Goal: Task Accomplishment & Management: Complete application form

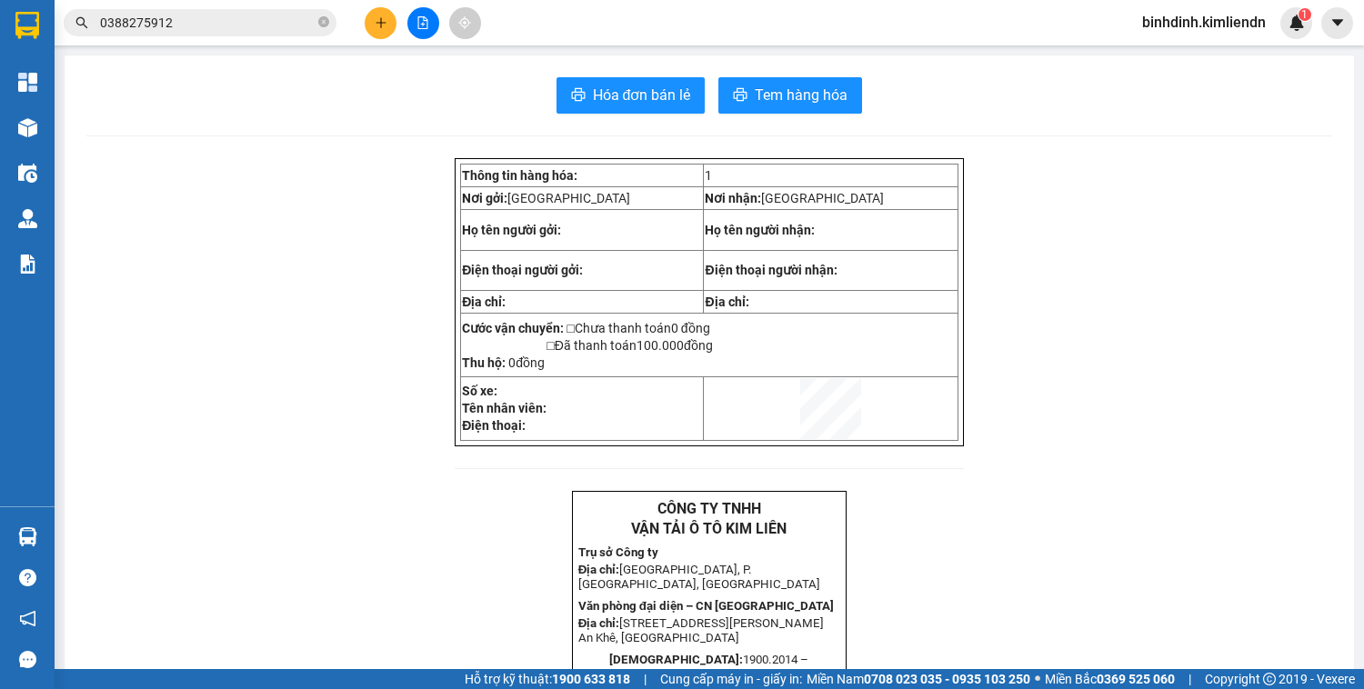
click at [375, 17] on icon "plus" at bounding box center [381, 22] width 13 height 13
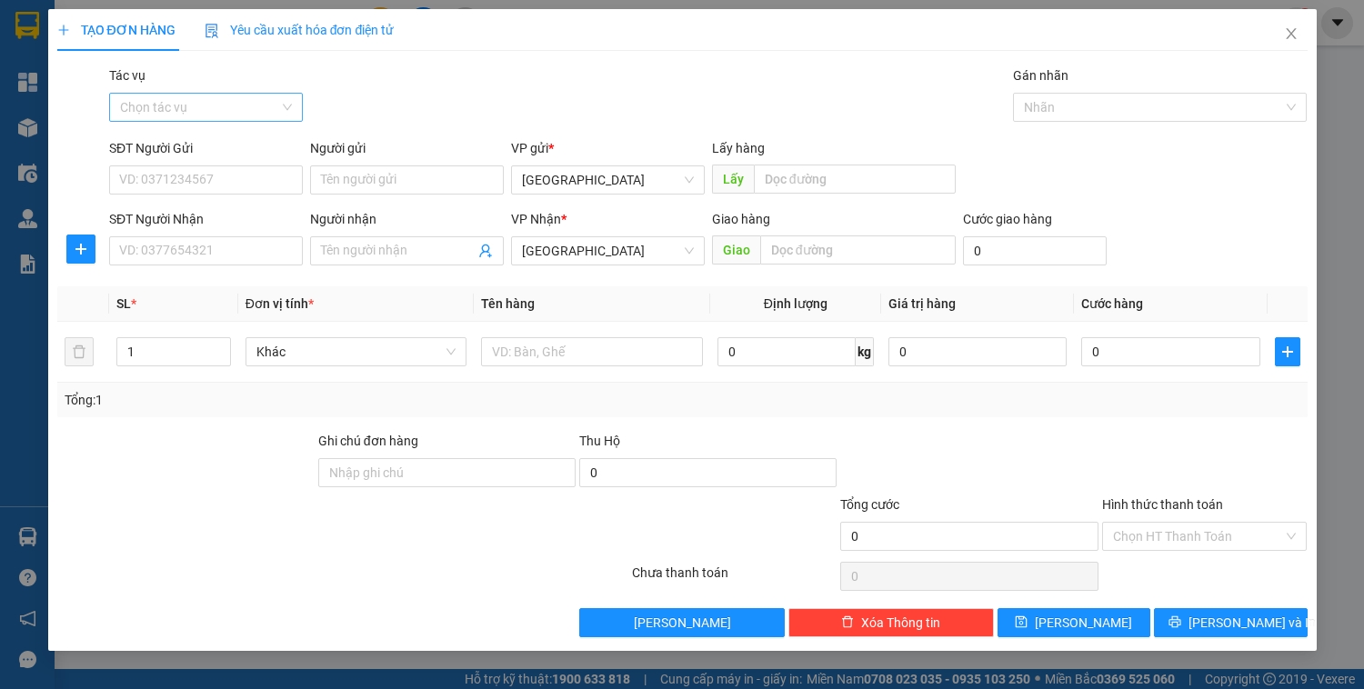
click at [222, 101] on input "Tác vụ" at bounding box center [199, 107] width 159 height 27
click at [226, 171] on div "Nhập hàng kho nhận" at bounding box center [206, 173] width 172 height 20
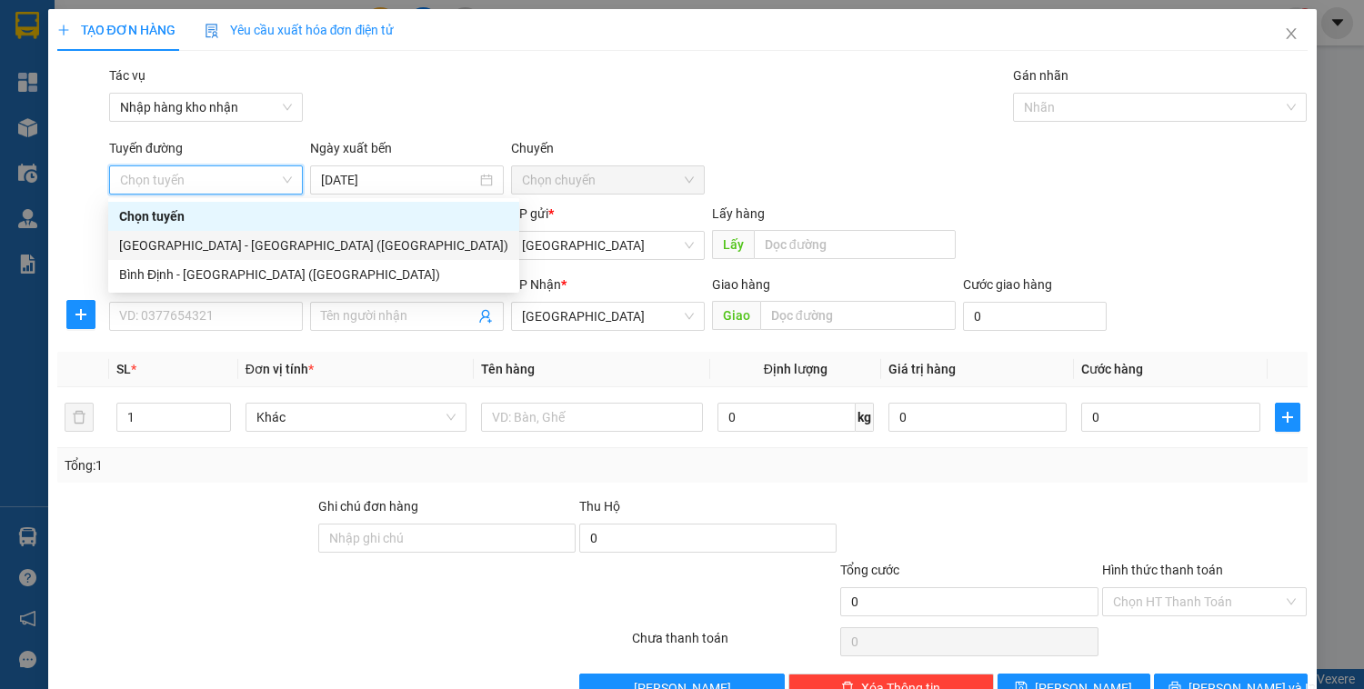
click at [243, 246] on div "[GEOGRAPHIC_DATA] - [GEOGRAPHIC_DATA] ([GEOGRAPHIC_DATA])" at bounding box center [313, 246] width 389 height 20
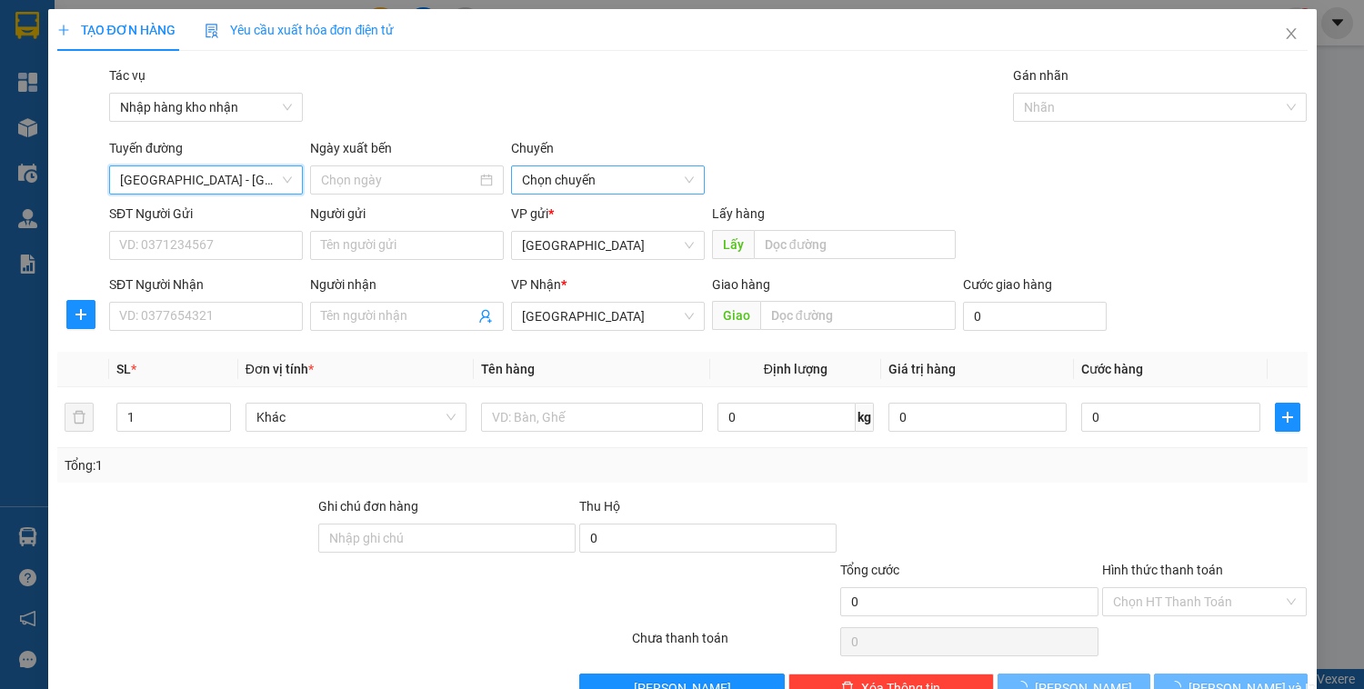
click at [609, 181] on span "Chọn chuyến" at bounding box center [608, 179] width 172 height 27
type input "[DATE]"
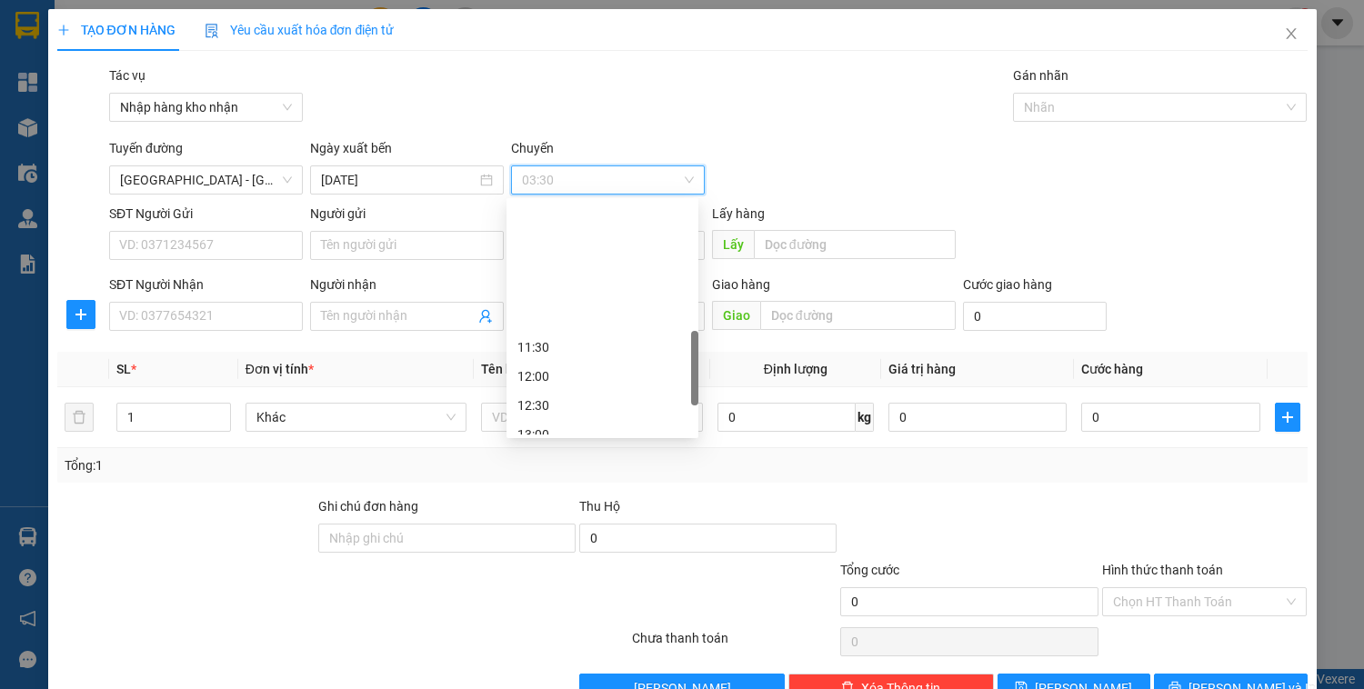
scroll to position [582, 0]
click at [553, 267] on div "14:00" at bounding box center [602, 275] width 170 height 20
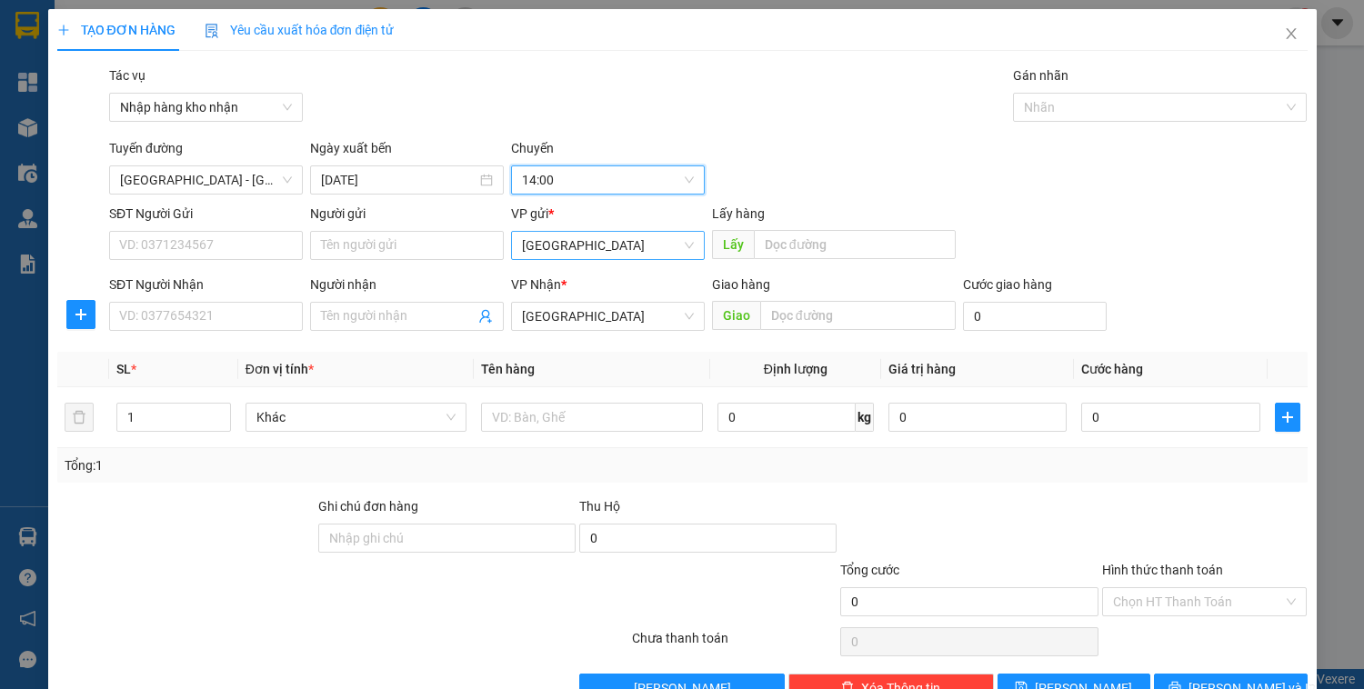
click at [567, 236] on span "[GEOGRAPHIC_DATA]" at bounding box center [608, 245] width 172 height 27
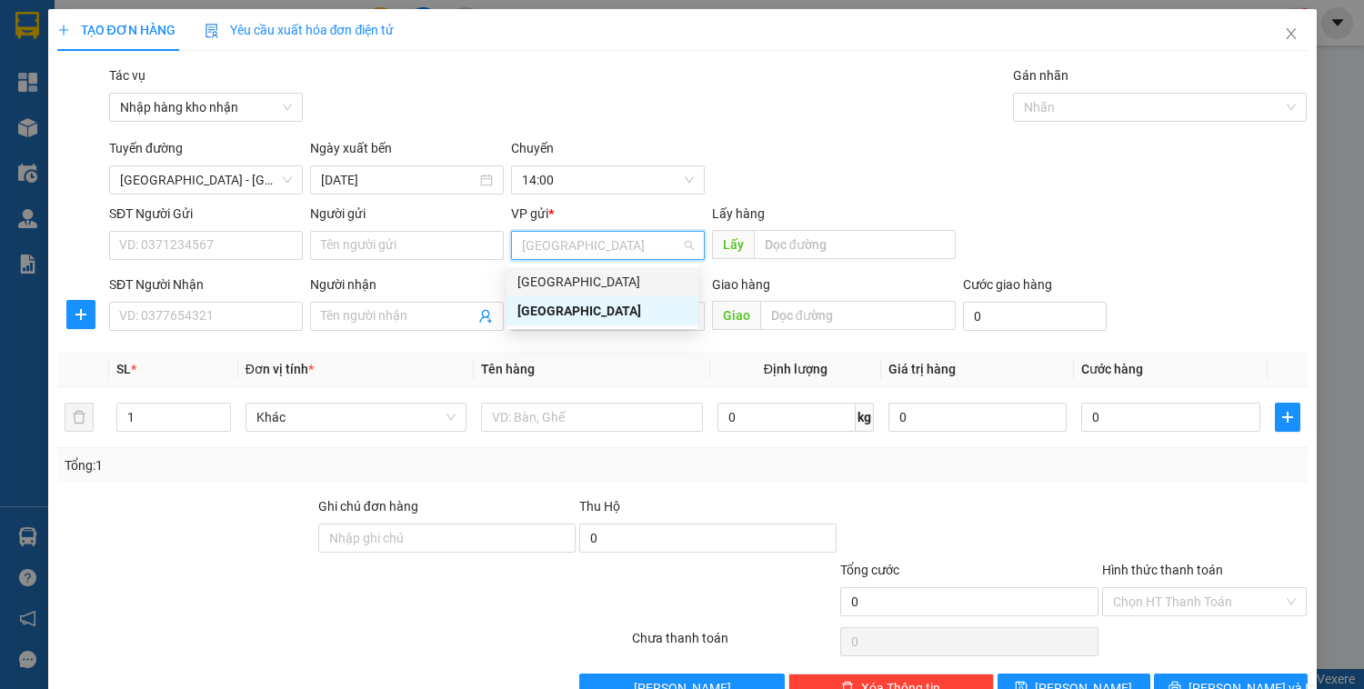
click at [561, 276] on div "[GEOGRAPHIC_DATA]" at bounding box center [602, 282] width 170 height 20
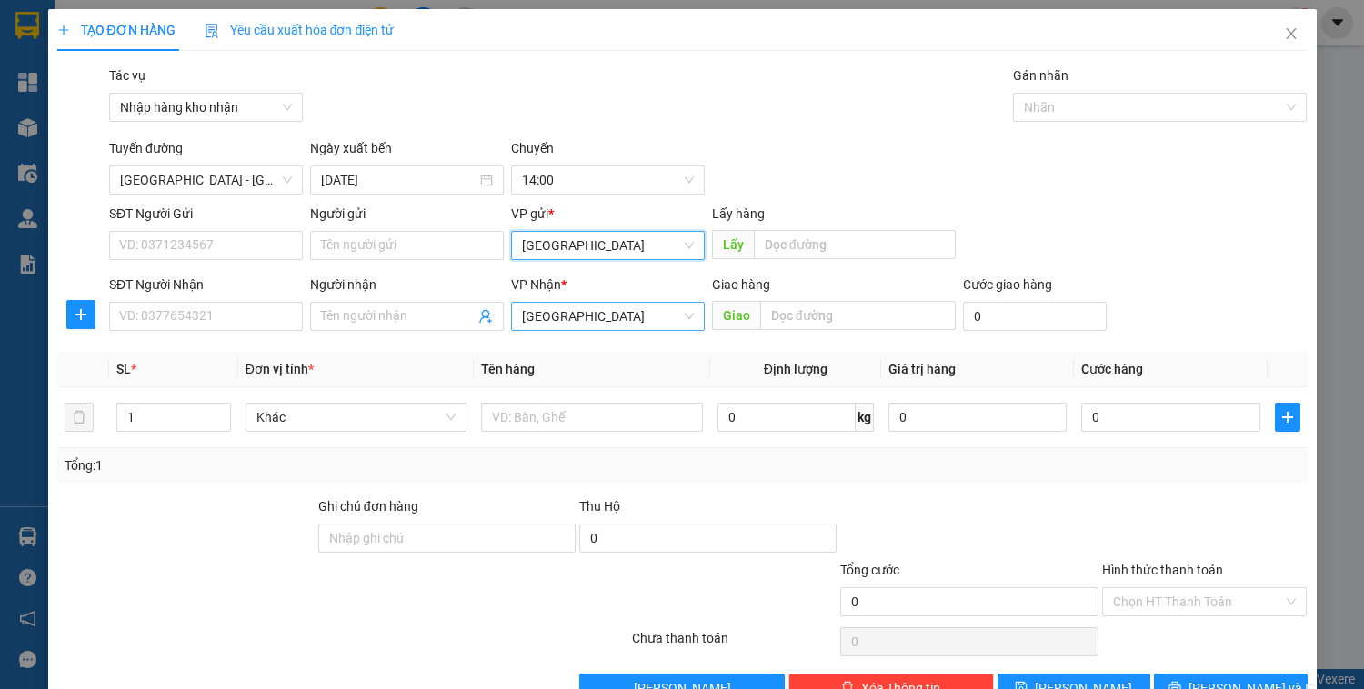
click at [562, 316] on span "[GEOGRAPHIC_DATA]" at bounding box center [608, 316] width 172 height 27
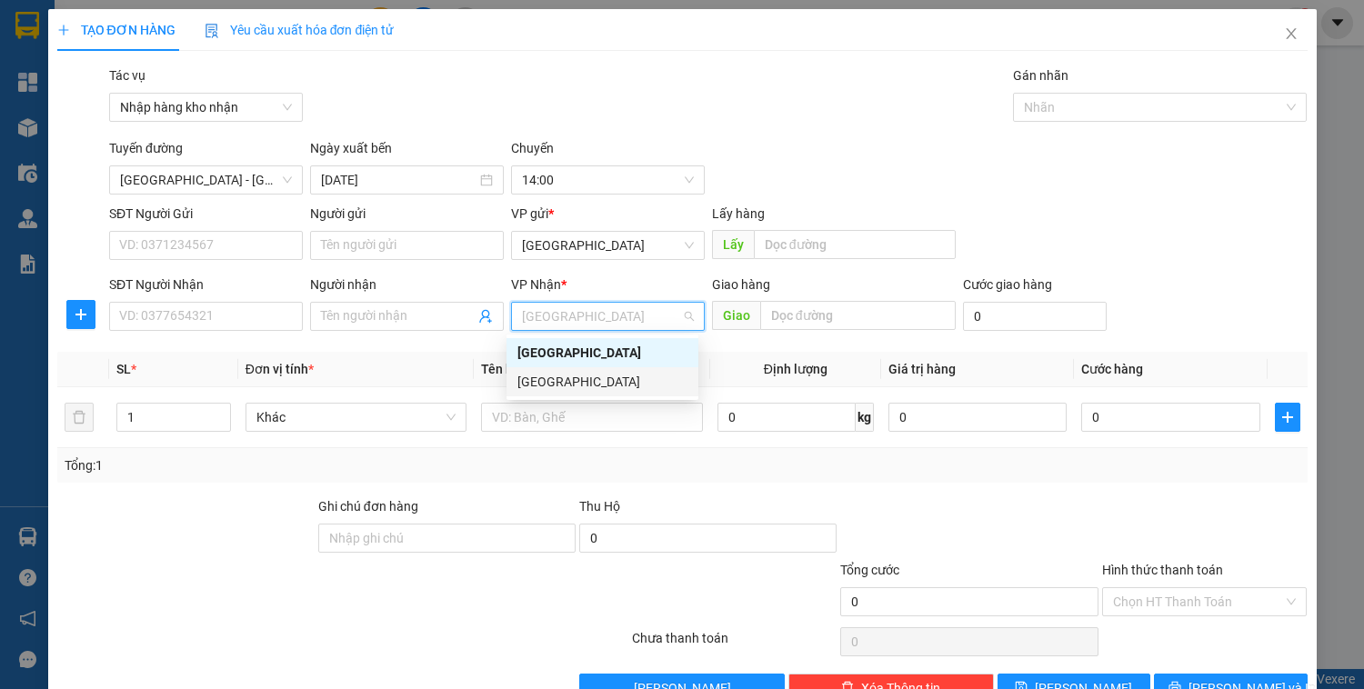
click at [556, 376] on div "[GEOGRAPHIC_DATA]" at bounding box center [602, 382] width 170 height 20
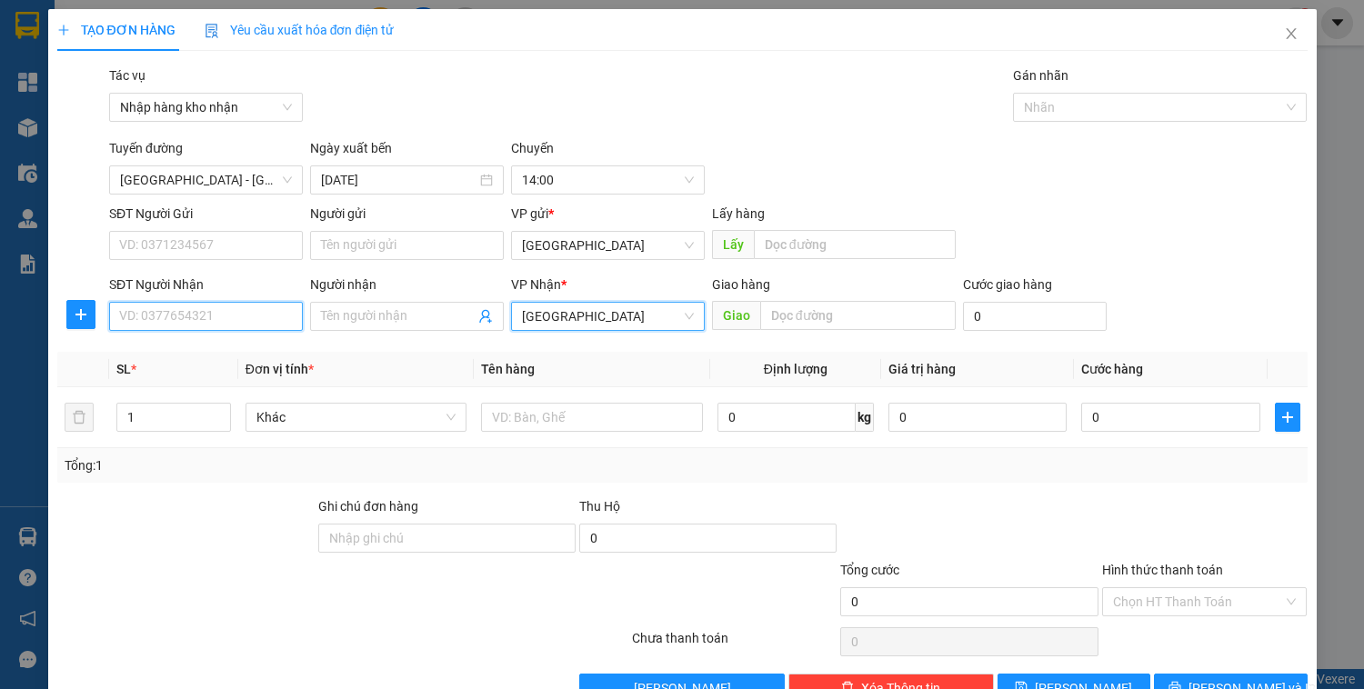
click at [175, 319] on input "SĐT Người Nhận" at bounding box center [206, 316] width 194 height 29
type input "0905130139"
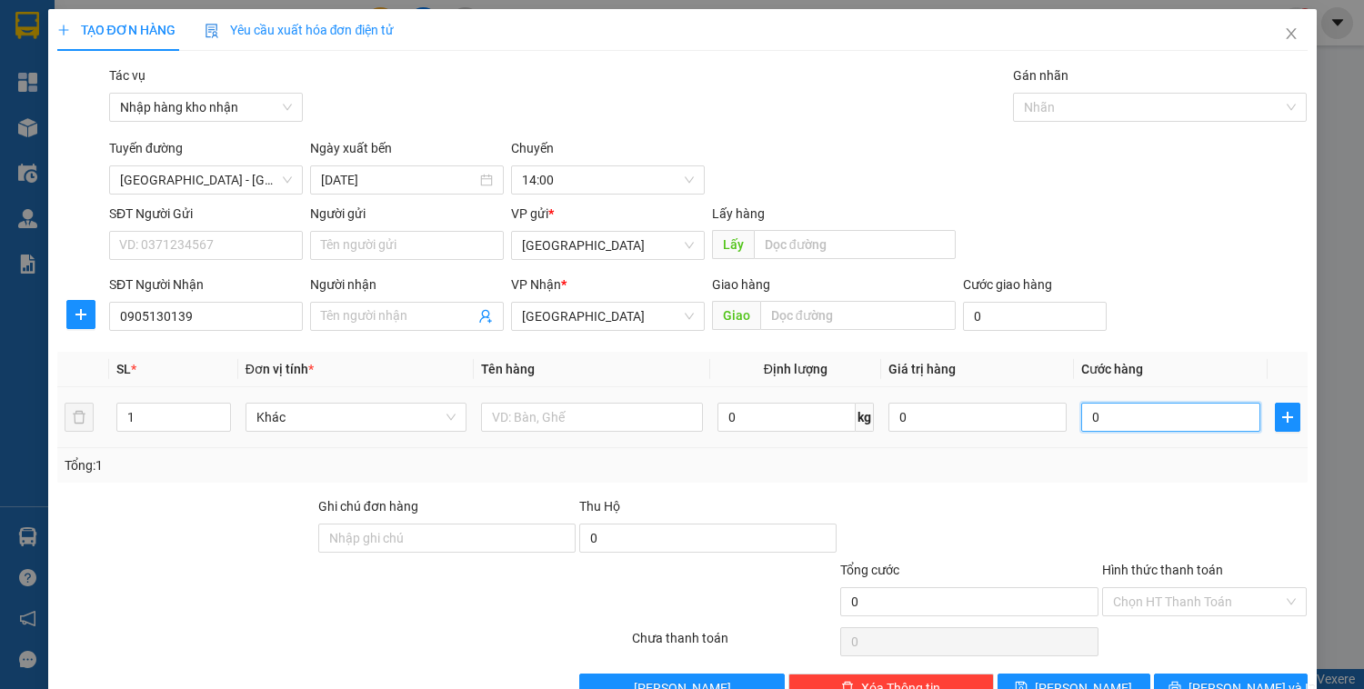
click at [1106, 429] on input "0" at bounding box center [1170, 417] width 178 height 29
type input "3"
type input "30"
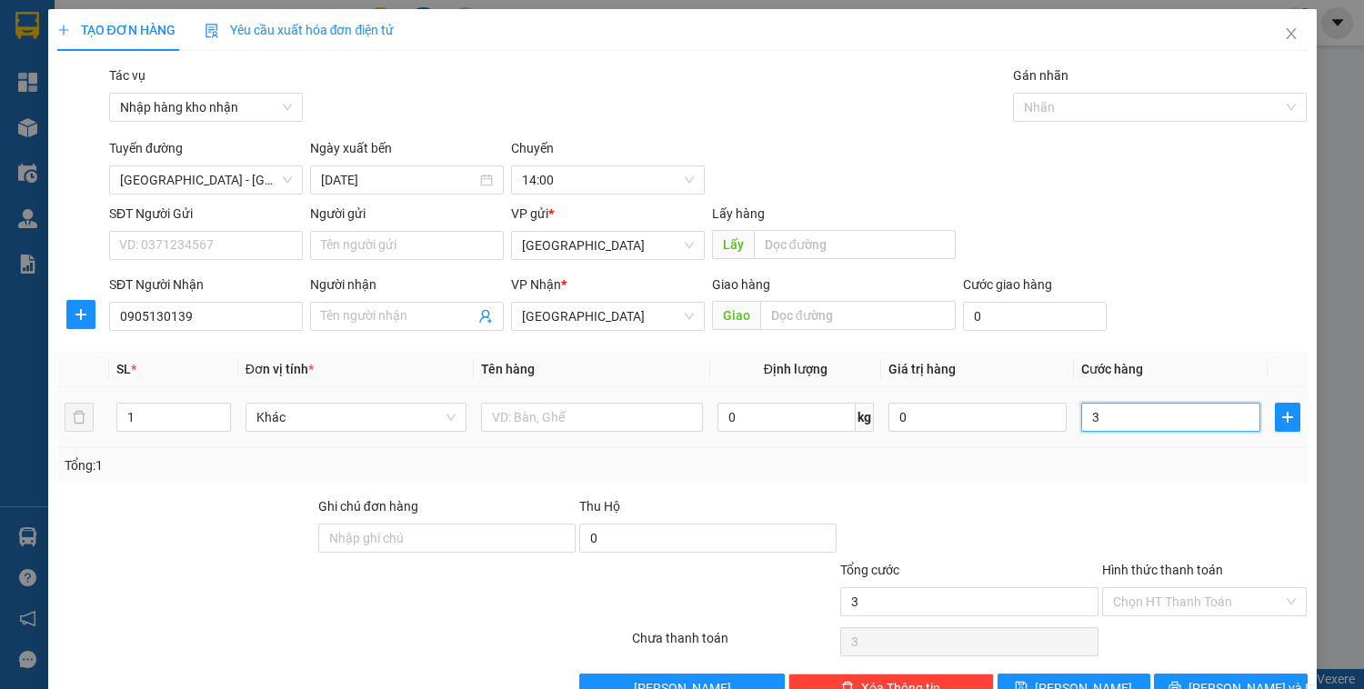
type input "30"
type input "300"
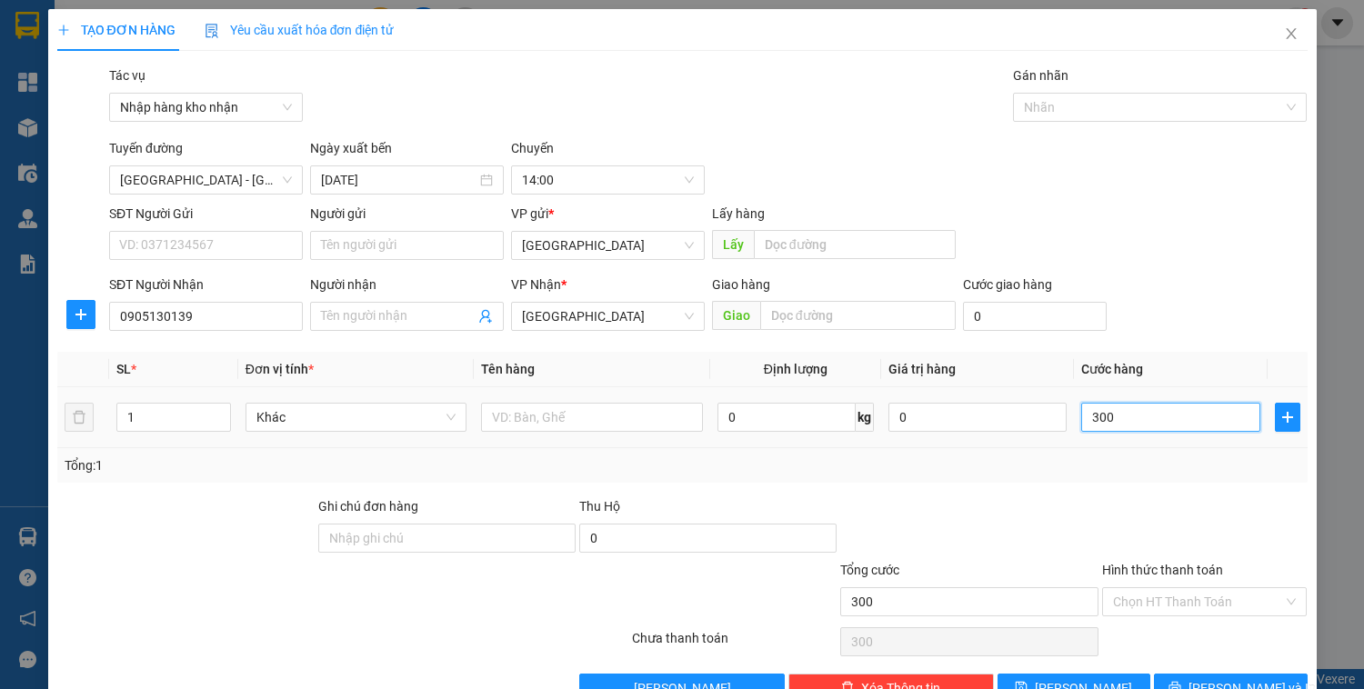
type input "3.000"
type input "30.000"
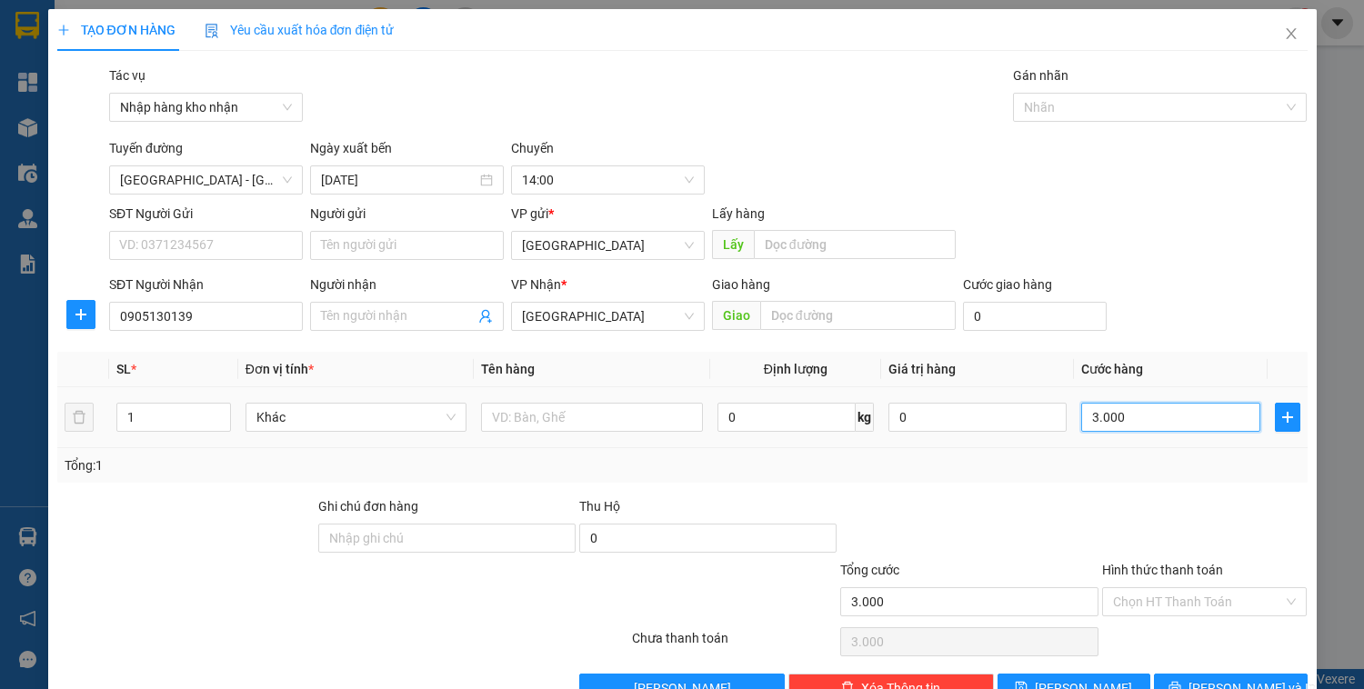
type input "30.000"
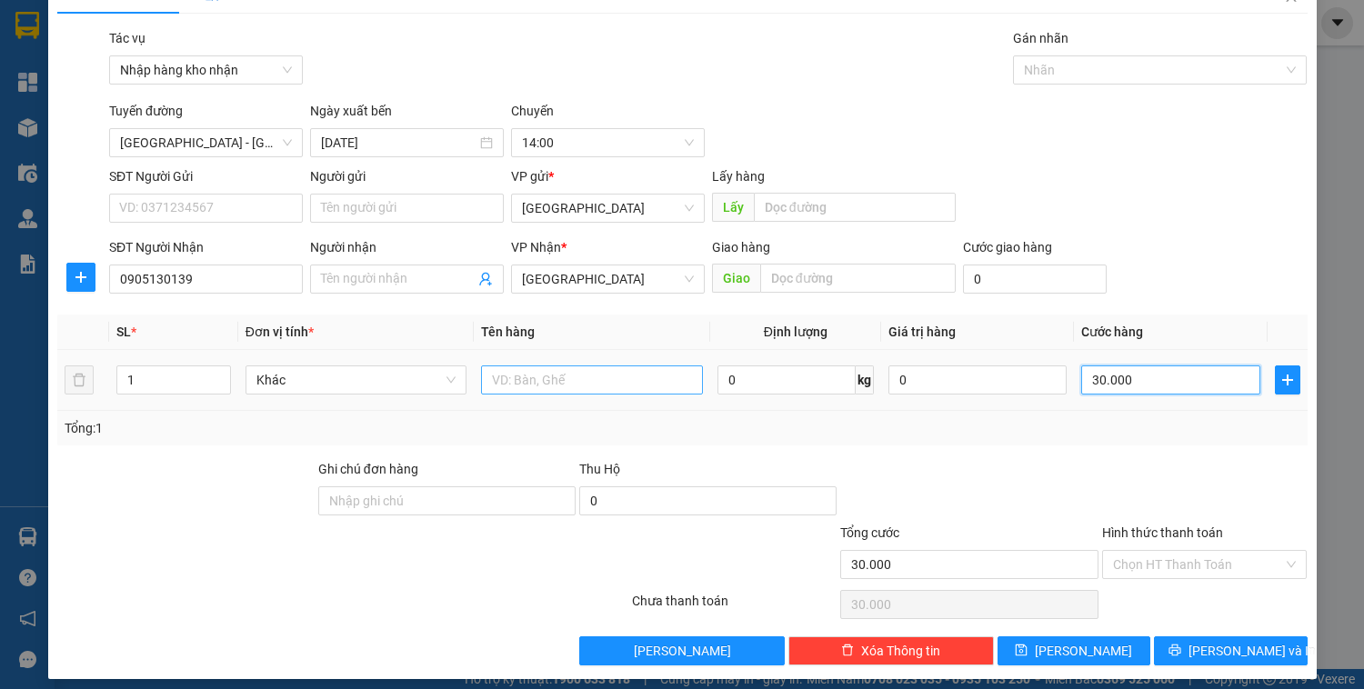
scroll to position [47, 0]
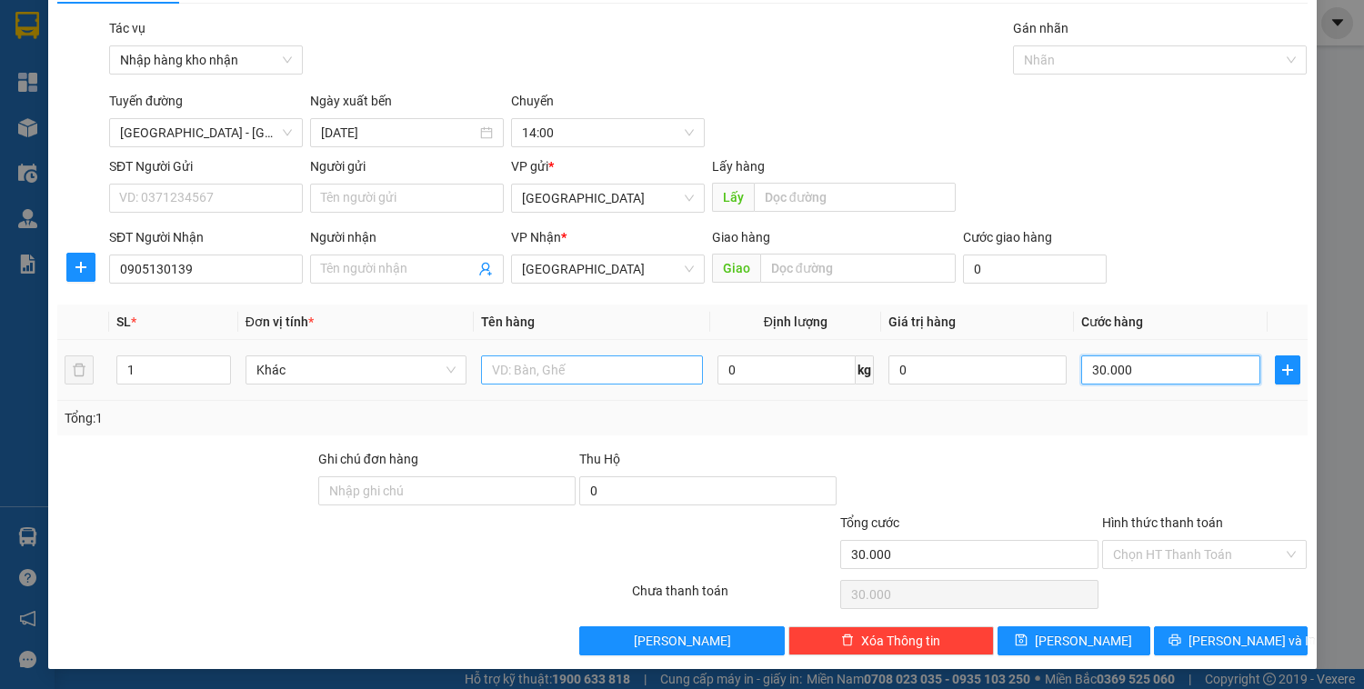
type input "30.000"
click at [518, 365] on input "text" at bounding box center [591, 370] width 221 height 29
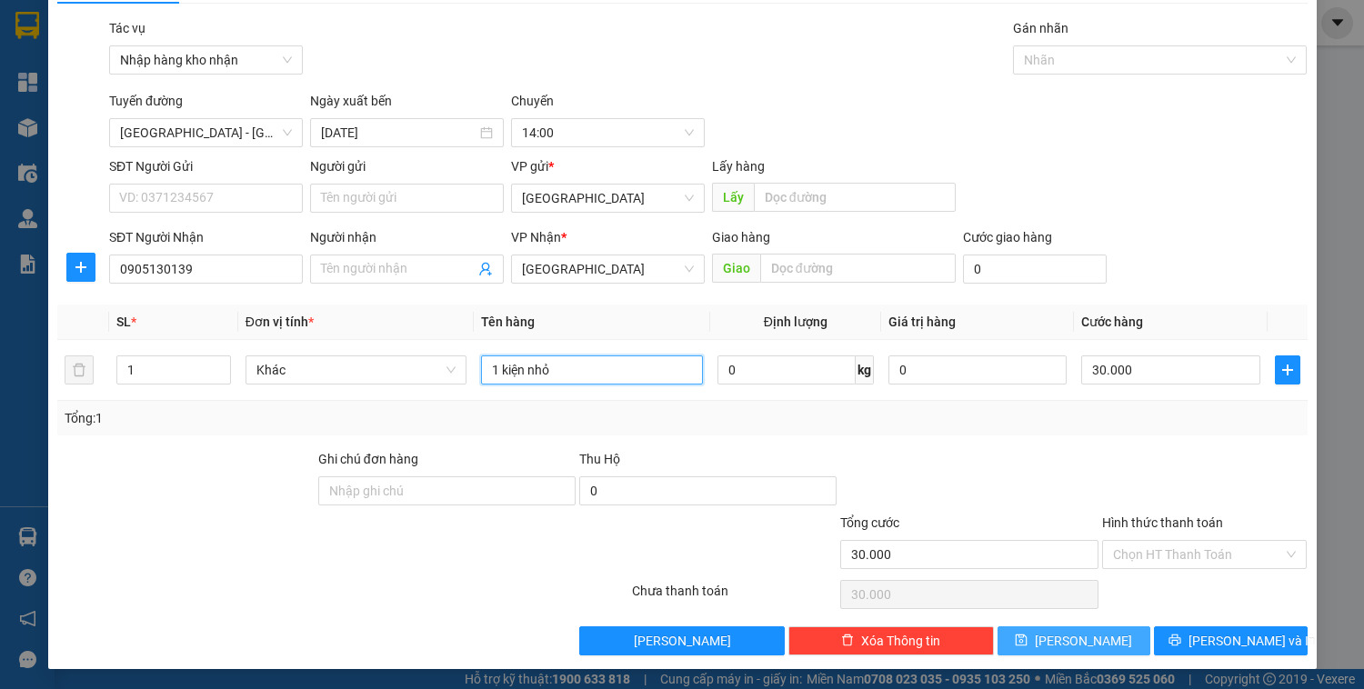
type input "1 kiện nhỏ"
click at [1090, 645] on button "[PERSON_NAME]" at bounding box center [1074, 641] width 153 height 29
type input "0"
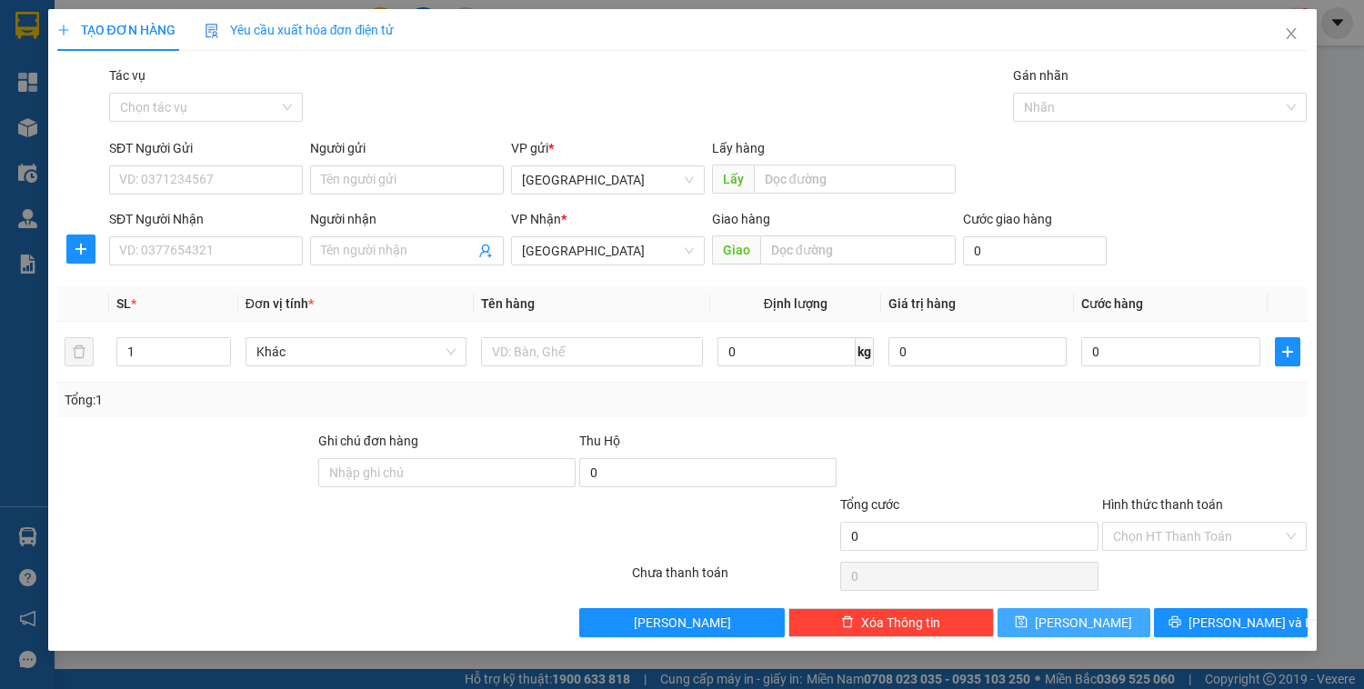
scroll to position [0, 0]
click at [244, 93] on div "Chọn tác vụ" at bounding box center [206, 107] width 194 height 29
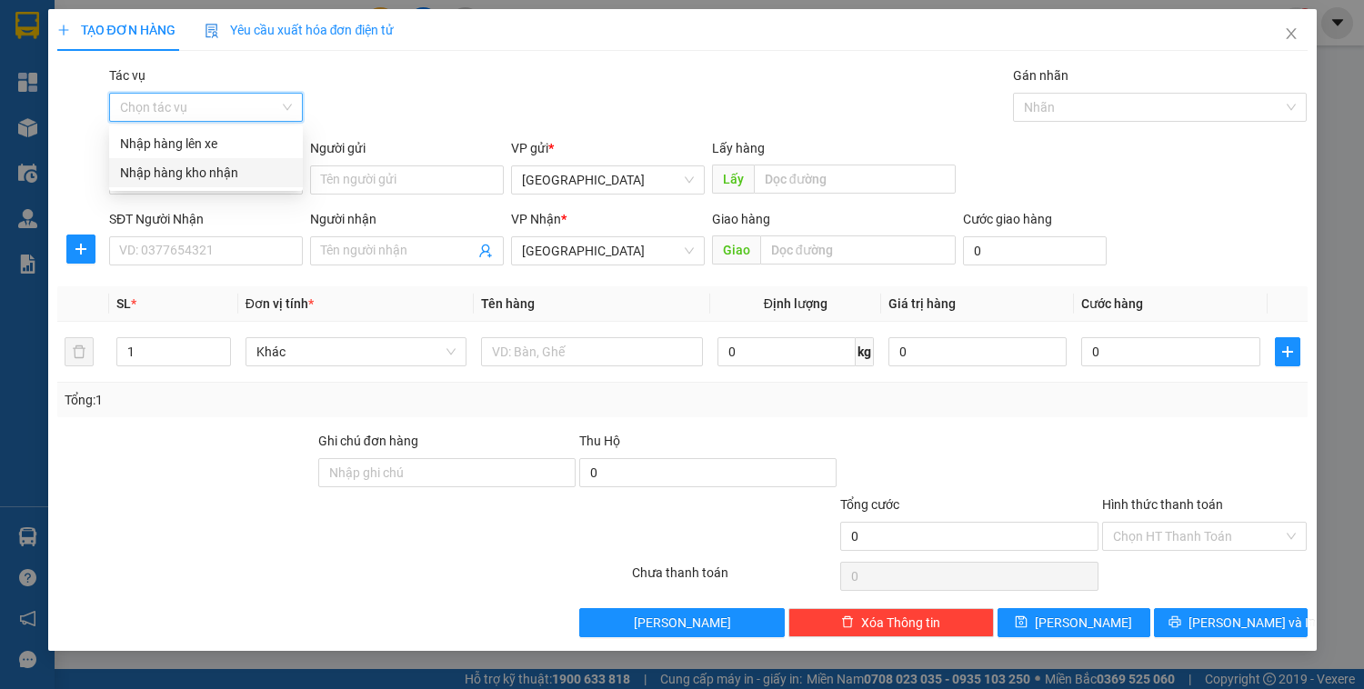
click at [211, 176] on div "Nhập hàng kho nhận" at bounding box center [206, 173] width 172 height 20
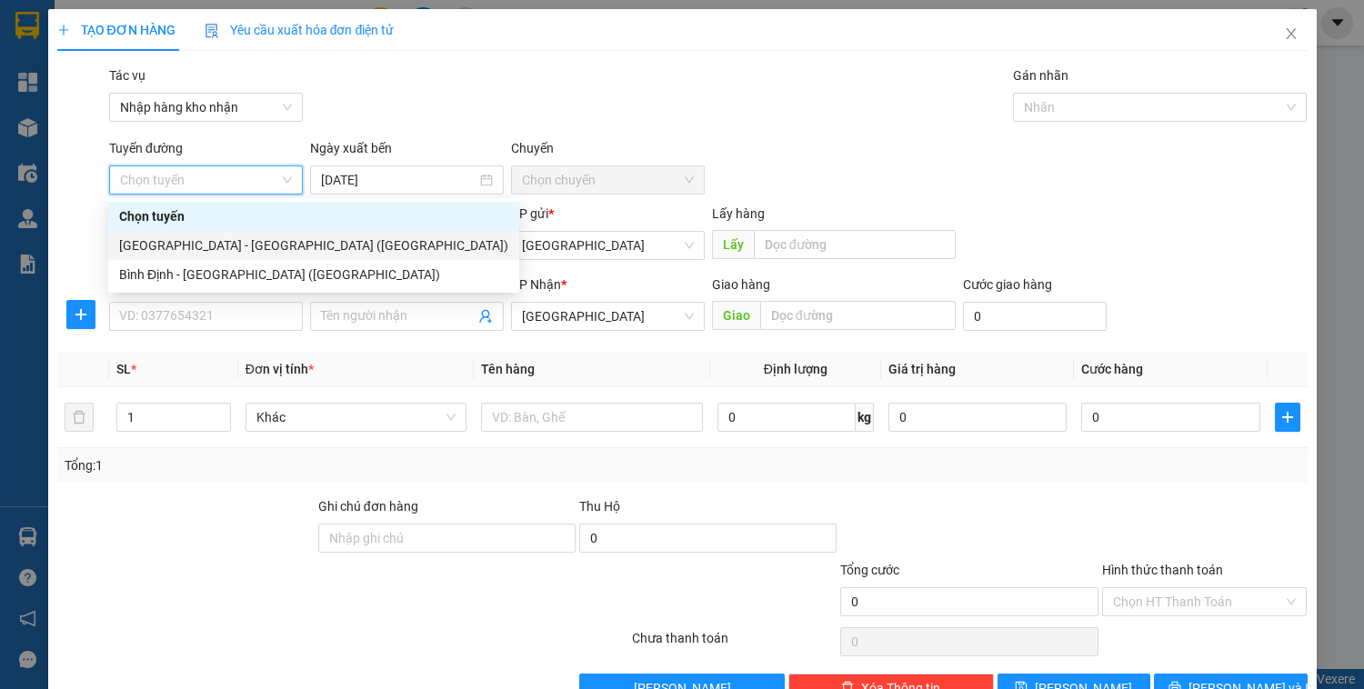
click at [206, 236] on div "[GEOGRAPHIC_DATA] - [GEOGRAPHIC_DATA] ([GEOGRAPHIC_DATA])" at bounding box center [313, 246] width 389 height 20
type input "[DATE]"
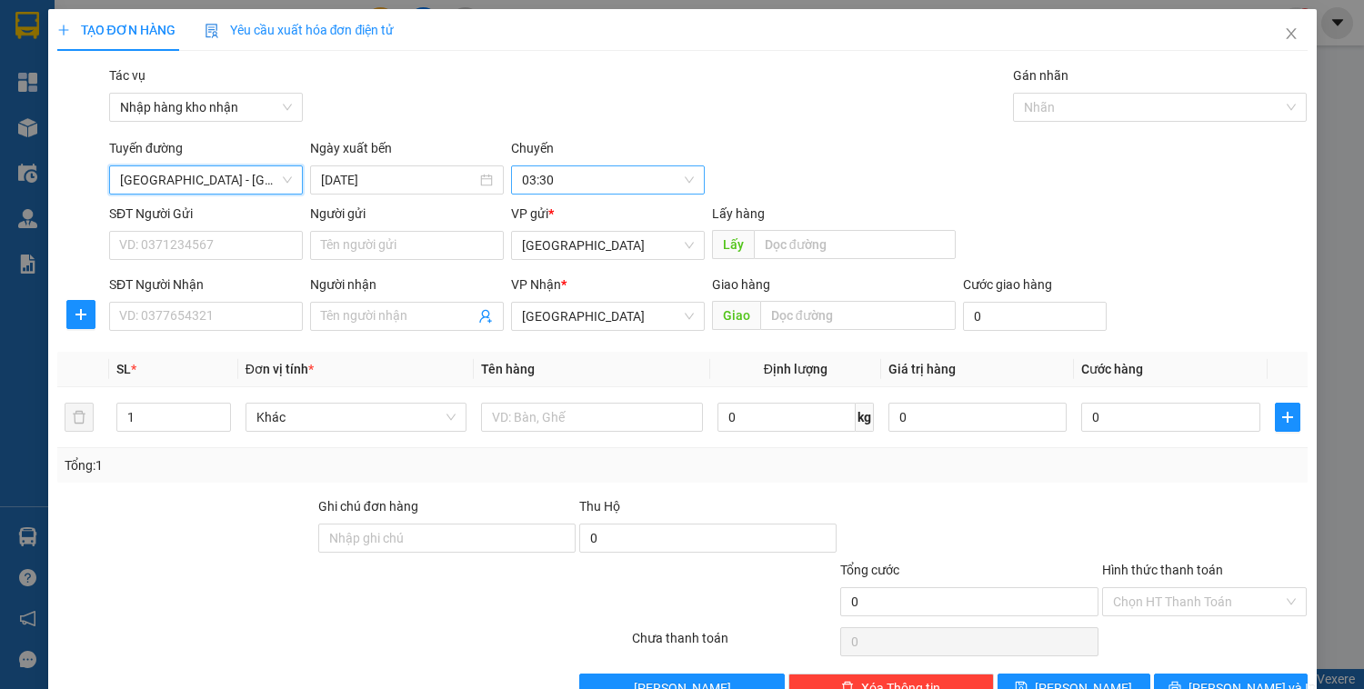
click at [551, 185] on span "03:30" at bounding box center [608, 179] width 172 height 27
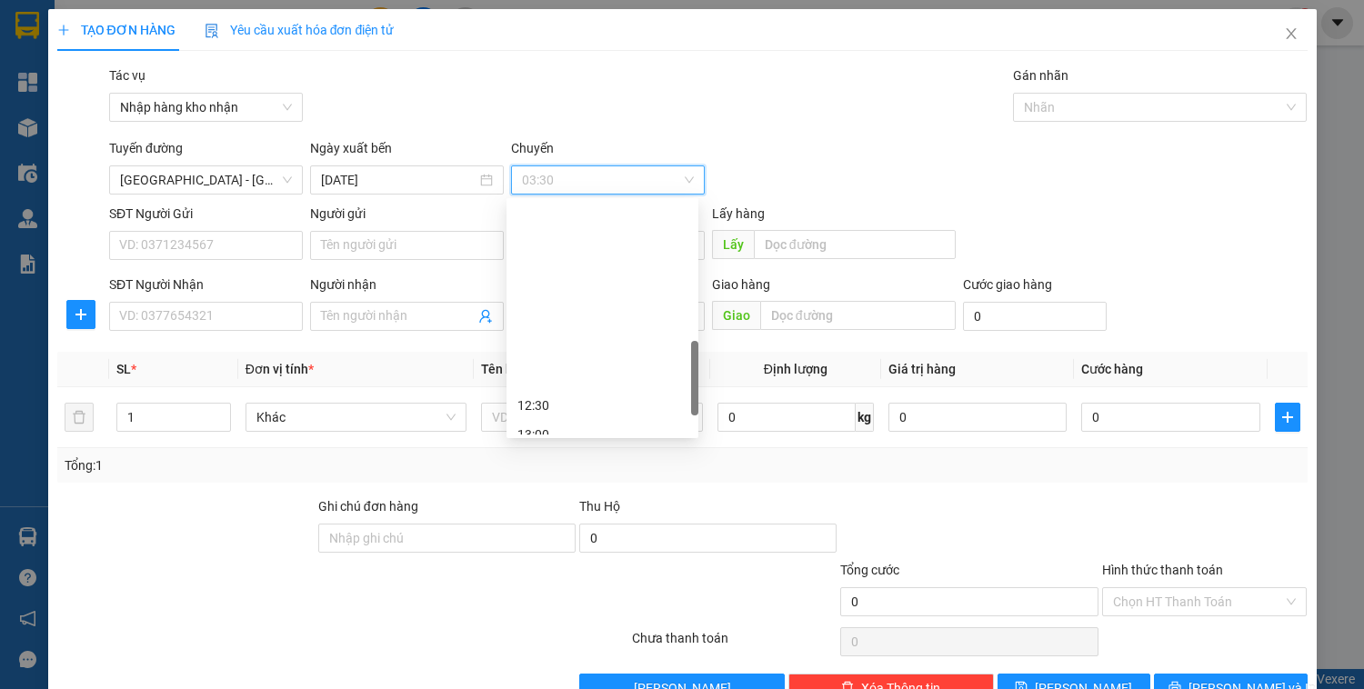
scroll to position [582, 0]
click at [563, 275] on div "14:00" at bounding box center [602, 275] width 170 height 20
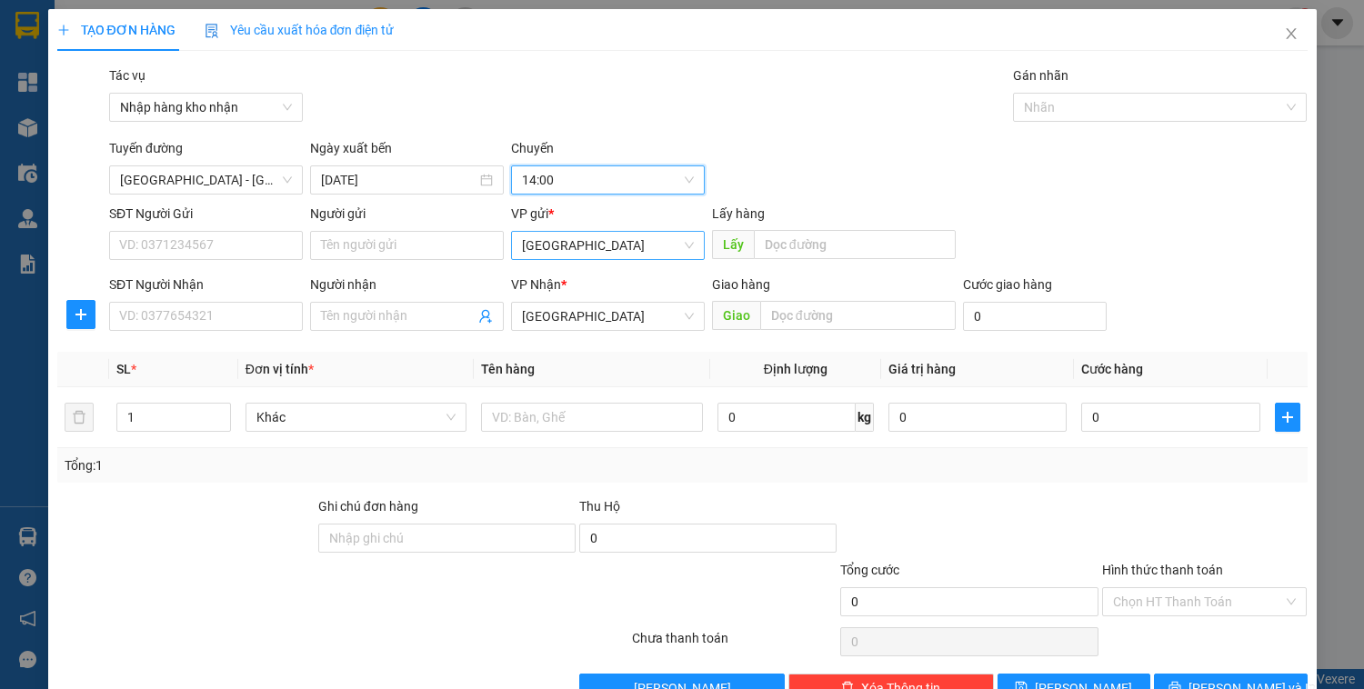
click at [569, 247] on span "[GEOGRAPHIC_DATA]" at bounding box center [608, 245] width 172 height 27
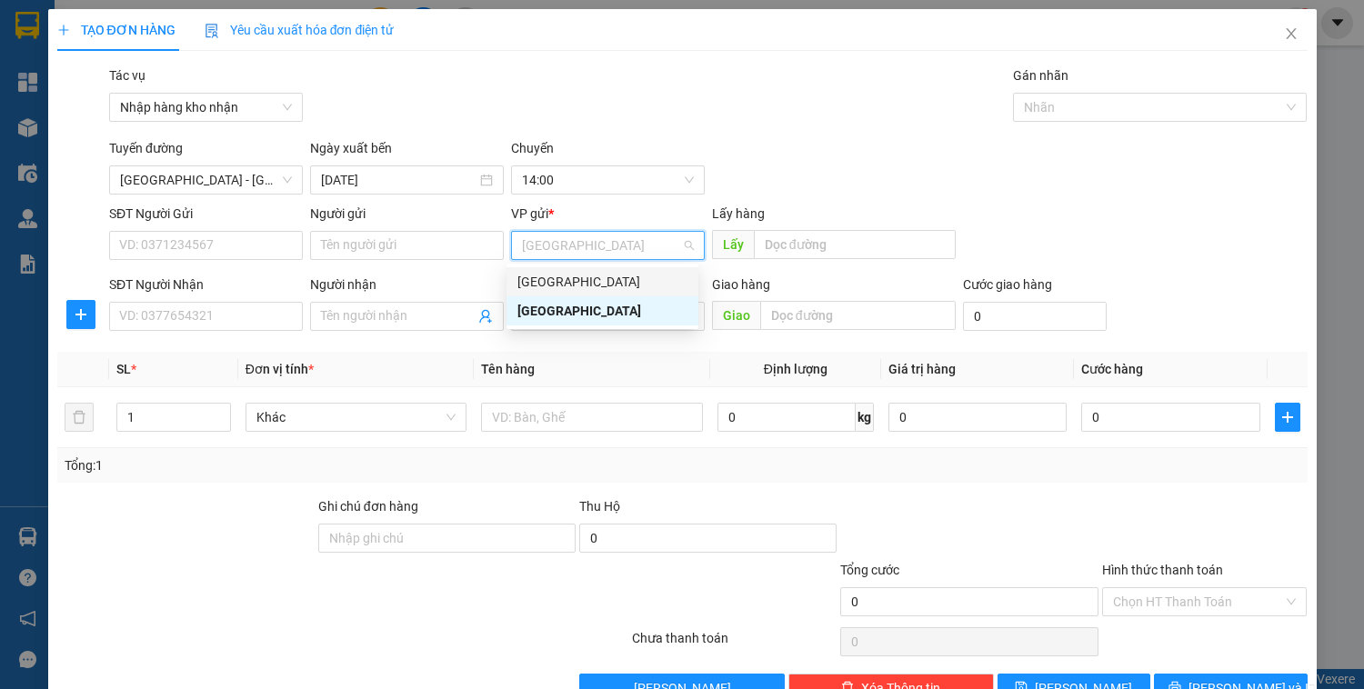
click at [560, 273] on div "[GEOGRAPHIC_DATA]" at bounding box center [602, 282] width 170 height 20
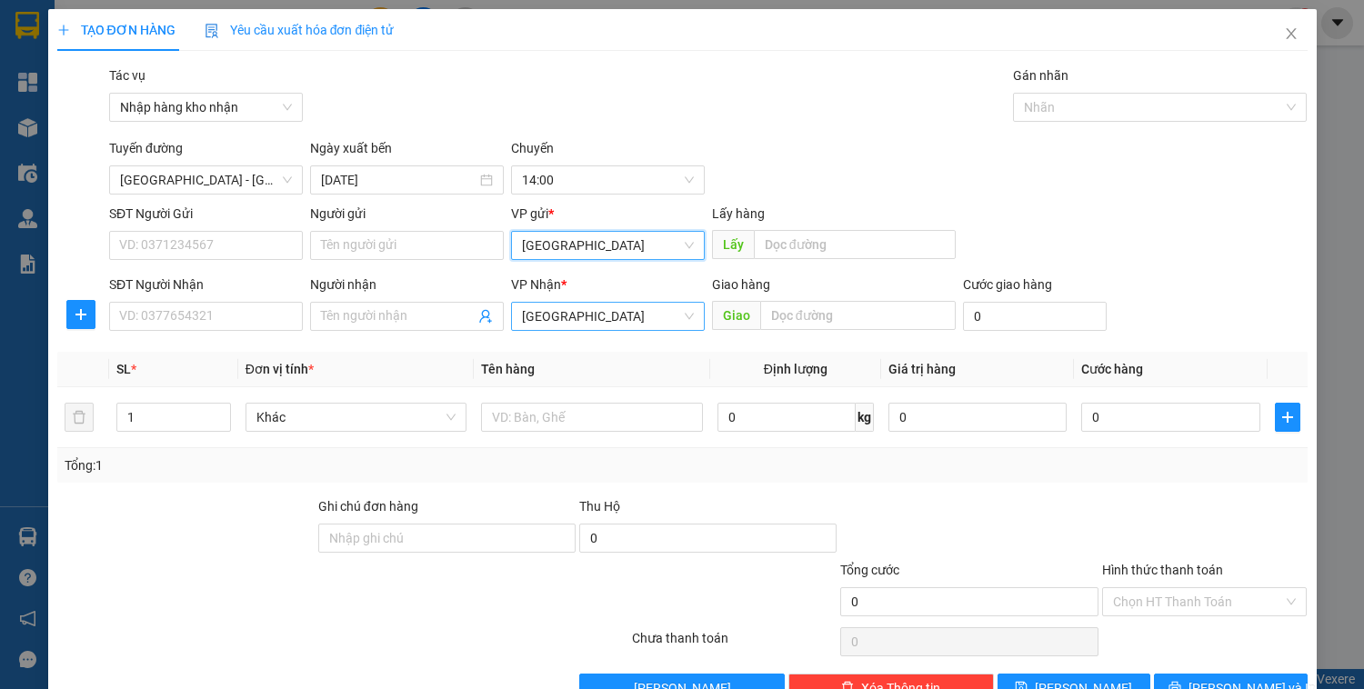
click at [557, 316] on span "[GEOGRAPHIC_DATA]" at bounding box center [608, 316] width 172 height 27
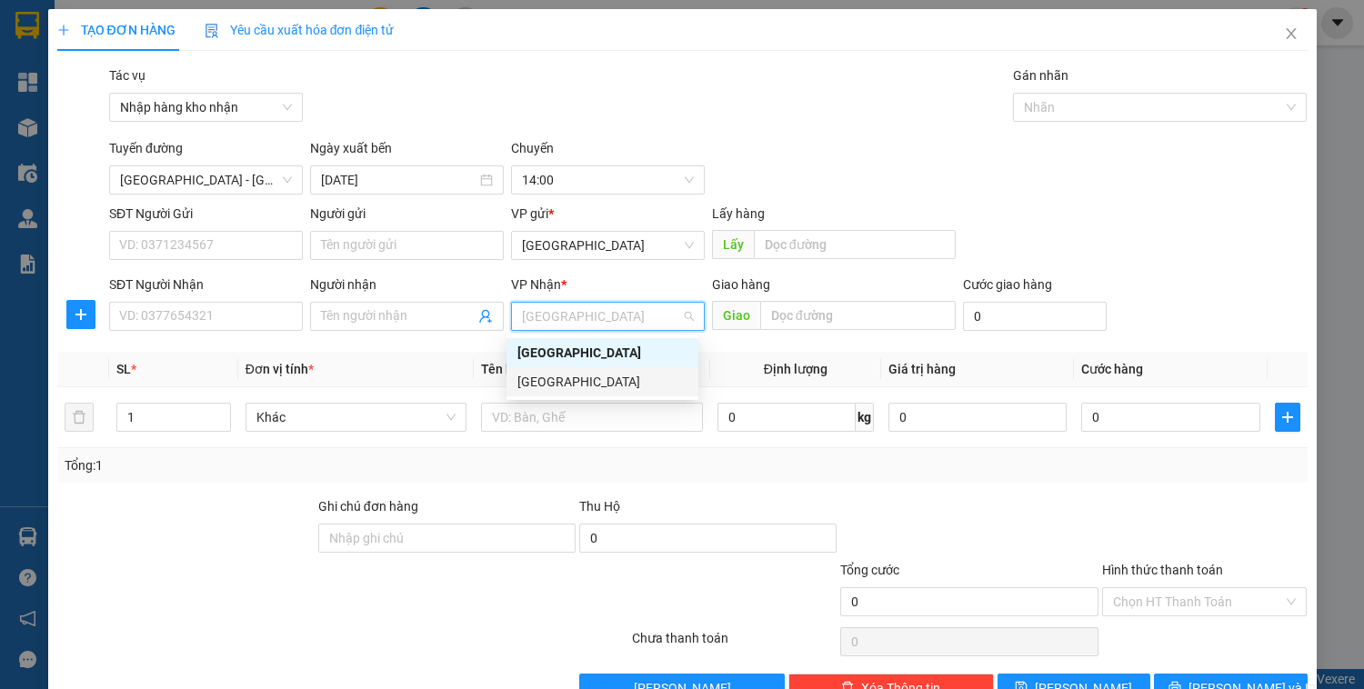
click at [557, 376] on div "[GEOGRAPHIC_DATA]" at bounding box center [602, 382] width 170 height 20
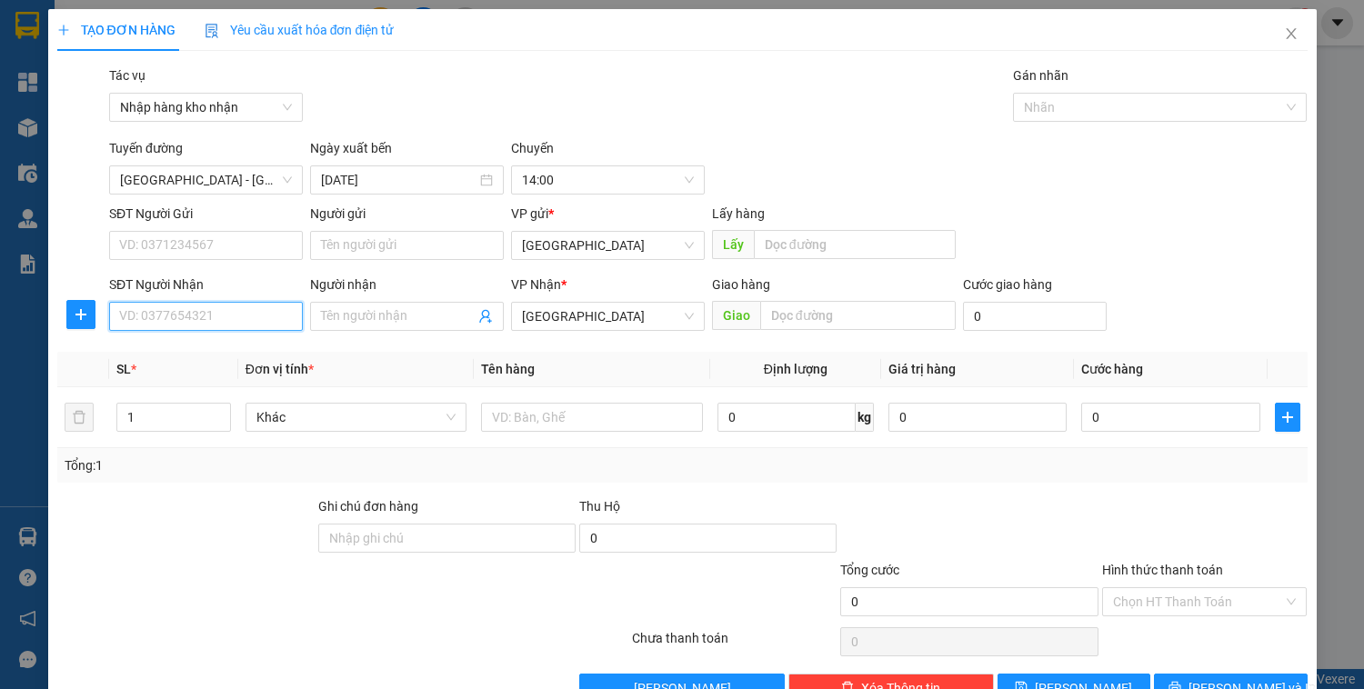
click at [240, 320] on input "SĐT Người Nhận" at bounding box center [206, 316] width 194 height 29
type input "0935243766"
click at [1098, 416] on input "0" at bounding box center [1170, 417] width 178 height 29
type input "3"
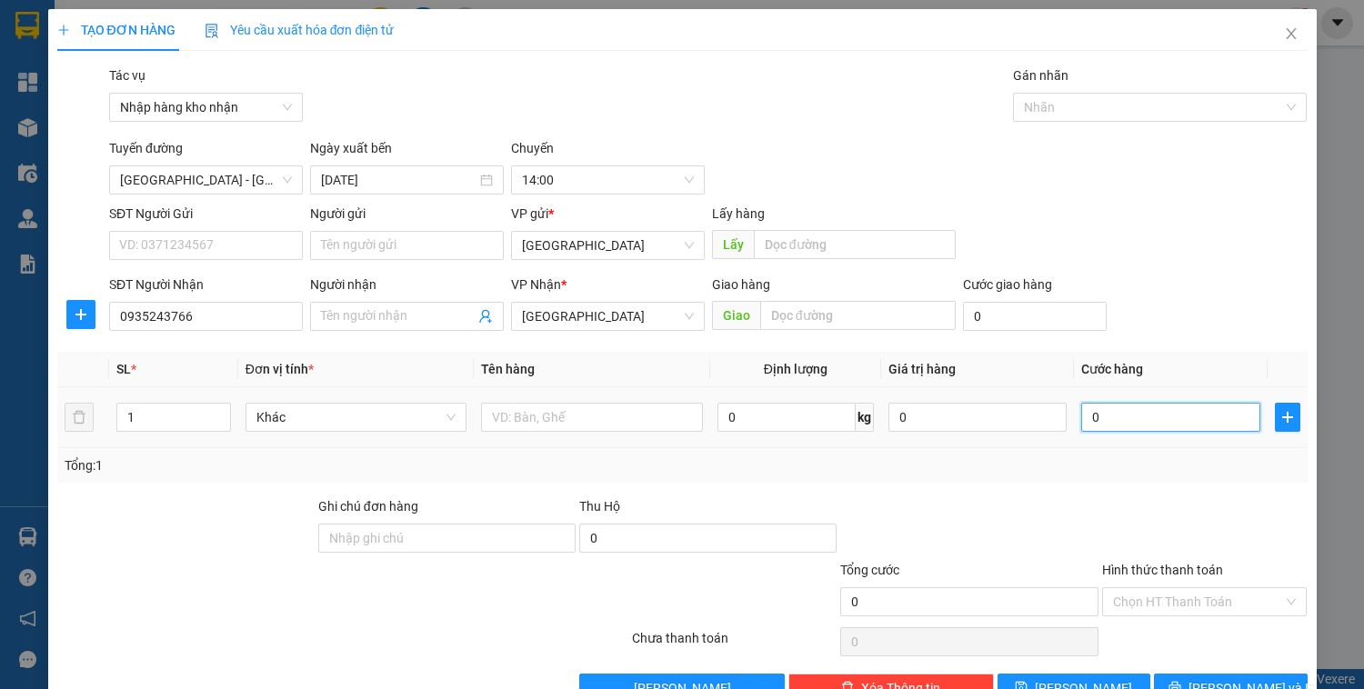
type input "3"
type input "30"
type input "300"
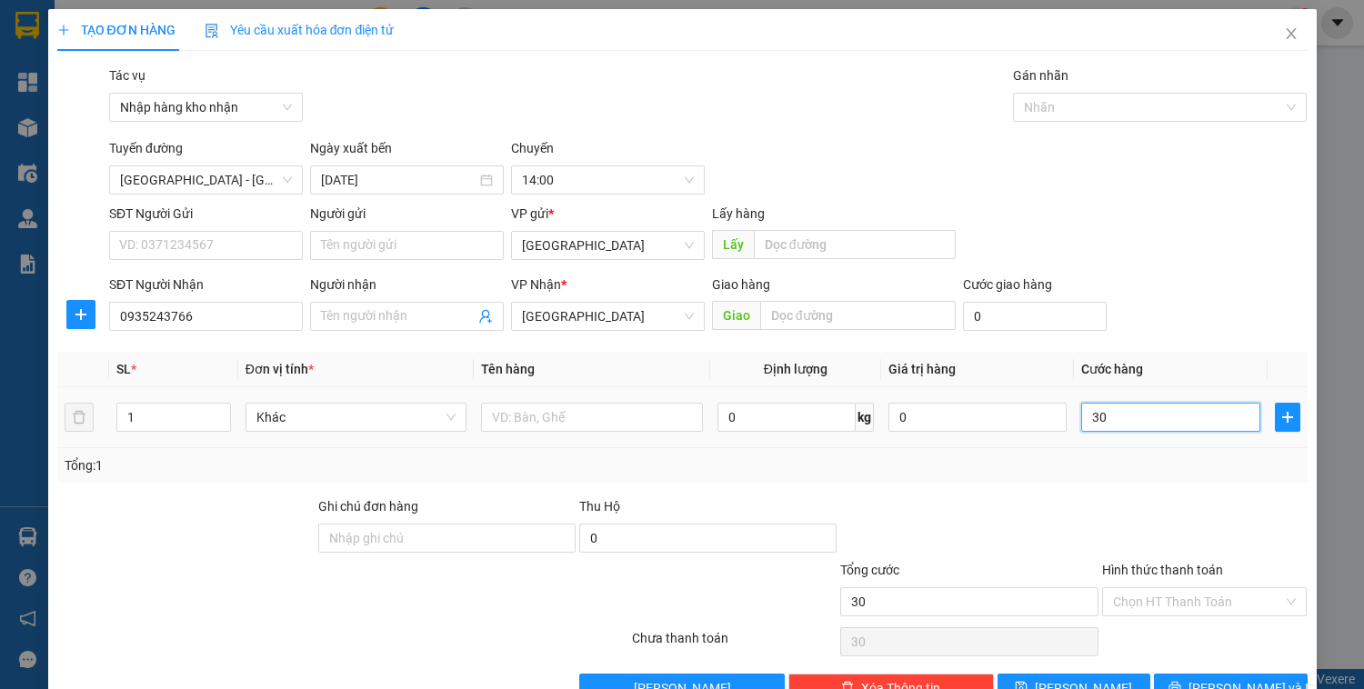
type input "300"
type input "3.000"
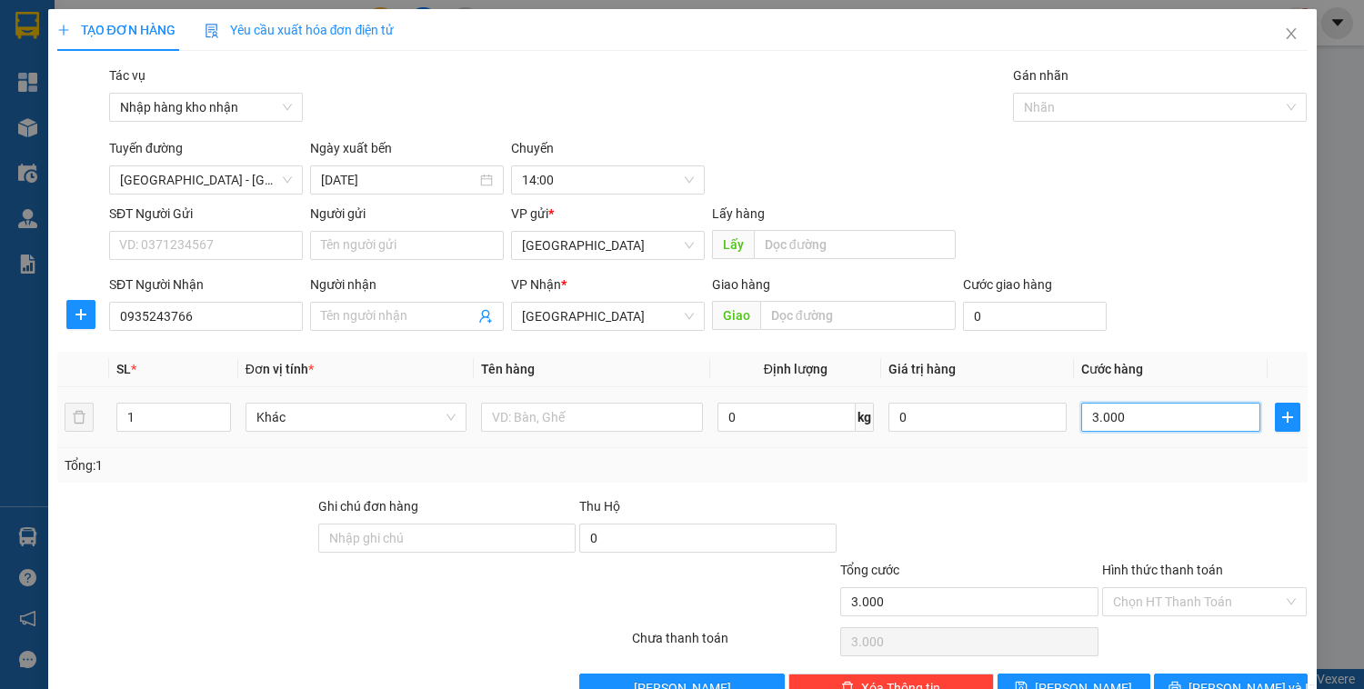
type input "30.000"
click at [564, 423] on input "text" at bounding box center [591, 417] width 221 height 29
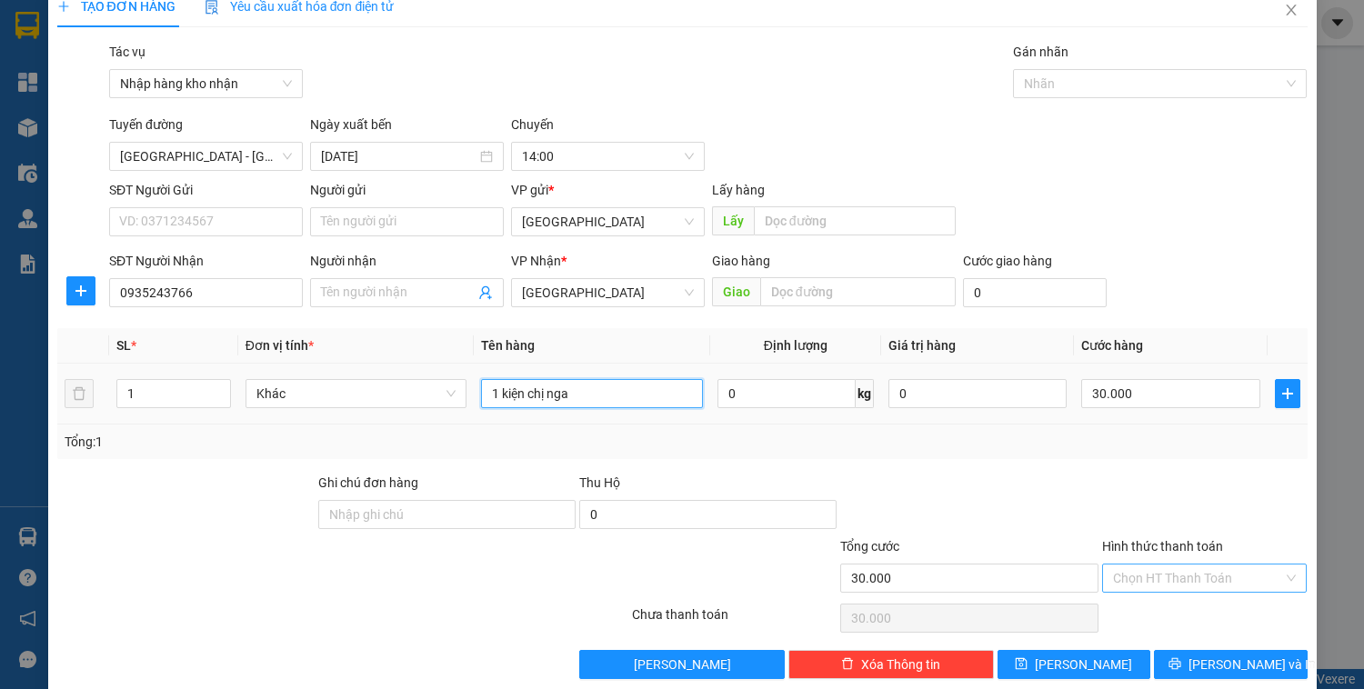
scroll to position [47, 0]
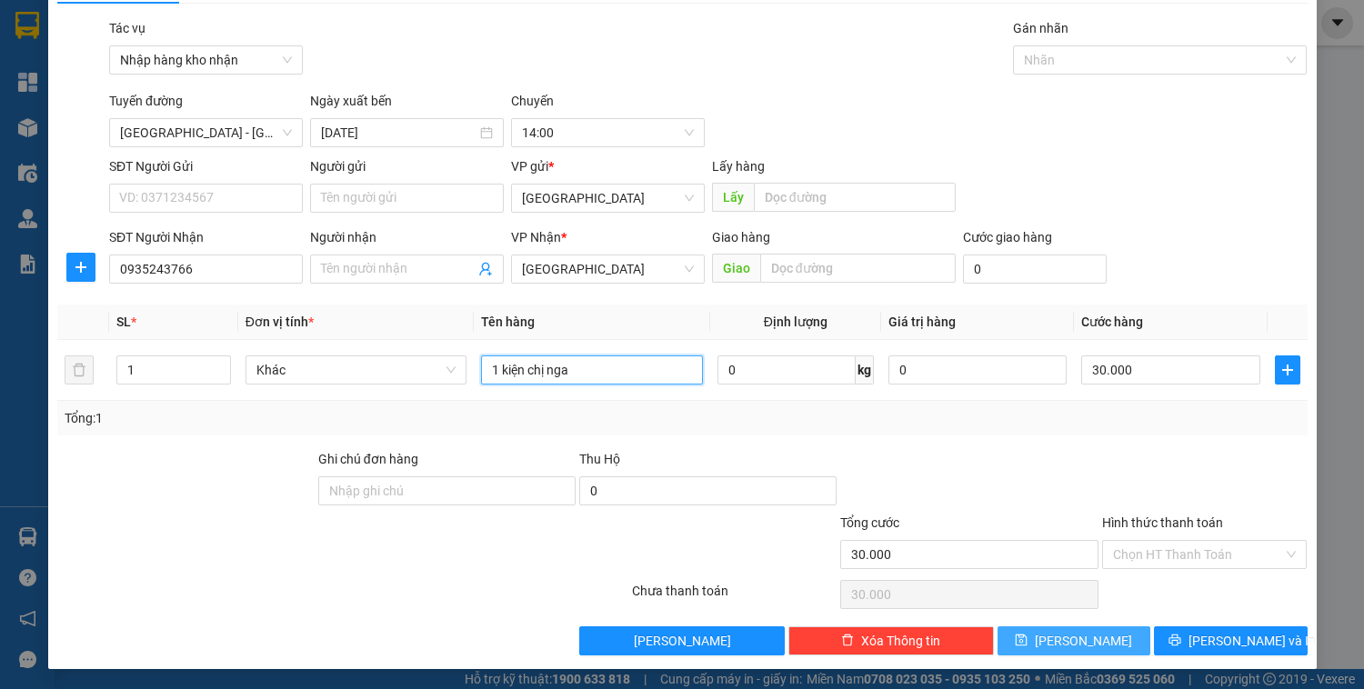
type input "1 kiện chị nga"
click at [1085, 633] on button "[PERSON_NAME]" at bounding box center [1074, 641] width 153 height 29
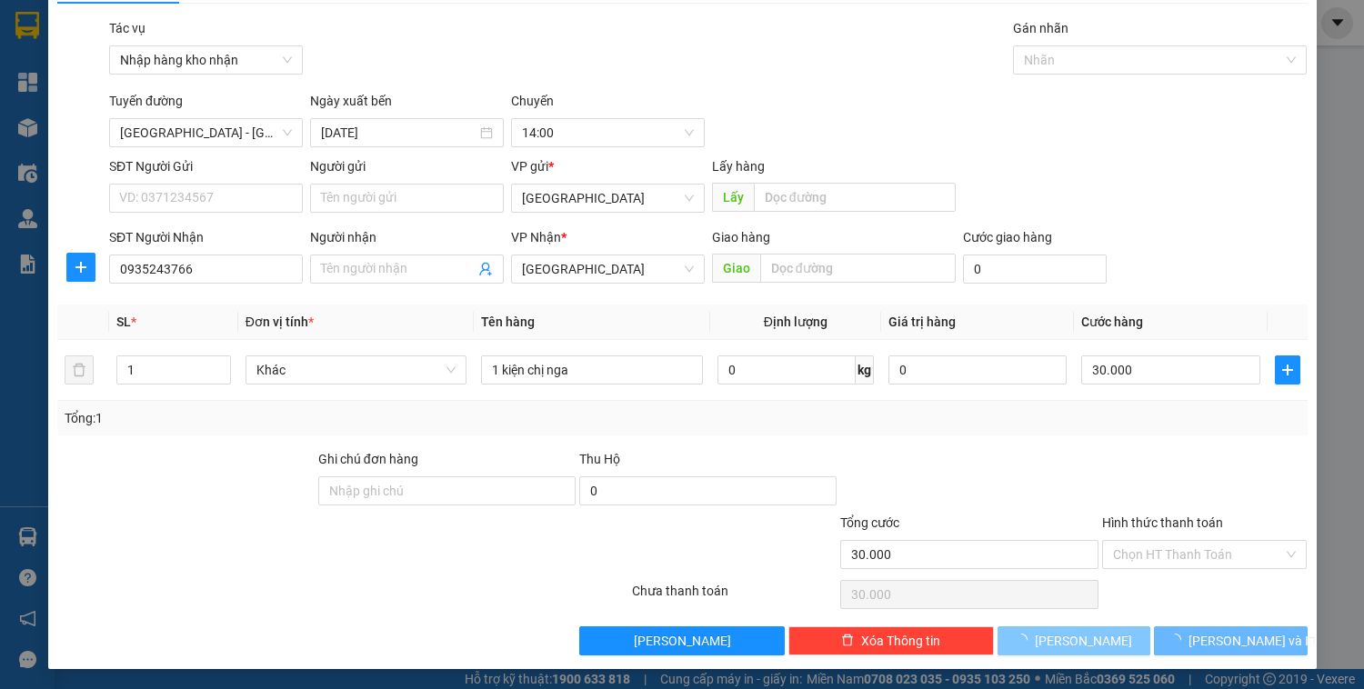
type input "0"
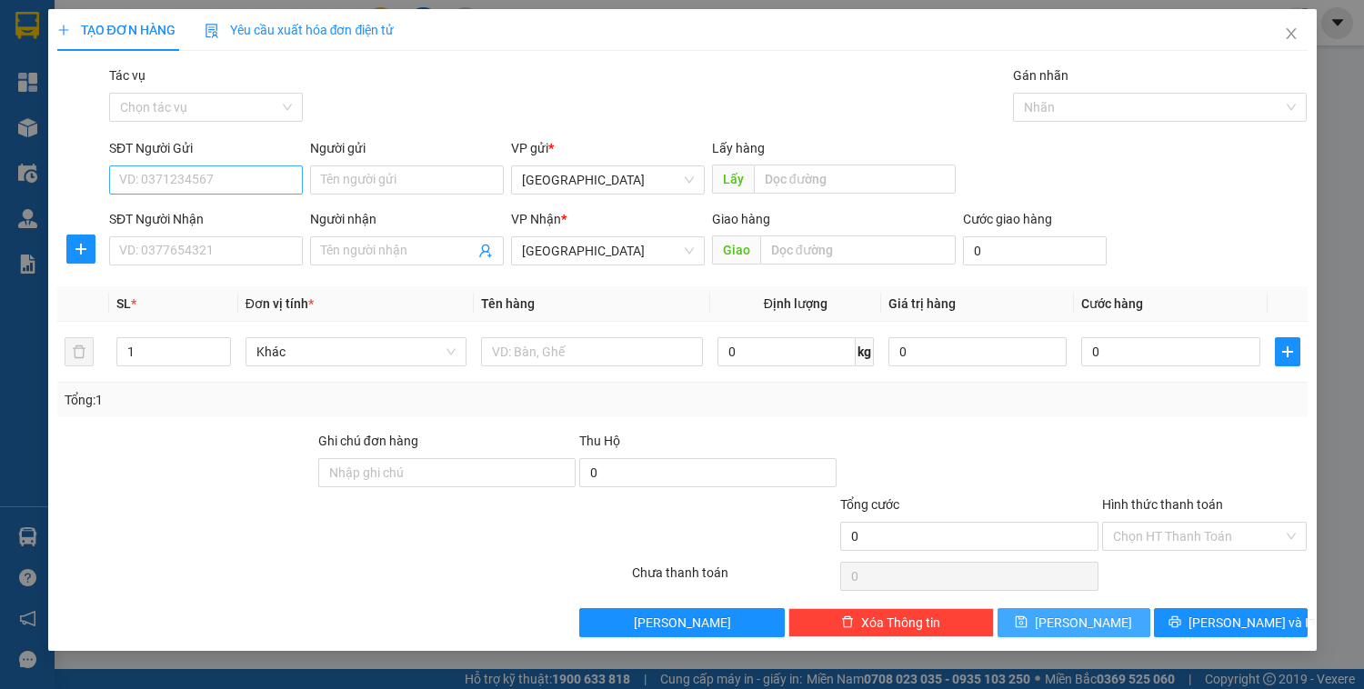
scroll to position [0, 0]
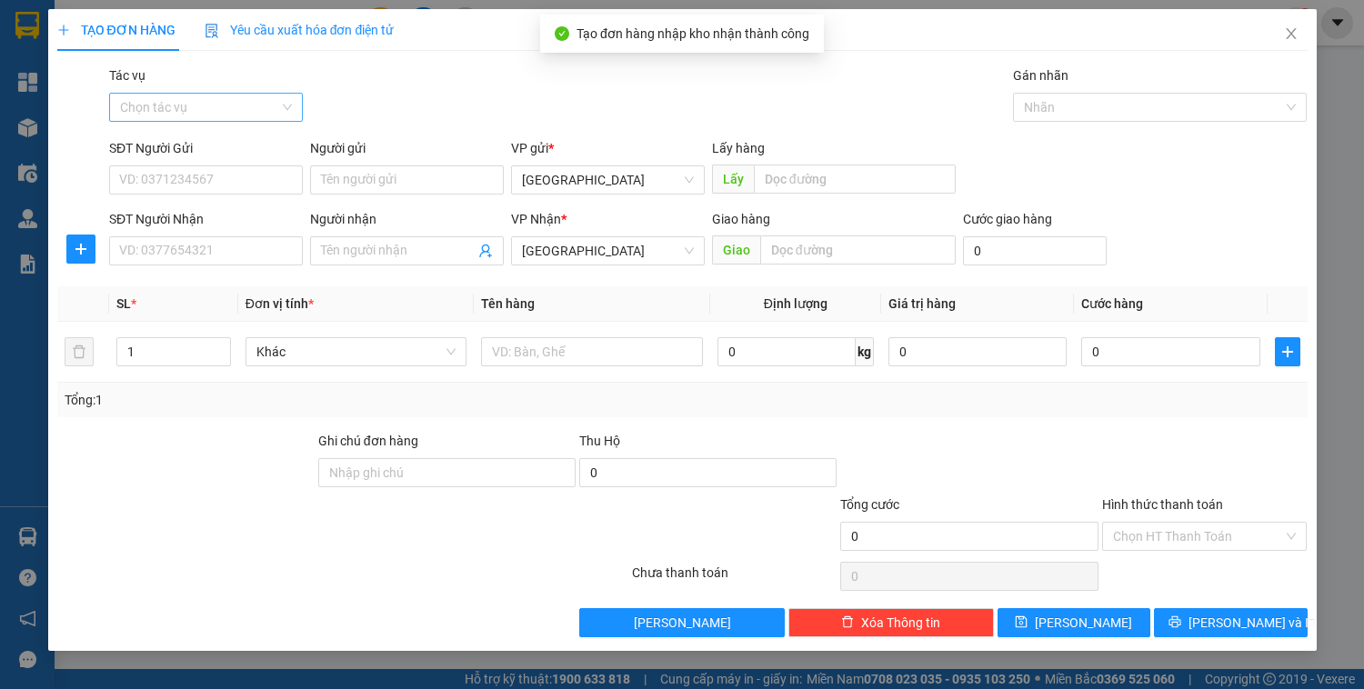
click at [178, 114] on input "Tác vụ" at bounding box center [199, 107] width 159 height 27
click at [179, 167] on div "Nhập hàng kho nhận" at bounding box center [206, 173] width 172 height 20
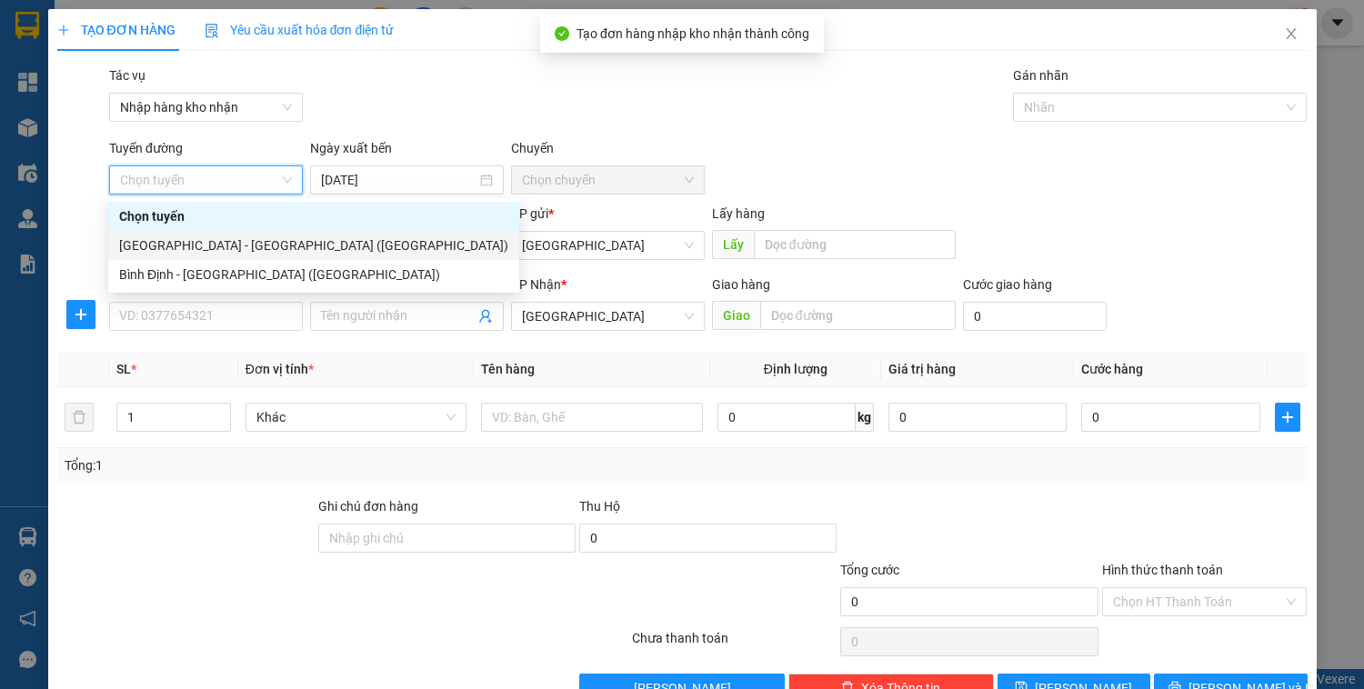
click at [196, 243] on div "[GEOGRAPHIC_DATA] - [GEOGRAPHIC_DATA] ([GEOGRAPHIC_DATA])" at bounding box center [313, 246] width 389 height 20
type input "[DATE]"
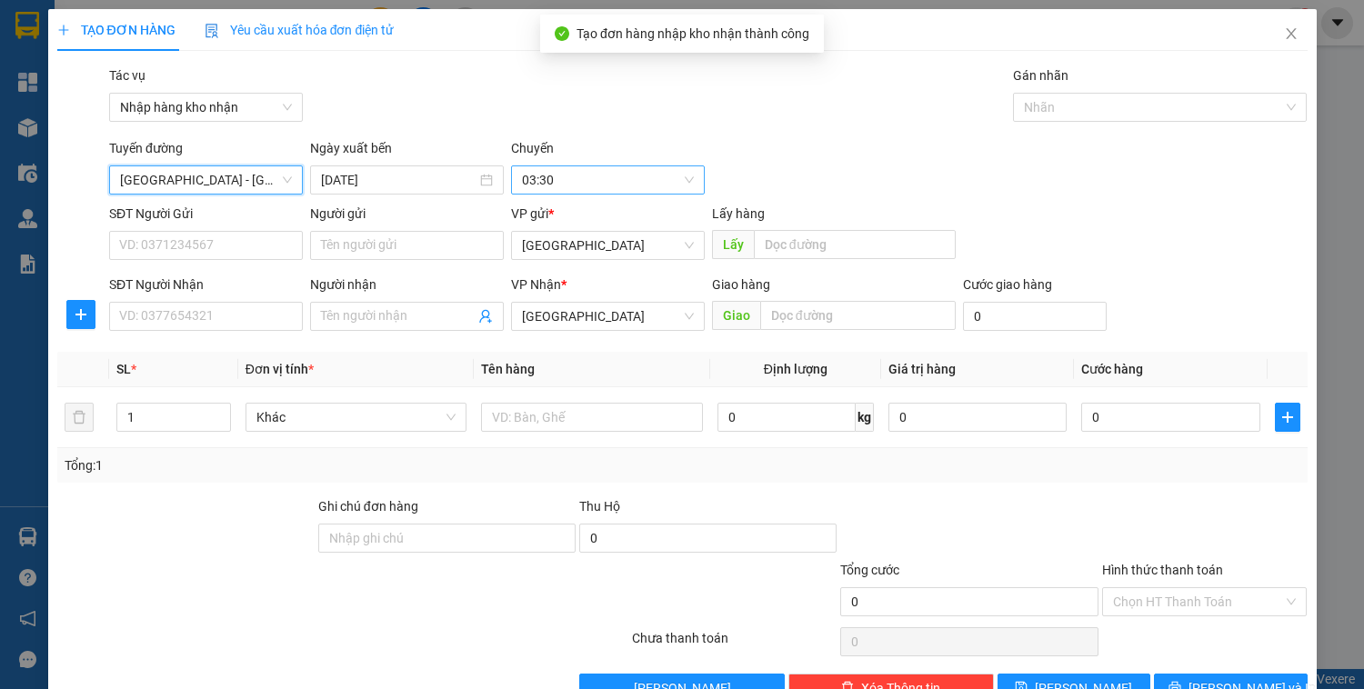
click at [540, 178] on span "03:30" at bounding box center [608, 179] width 172 height 27
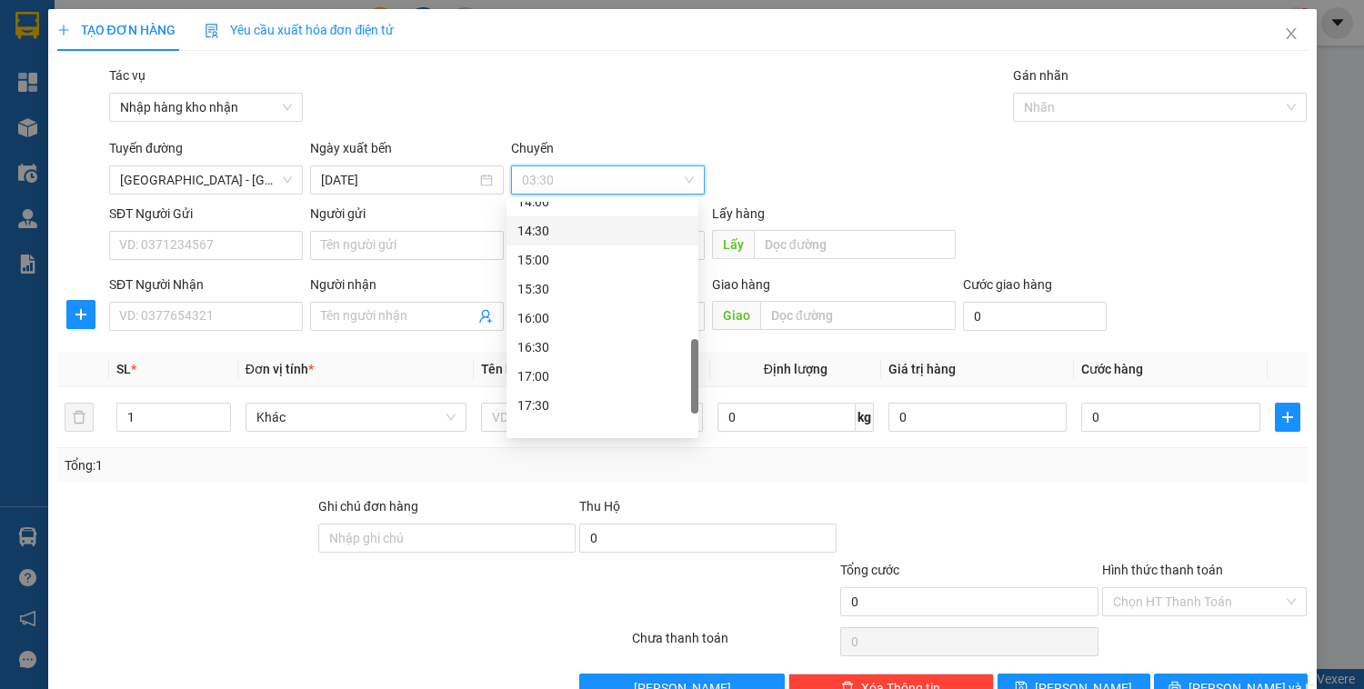
scroll to position [582, 0]
click at [546, 272] on div "14:00" at bounding box center [602, 275] width 170 height 20
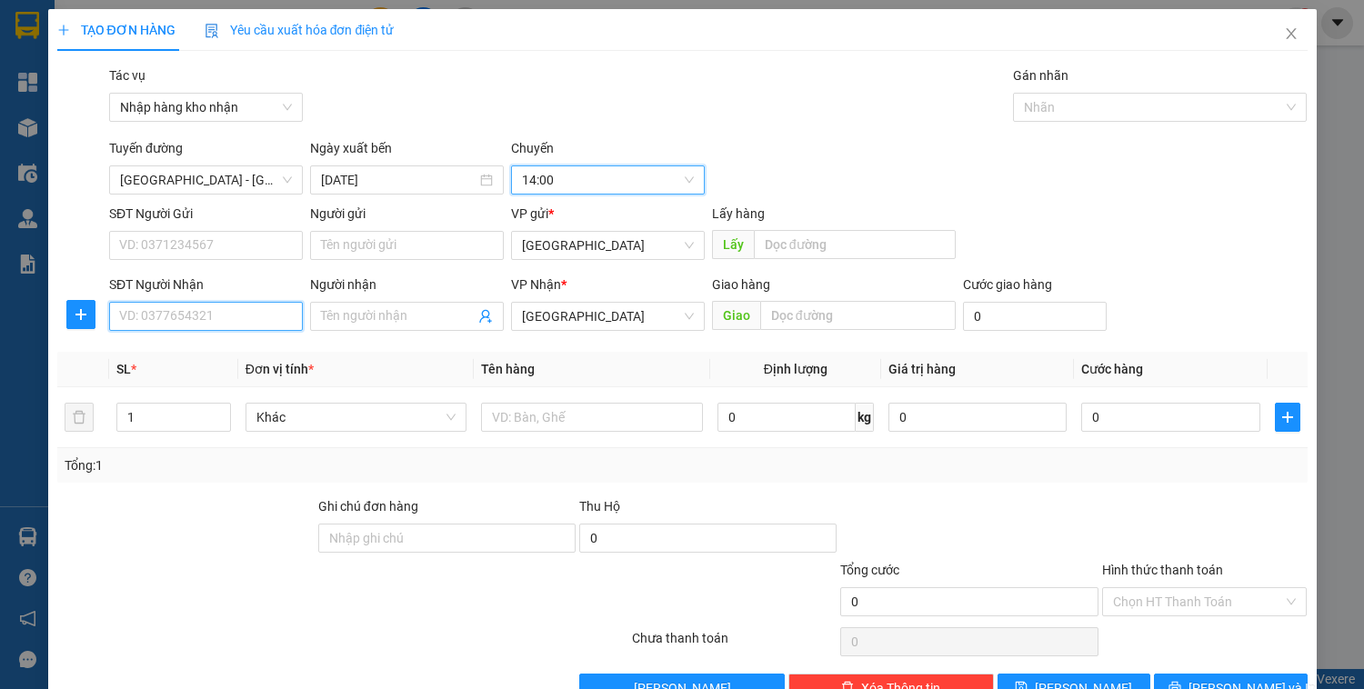
click at [162, 317] on input "SĐT Người Nhận" at bounding box center [206, 316] width 194 height 29
type input "0982227714"
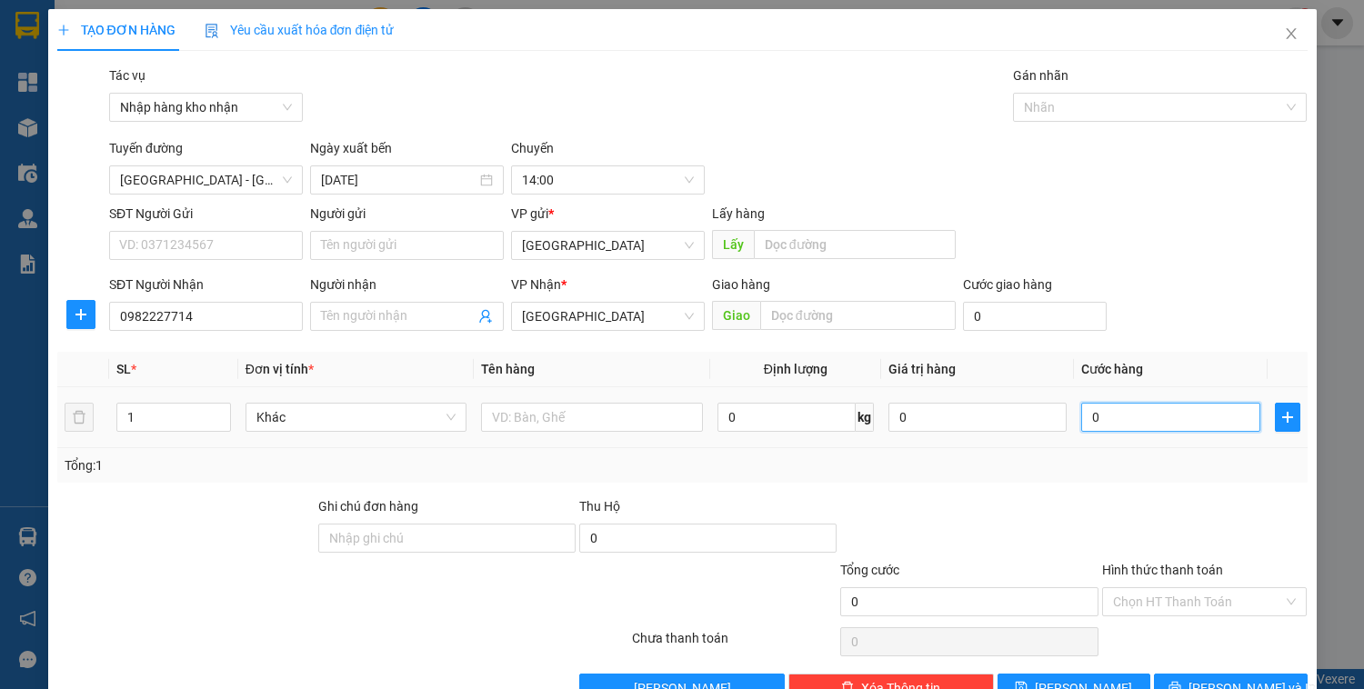
click at [1104, 423] on input "0" at bounding box center [1170, 417] width 178 height 29
type input "3"
type input "30"
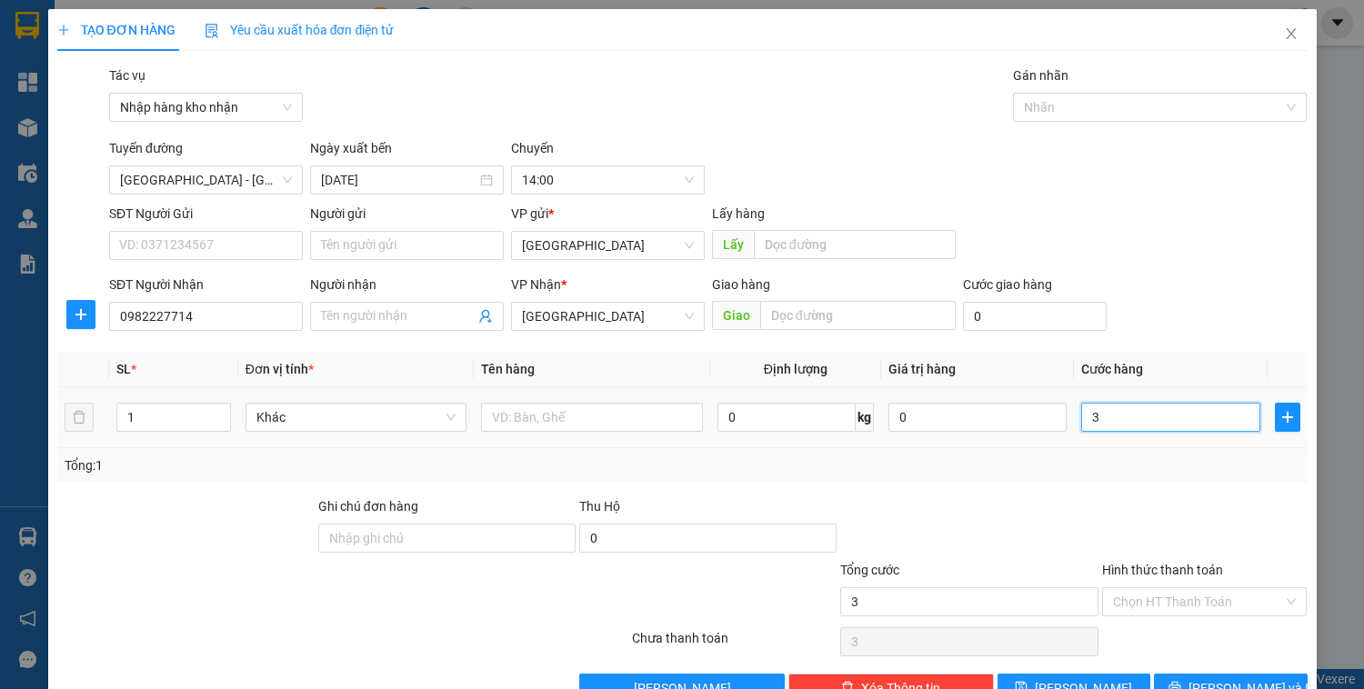
type input "30"
type input "300"
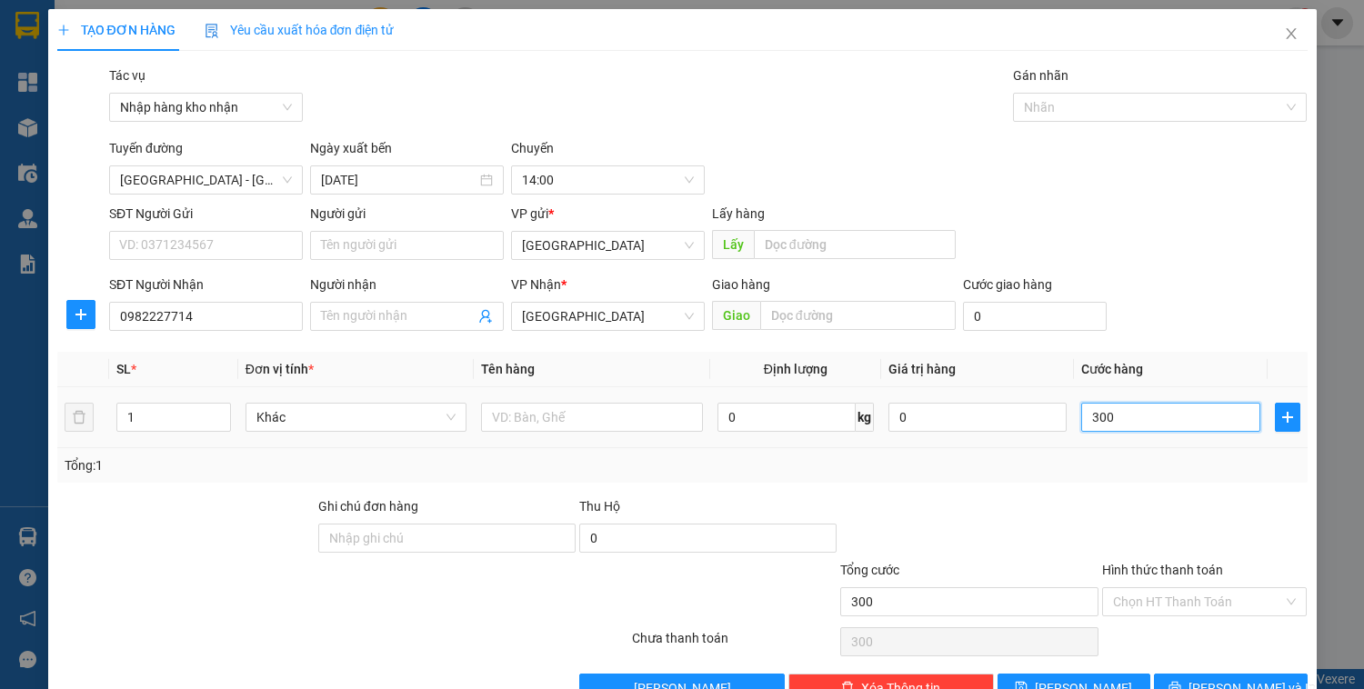
type input "3.000"
type input "30.000"
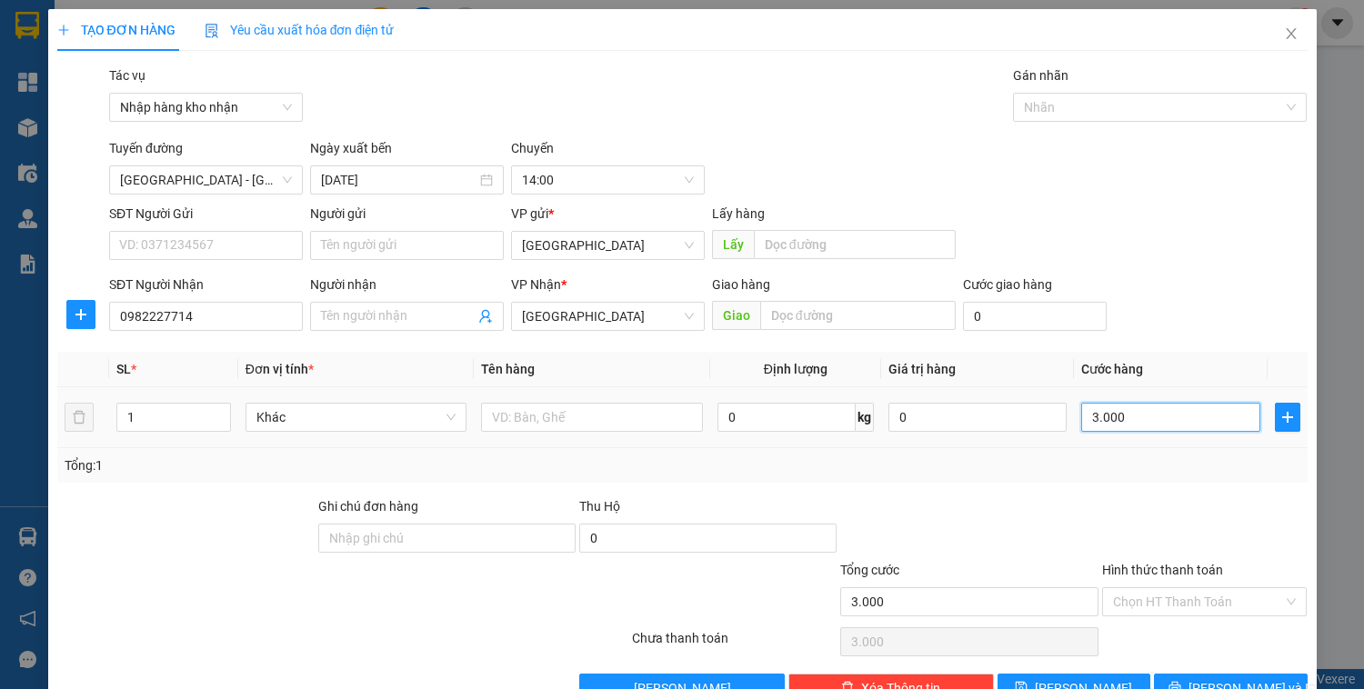
type input "30.000"
click at [568, 240] on span "[GEOGRAPHIC_DATA]" at bounding box center [608, 245] width 172 height 27
type input "30.000"
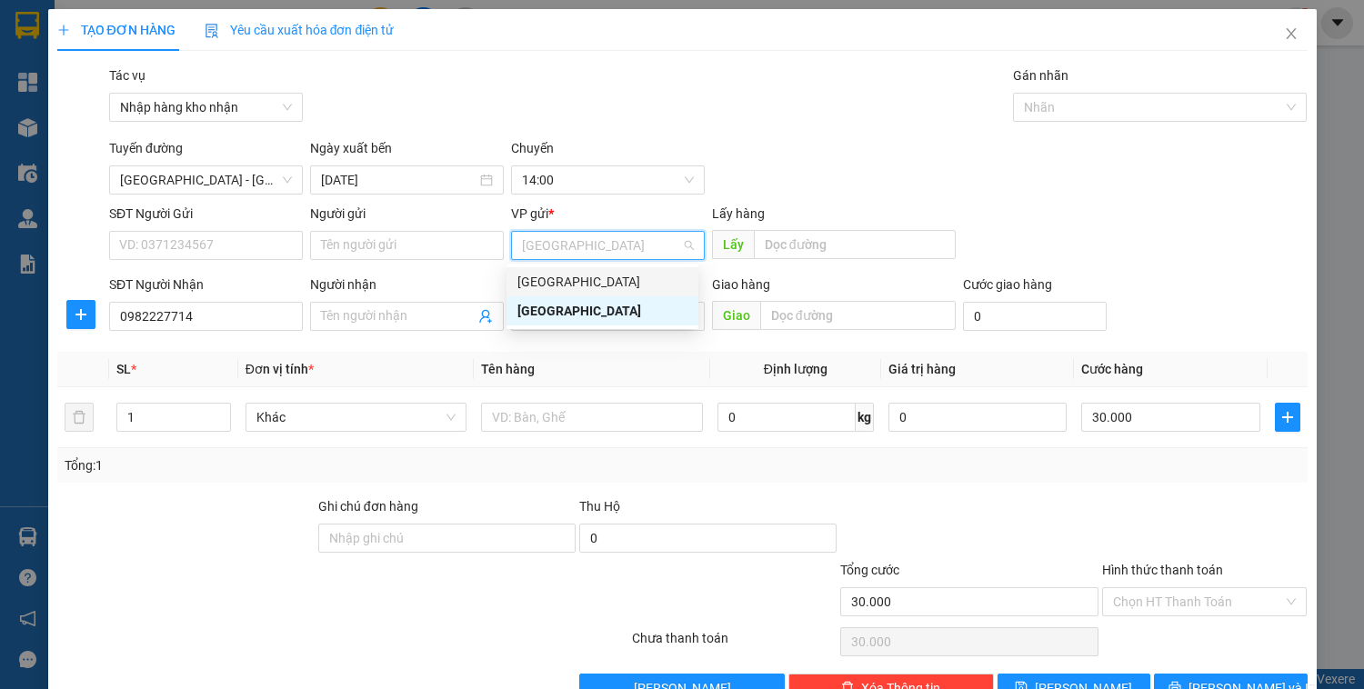
click at [577, 281] on div "[GEOGRAPHIC_DATA]" at bounding box center [602, 282] width 170 height 20
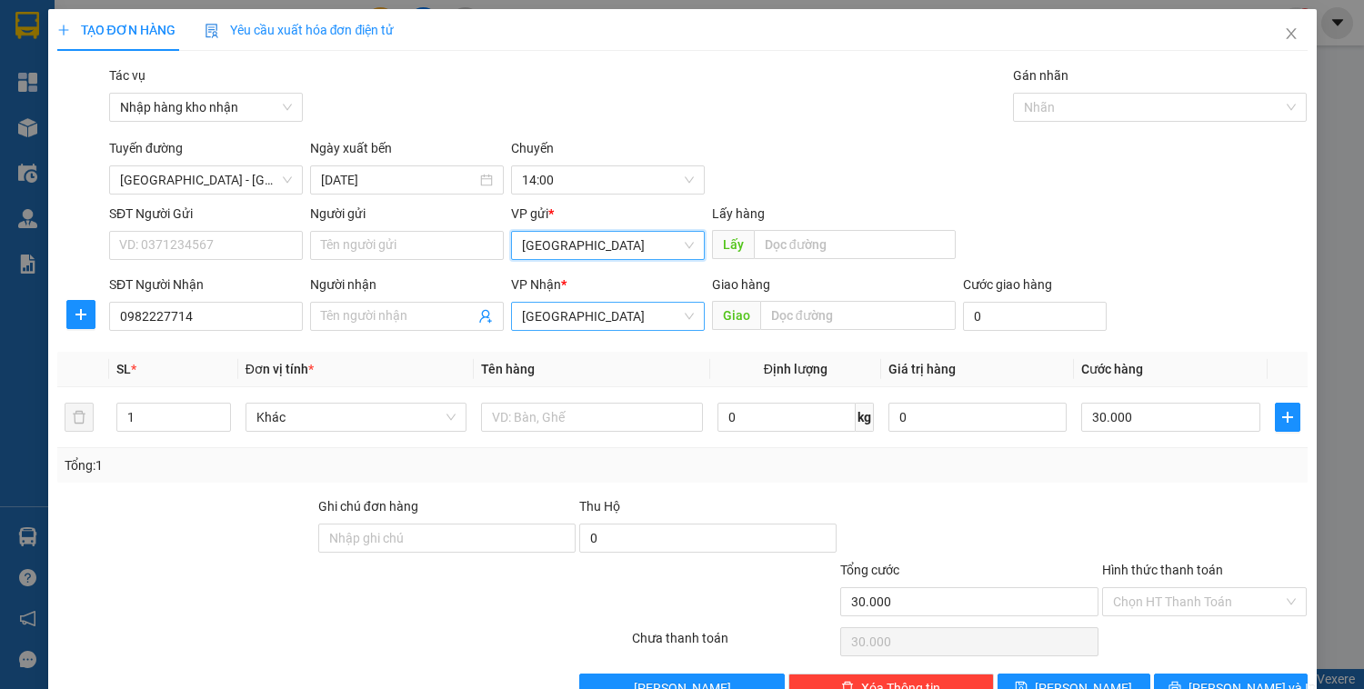
click at [577, 323] on span "[GEOGRAPHIC_DATA]" at bounding box center [608, 316] width 172 height 27
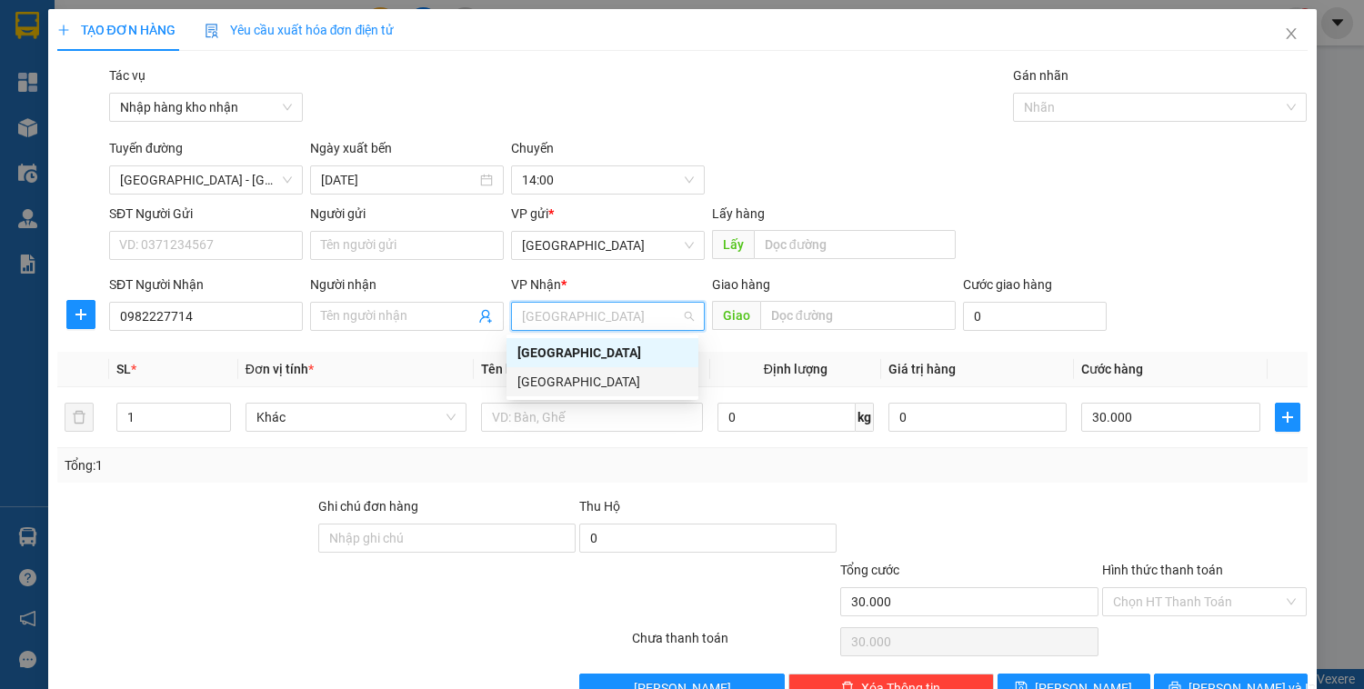
click at [557, 378] on div "[GEOGRAPHIC_DATA]" at bounding box center [602, 382] width 170 height 20
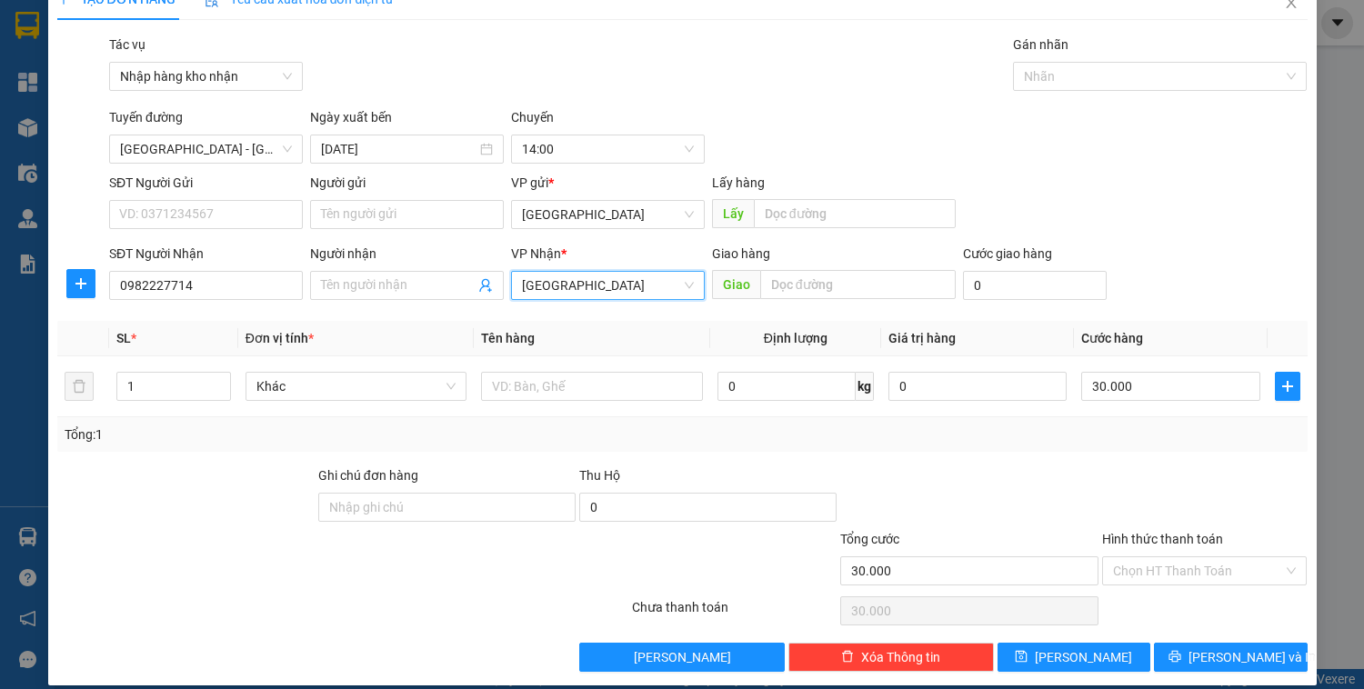
scroll to position [47, 0]
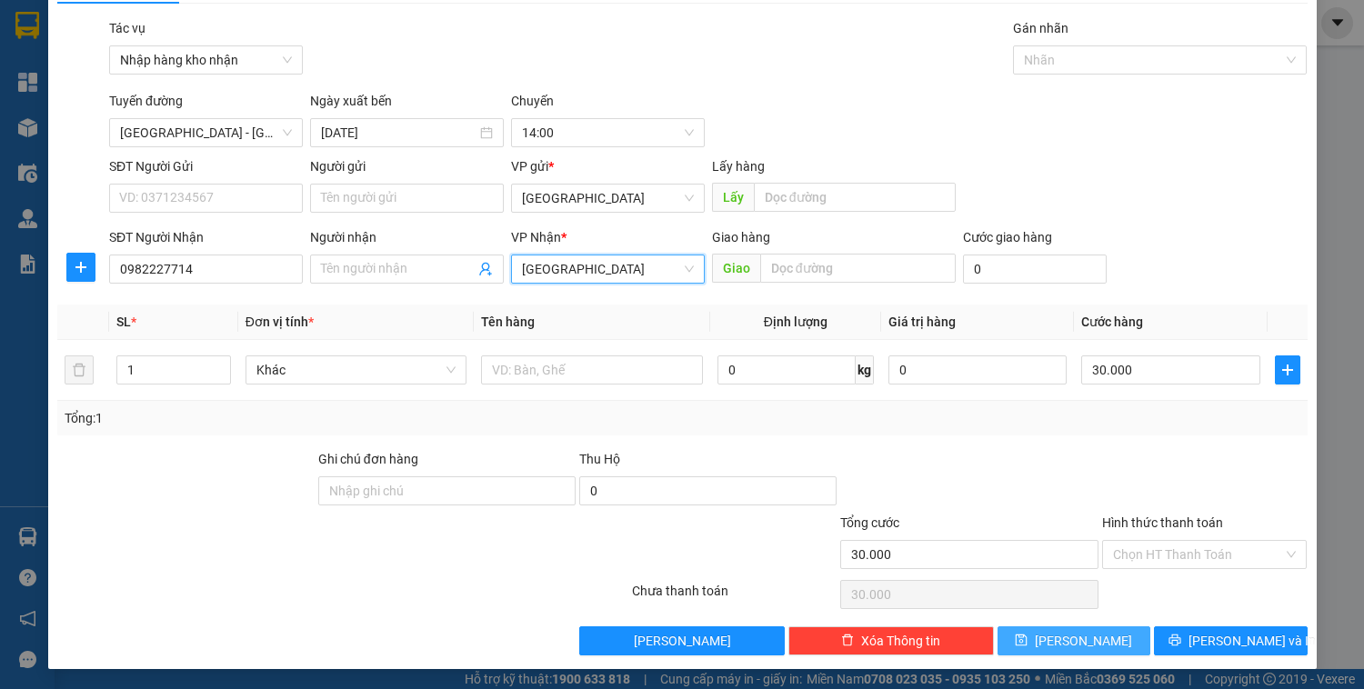
click at [1118, 640] on button "[PERSON_NAME]" at bounding box center [1074, 641] width 153 height 29
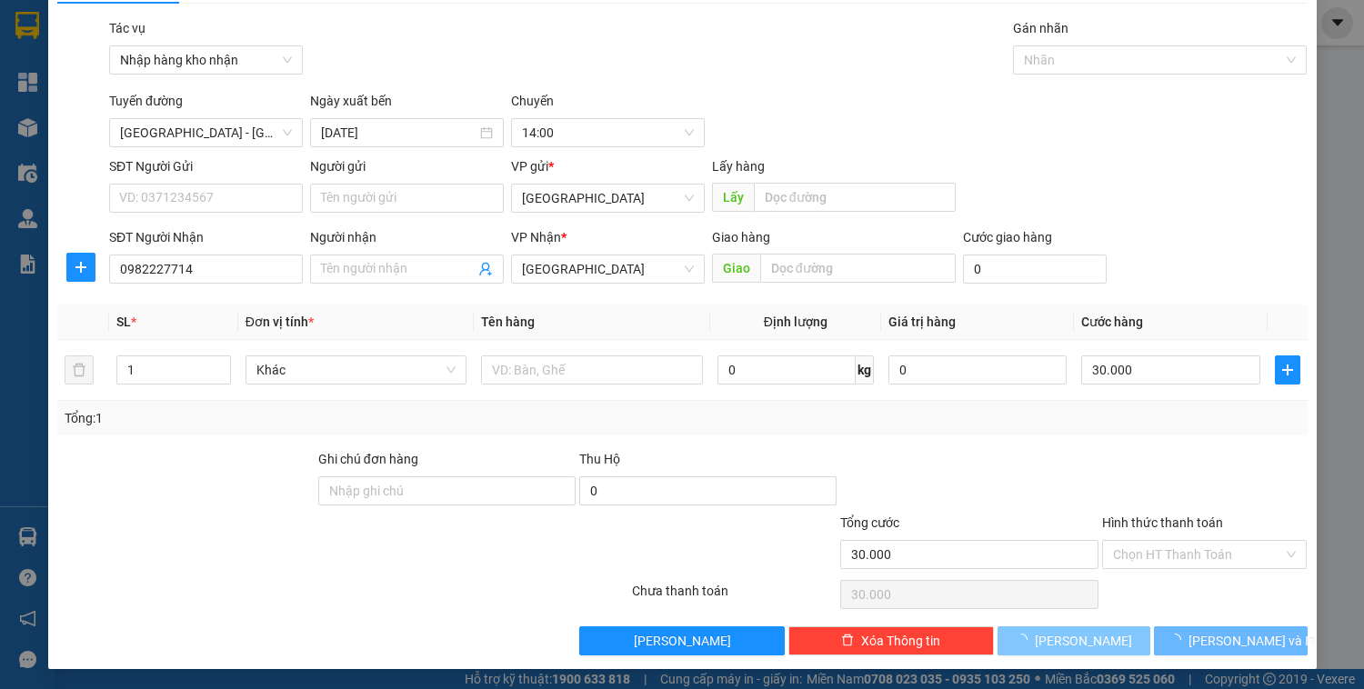
type input "0"
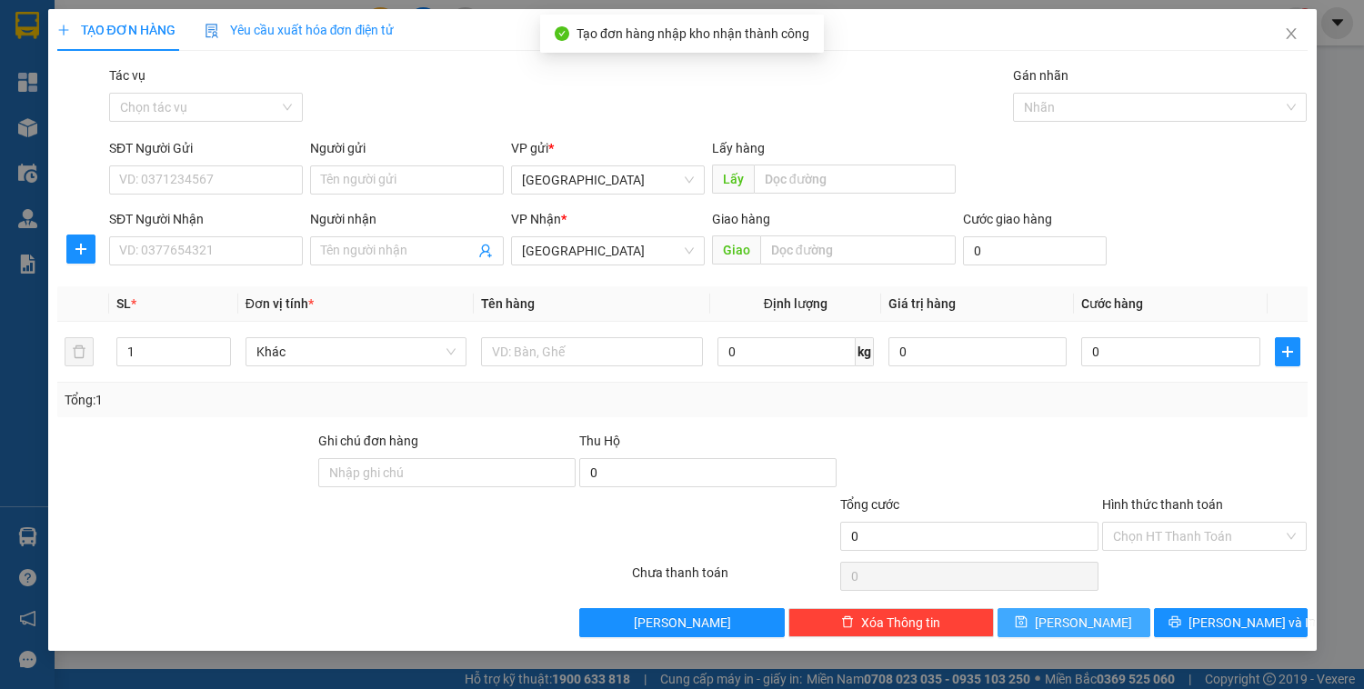
scroll to position [0, 0]
click at [256, 105] on input "Tác vụ" at bounding box center [199, 107] width 159 height 27
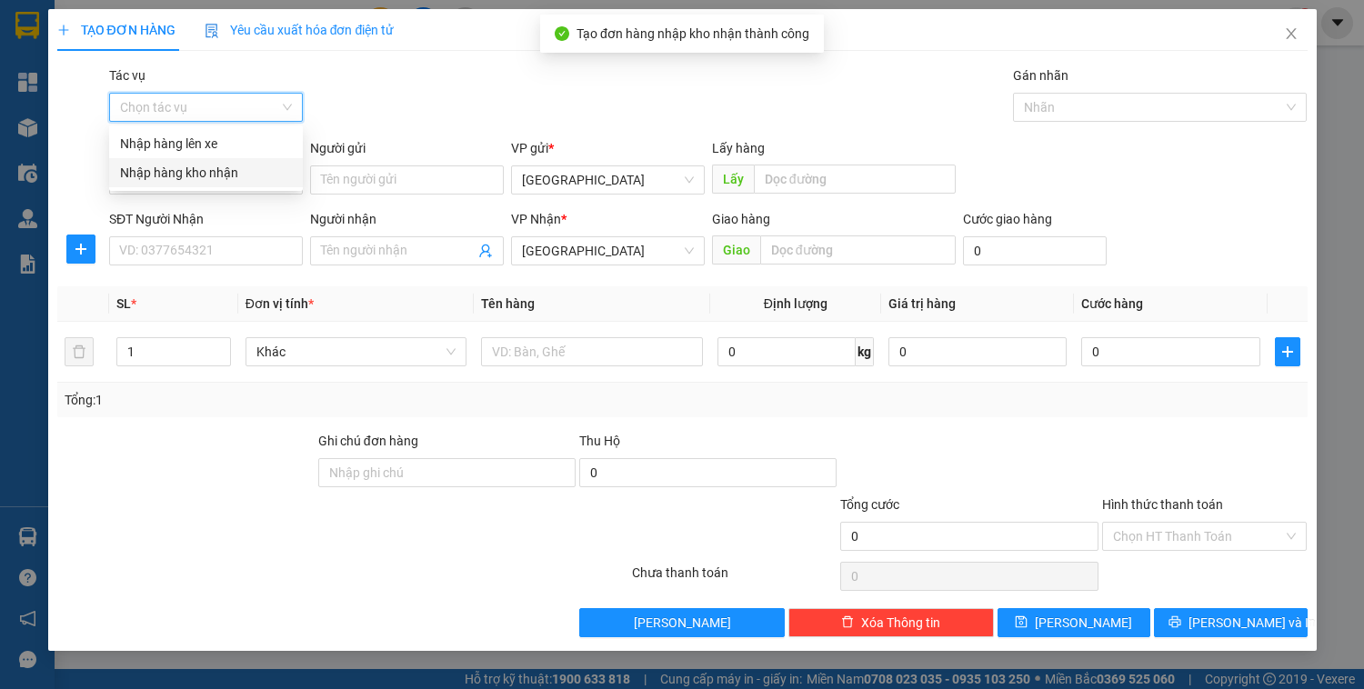
click at [240, 167] on div "Nhập hàng kho nhận" at bounding box center [206, 173] width 172 height 20
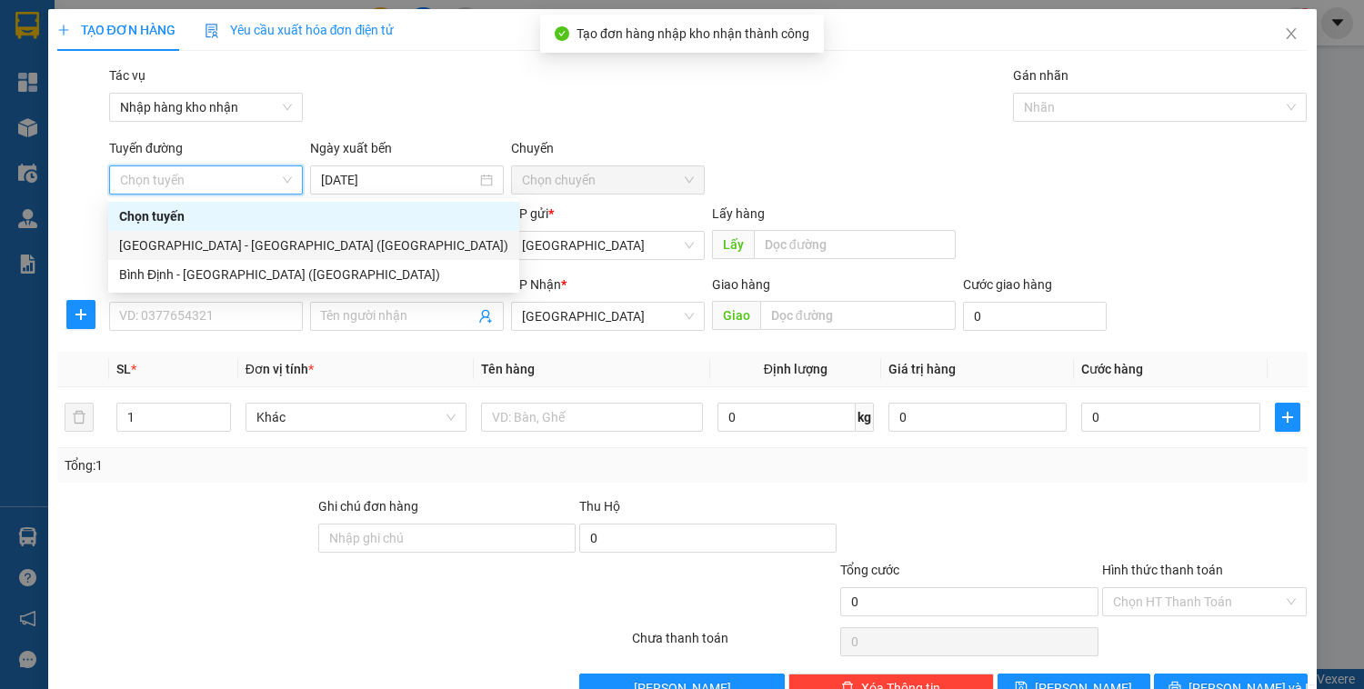
click at [211, 247] on div "[GEOGRAPHIC_DATA] - [GEOGRAPHIC_DATA] ([GEOGRAPHIC_DATA])" at bounding box center [313, 246] width 389 height 20
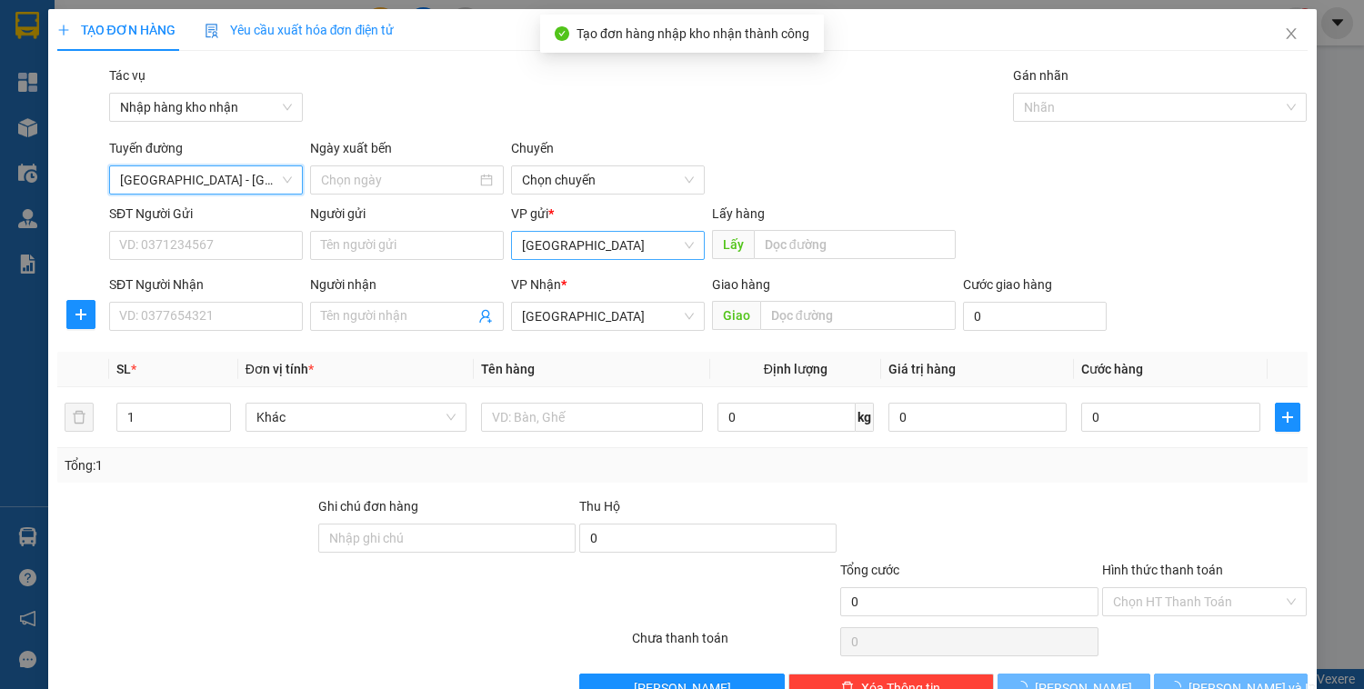
type input "[DATE]"
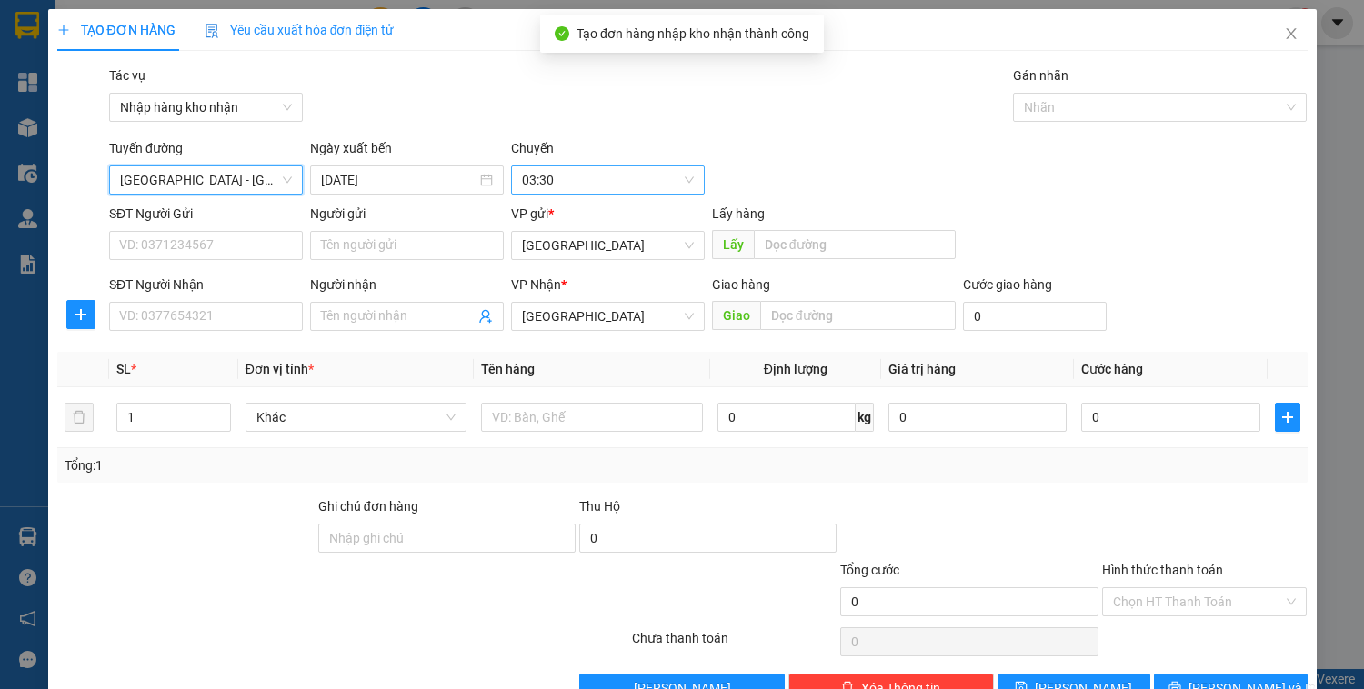
click at [542, 181] on span "03:30" at bounding box center [608, 179] width 172 height 27
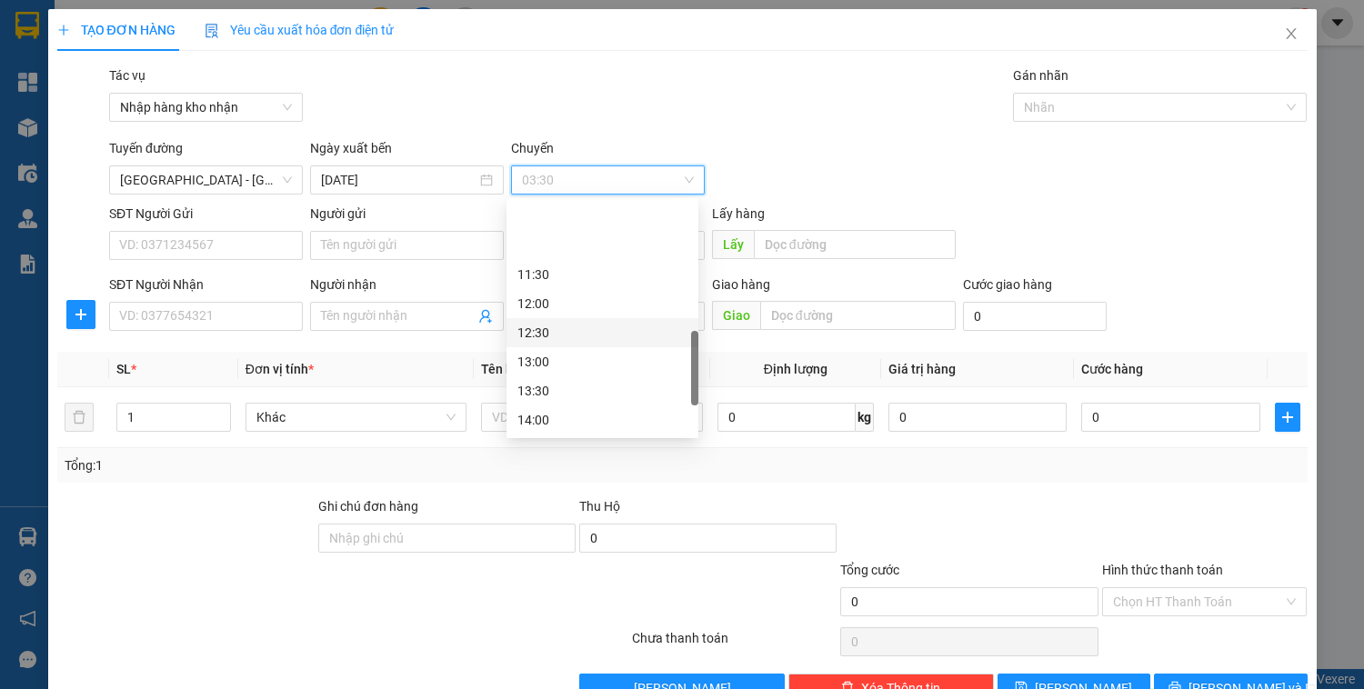
scroll to position [509, 0]
click at [530, 349] on div "14:00" at bounding box center [602, 347] width 170 height 20
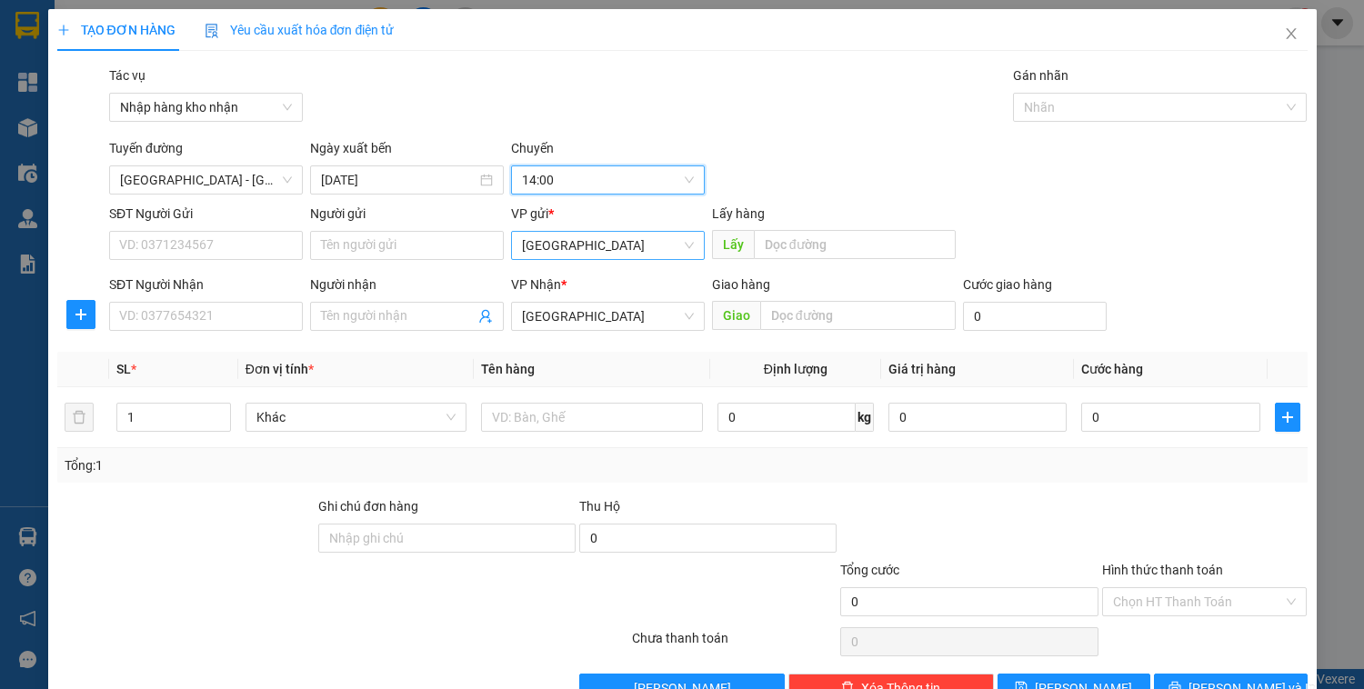
click at [563, 254] on span "[GEOGRAPHIC_DATA]" at bounding box center [608, 245] width 172 height 27
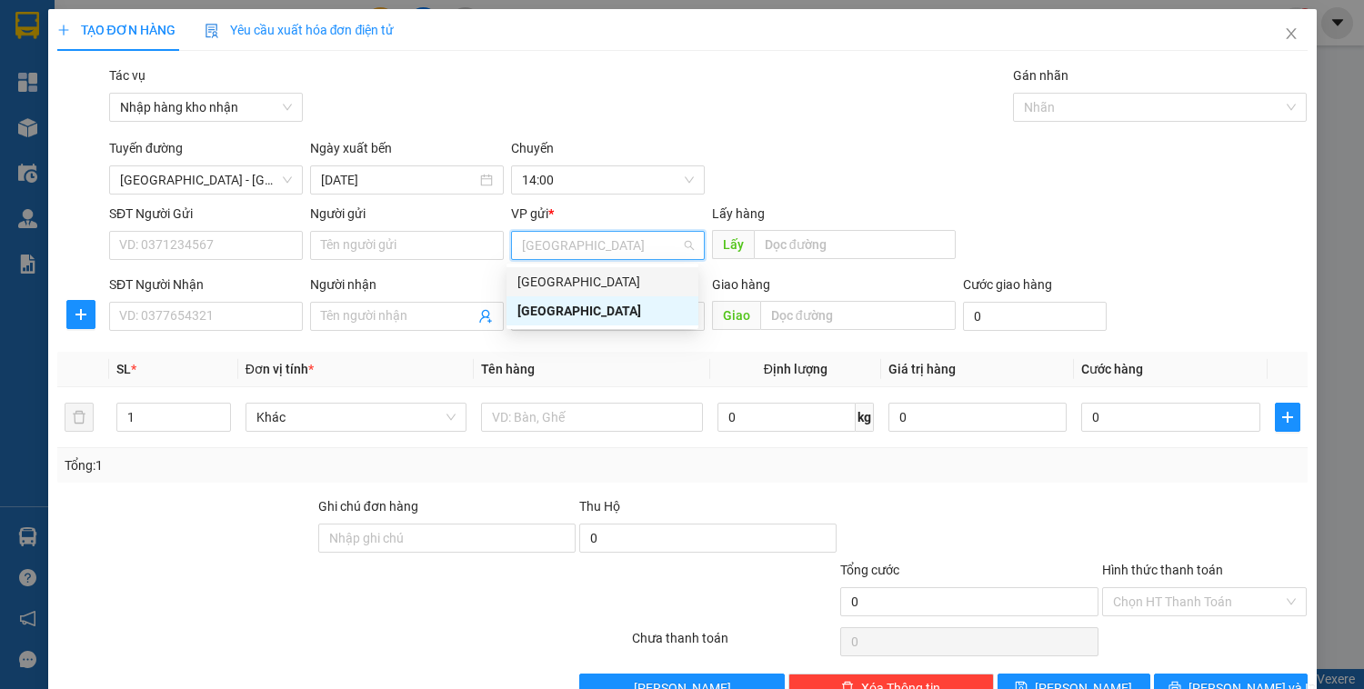
click at [563, 278] on div "[GEOGRAPHIC_DATA]" at bounding box center [602, 282] width 170 height 20
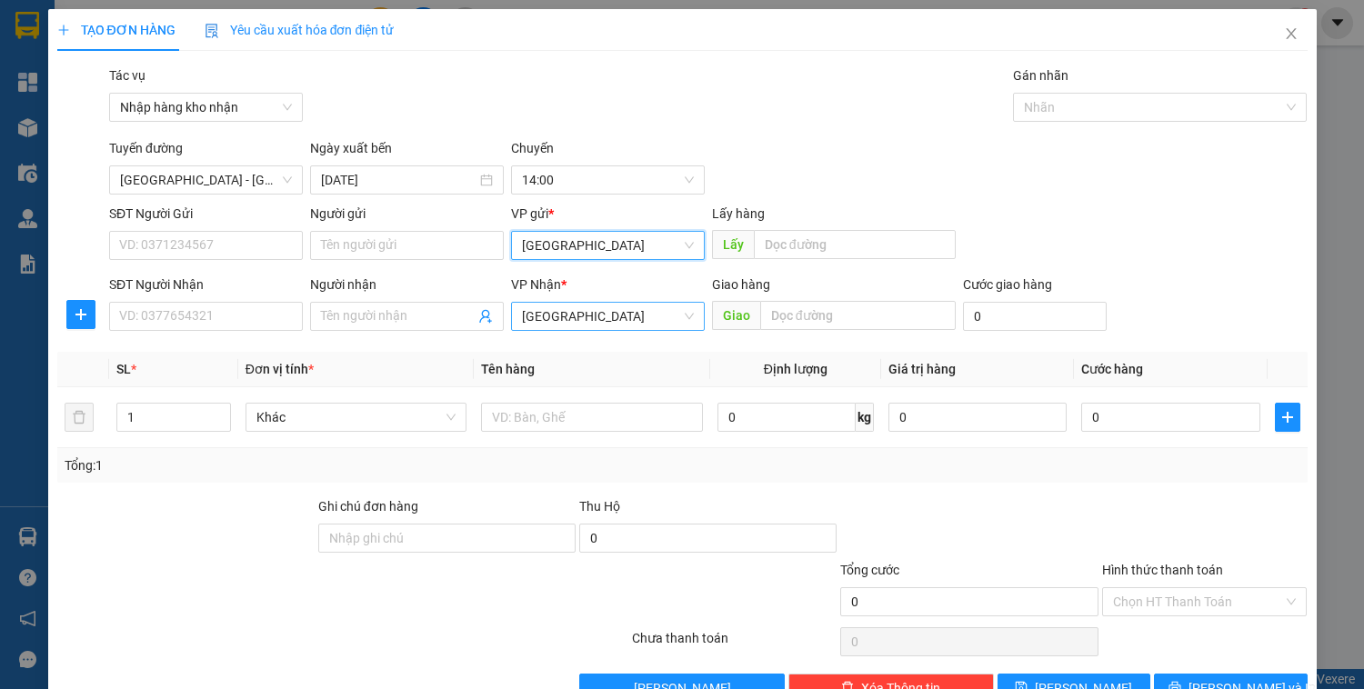
click at [575, 313] on span "[GEOGRAPHIC_DATA]" at bounding box center [608, 316] width 172 height 27
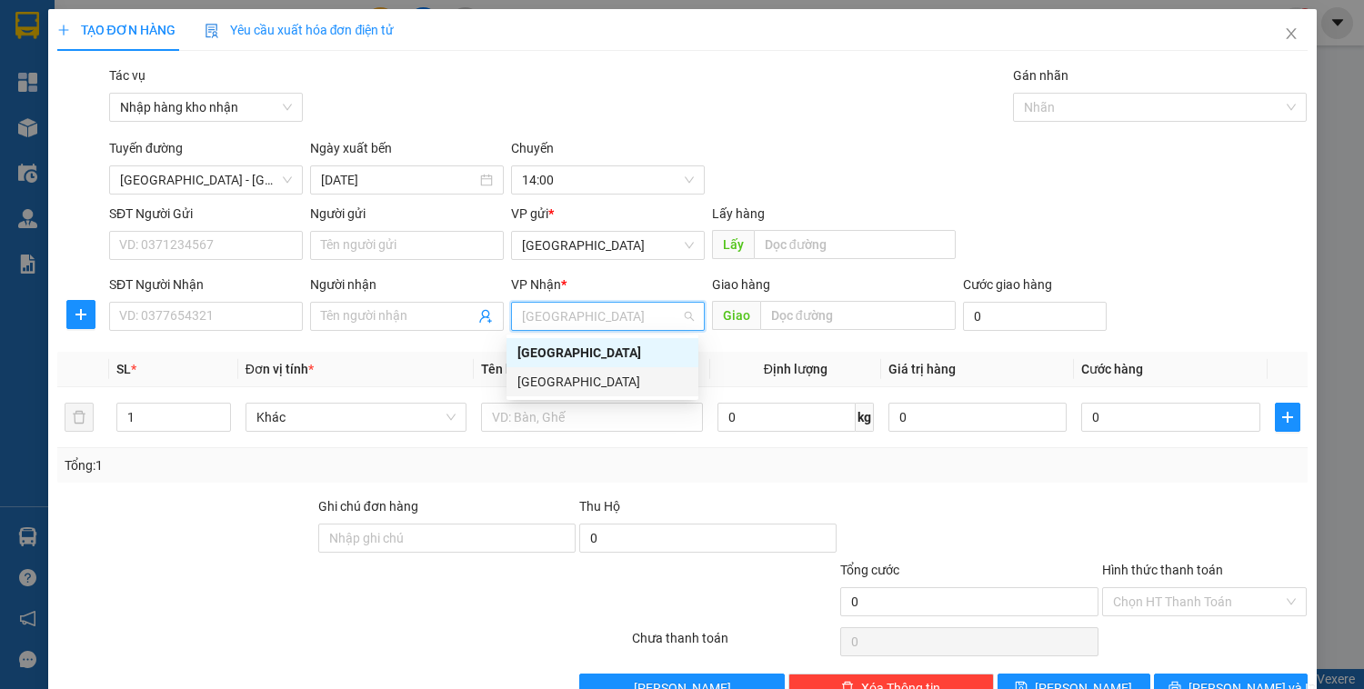
click at [567, 378] on div "[GEOGRAPHIC_DATA]" at bounding box center [602, 382] width 170 height 20
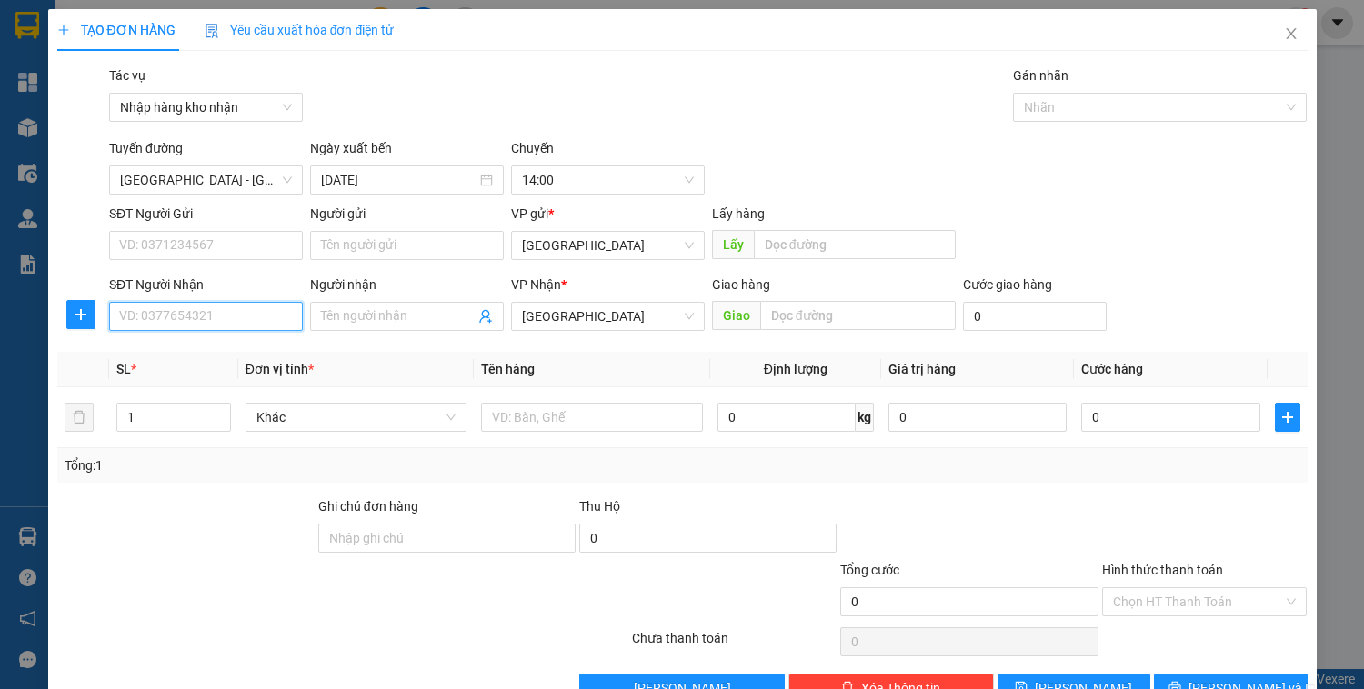
click at [235, 309] on input "SĐT Người Nhận" at bounding box center [206, 316] width 194 height 29
type input "0973709485"
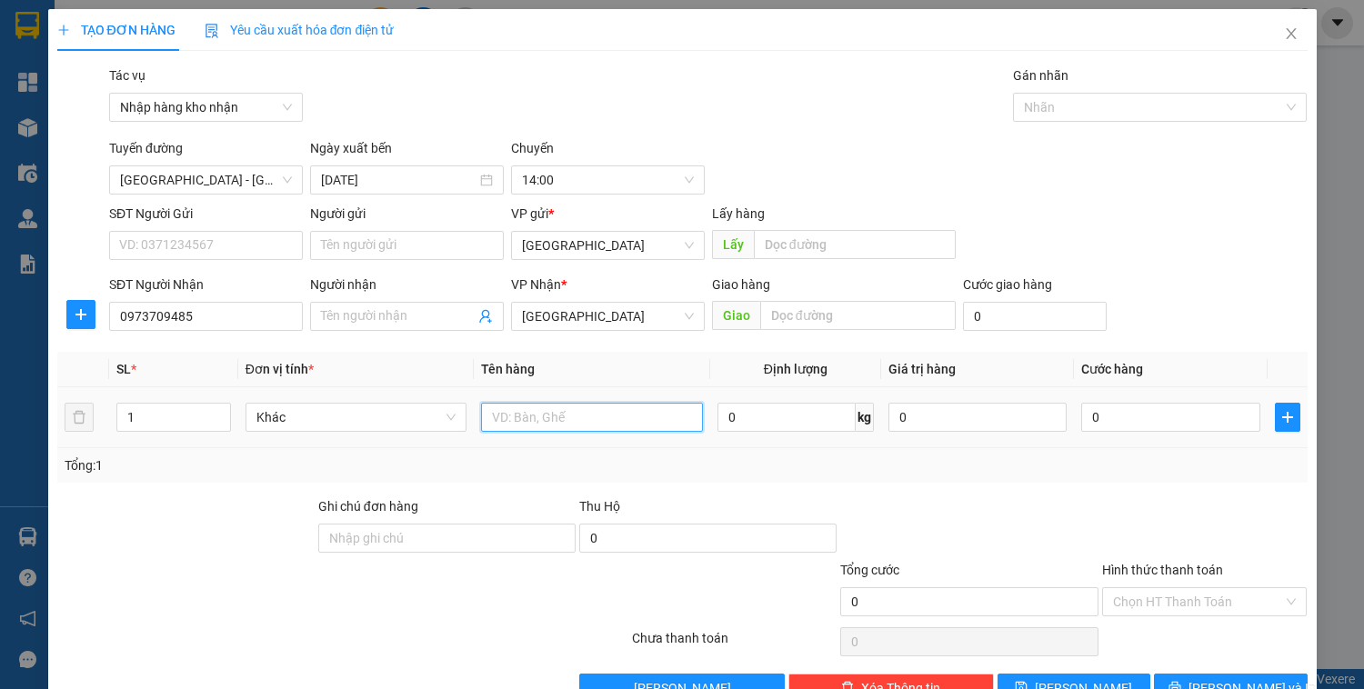
click at [589, 426] on input "text" at bounding box center [591, 417] width 221 height 29
type input "1 kiện quốc duy"
click at [1131, 411] on input "0" at bounding box center [1170, 417] width 178 height 29
type input "4"
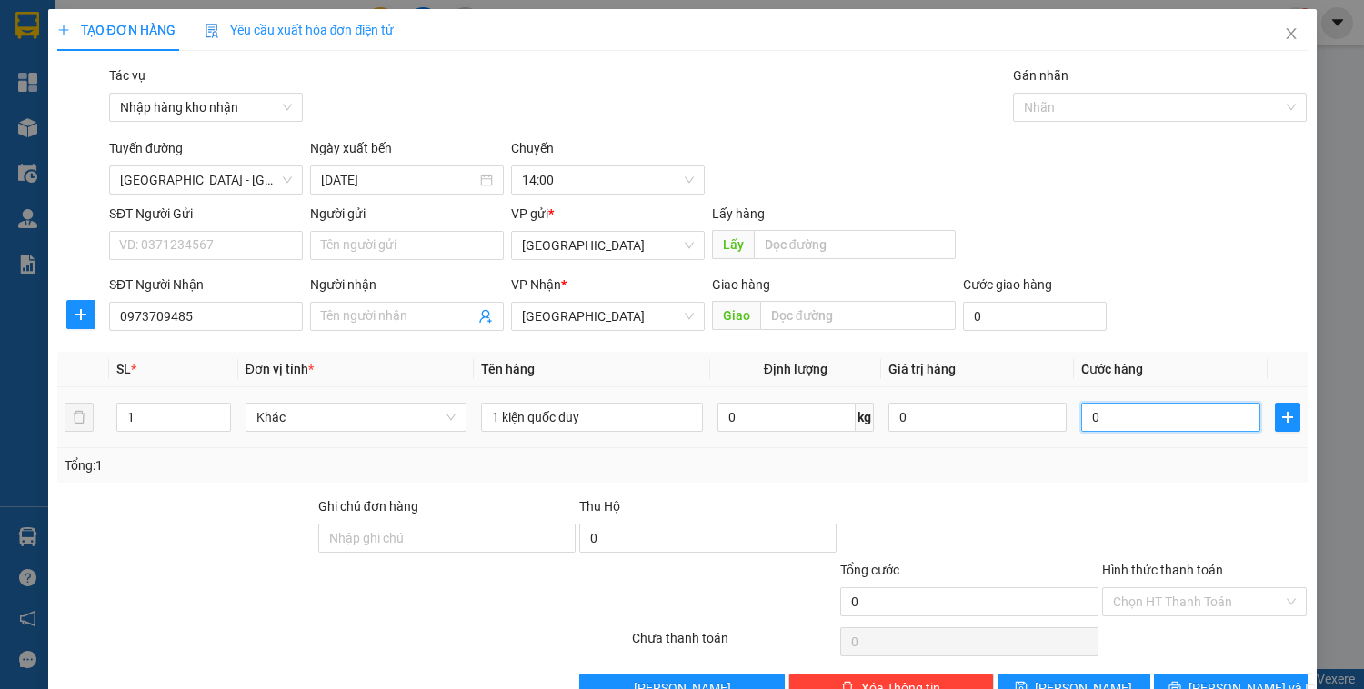
type input "4"
type input "40"
type input "400"
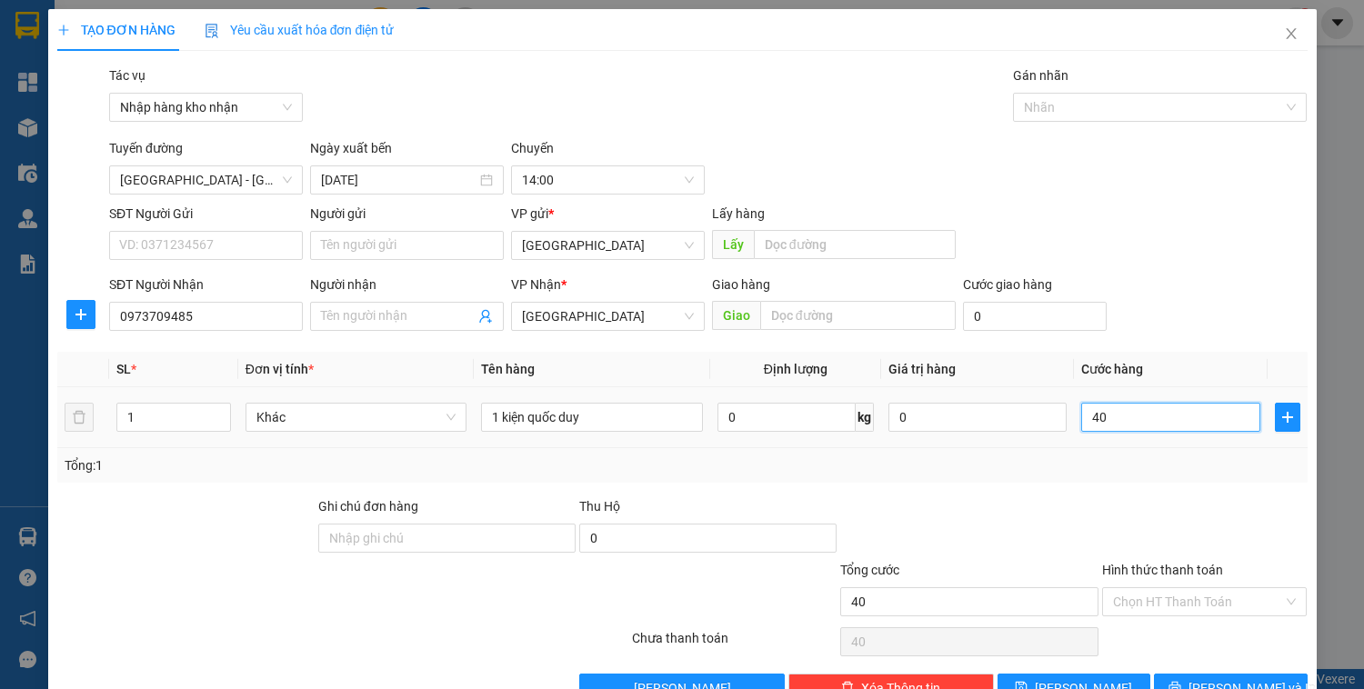
type input "400"
type input "4.000"
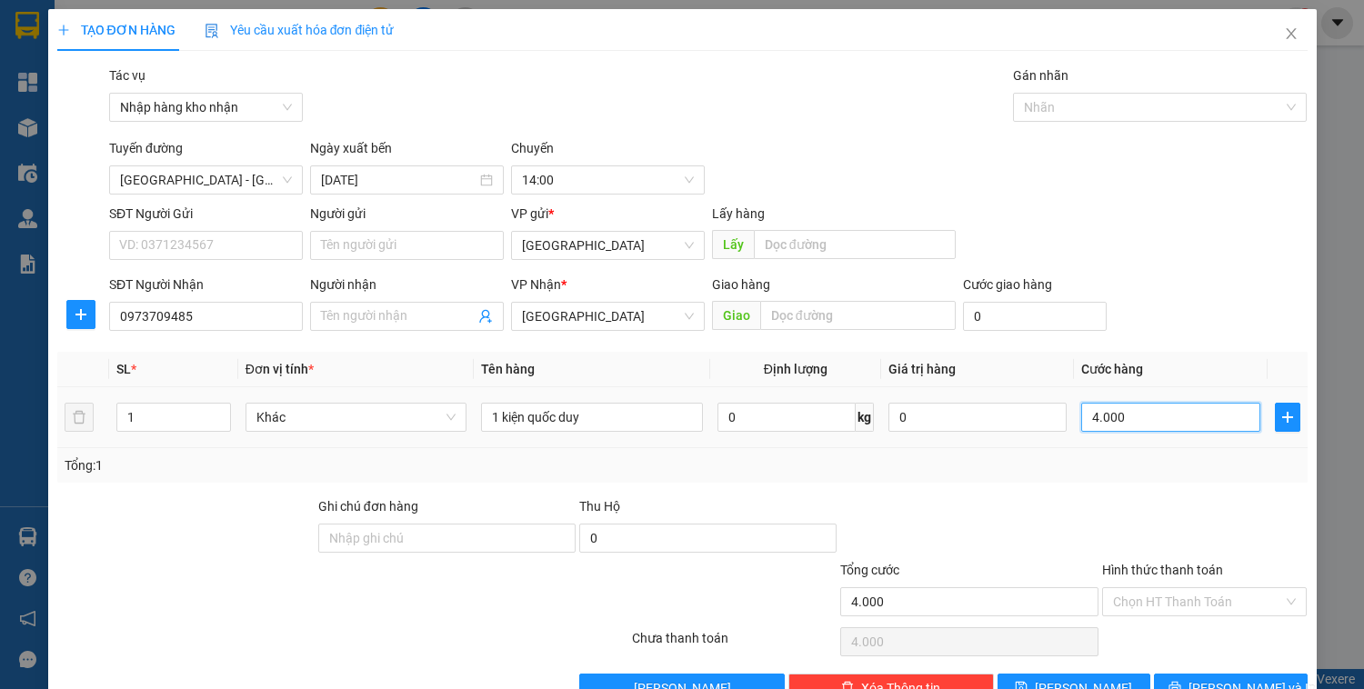
type input "40.000"
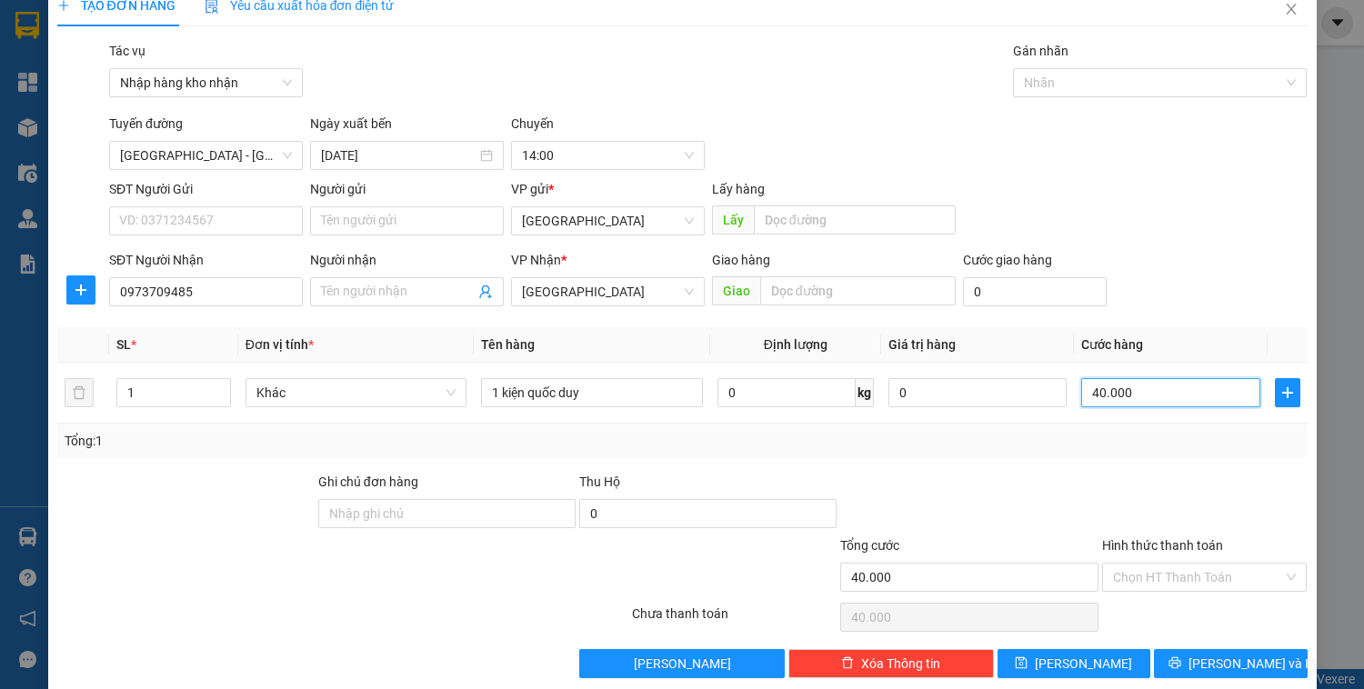
scroll to position [47, 0]
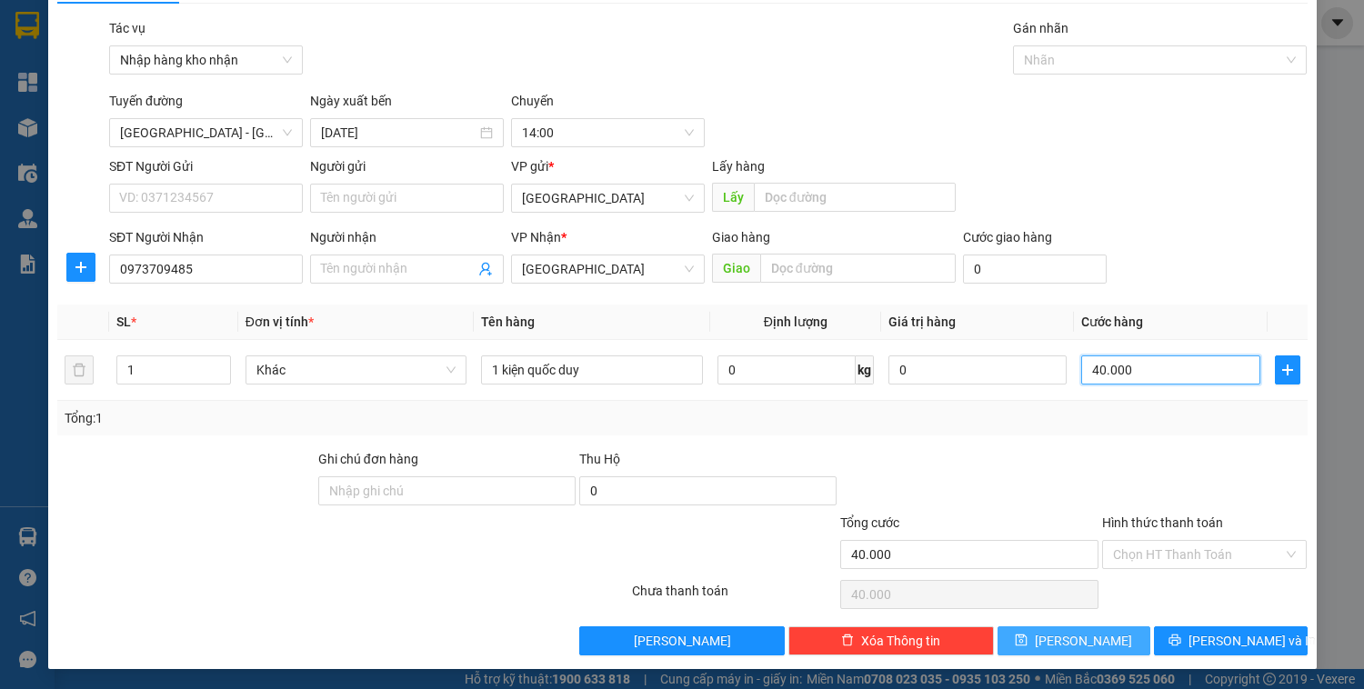
type input "40.000"
click at [1109, 639] on button "[PERSON_NAME]" at bounding box center [1074, 641] width 153 height 29
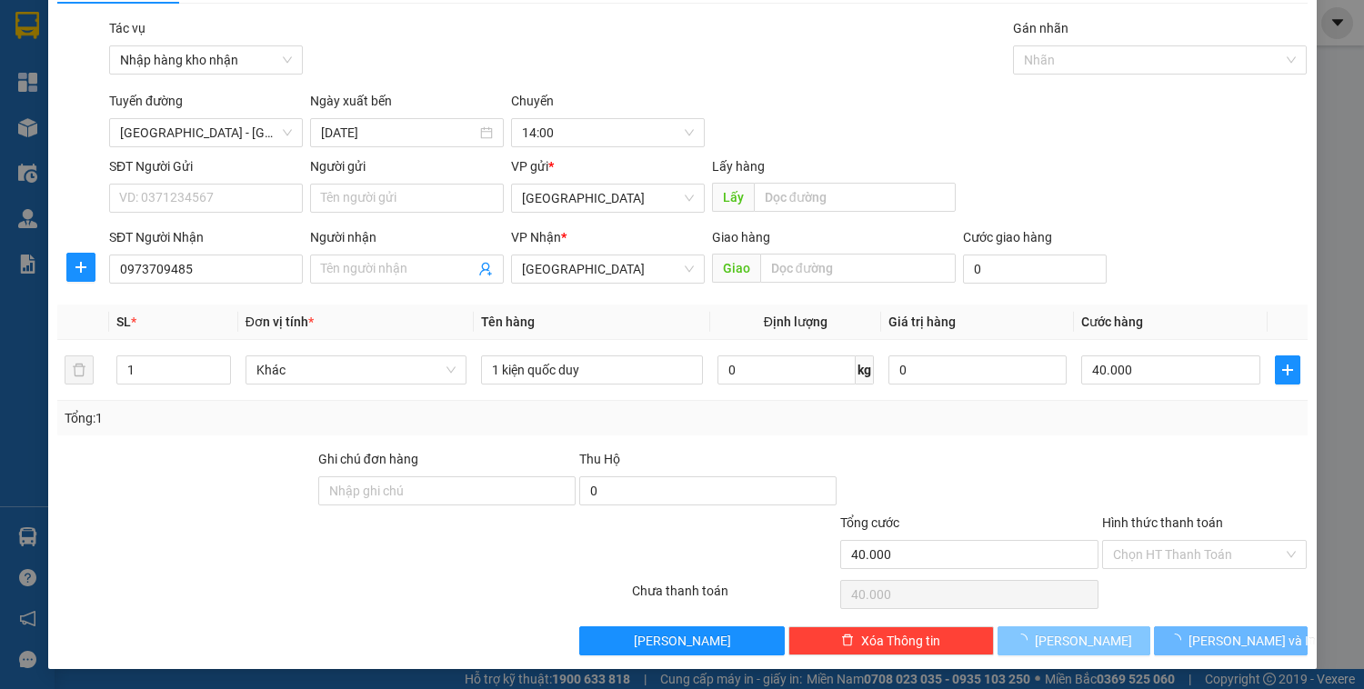
type input "0"
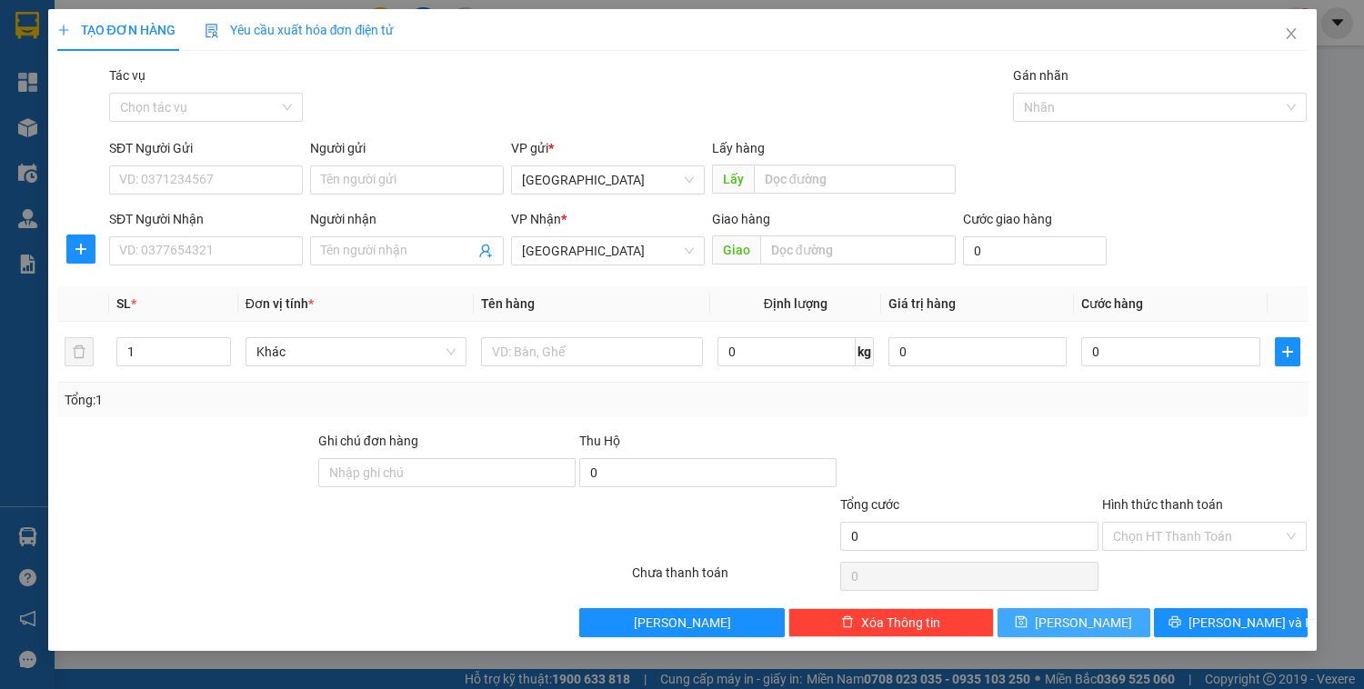
scroll to position [0, 0]
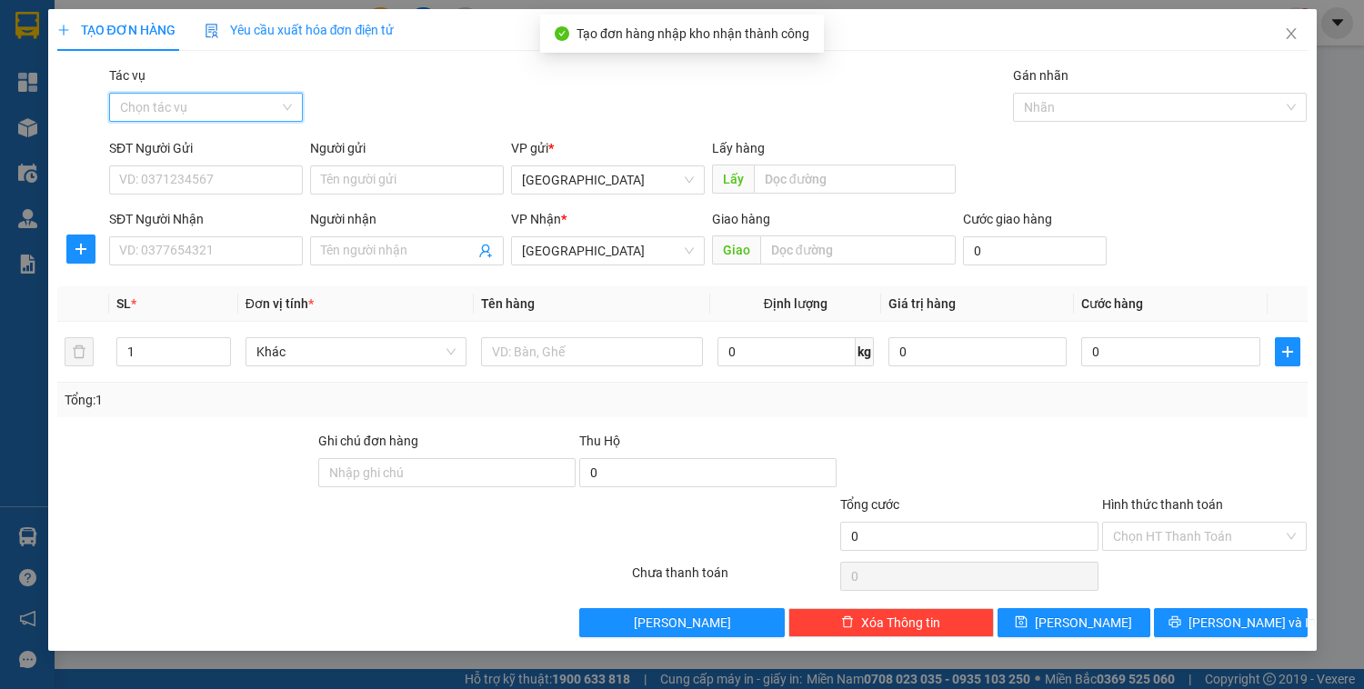
click at [212, 112] on input "Tác vụ" at bounding box center [199, 107] width 159 height 27
click at [213, 167] on div "Nhập hàng kho nhận" at bounding box center [206, 173] width 172 height 20
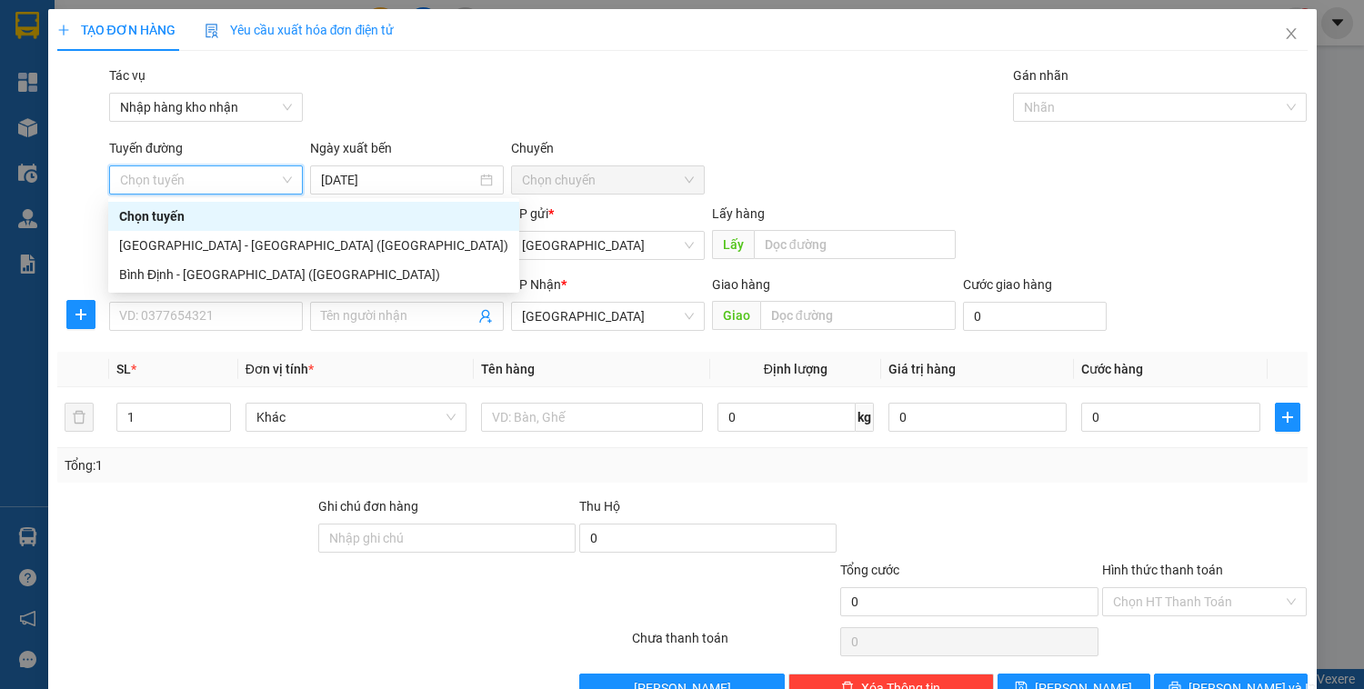
click at [167, 167] on span "Chọn tuyến" at bounding box center [206, 179] width 172 height 27
click at [165, 246] on div "[GEOGRAPHIC_DATA] - [GEOGRAPHIC_DATA] ([GEOGRAPHIC_DATA])" at bounding box center [313, 246] width 389 height 20
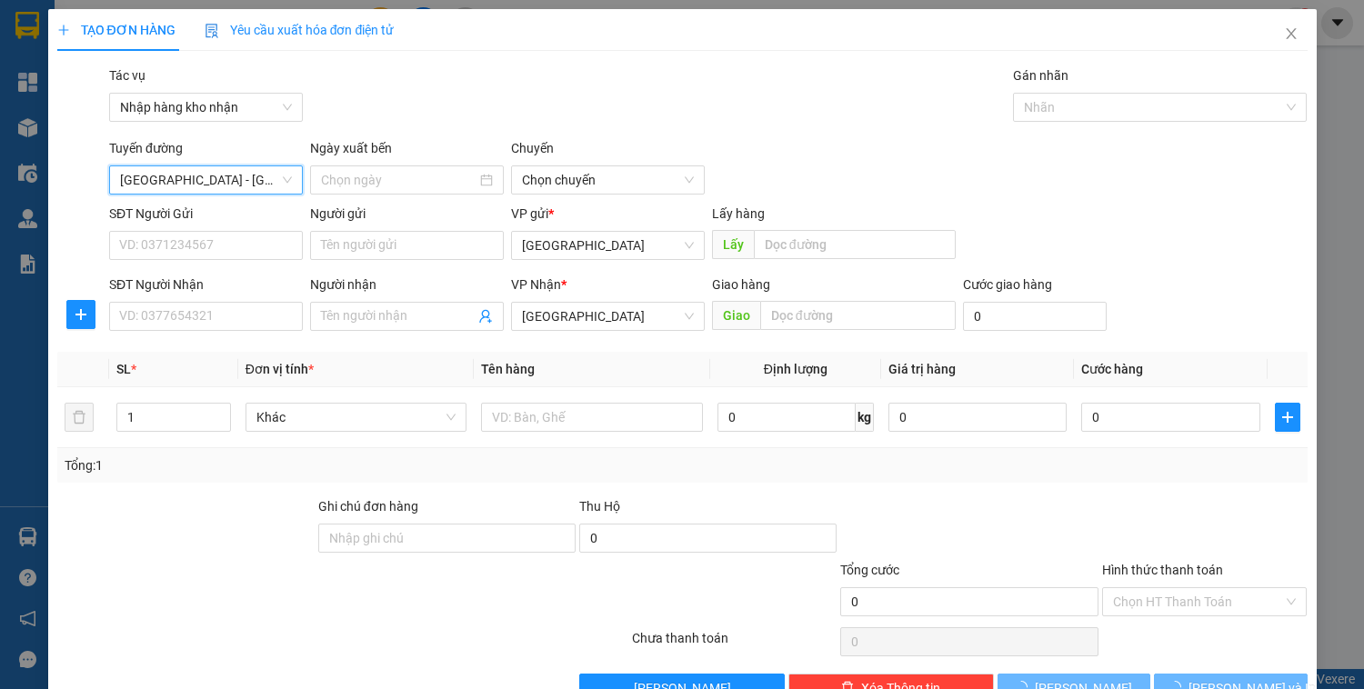
type input "[DATE]"
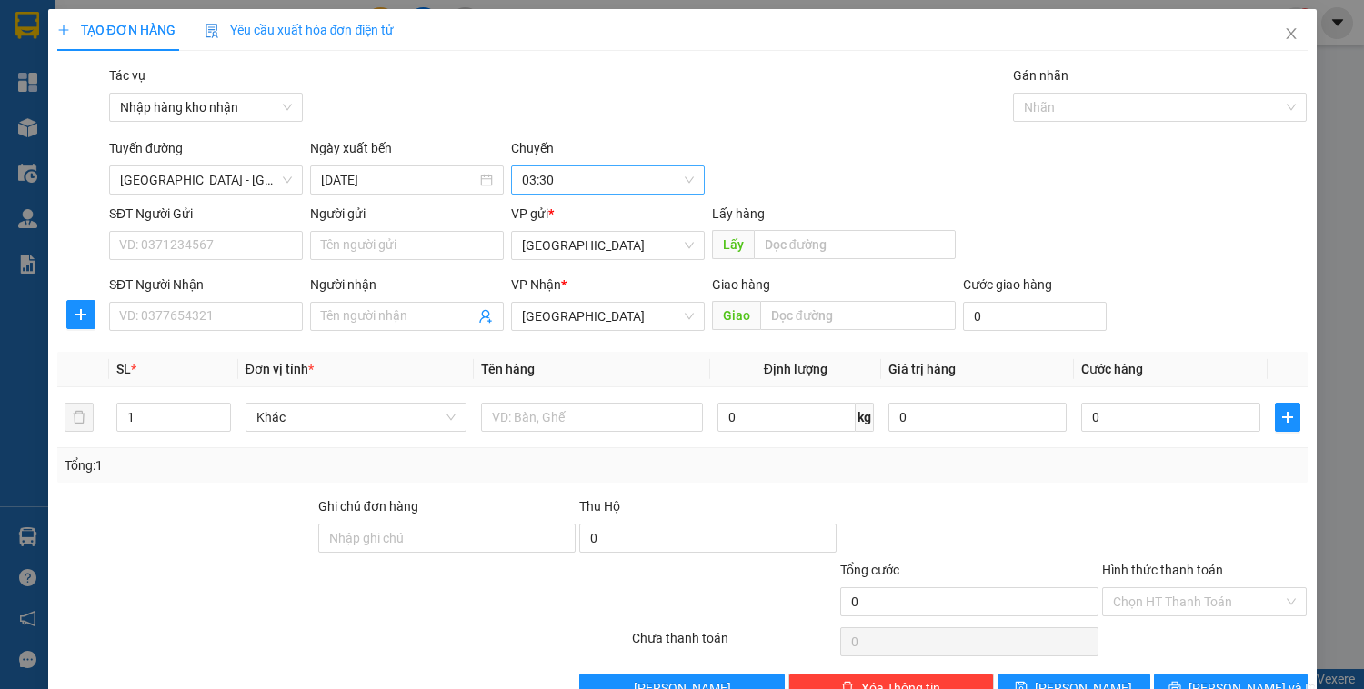
click at [546, 165] on div "Chuyến 03:30" at bounding box center [607, 166] width 201 height 56
click at [548, 179] on span "03:30" at bounding box center [608, 179] width 172 height 27
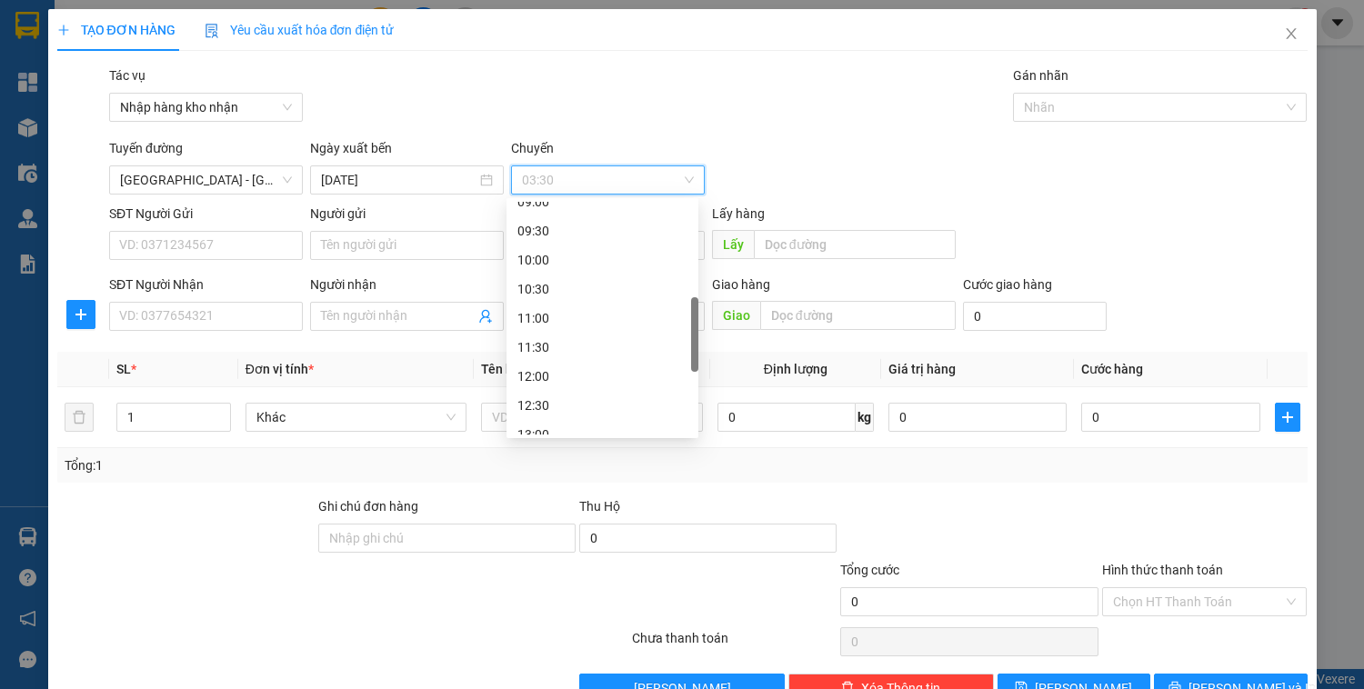
scroll to position [436, 0]
click at [550, 418] on div "14:00" at bounding box center [602, 420] width 170 height 20
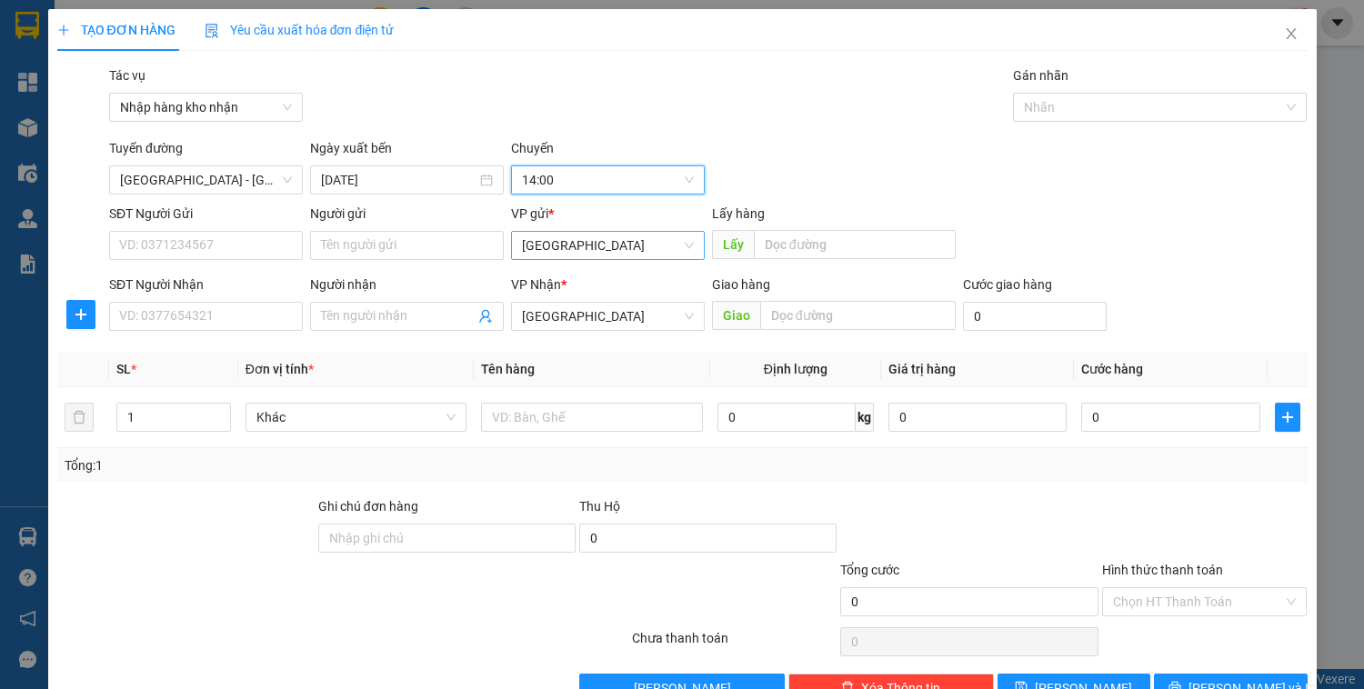
click at [578, 249] on span "[GEOGRAPHIC_DATA]" at bounding box center [608, 245] width 172 height 27
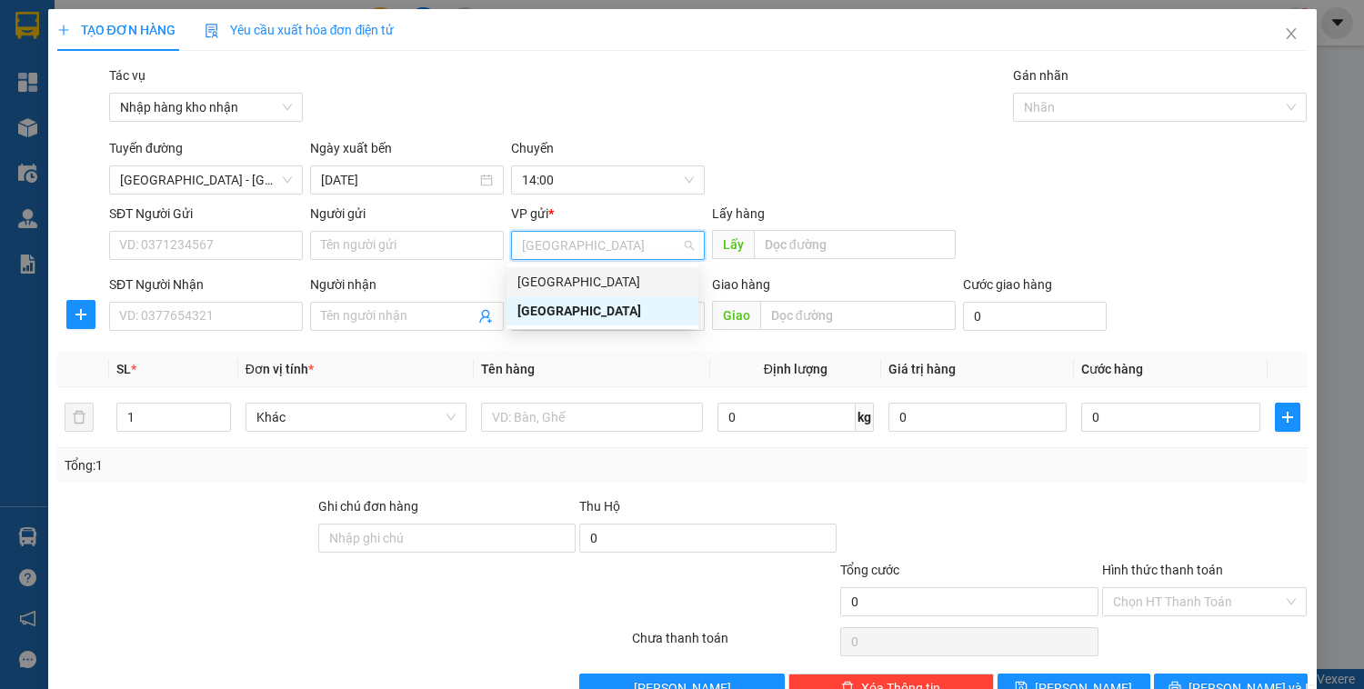
click at [571, 280] on div "[GEOGRAPHIC_DATA]" at bounding box center [602, 282] width 170 height 20
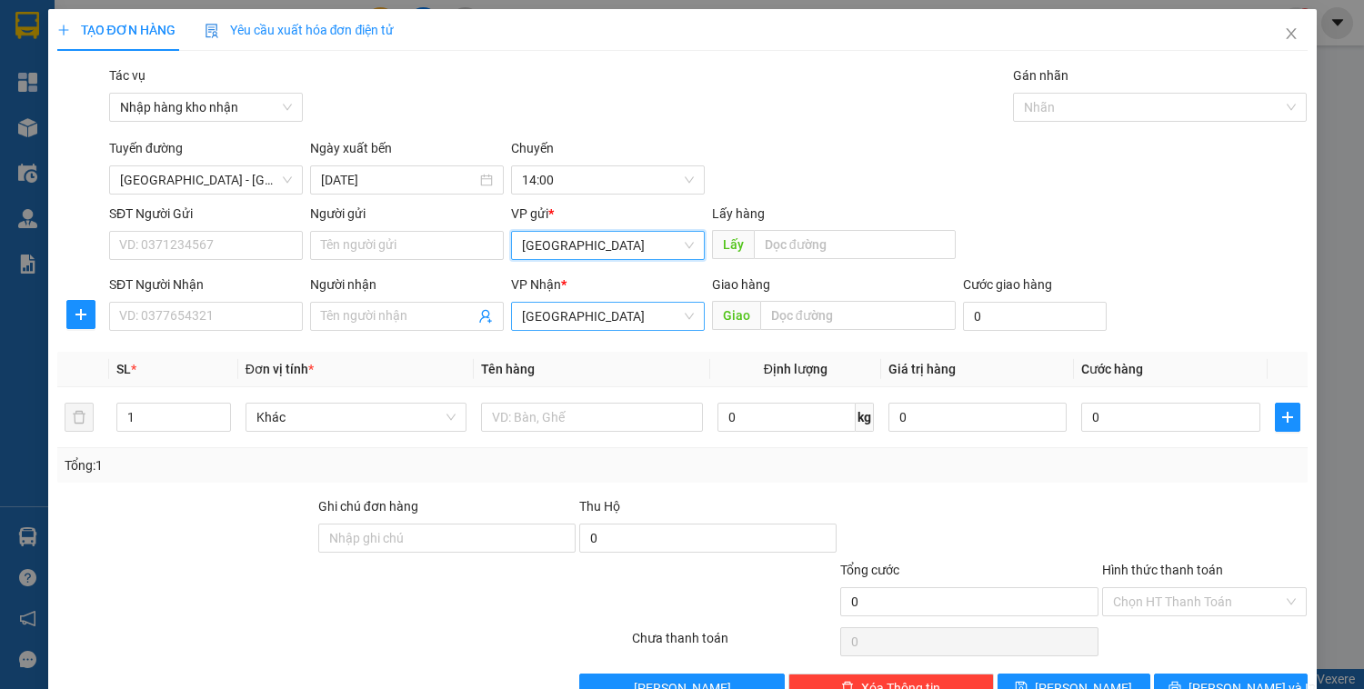
click at [575, 309] on span "[GEOGRAPHIC_DATA]" at bounding box center [608, 316] width 172 height 27
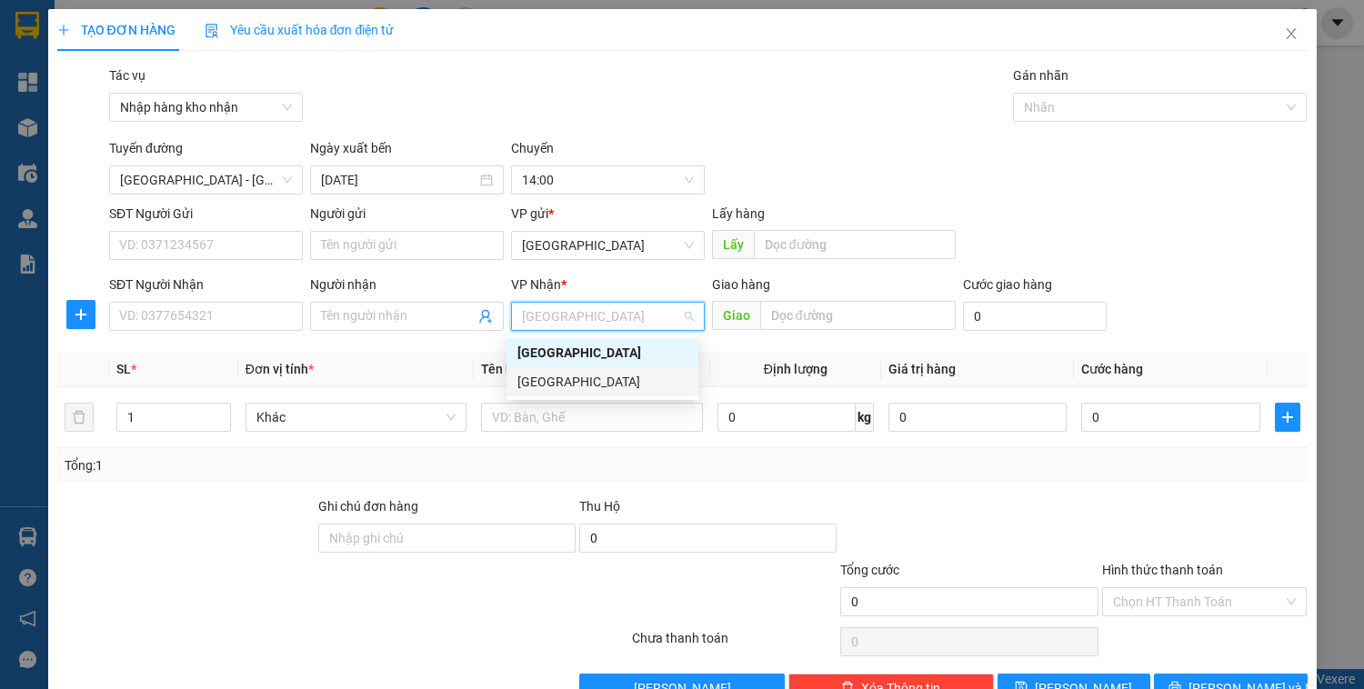
click at [582, 388] on div "[GEOGRAPHIC_DATA]" at bounding box center [602, 382] width 170 height 20
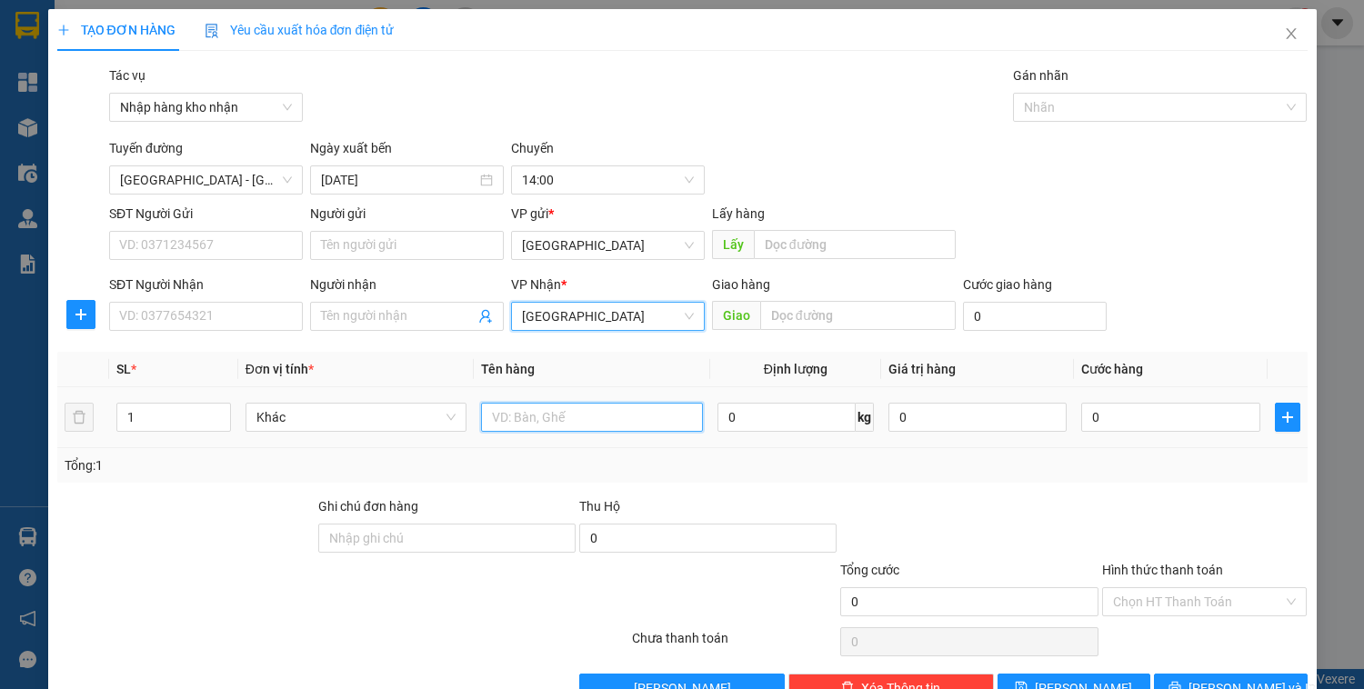
click at [532, 415] on input "text" at bounding box center [591, 417] width 221 height 29
type input "1 hồ sơ"
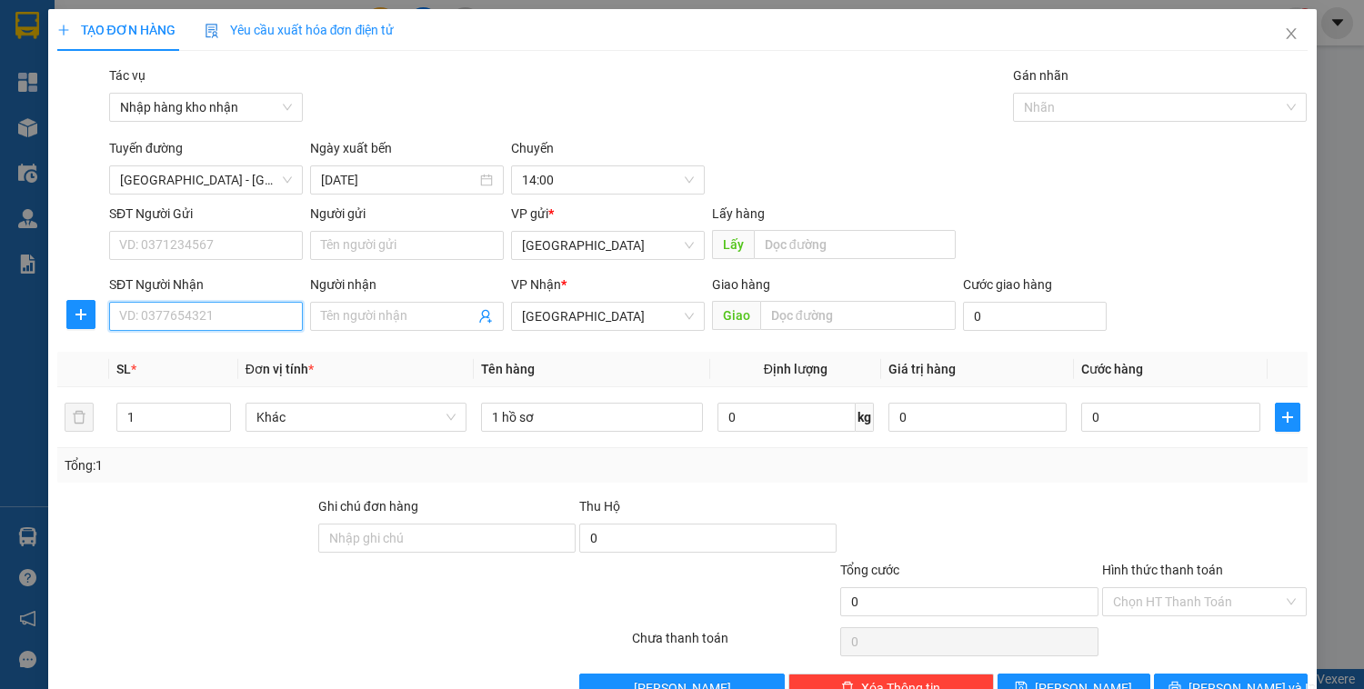
click at [178, 325] on input "SĐT Người Nhận" at bounding box center [206, 316] width 194 height 29
type input "0972348379"
click at [1127, 416] on input "0" at bounding box center [1170, 417] width 178 height 29
type input "3"
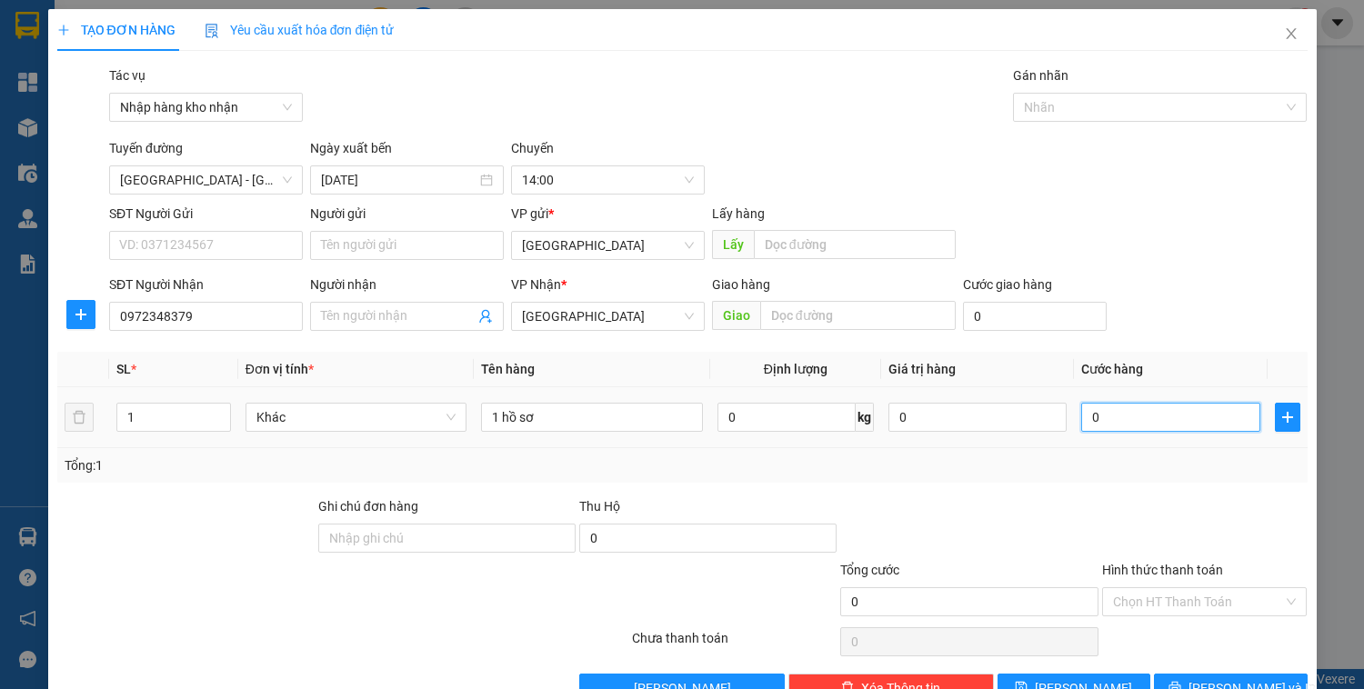
type input "3"
type input "30"
type input "300"
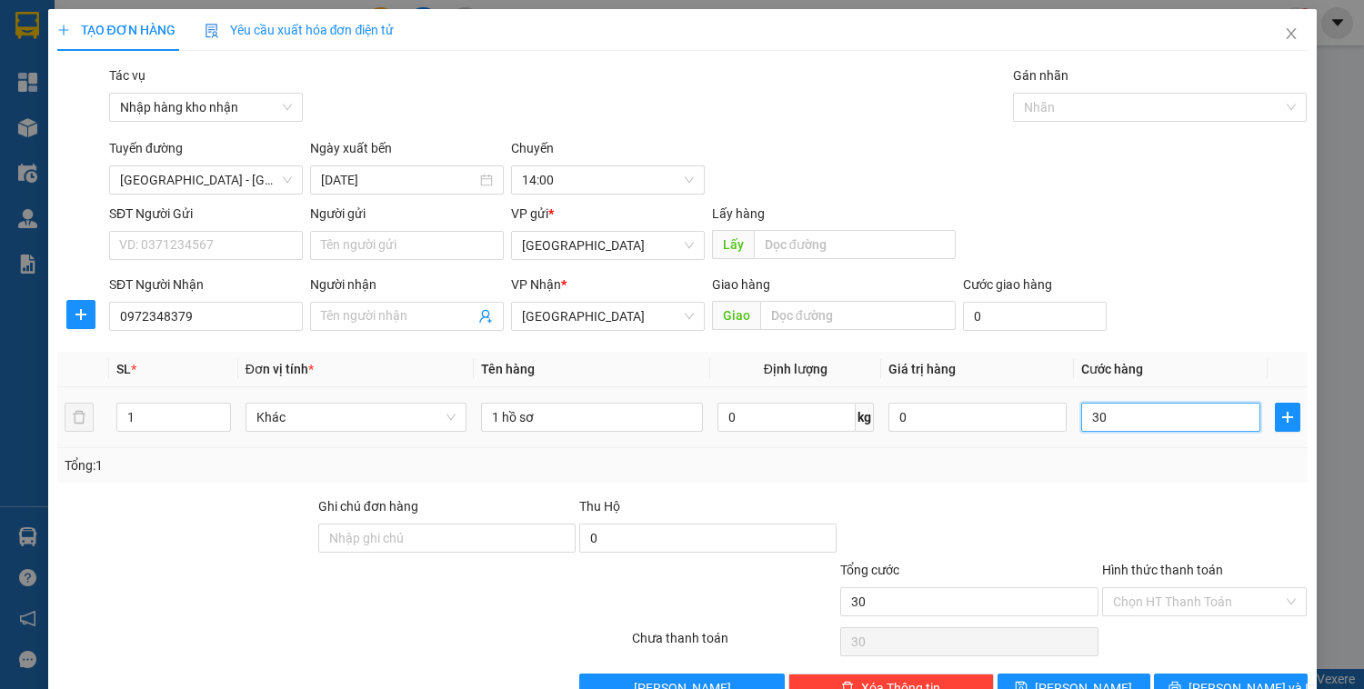
type input "300"
type input "3.000"
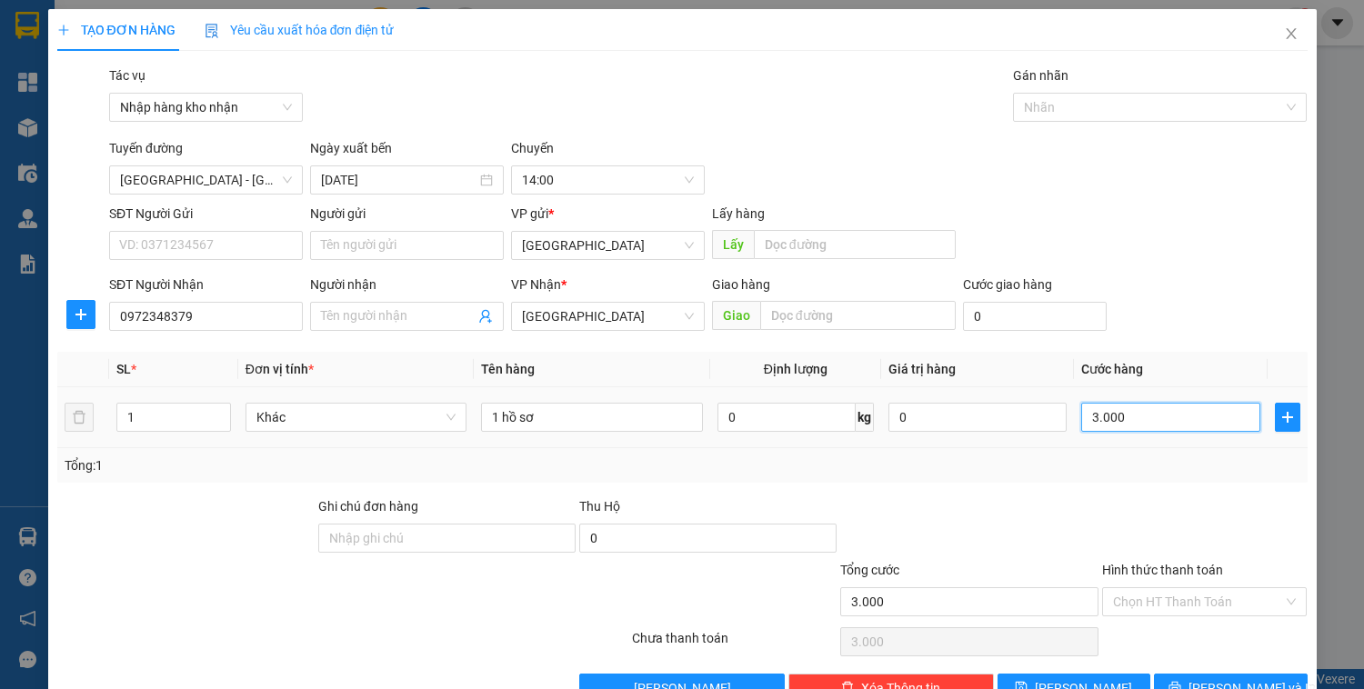
type input "30.000"
click at [1143, 607] on input "Hình thức thanh toán" at bounding box center [1198, 601] width 171 height 27
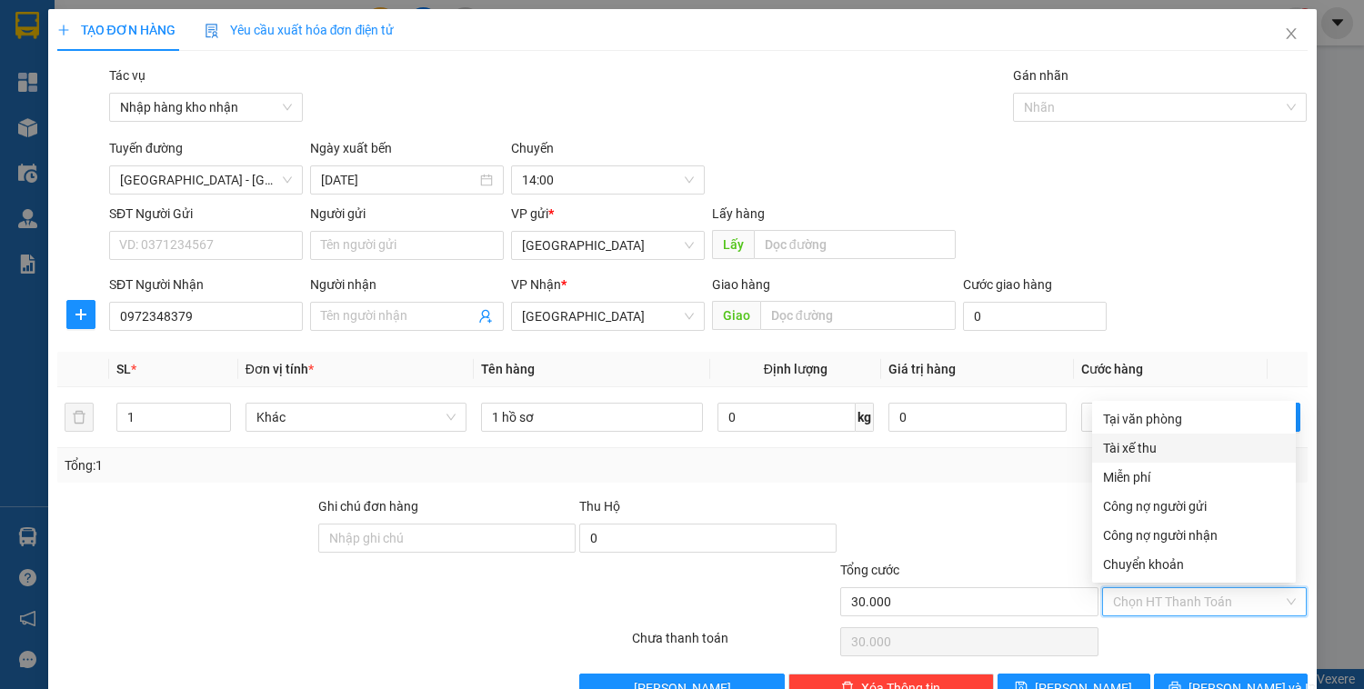
click at [1149, 454] on div "Tài xế thu" at bounding box center [1194, 448] width 182 height 20
type input "0"
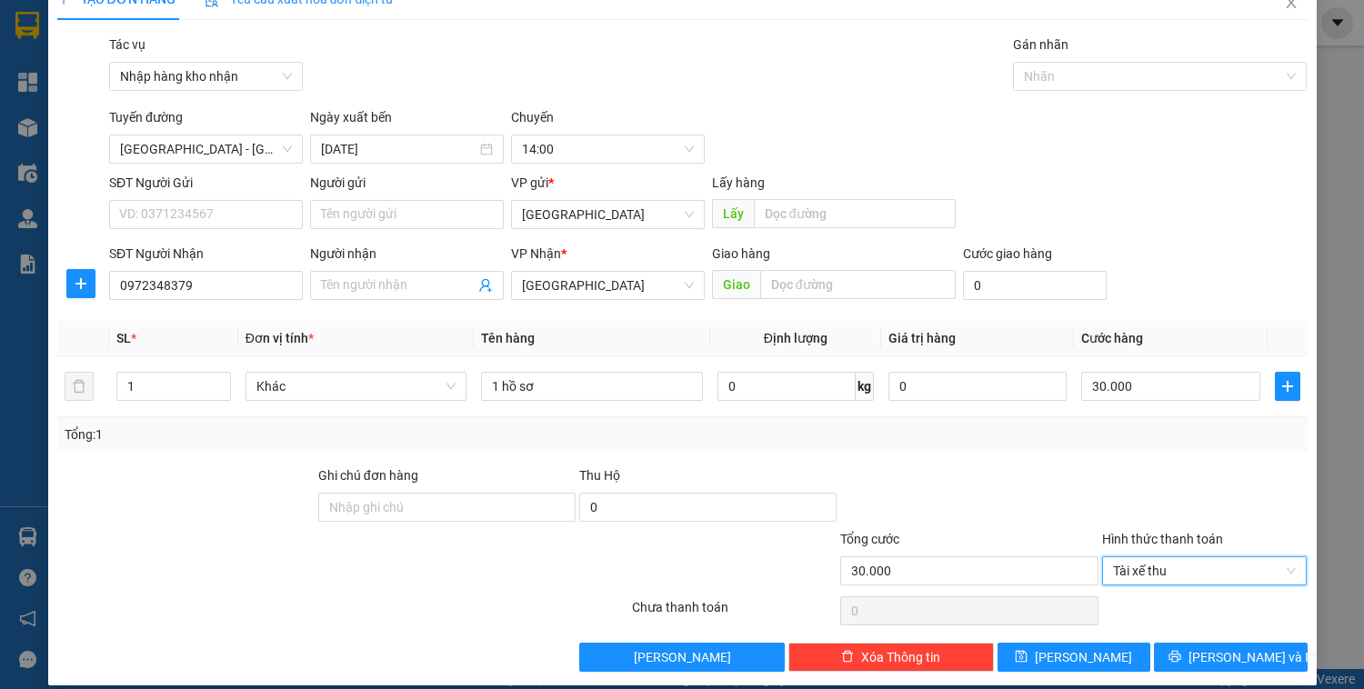
scroll to position [47, 0]
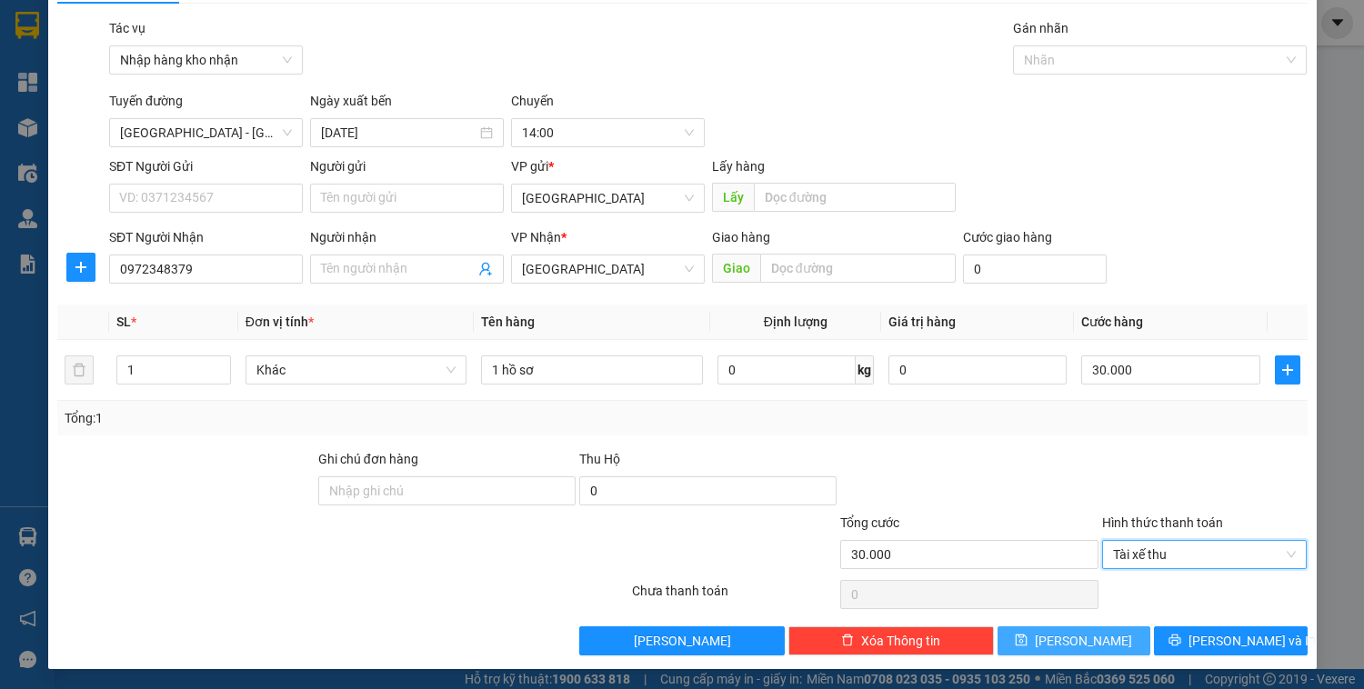
click at [1101, 644] on button "[PERSON_NAME]" at bounding box center [1074, 641] width 153 height 29
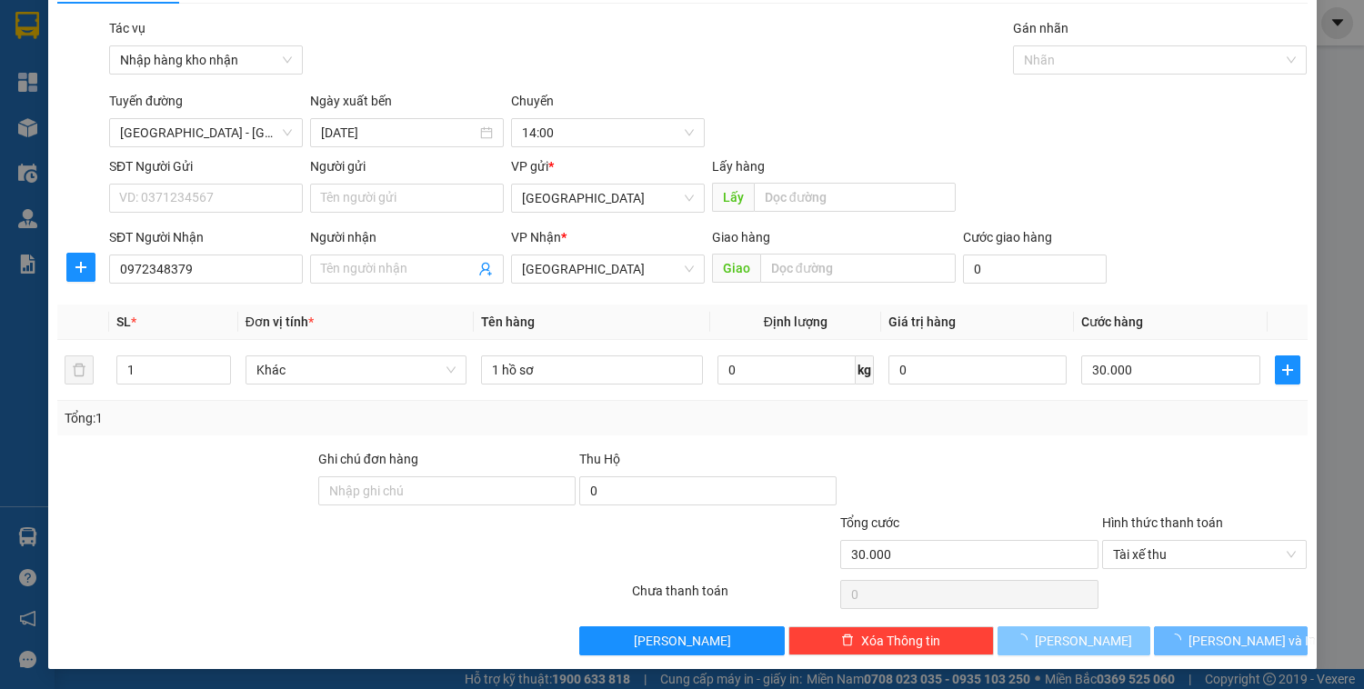
type input "0"
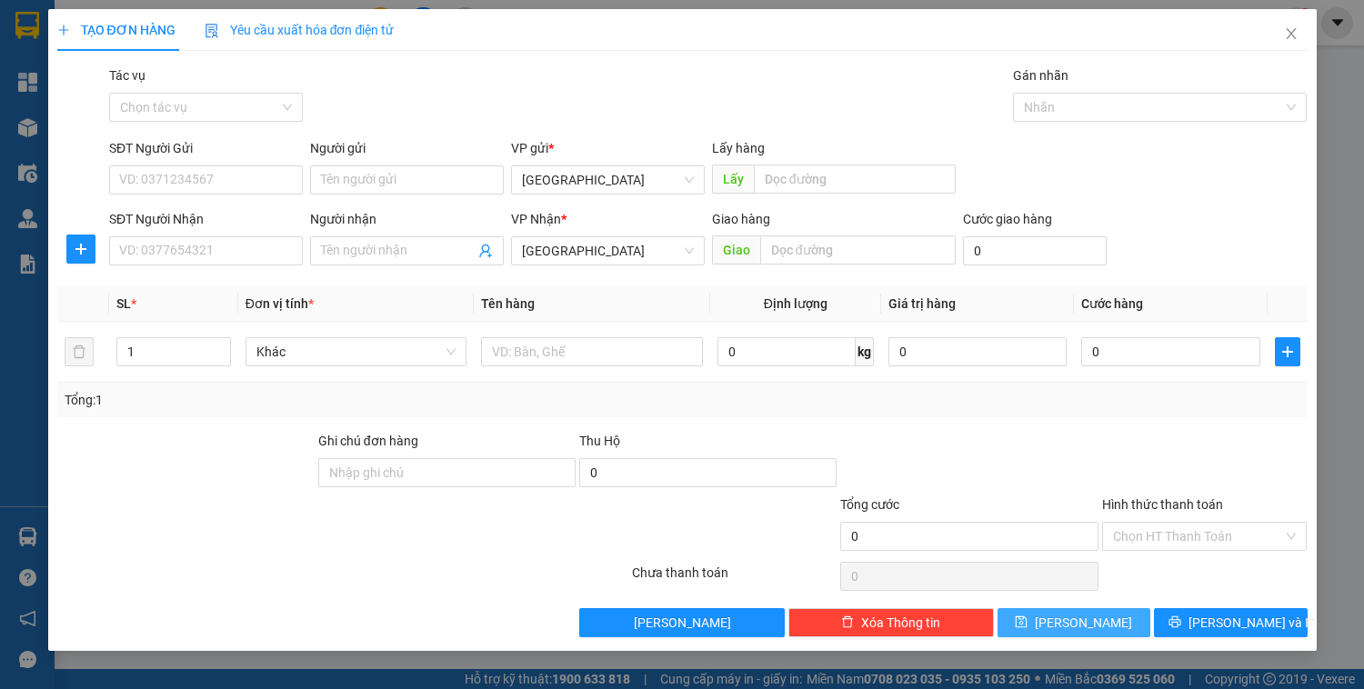
scroll to position [0, 0]
click at [216, 96] on input "Tác vụ" at bounding box center [199, 107] width 159 height 27
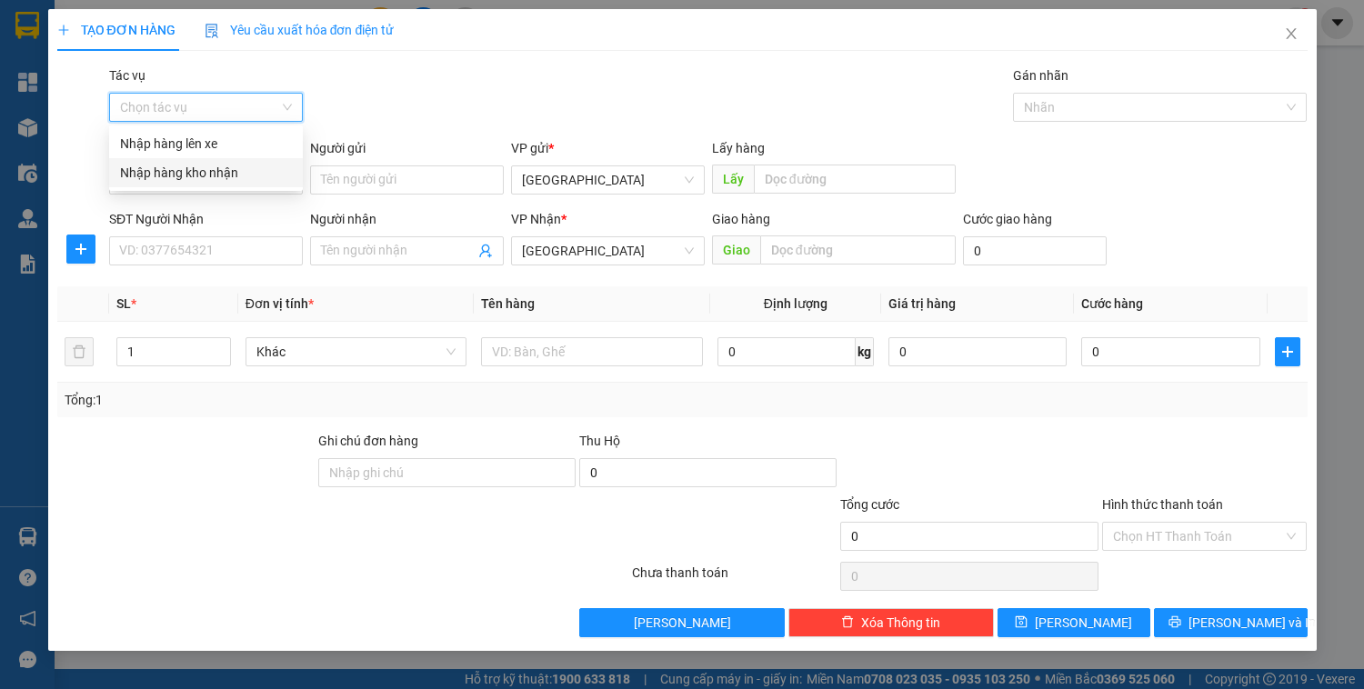
click at [194, 171] on div "Nhập hàng kho nhận" at bounding box center [206, 173] width 172 height 20
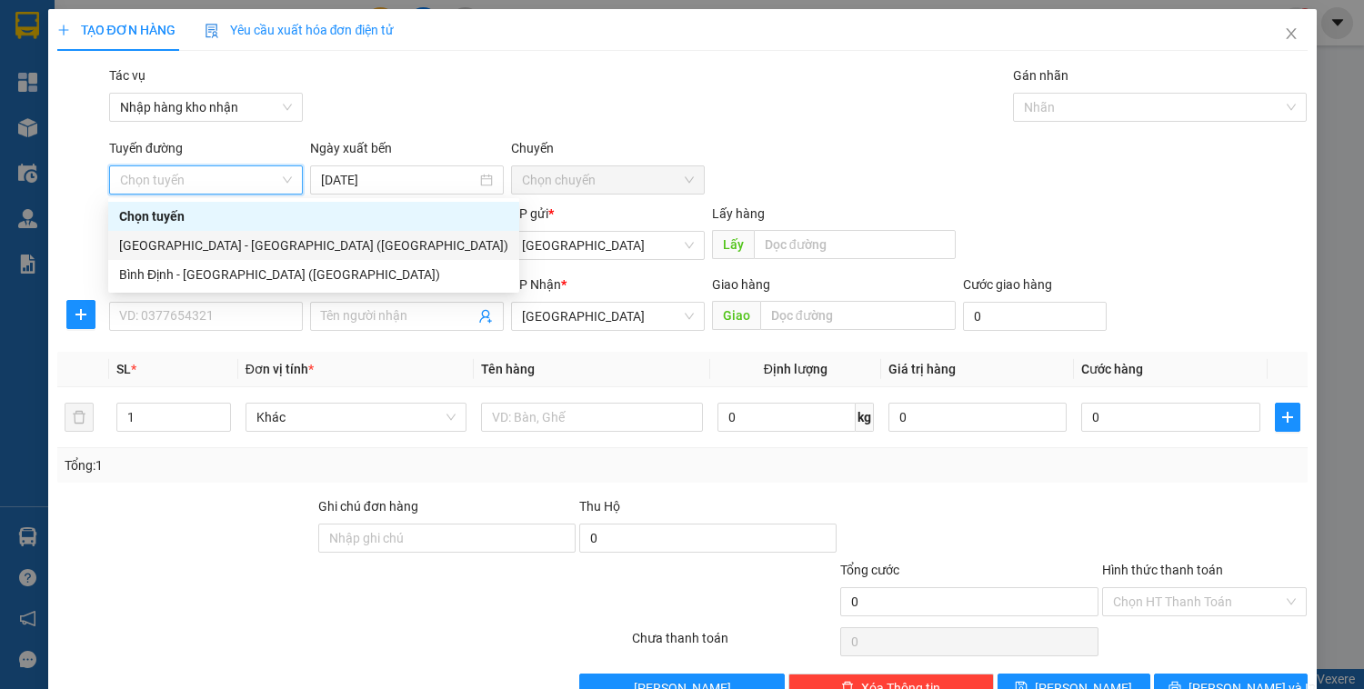
click at [200, 241] on div "[GEOGRAPHIC_DATA] - [GEOGRAPHIC_DATA] ([GEOGRAPHIC_DATA])" at bounding box center [313, 246] width 389 height 20
type input "[DATE]"
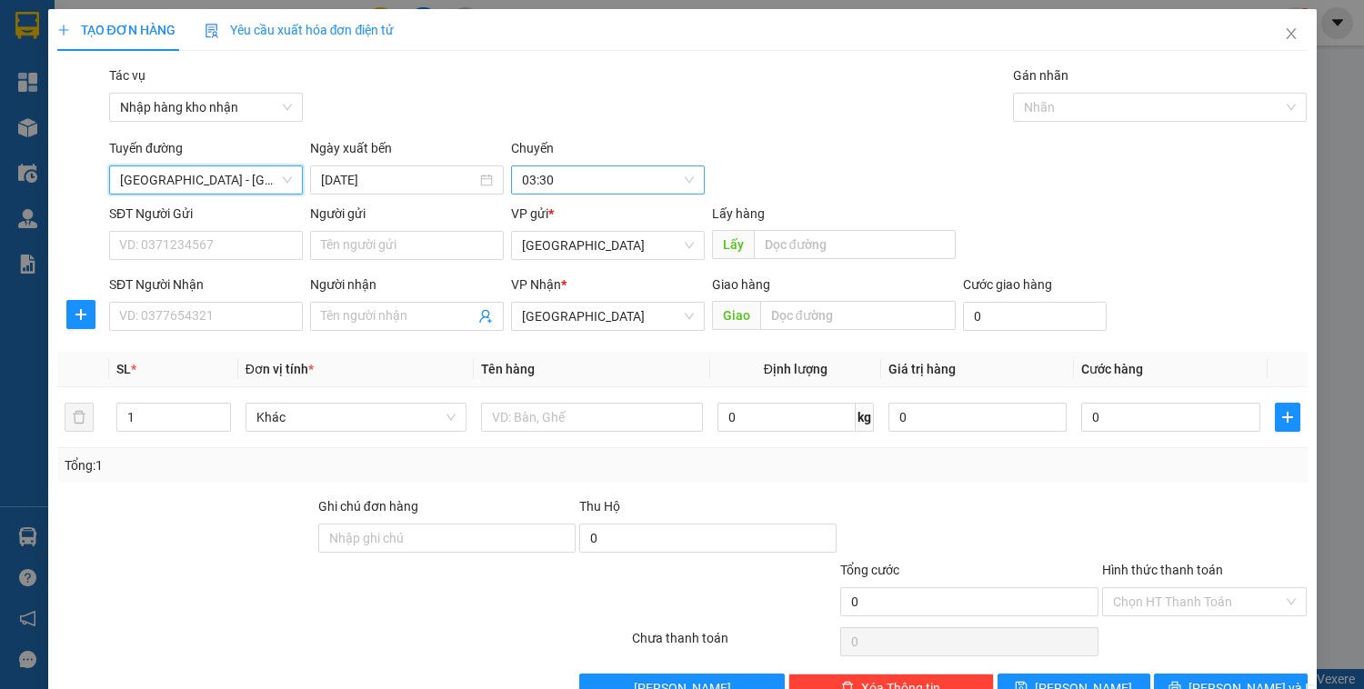
click at [531, 171] on span "03:30" at bounding box center [608, 179] width 172 height 27
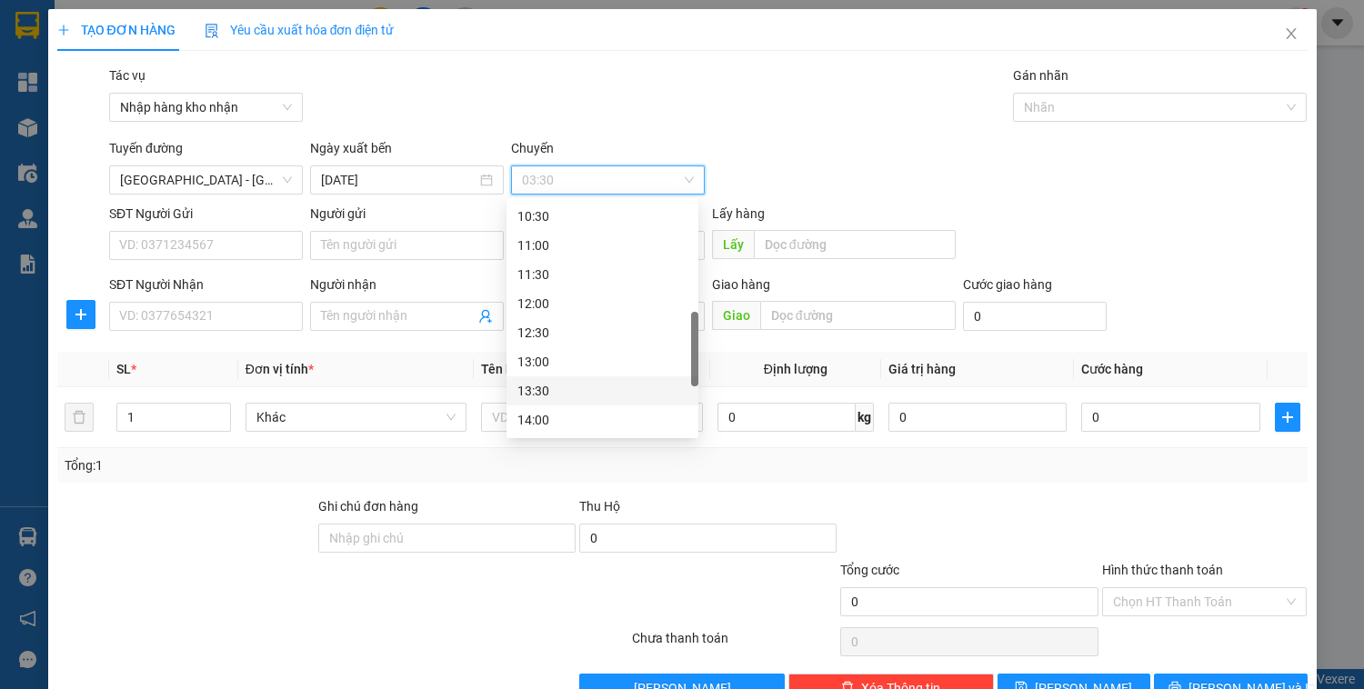
scroll to position [509, 0]
click at [538, 347] on div "14:00" at bounding box center [602, 347] width 170 height 20
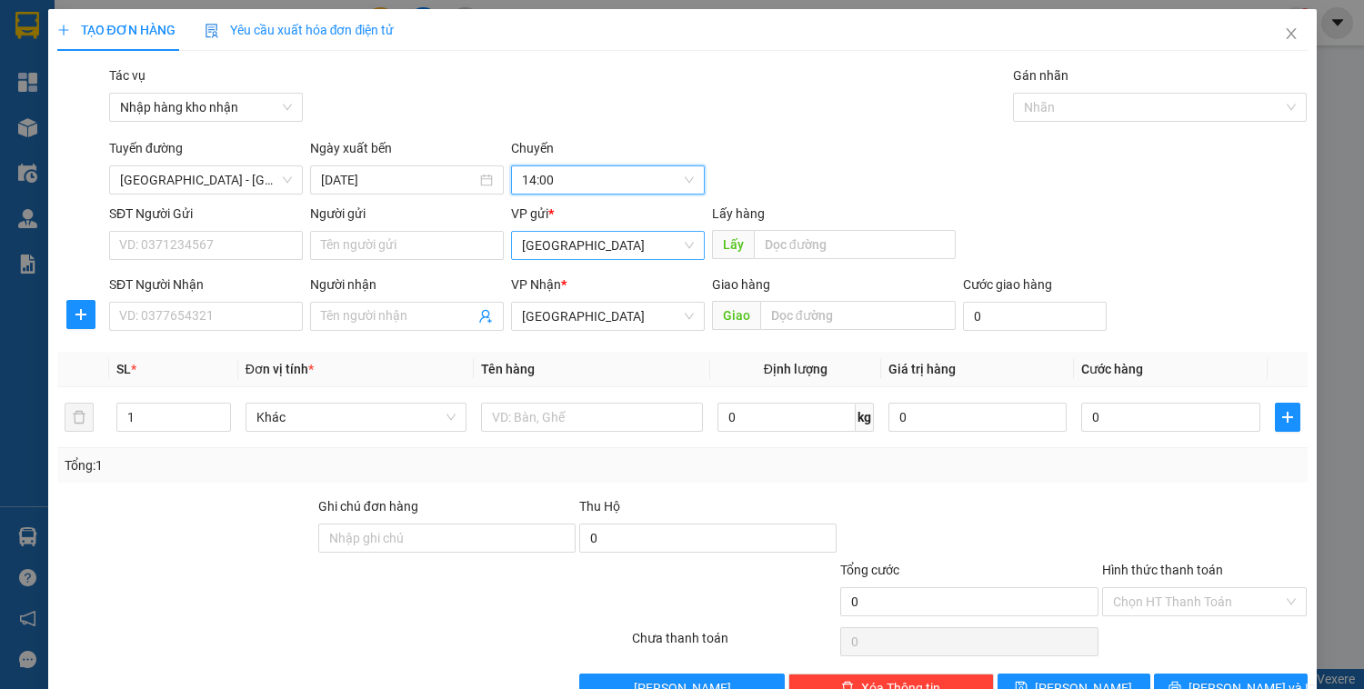
click at [582, 242] on span "[GEOGRAPHIC_DATA]" at bounding box center [608, 245] width 172 height 27
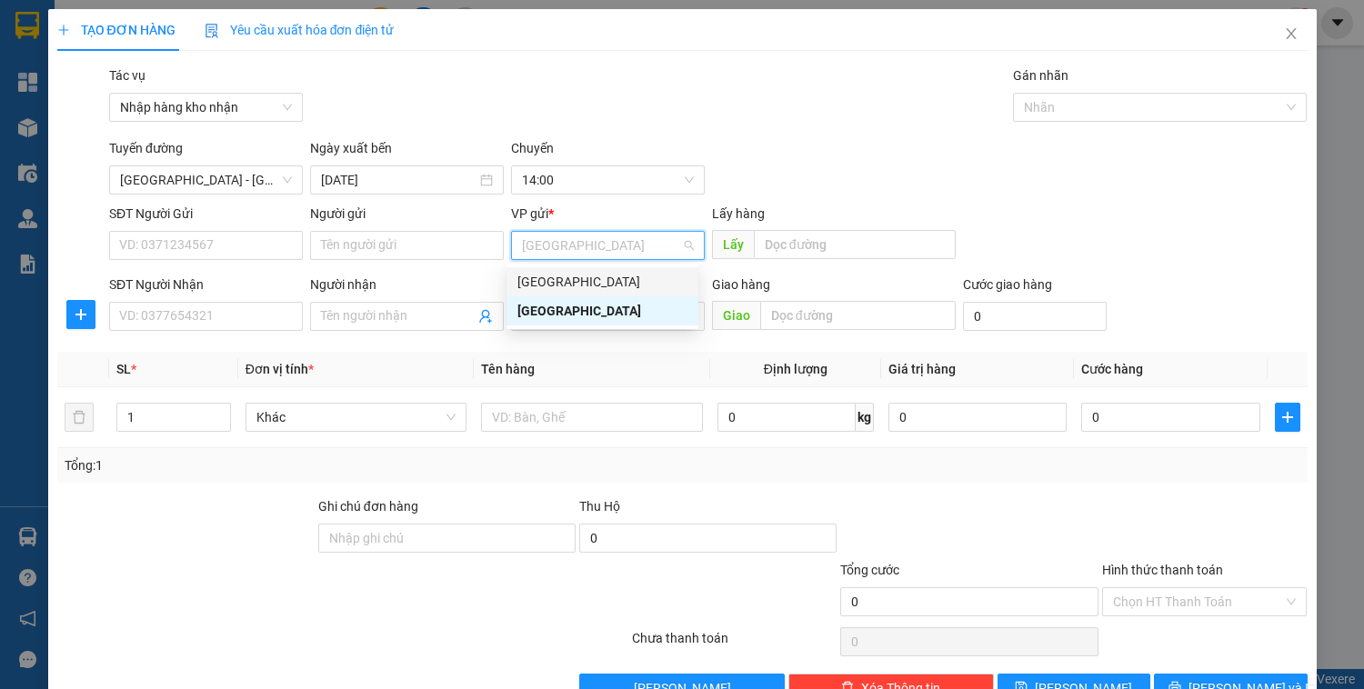
click at [571, 282] on div "[GEOGRAPHIC_DATA]" at bounding box center [602, 282] width 170 height 20
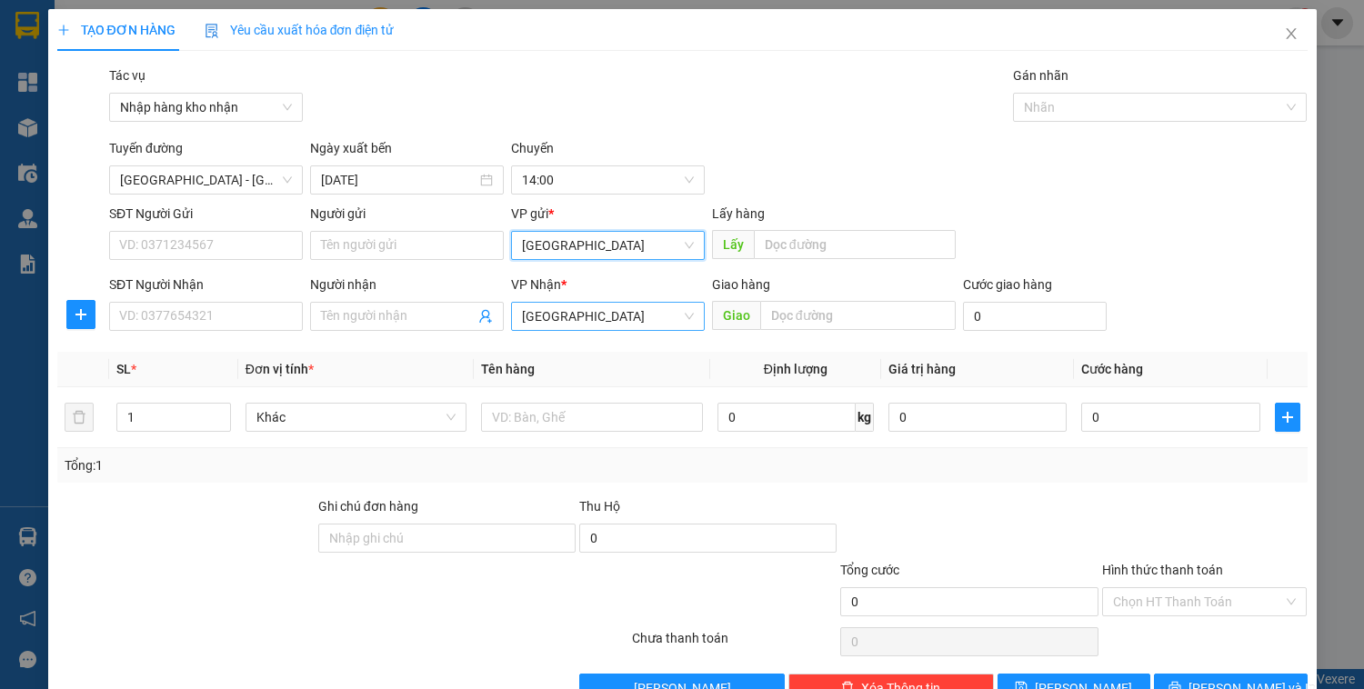
click at [585, 306] on span "[GEOGRAPHIC_DATA]" at bounding box center [608, 316] width 172 height 27
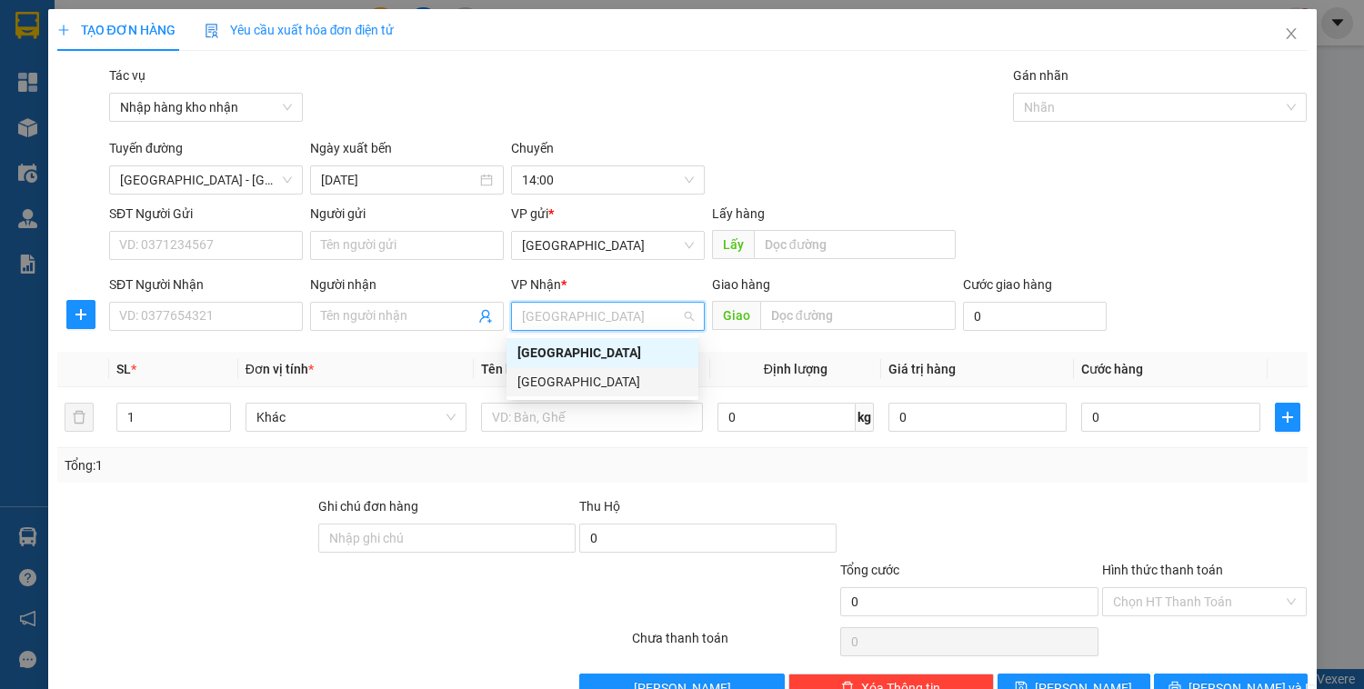
click at [560, 382] on div "[GEOGRAPHIC_DATA]" at bounding box center [602, 382] width 170 height 20
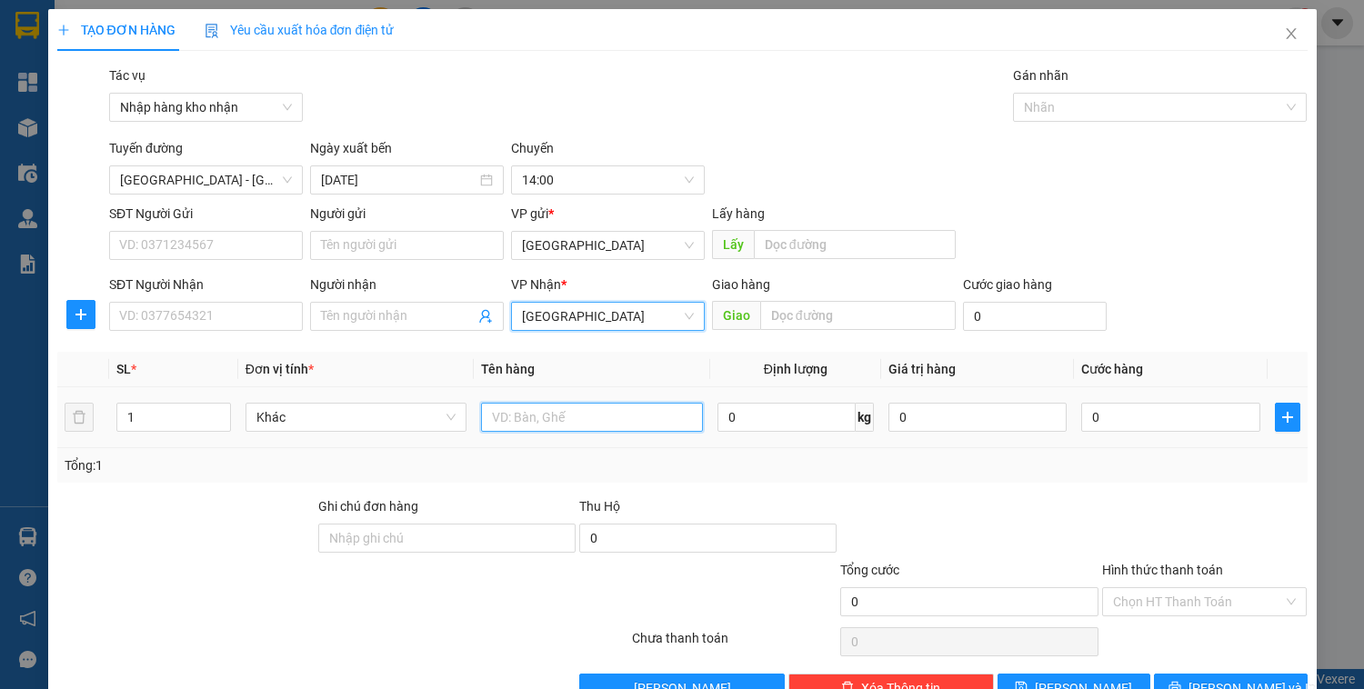
click at [558, 411] on input "text" at bounding box center [591, 417] width 221 height 29
type input "la bo"
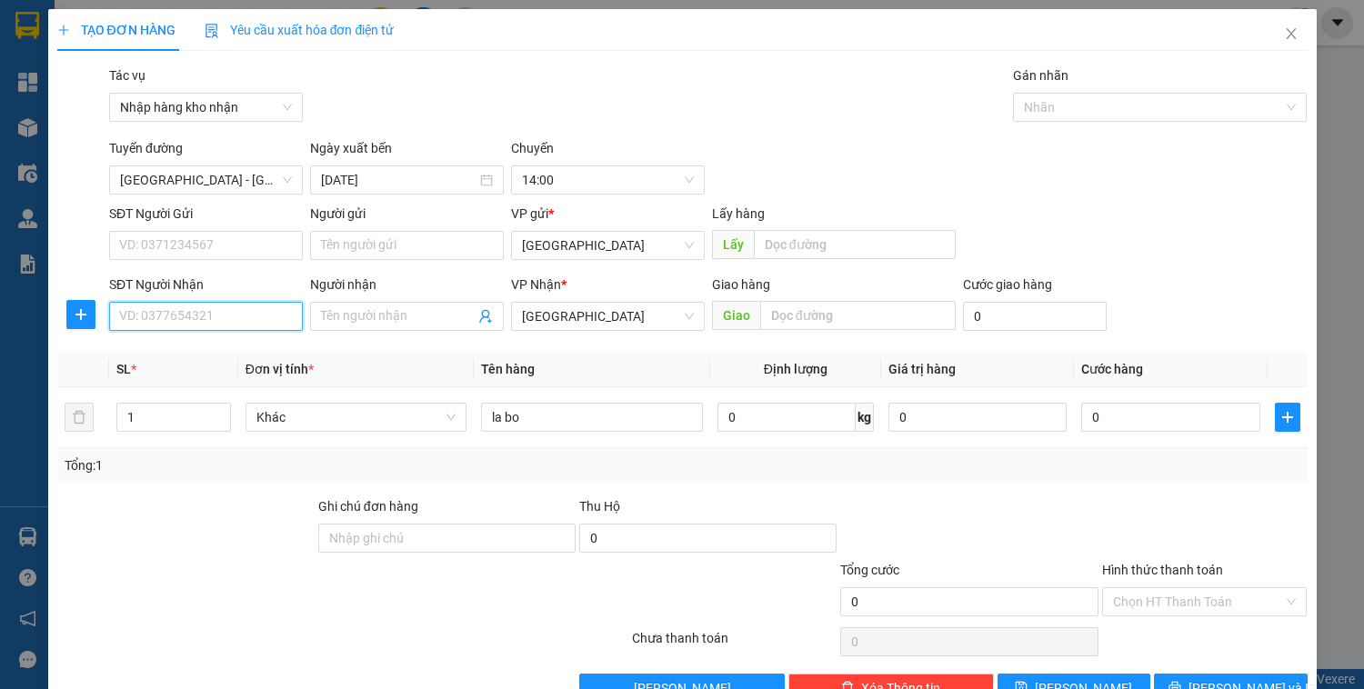
click at [128, 322] on input "SĐT Người Nhận" at bounding box center [206, 316] width 194 height 29
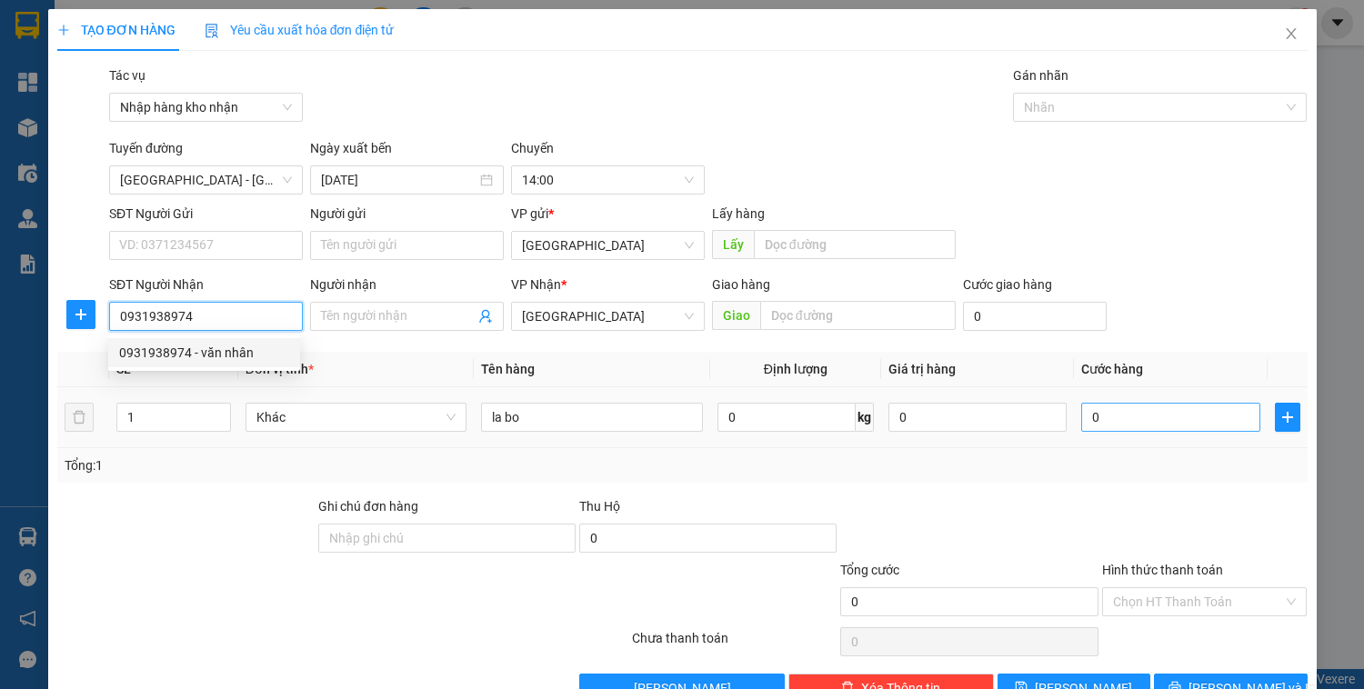
type input "0931938974"
click at [1182, 426] on input "0" at bounding box center [1170, 417] width 178 height 29
type input "3"
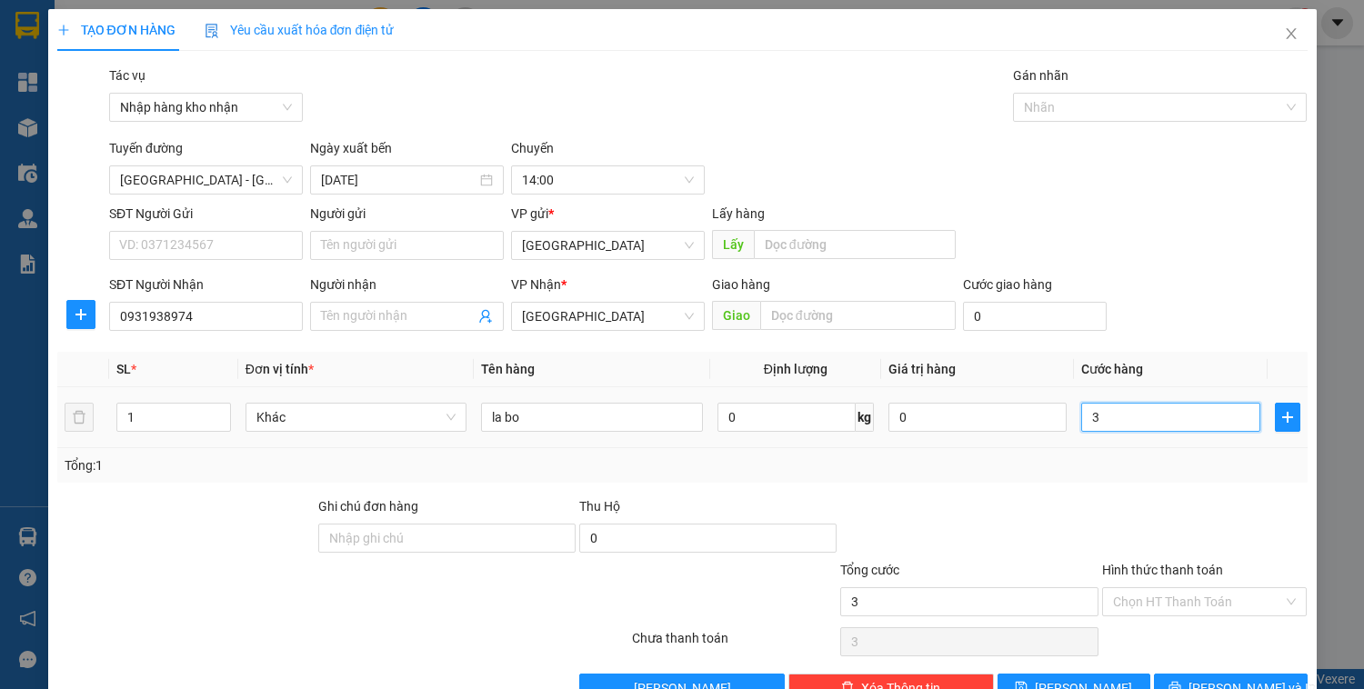
type input "30"
type input "300"
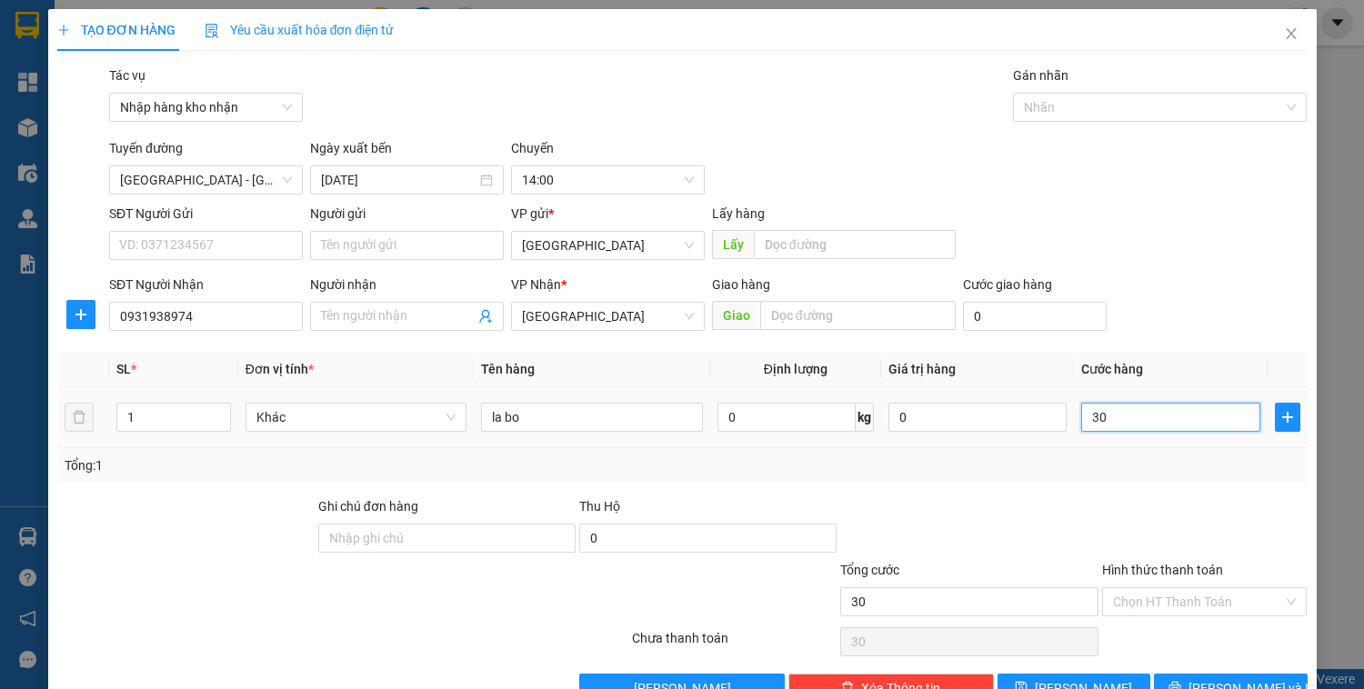
type input "300"
type input "3.000"
type input "30.000"
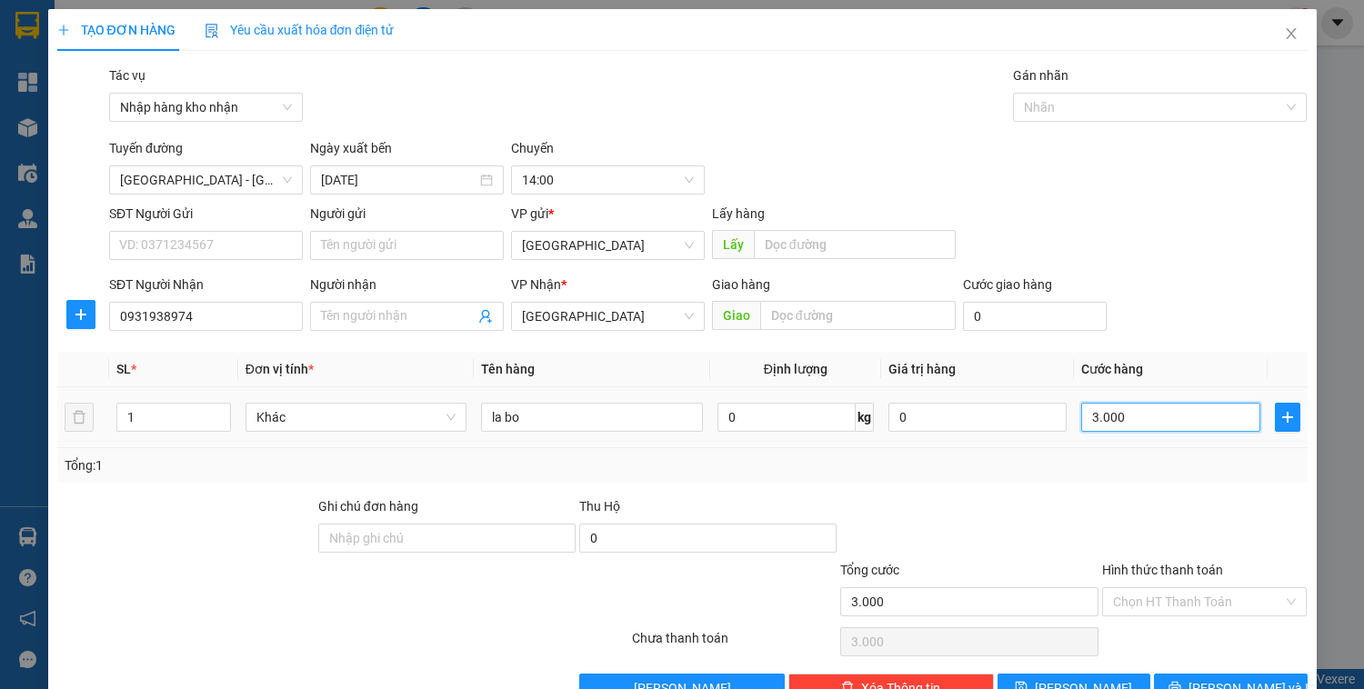
type input "30.000"
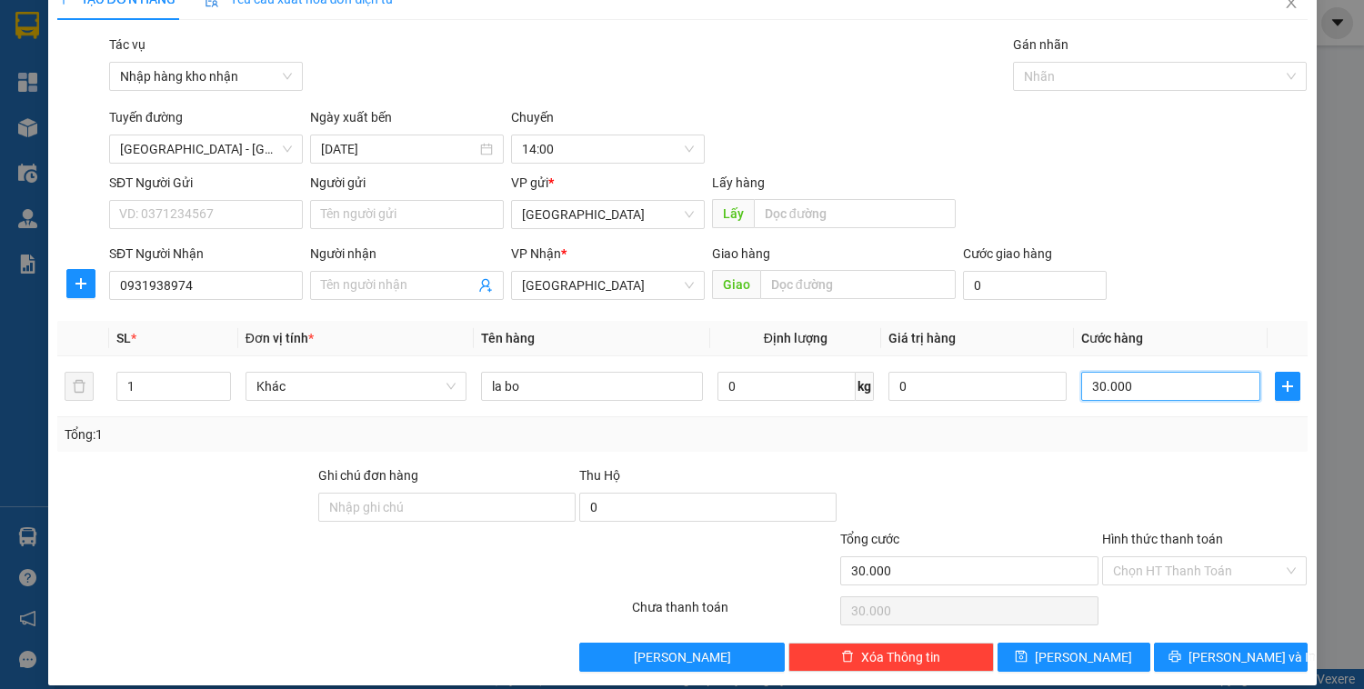
scroll to position [47, 0]
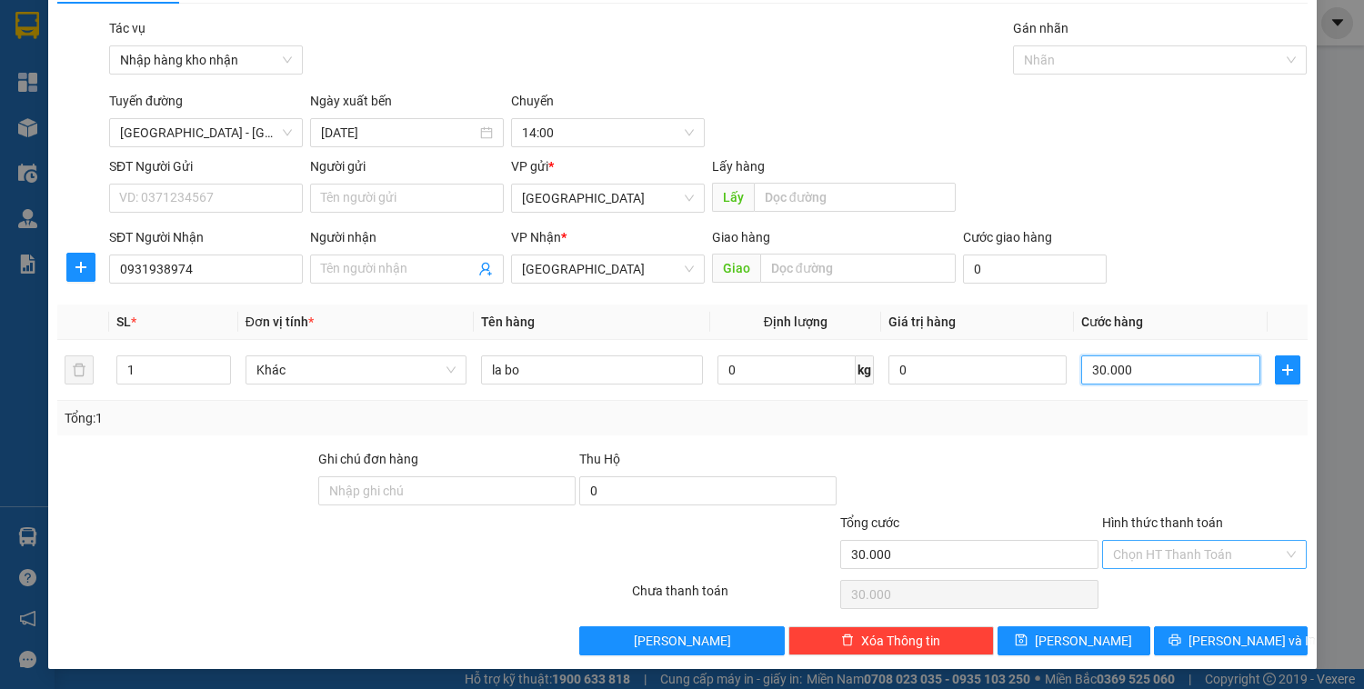
type input "30.000"
click at [1131, 553] on input "Hình thức thanh toán" at bounding box center [1198, 554] width 171 height 27
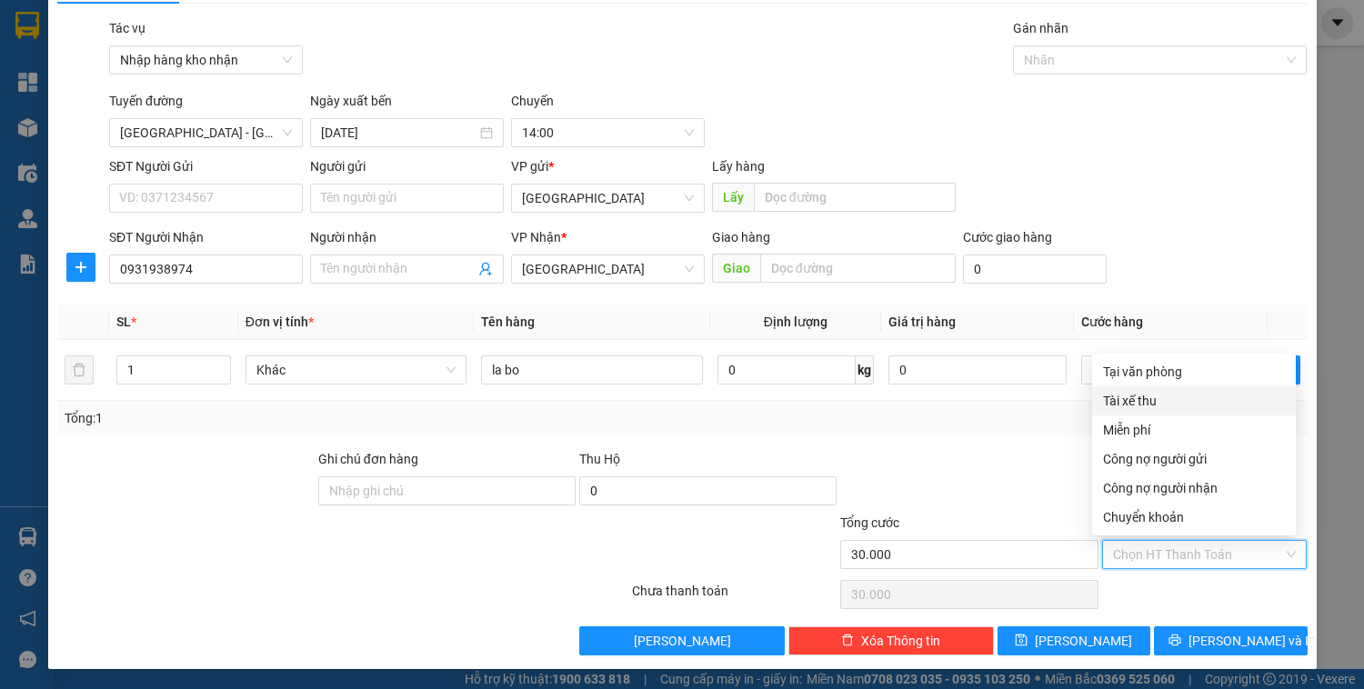
click at [1124, 402] on div "Tài xế thu" at bounding box center [1194, 401] width 182 height 20
type input "0"
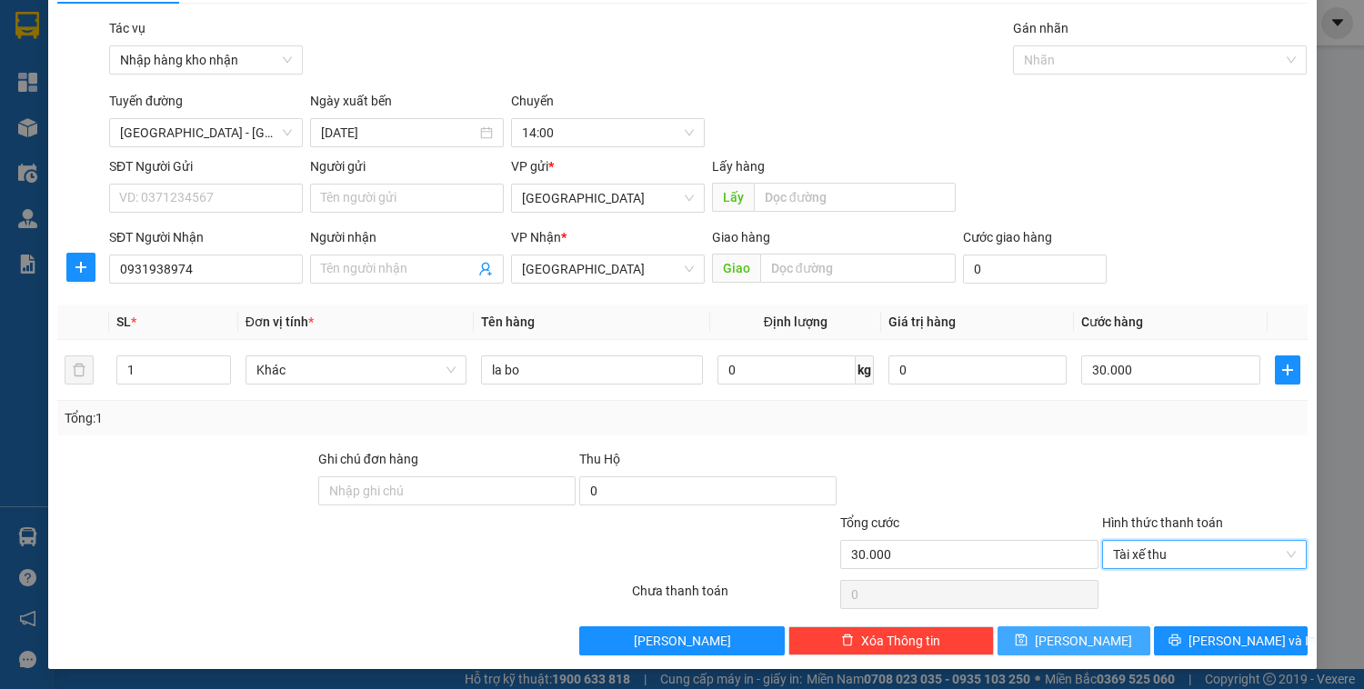
click at [1095, 641] on button "[PERSON_NAME]" at bounding box center [1074, 641] width 153 height 29
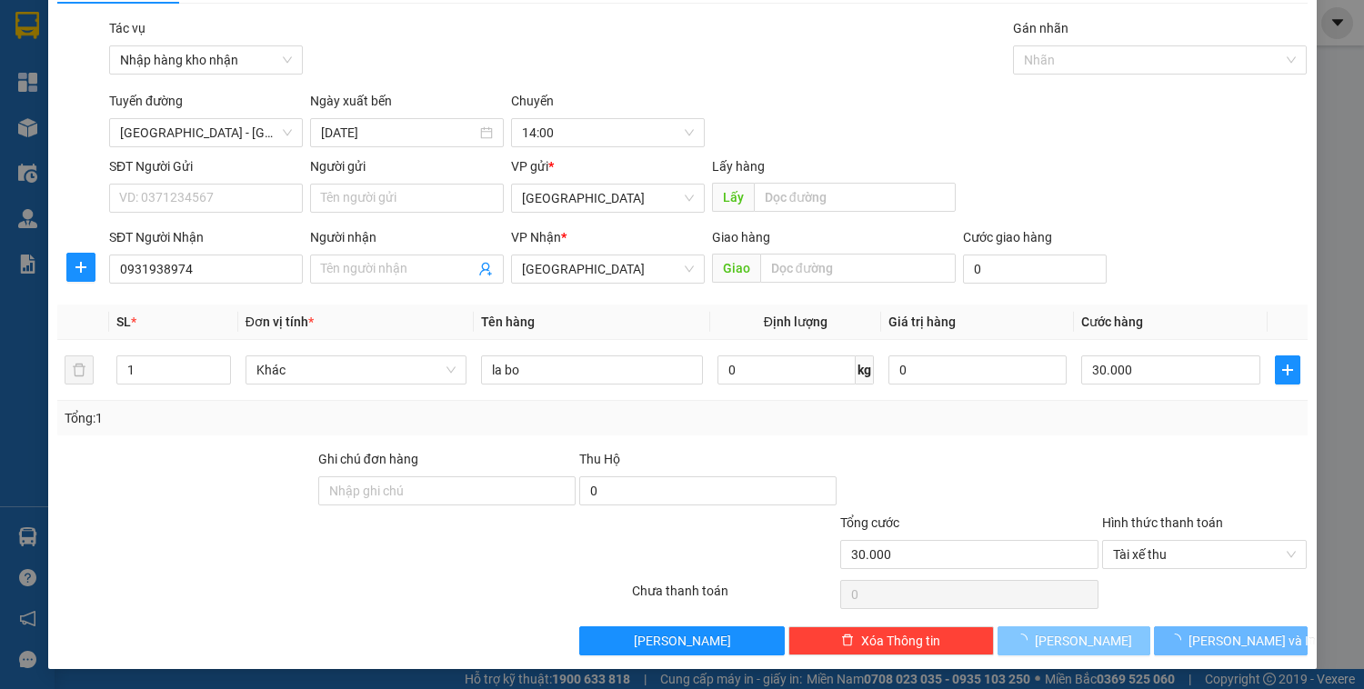
type input "0"
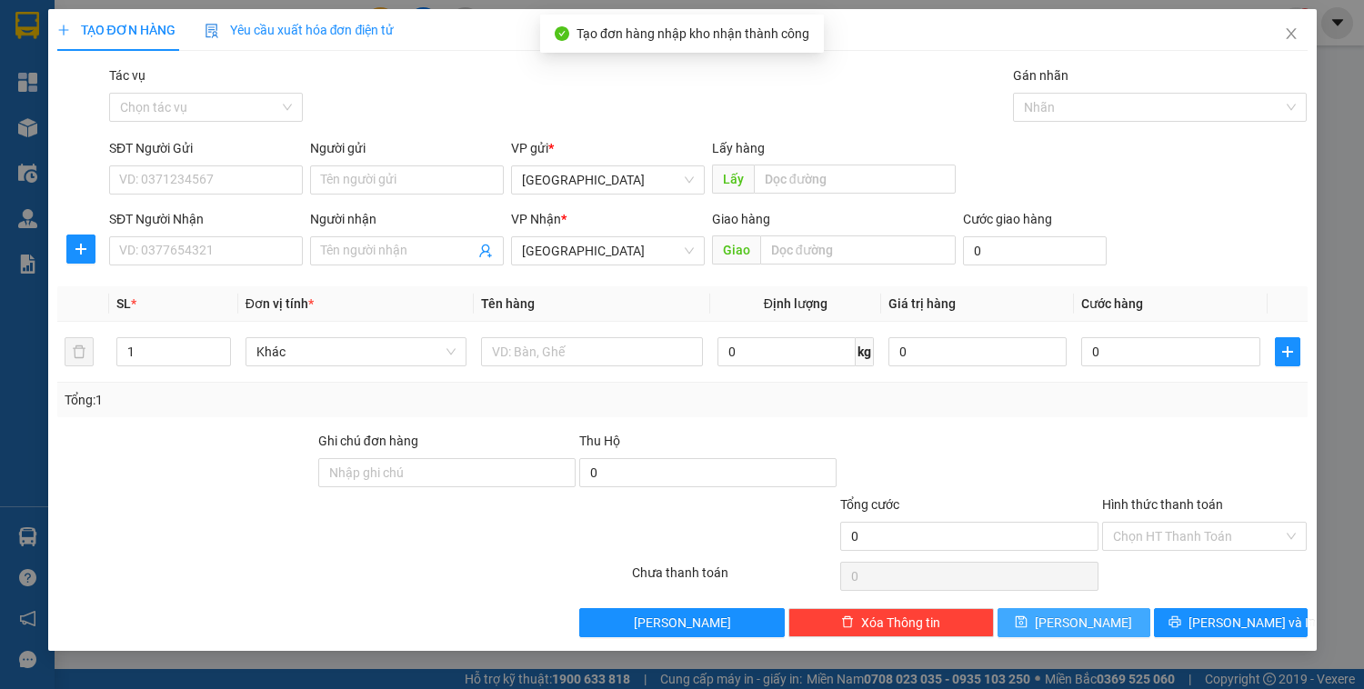
scroll to position [0, 0]
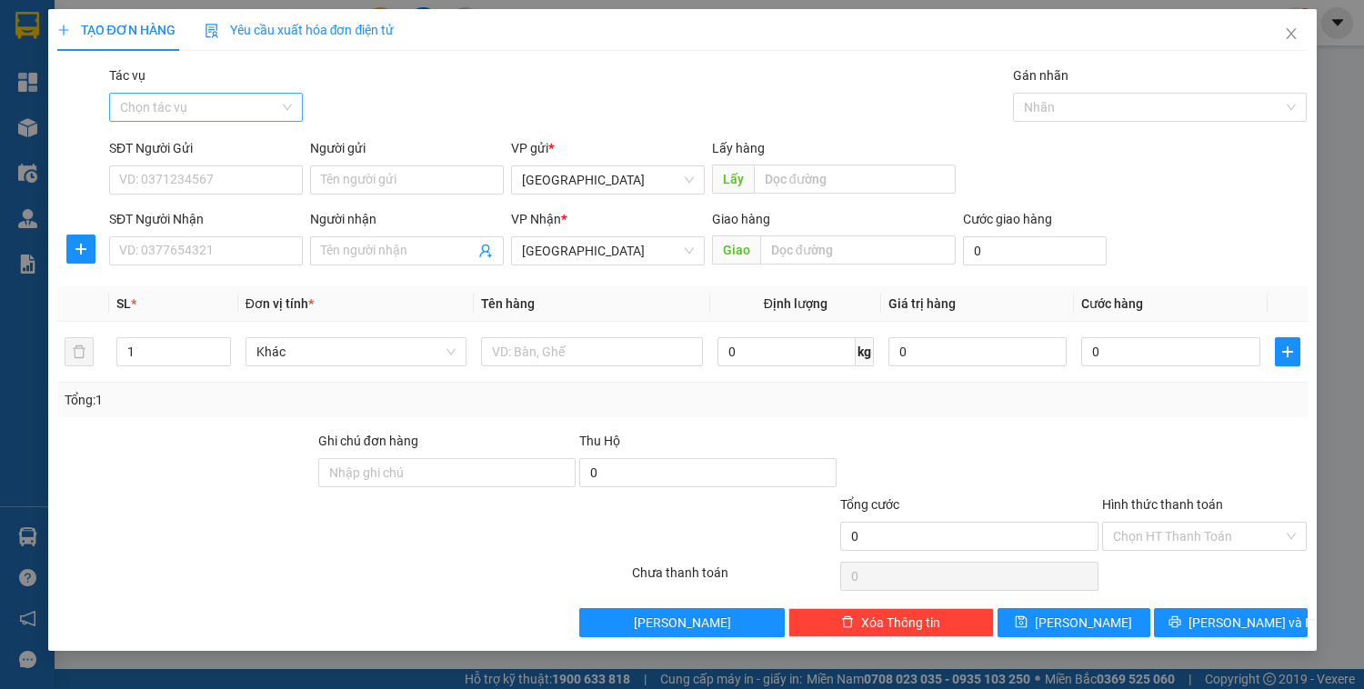
click at [240, 102] on input "Tác vụ" at bounding box center [199, 107] width 159 height 27
click at [220, 178] on div "Nhập hàng kho nhận" at bounding box center [206, 173] width 172 height 20
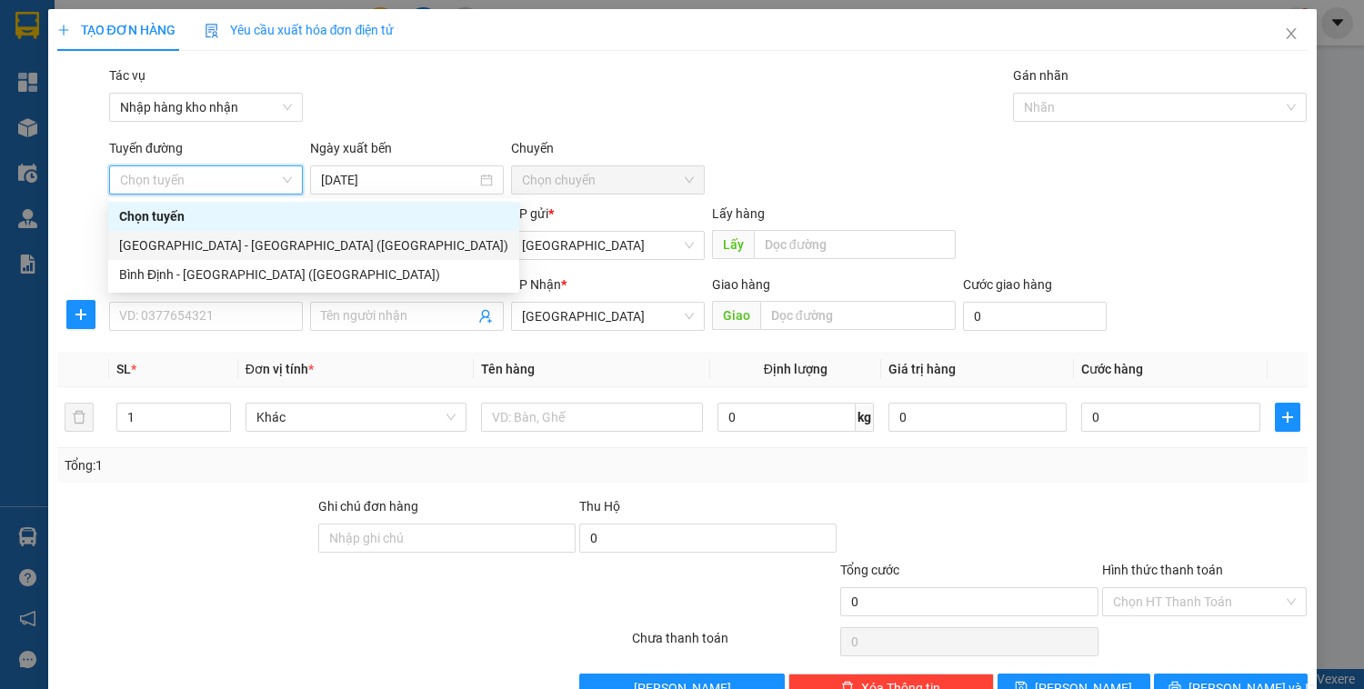
click at [204, 239] on div "[GEOGRAPHIC_DATA] - [GEOGRAPHIC_DATA] ([GEOGRAPHIC_DATA])" at bounding box center [313, 246] width 389 height 20
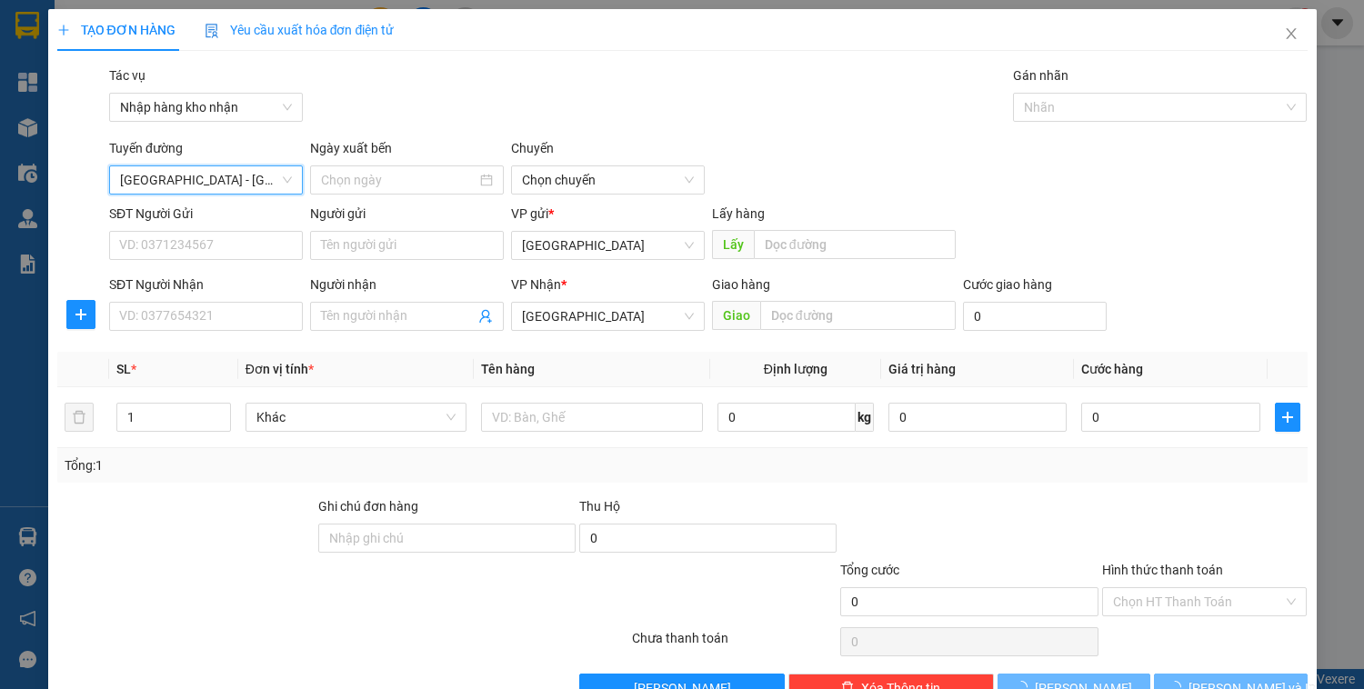
type input "[DATE]"
click at [552, 188] on span "03:30" at bounding box center [608, 179] width 172 height 27
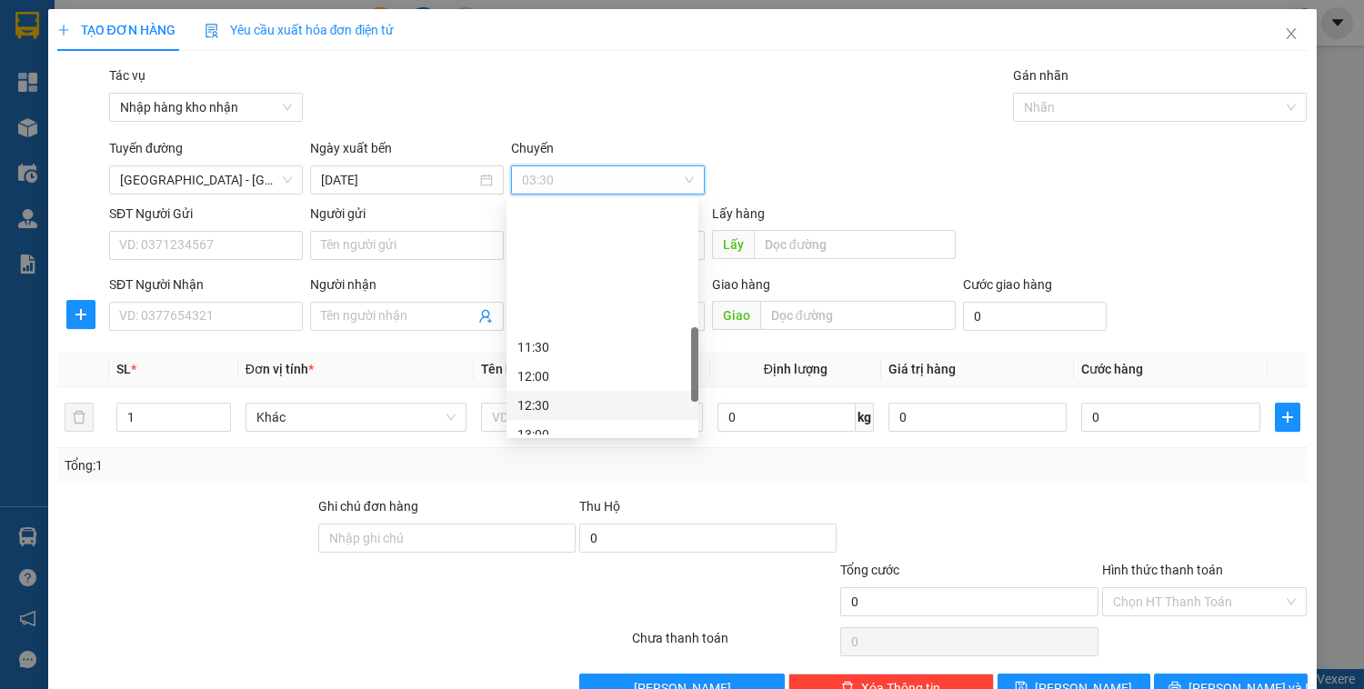
scroll to position [509, 0]
click at [544, 342] on div "14:00" at bounding box center [602, 347] width 170 height 20
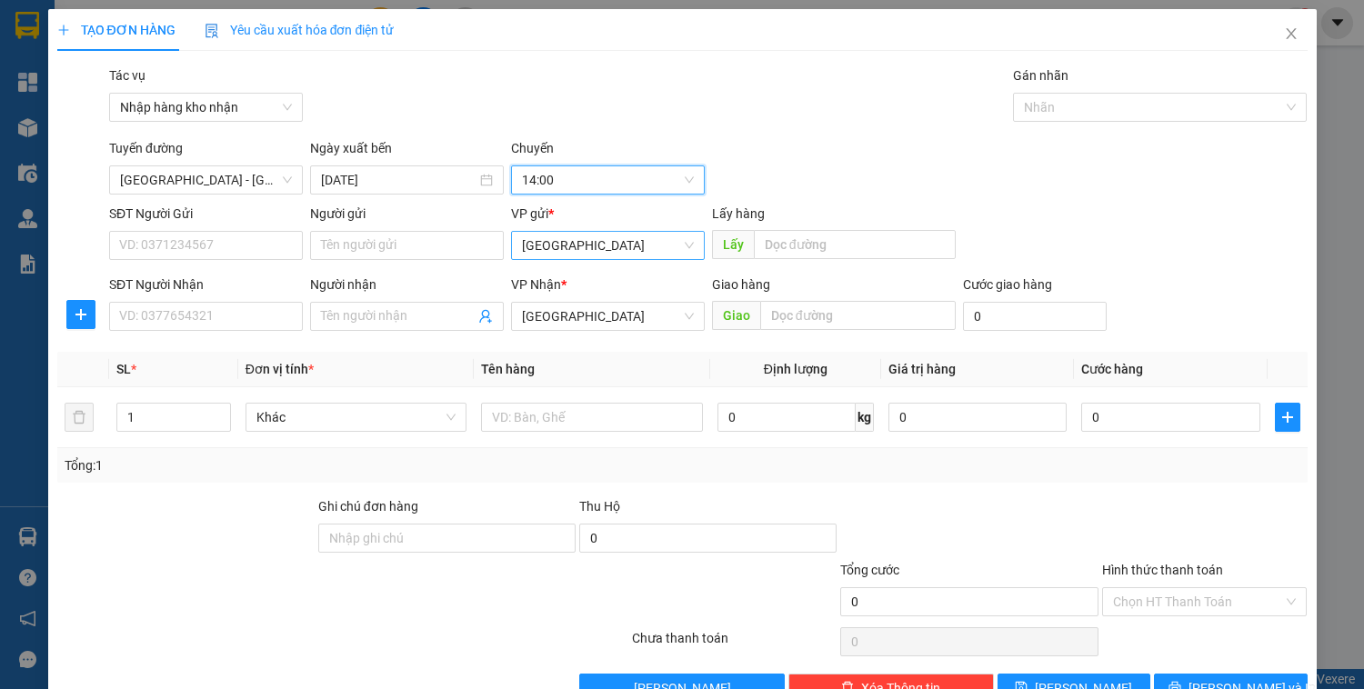
click at [570, 246] on span "[GEOGRAPHIC_DATA]" at bounding box center [608, 245] width 172 height 27
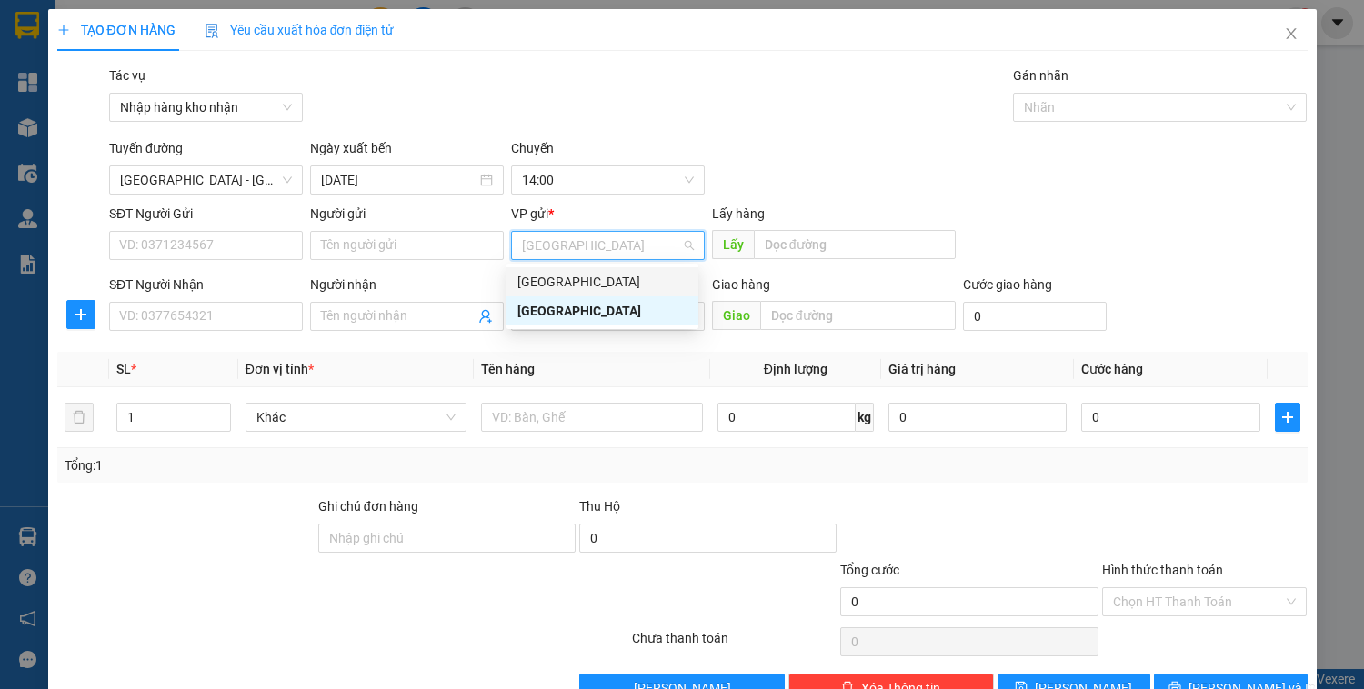
click at [567, 283] on div "[GEOGRAPHIC_DATA]" at bounding box center [602, 282] width 170 height 20
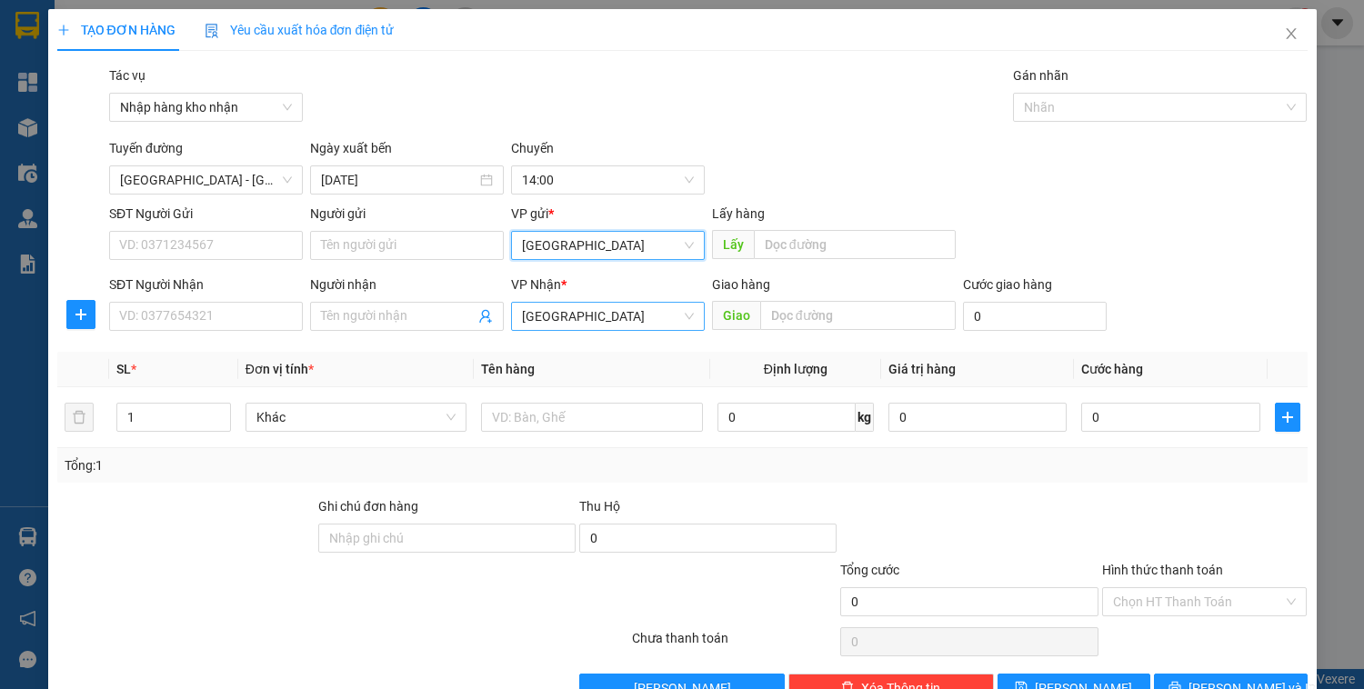
click at [557, 323] on span "[GEOGRAPHIC_DATA]" at bounding box center [608, 316] width 172 height 27
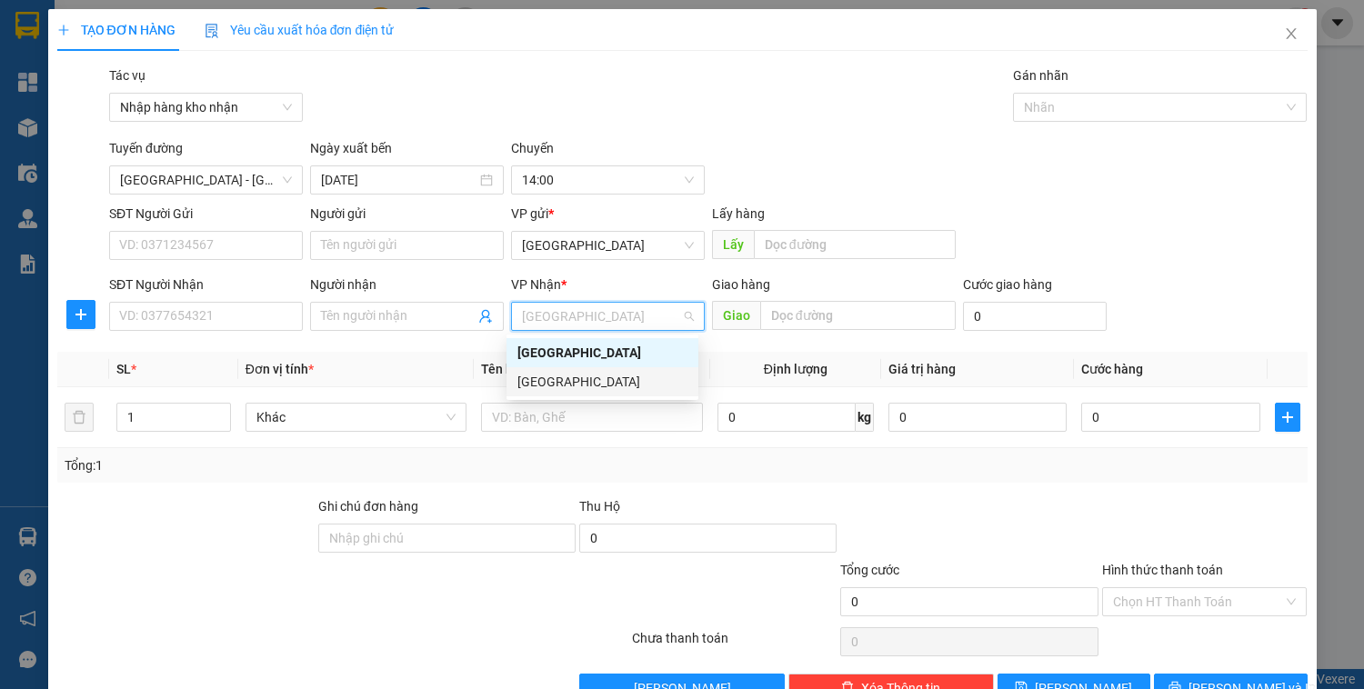
click at [554, 382] on div "[GEOGRAPHIC_DATA]" at bounding box center [602, 382] width 170 height 20
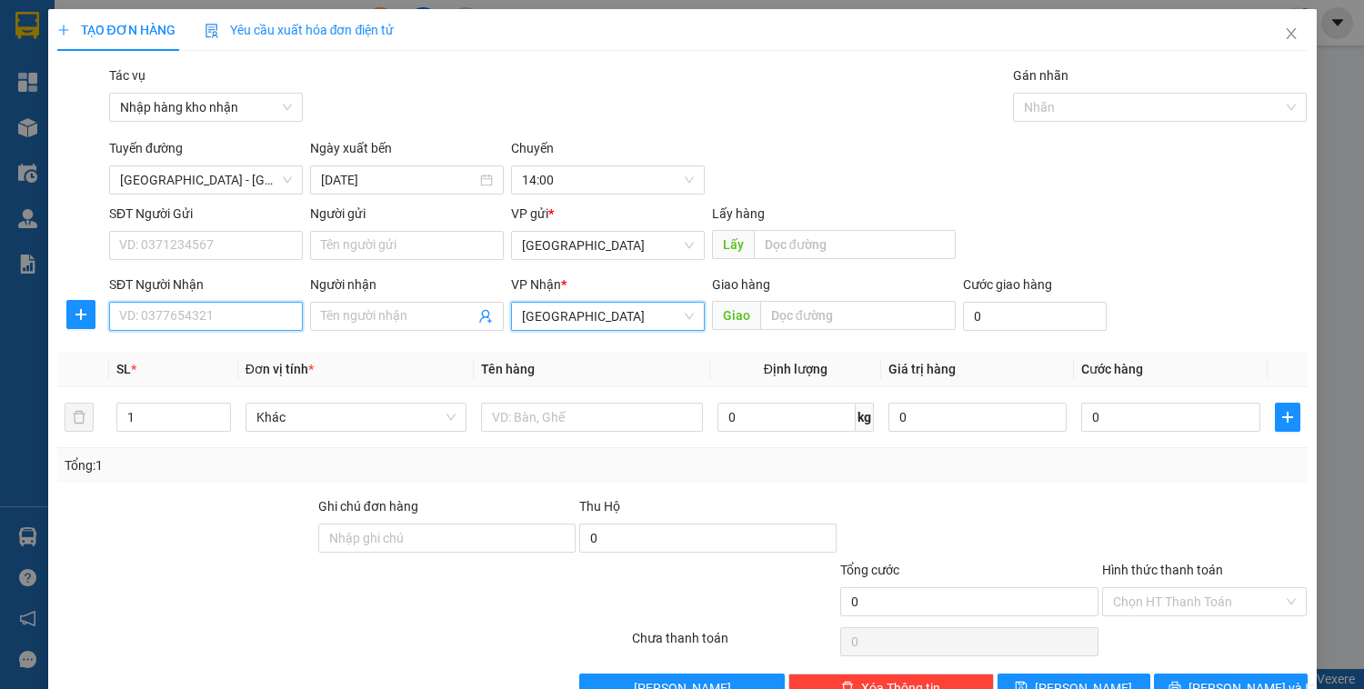
click at [237, 320] on input "SĐT Người Nhận" at bounding box center [206, 316] width 194 height 29
type input "0968467055"
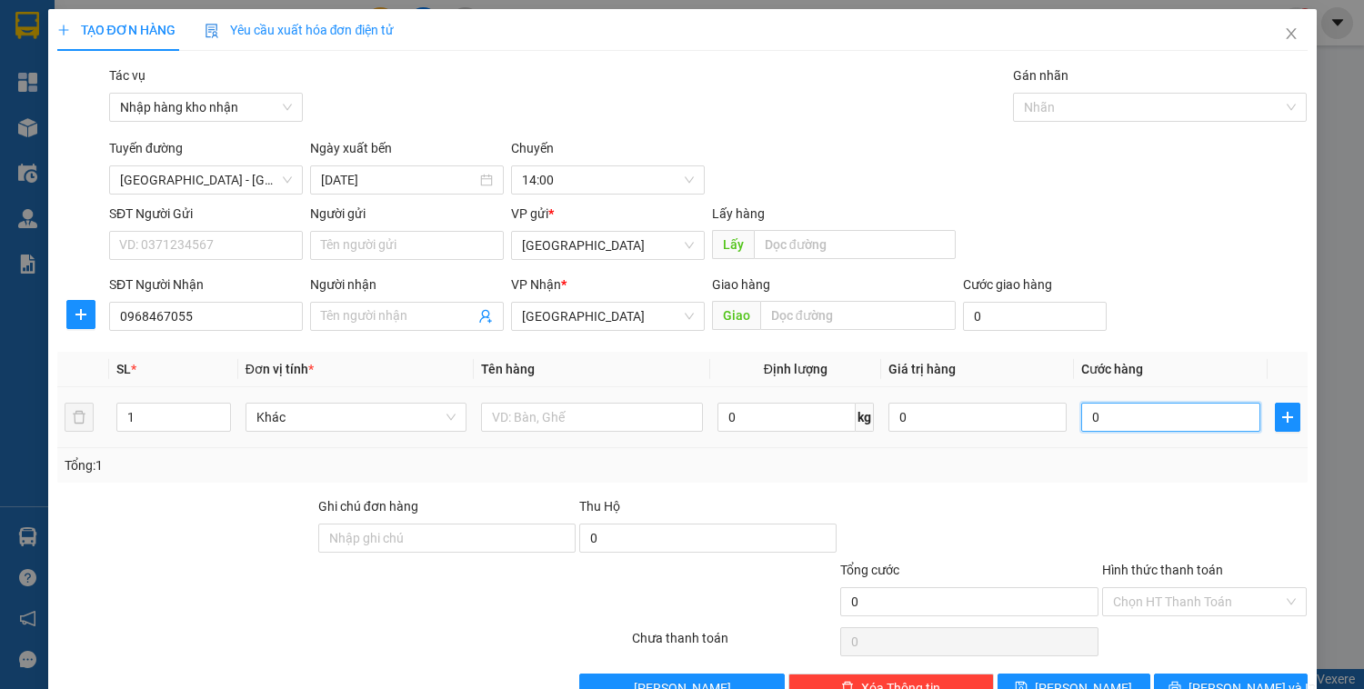
click at [1130, 429] on input "0" at bounding box center [1170, 417] width 178 height 29
type input "3"
type input "30"
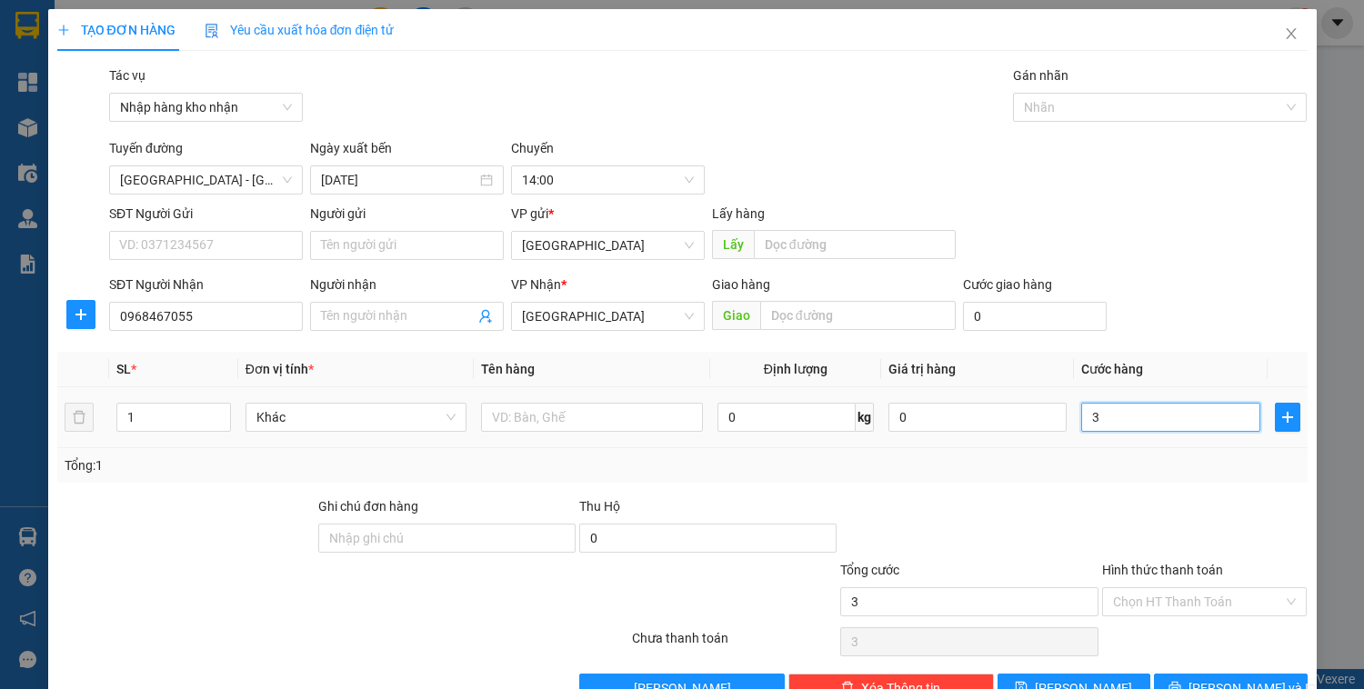
type input "30"
type input "300"
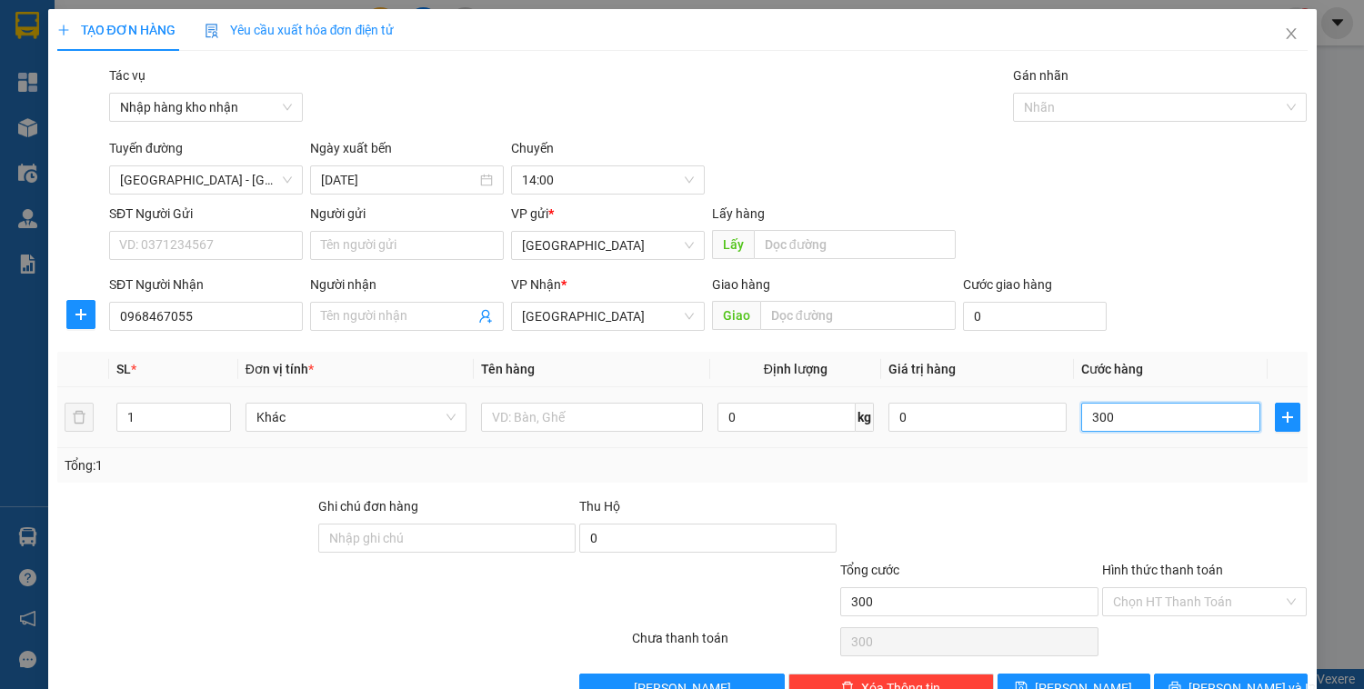
type input "3.000"
type input "30.000"
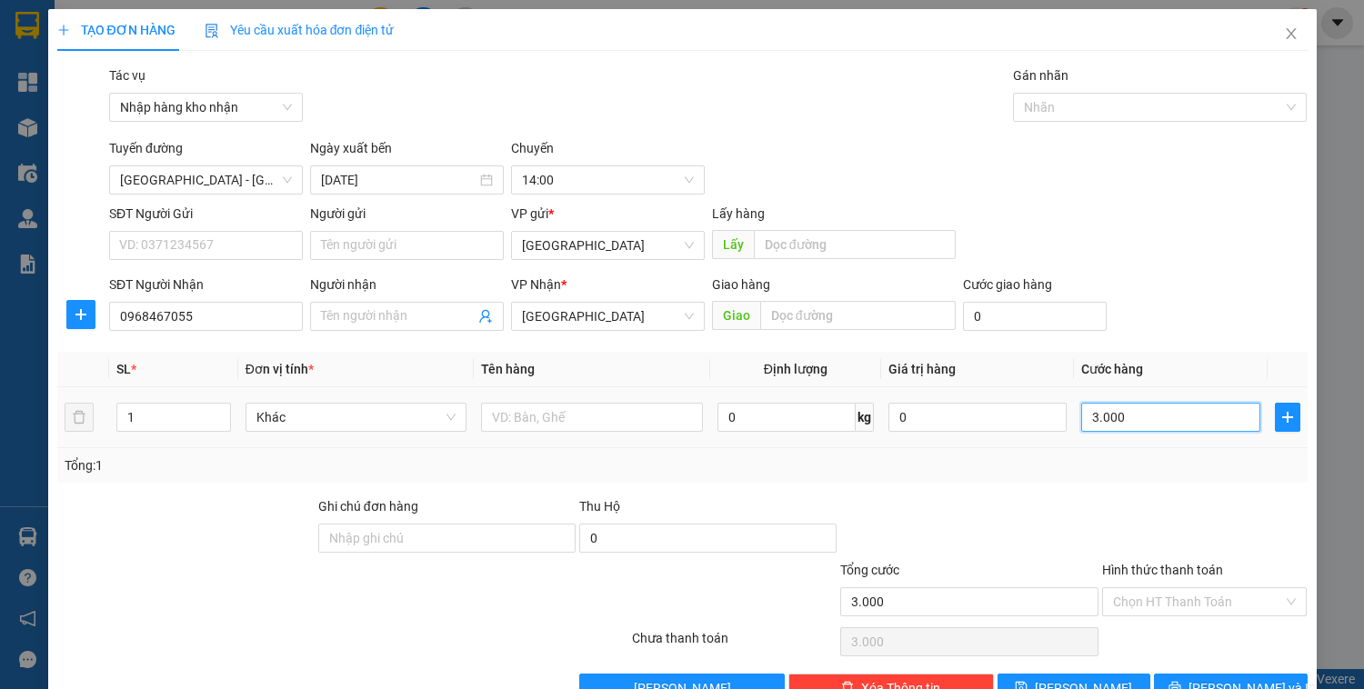
type input "30.000"
click at [677, 417] on input "text" at bounding box center [591, 417] width 221 height 29
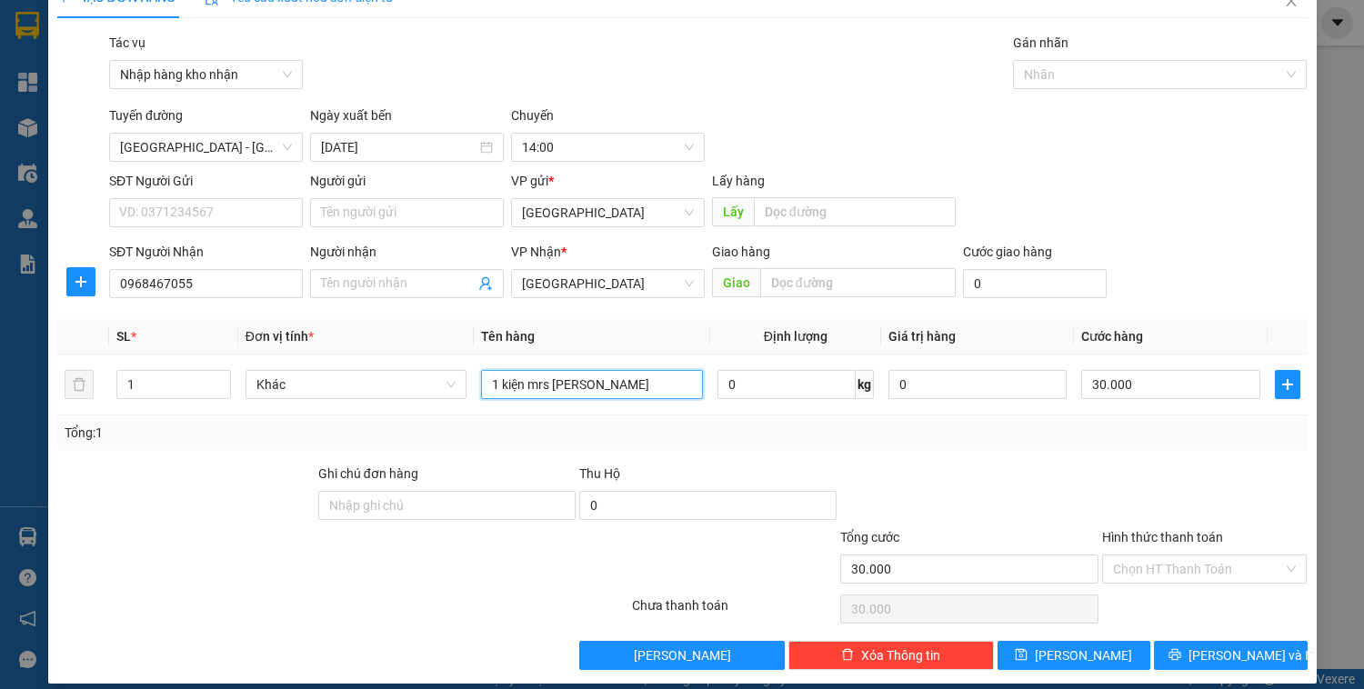
scroll to position [47, 0]
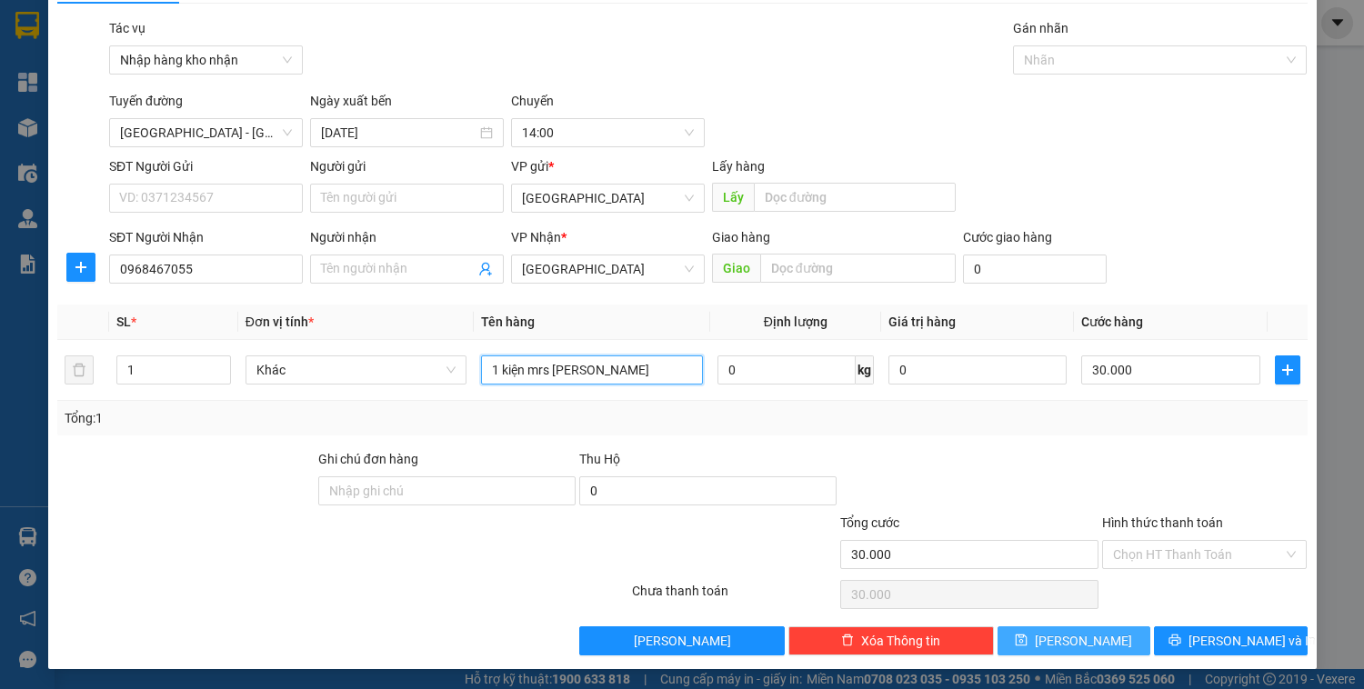
type input "1 kiện mrs [PERSON_NAME]"
click at [1069, 636] on span "[PERSON_NAME]" at bounding box center [1083, 641] width 97 height 20
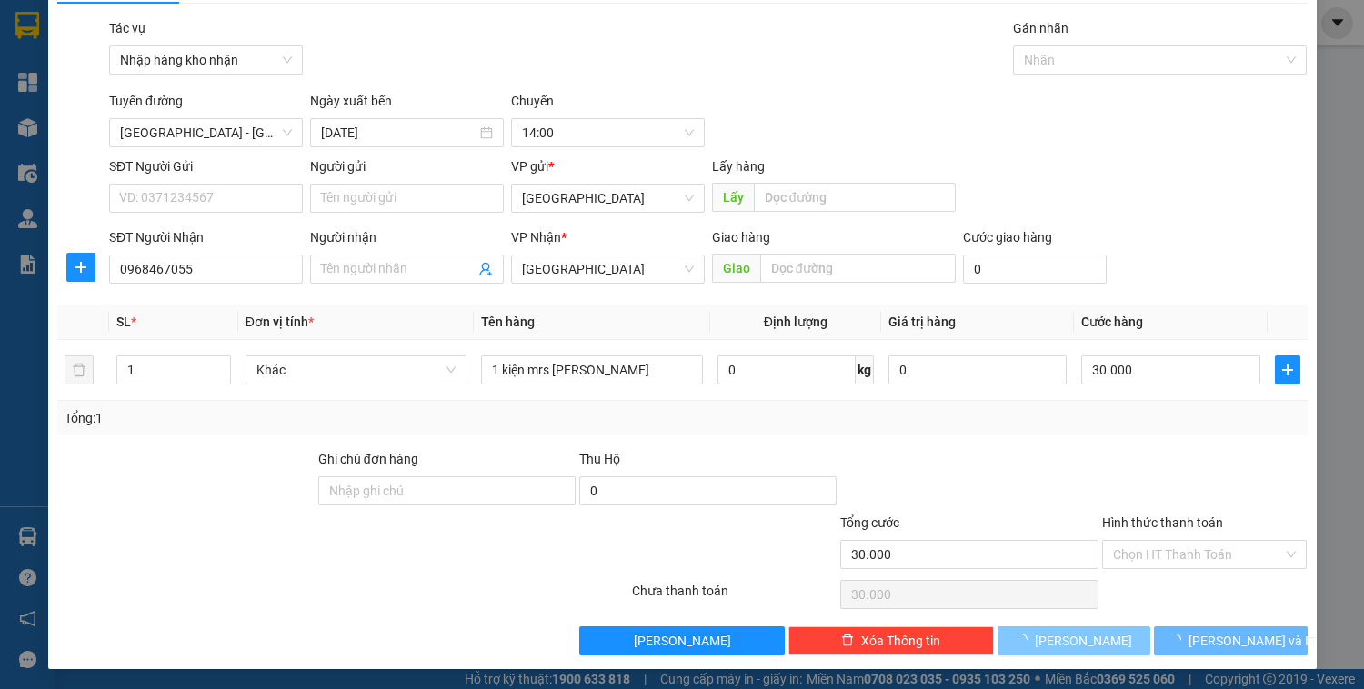
type input "0"
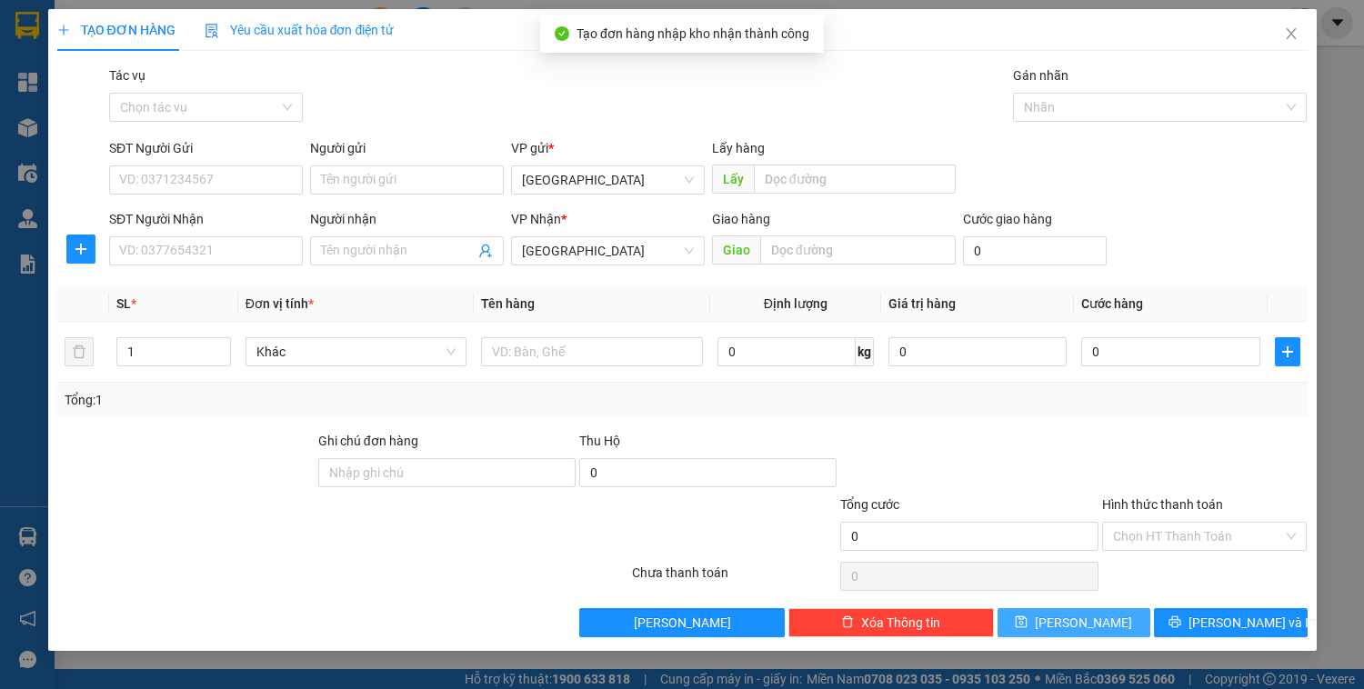
scroll to position [0, 0]
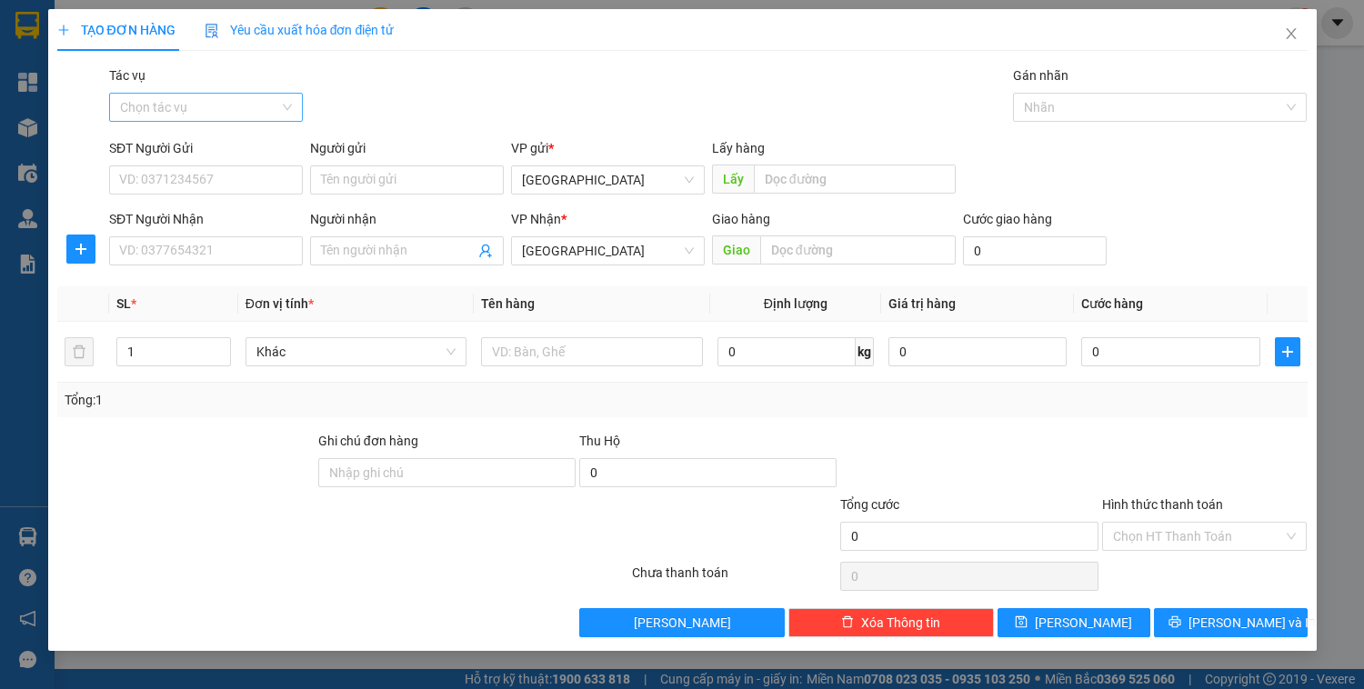
click at [242, 105] on input "Tác vụ" at bounding box center [199, 107] width 159 height 27
click at [226, 178] on div "Nhập hàng kho nhận" at bounding box center [206, 173] width 172 height 20
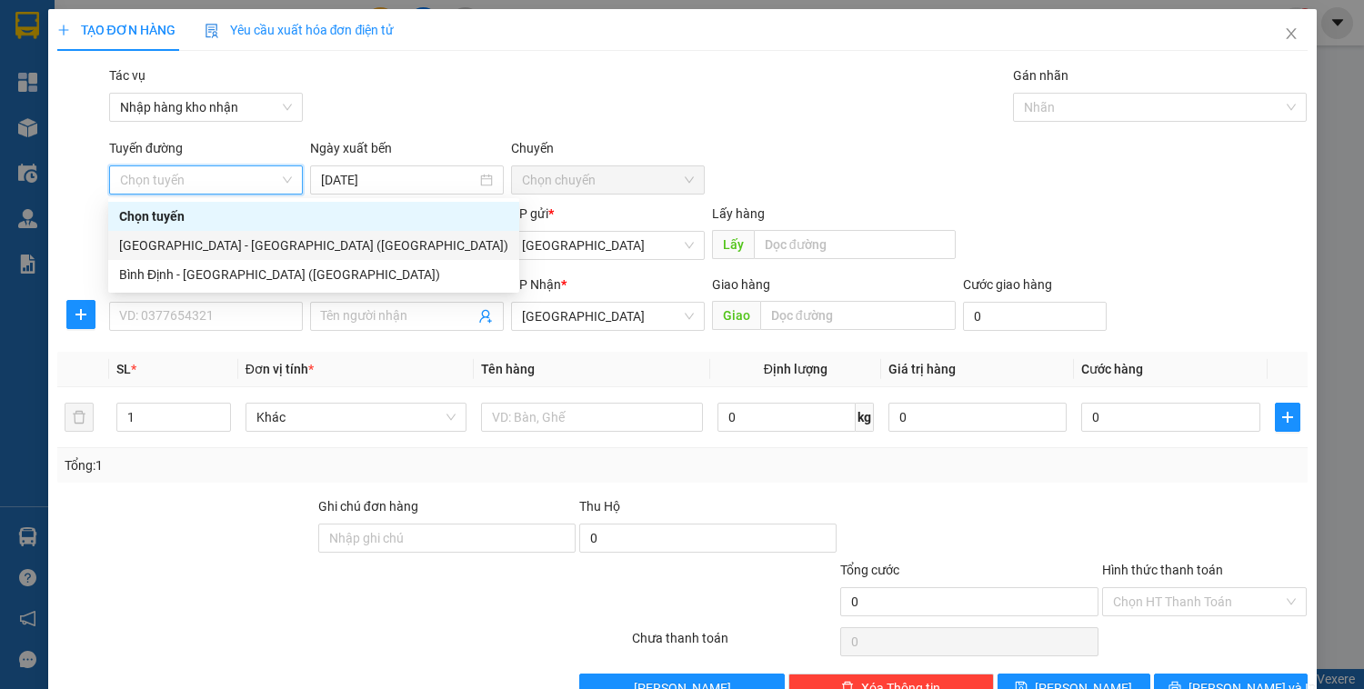
click at [196, 245] on div "[GEOGRAPHIC_DATA] - [GEOGRAPHIC_DATA] ([GEOGRAPHIC_DATA])" at bounding box center [313, 246] width 389 height 20
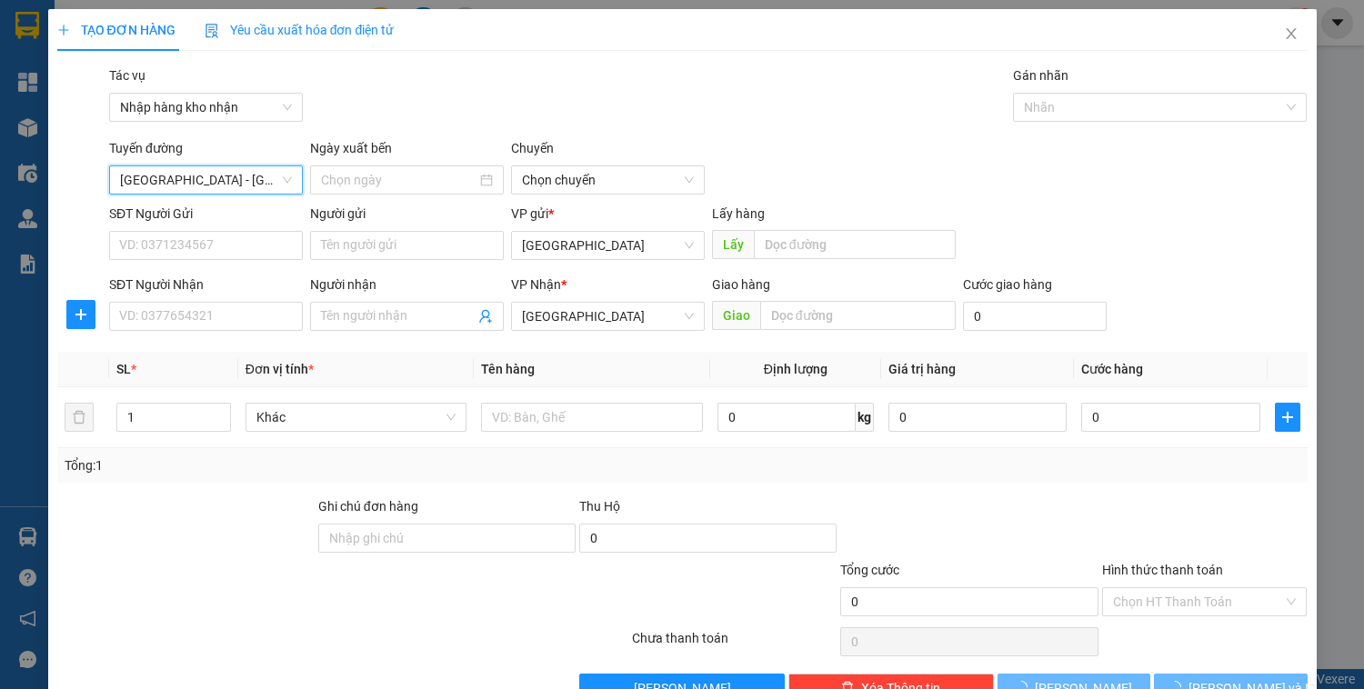
type input "[DATE]"
click at [542, 180] on span "03:30" at bounding box center [608, 179] width 172 height 27
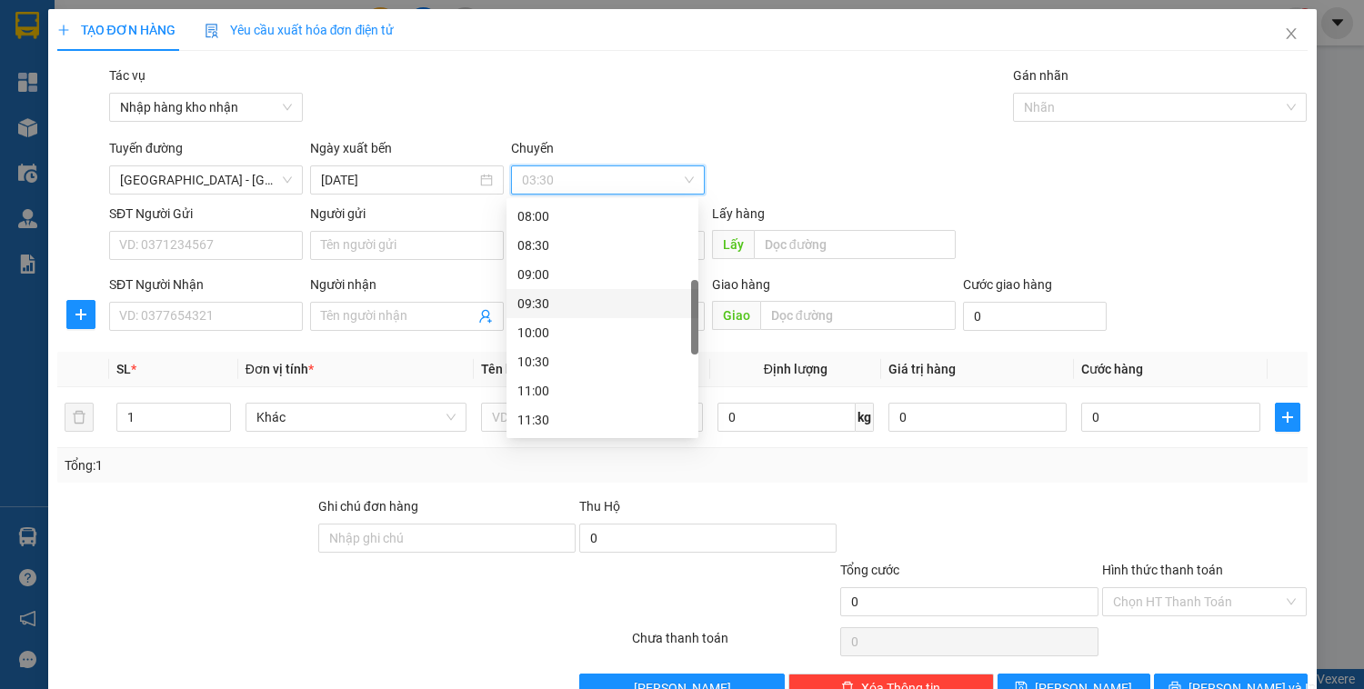
scroll to position [509, 0]
click at [550, 347] on div "14:00" at bounding box center [602, 347] width 170 height 20
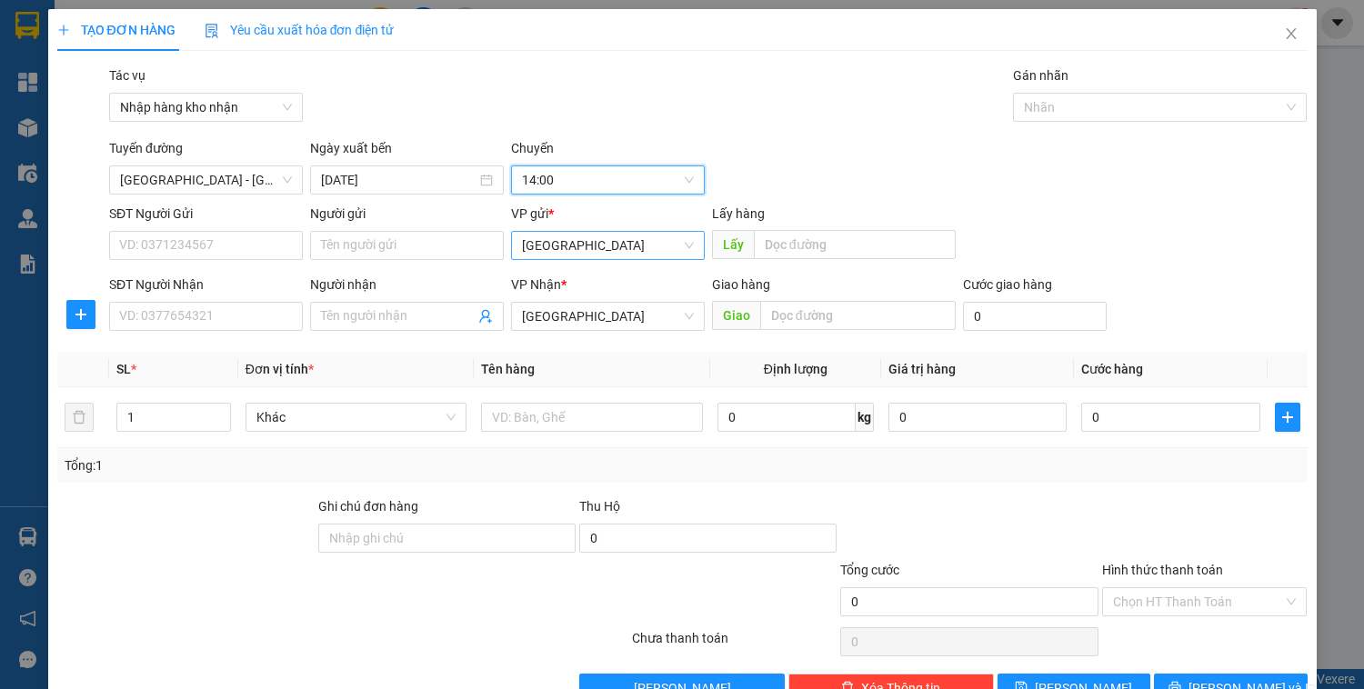
click at [567, 250] on span "[GEOGRAPHIC_DATA]" at bounding box center [608, 245] width 172 height 27
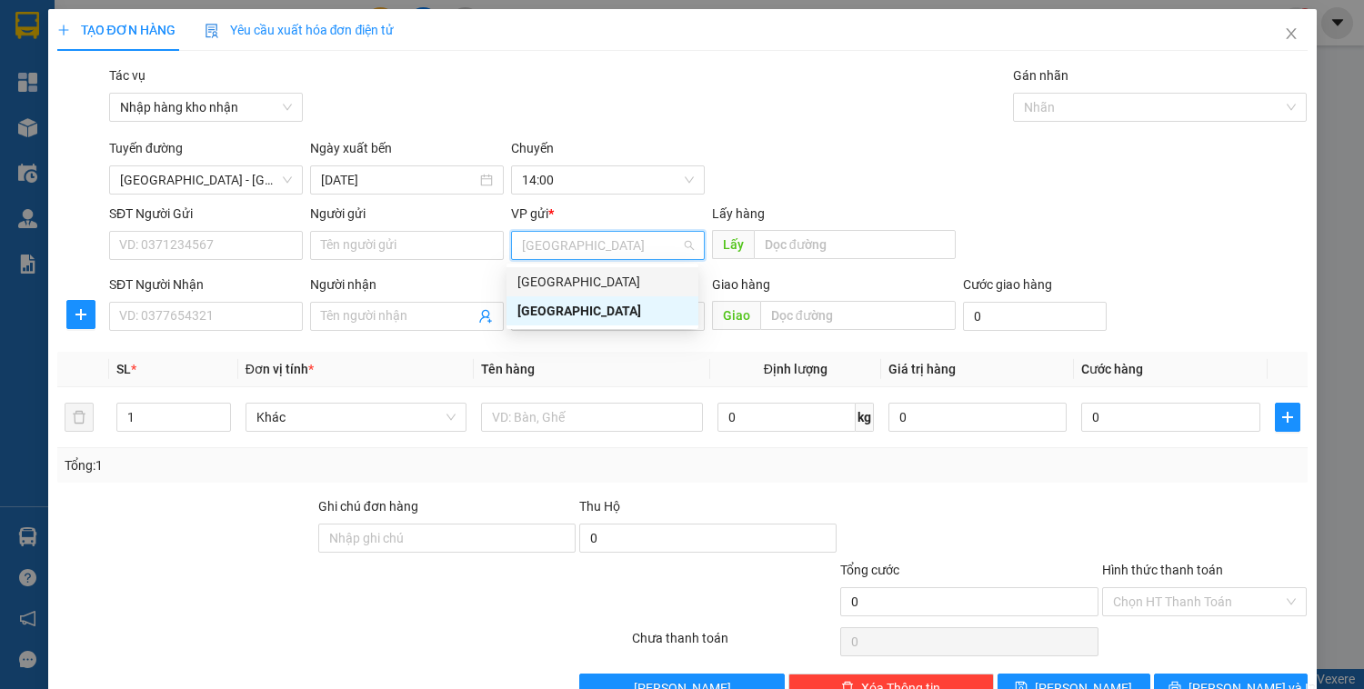
click at [558, 284] on div "[GEOGRAPHIC_DATA]" at bounding box center [602, 282] width 170 height 20
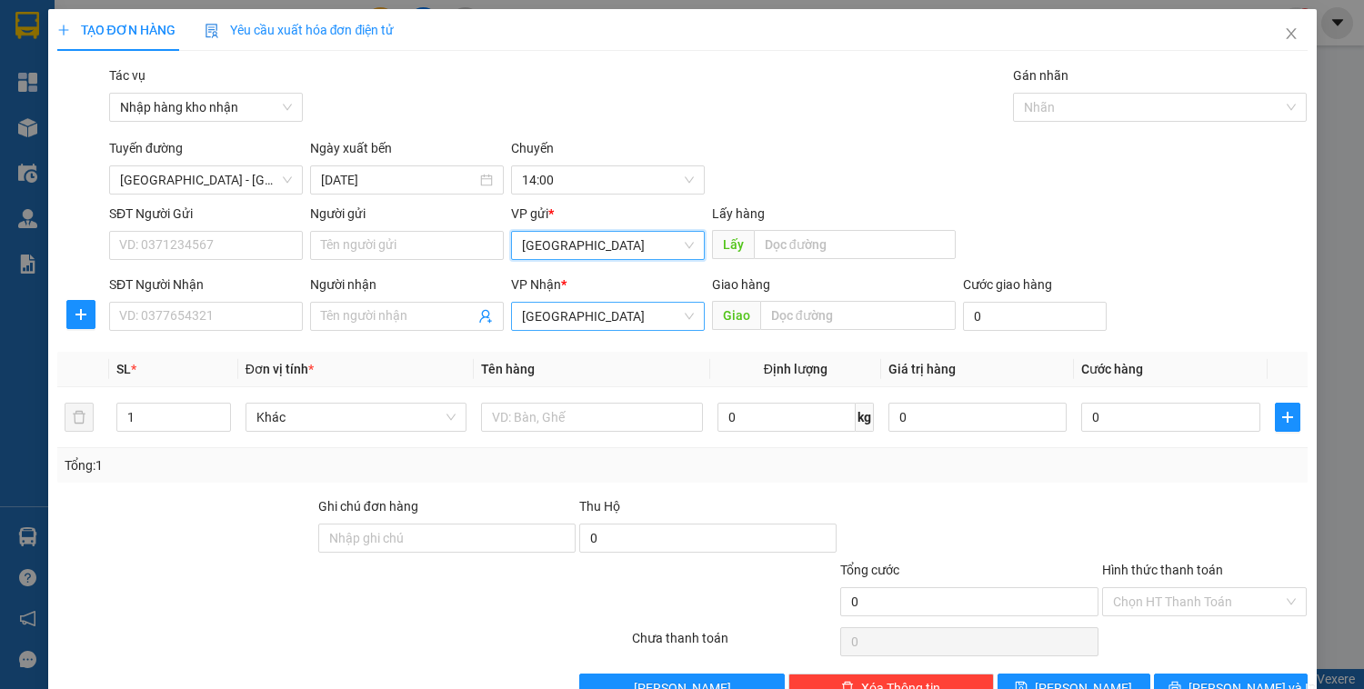
drag, startPoint x: 557, startPoint y: 311, endPoint x: 574, endPoint y: 355, distance: 46.9
click at [557, 312] on span "[GEOGRAPHIC_DATA]" at bounding box center [608, 316] width 172 height 27
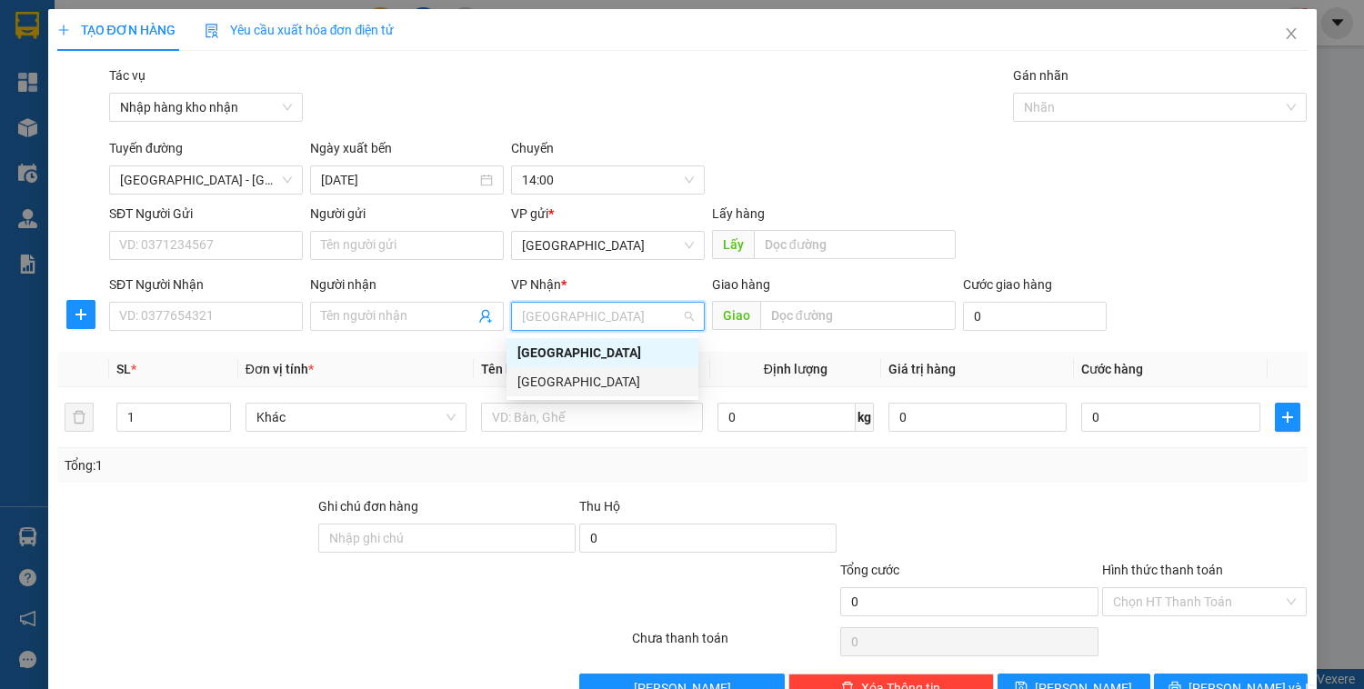
click at [566, 379] on div "[GEOGRAPHIC_DATA]" at bounding box center [602, 382] width 170 height 20
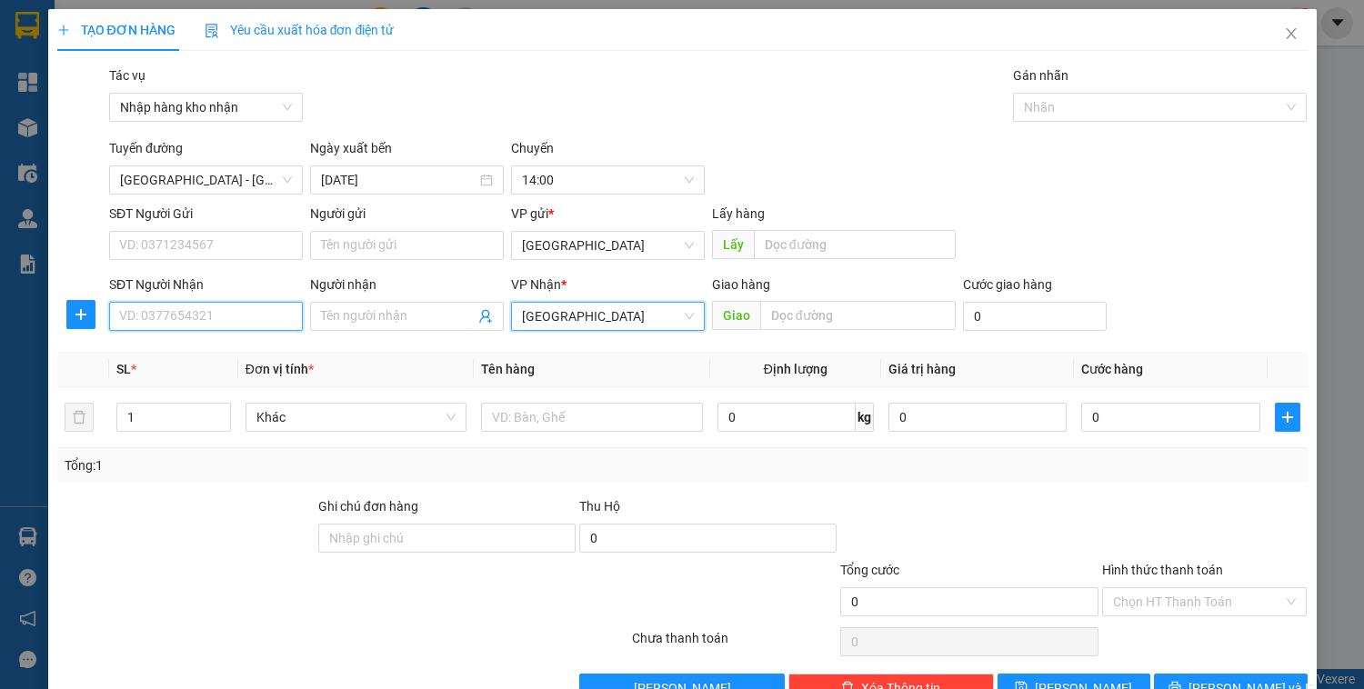
click at [226, 319] on input "SĐT Người Nhận" at bounding box center [206, 316] width 194 height 29
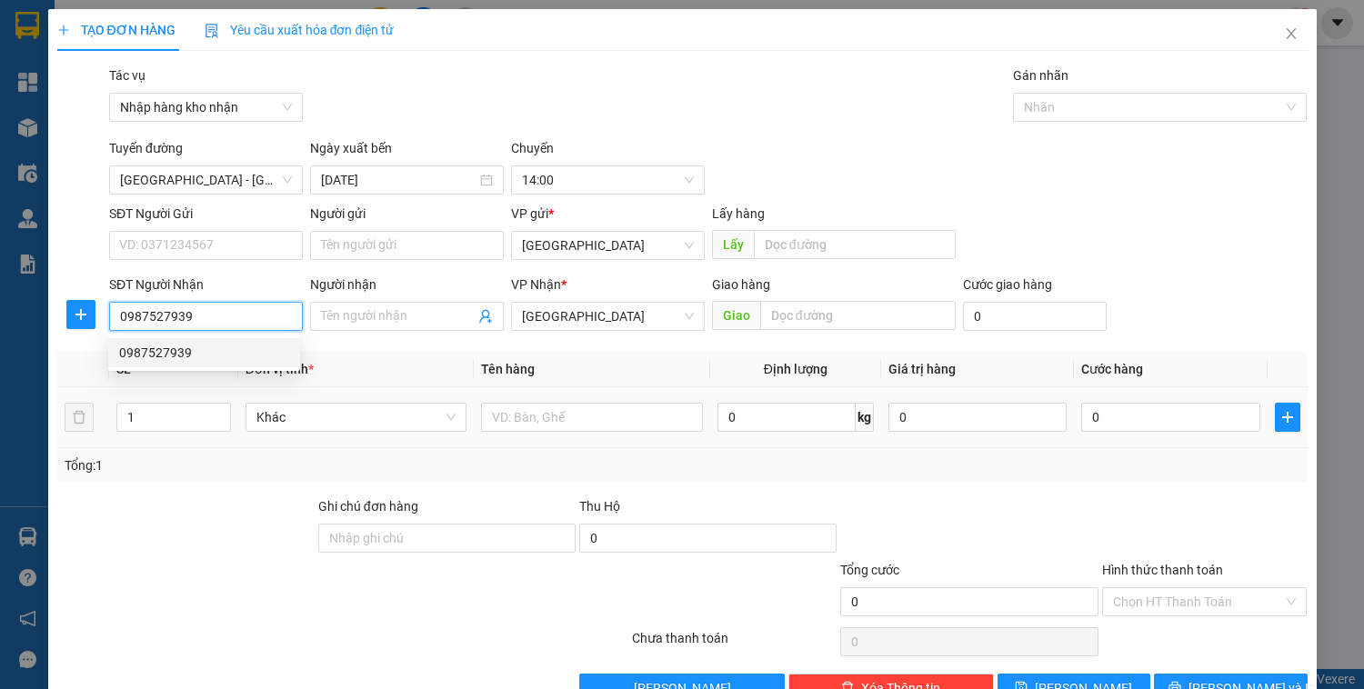
type input "0987527939"
click at [1108, 397] on td "0" at bounding box center [1170, 417] width 193 height 61
click at [1168, 436] on td "0" at bounding box center [1170, 417] width 193 height 61
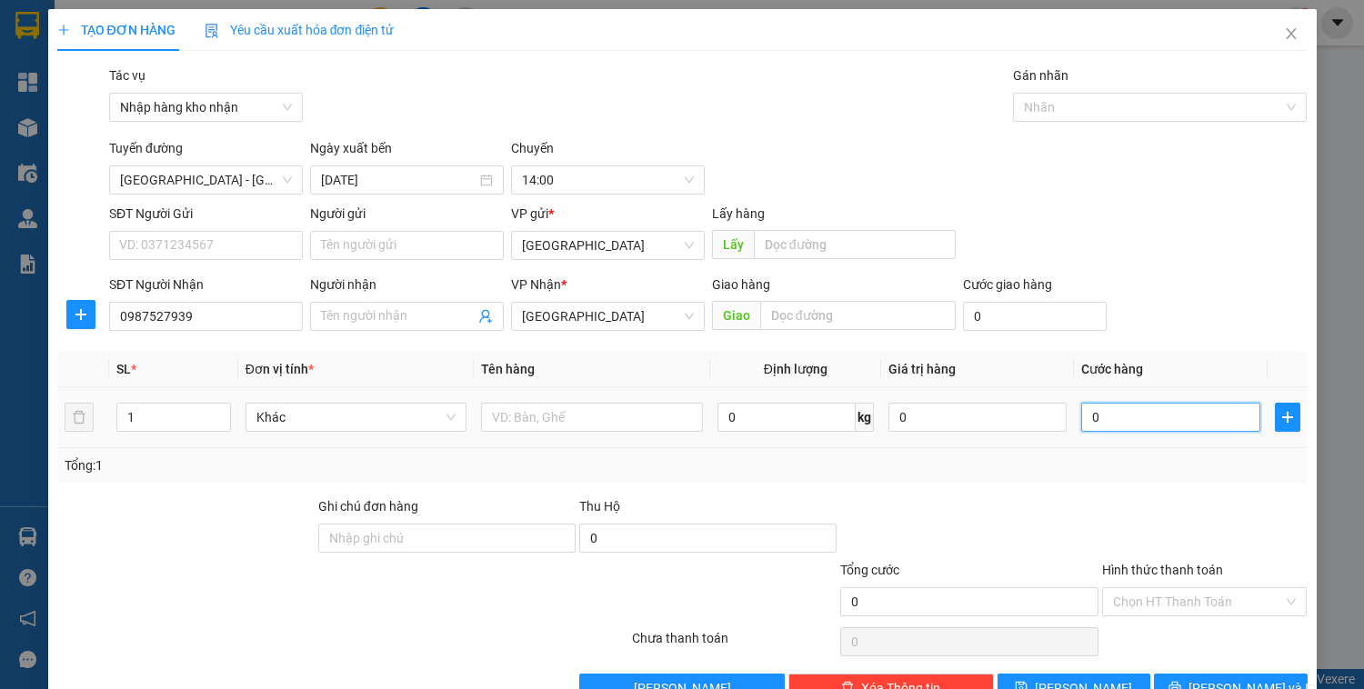
click at [1168, 428] on input "0" at bounding box center [1170, 417] width 178 height 29
type input "4"
type input "40"
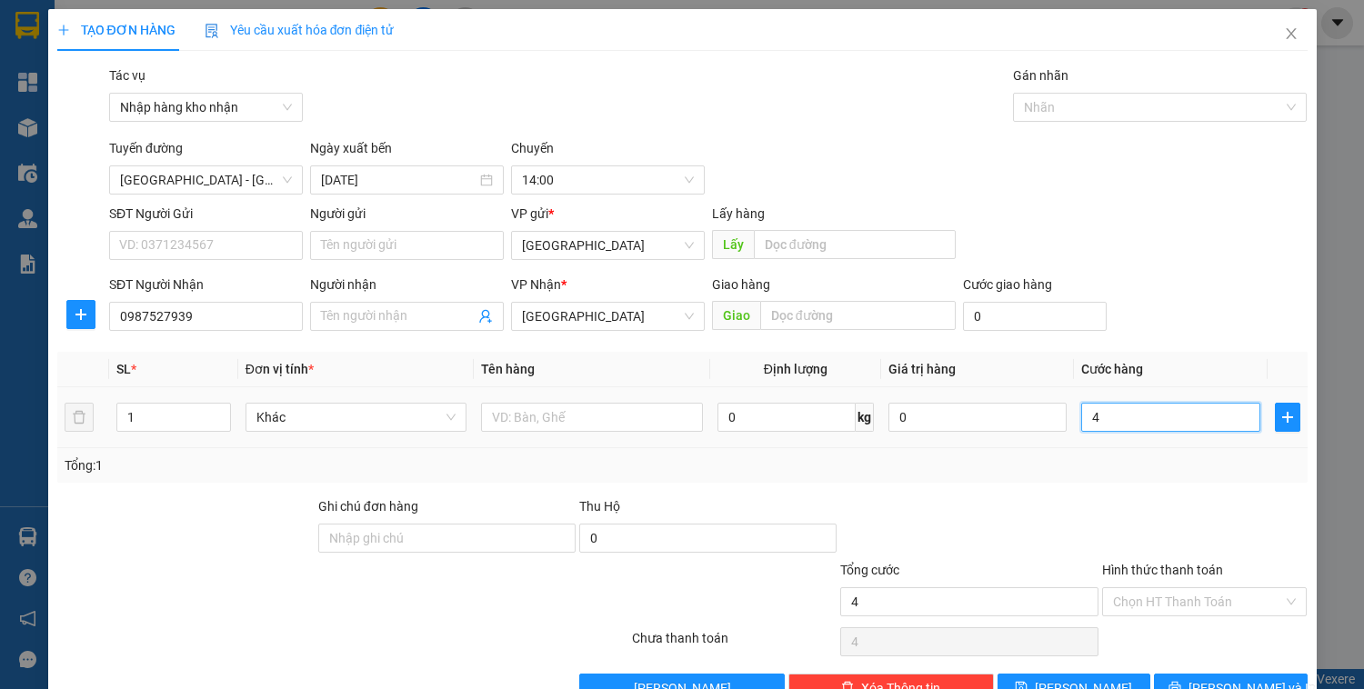
type input "40"
type input "400"
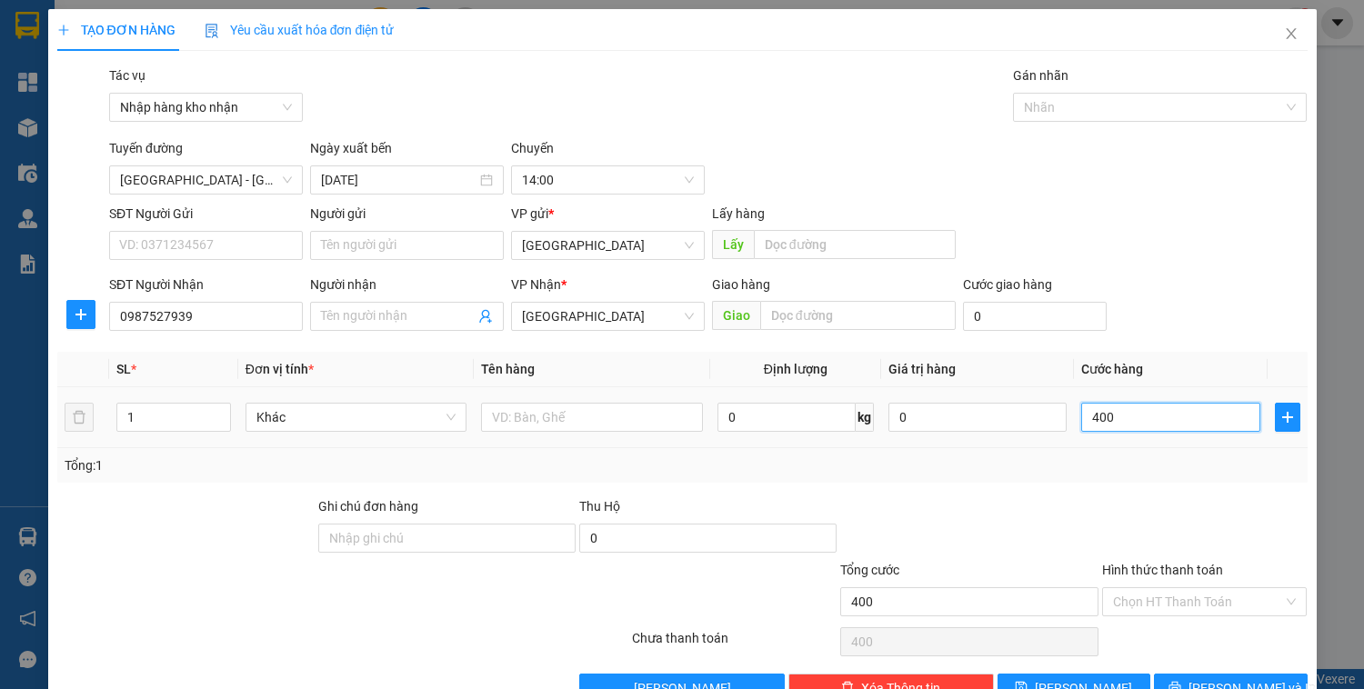
type input "4.000"
type input "40.000"
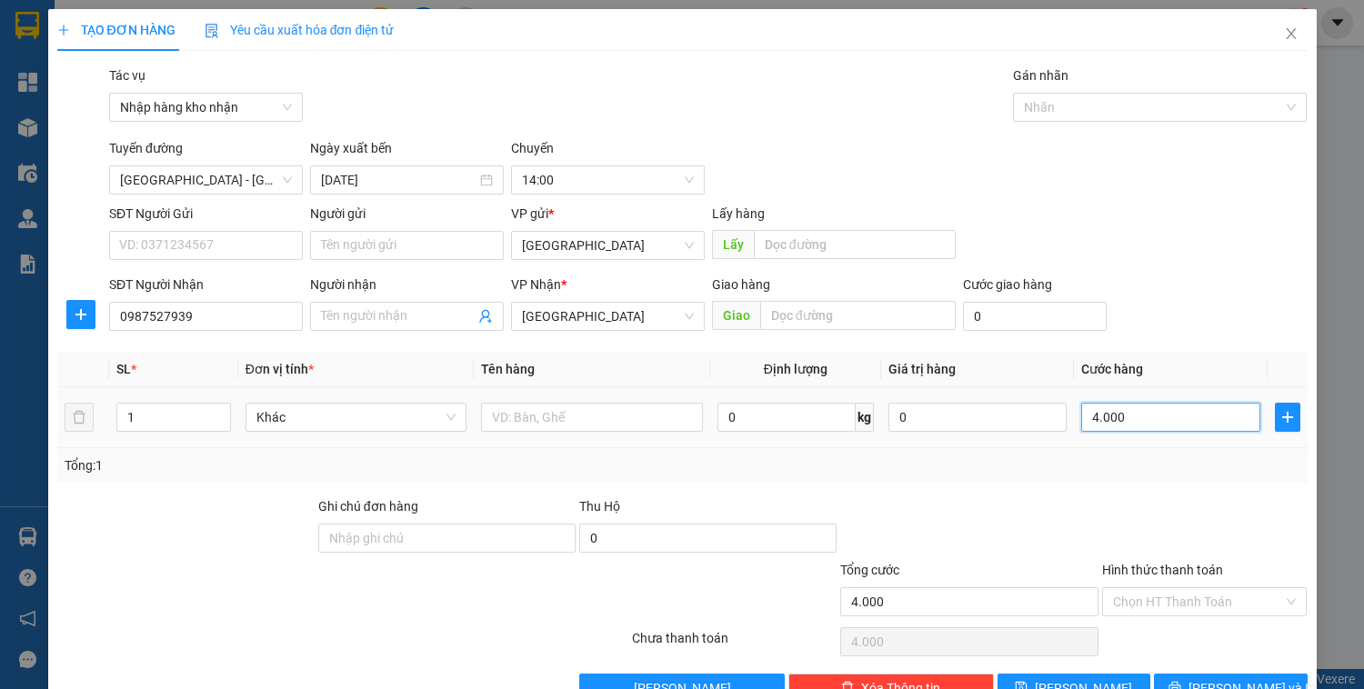
type input "40.000"
click at [1169, 607] on input "Hình thức thanh toán" at bounding box center [1198, 601] width 171 height 27
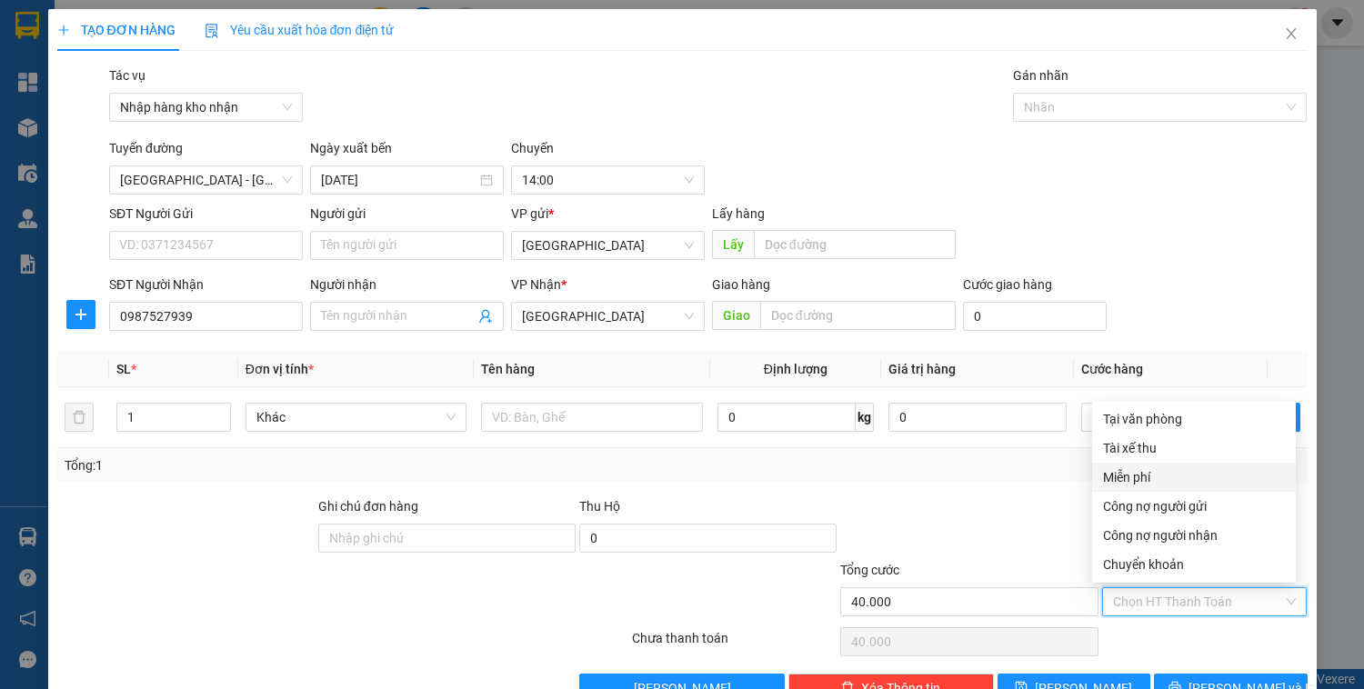
click at [1134, 446] on div "Tài xế thu" at bounding box center [1194, 448] width 182 height 20
type input "0"
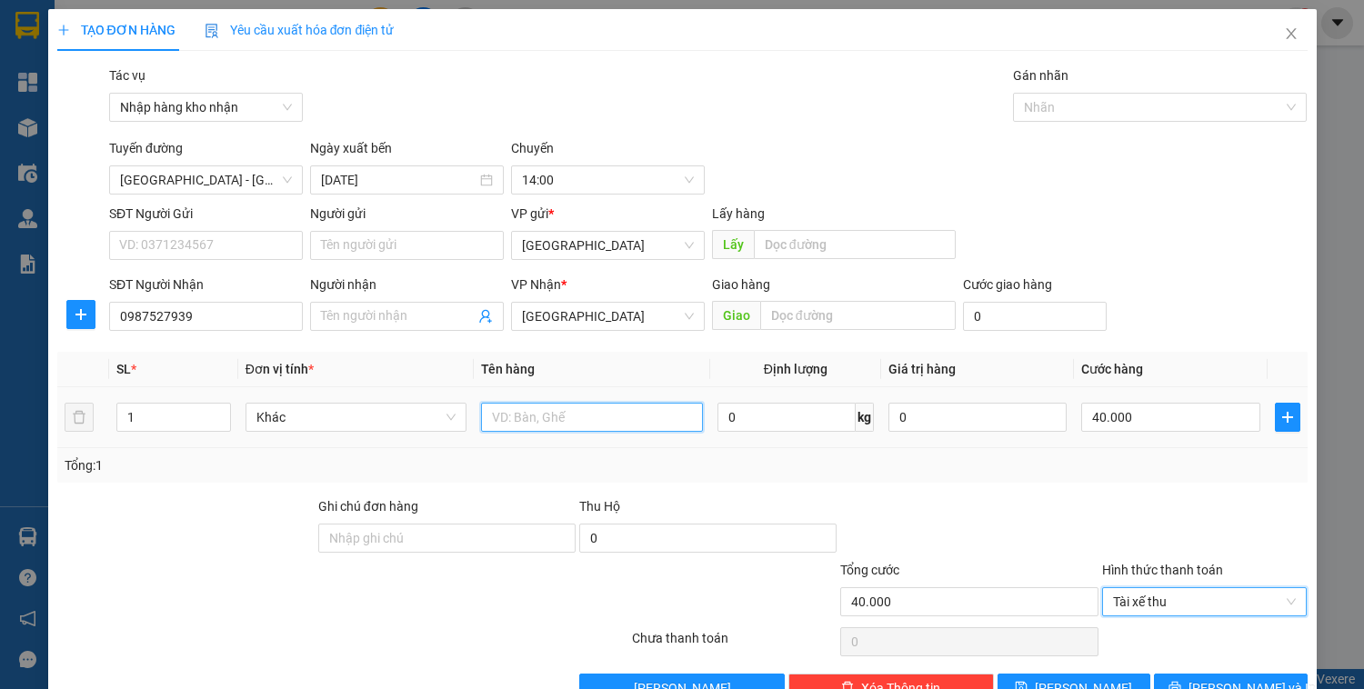
click at [625, 425] on input "text" at bounding box center [591, 417] width 221 height 29
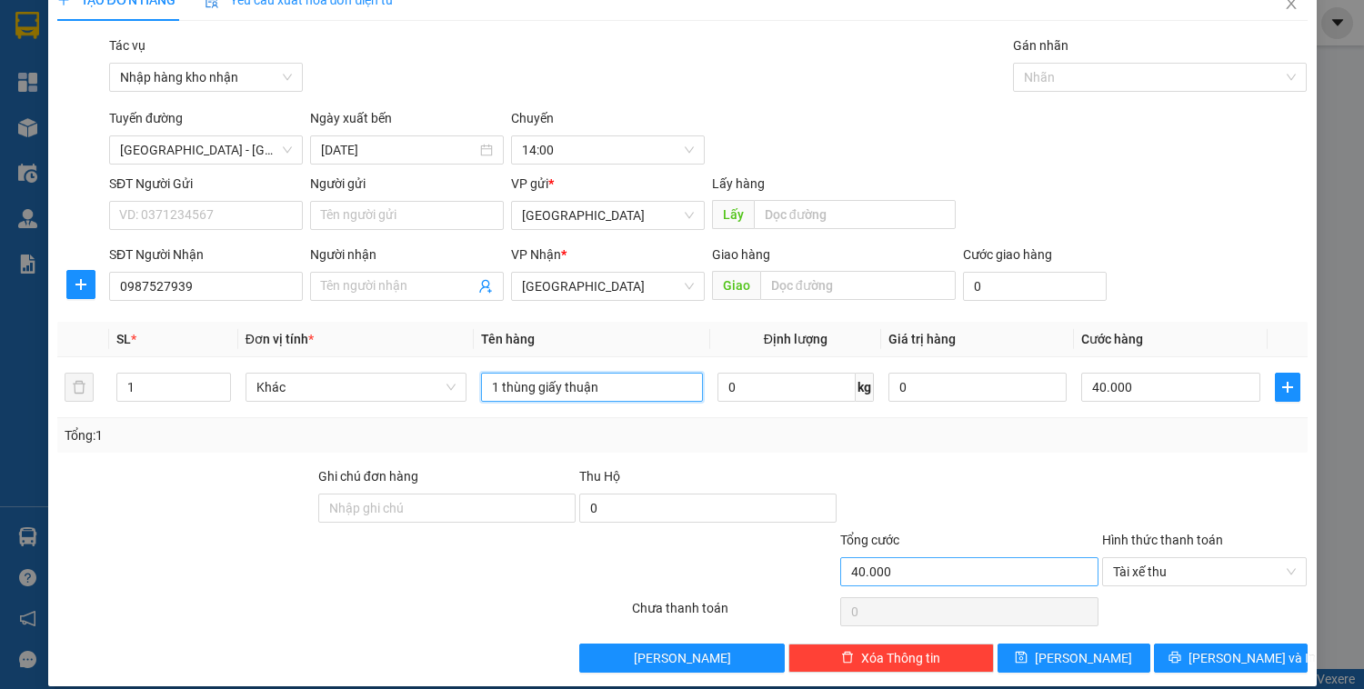
scroll to position [47, 0]
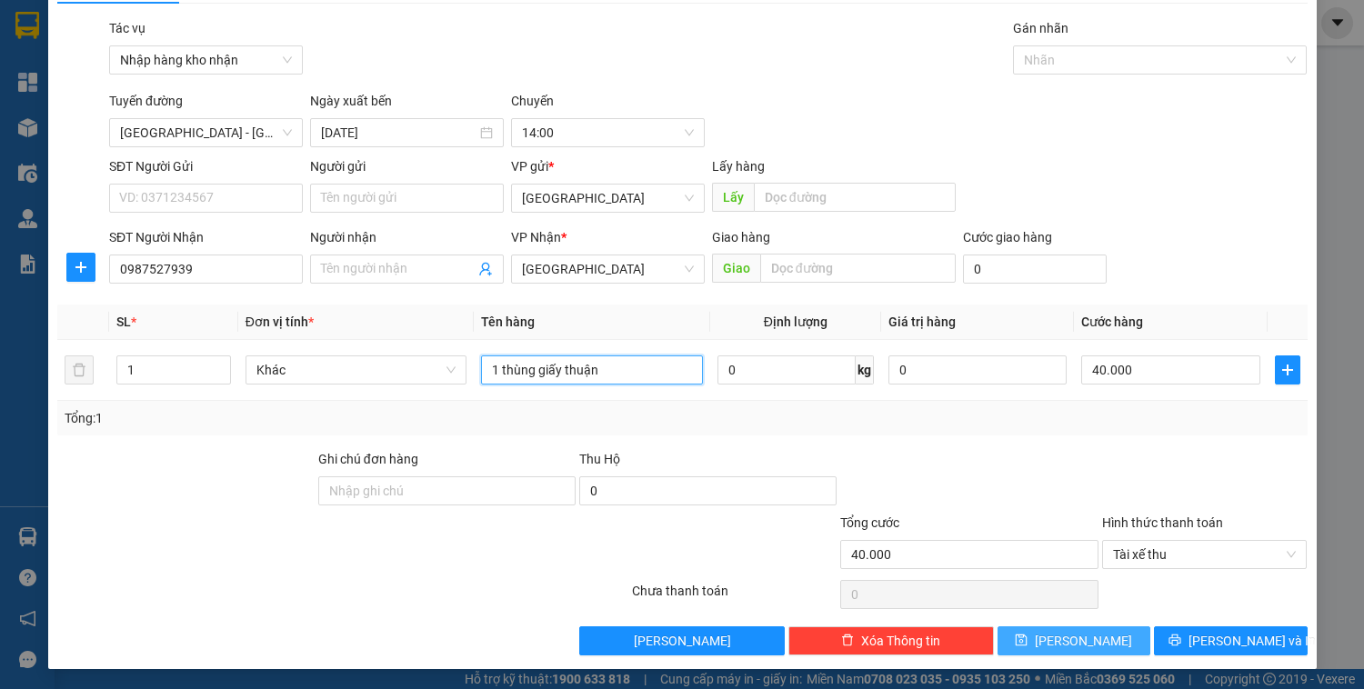
type input "1 thùng giấy thuận"
click at [1091, 640] on button "[PERSON_NAME]" at bounding box center [1074, 641] width 153 height 29
type input "0"
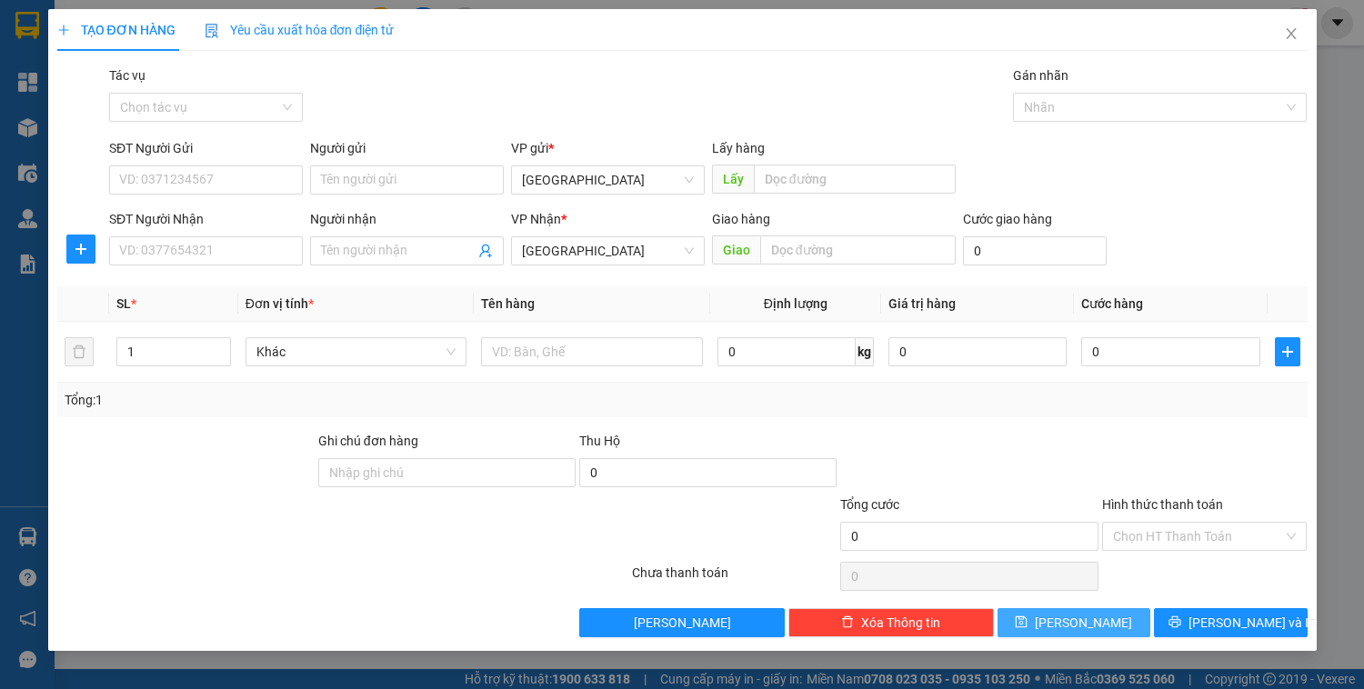
scroll to position [0, 0]
click at [1297, 35] on icon "close" at bounding box center [1291, 33] width 15 height 15
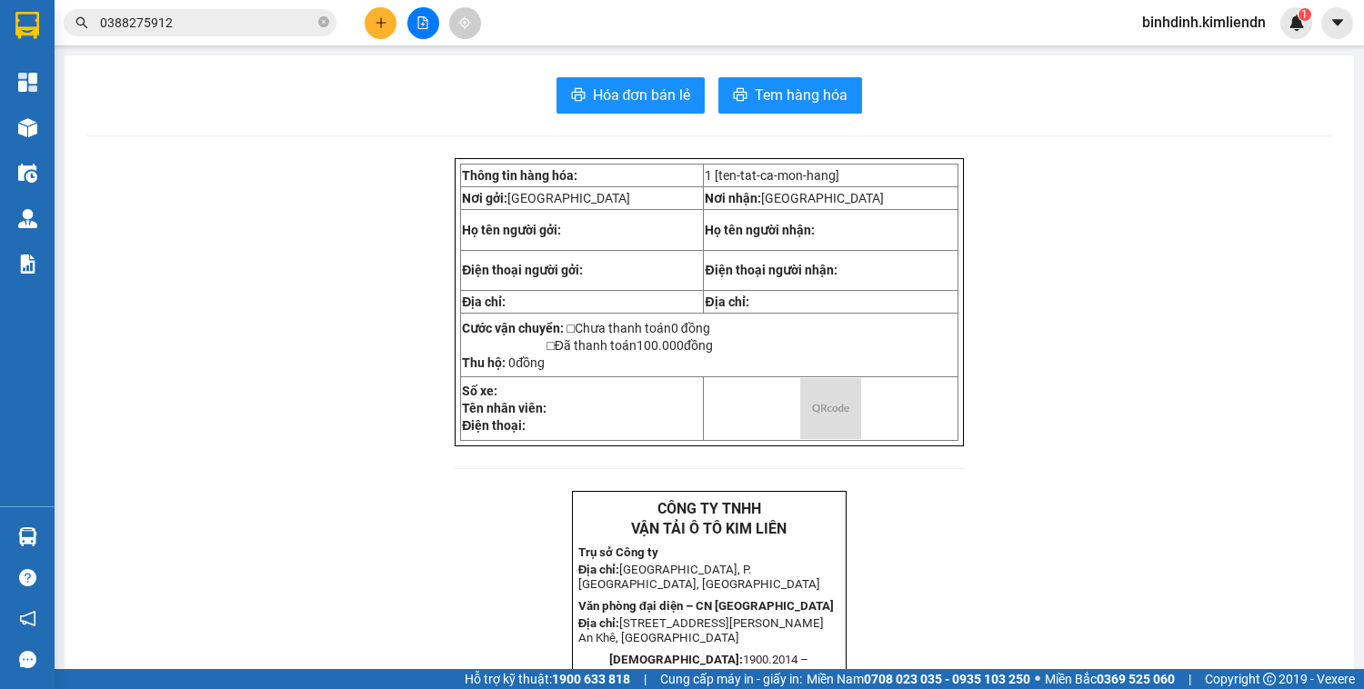
click at [180, 18] on input "0388275912" at bounding box center [207, 23] width 215 height 20
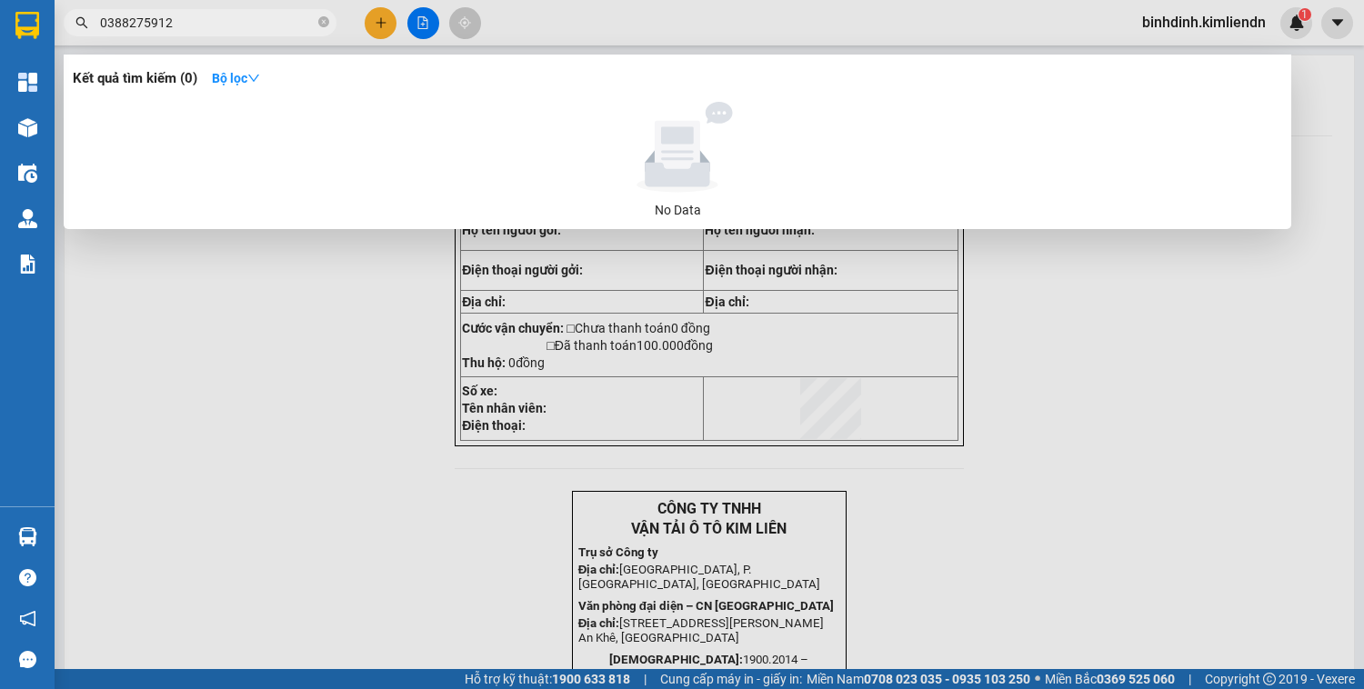
drag, startPoint x: 215, startPoint y: 19, endPoint x: 93, endPoint y: 22, distance: 121.9
click at [93, 22] on span "0388275912" at bounding box center [200, 22] width 273 height 27
drag, startPoint x: 1183, startPoint y: 506, endPoint x: 712, endPoint y: 328, distance: 503.6
click at [1183, 505] on div at bounding box center [682, 344] width 1364 height 689
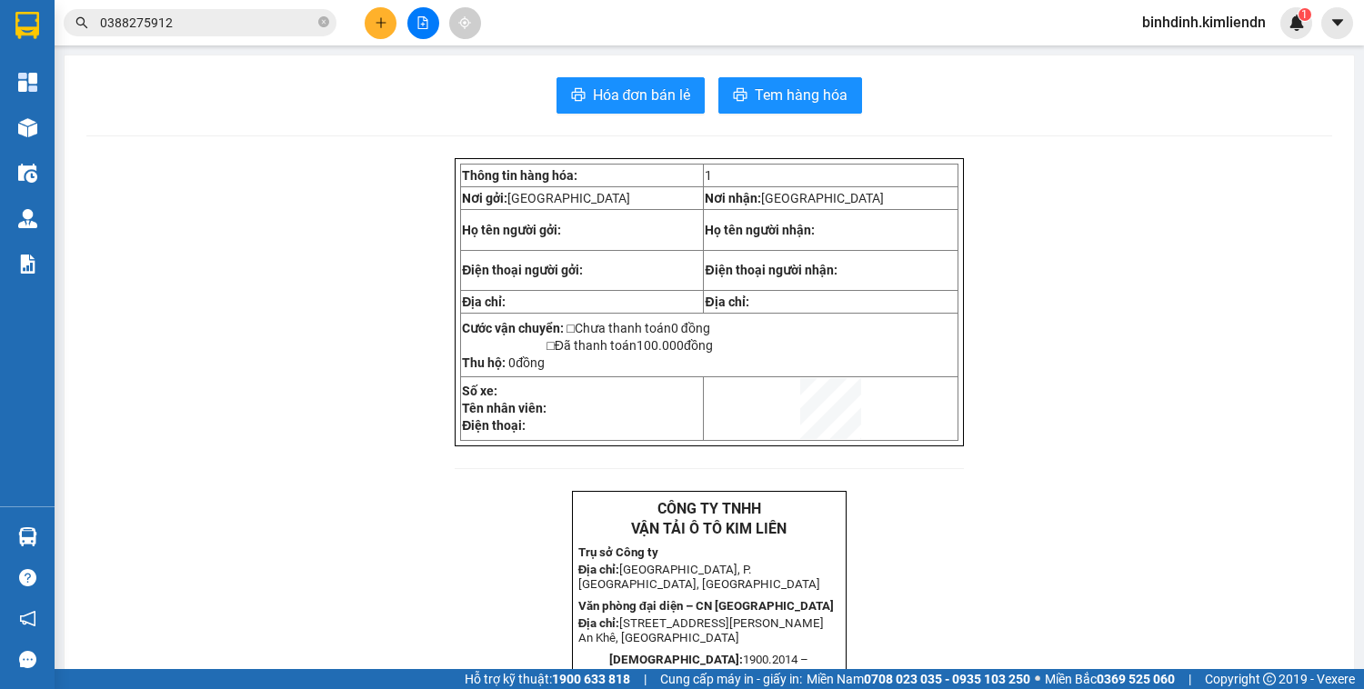
click at [375, 26] on icon "plus" at bounding box center [381, 22] width 13 height 13
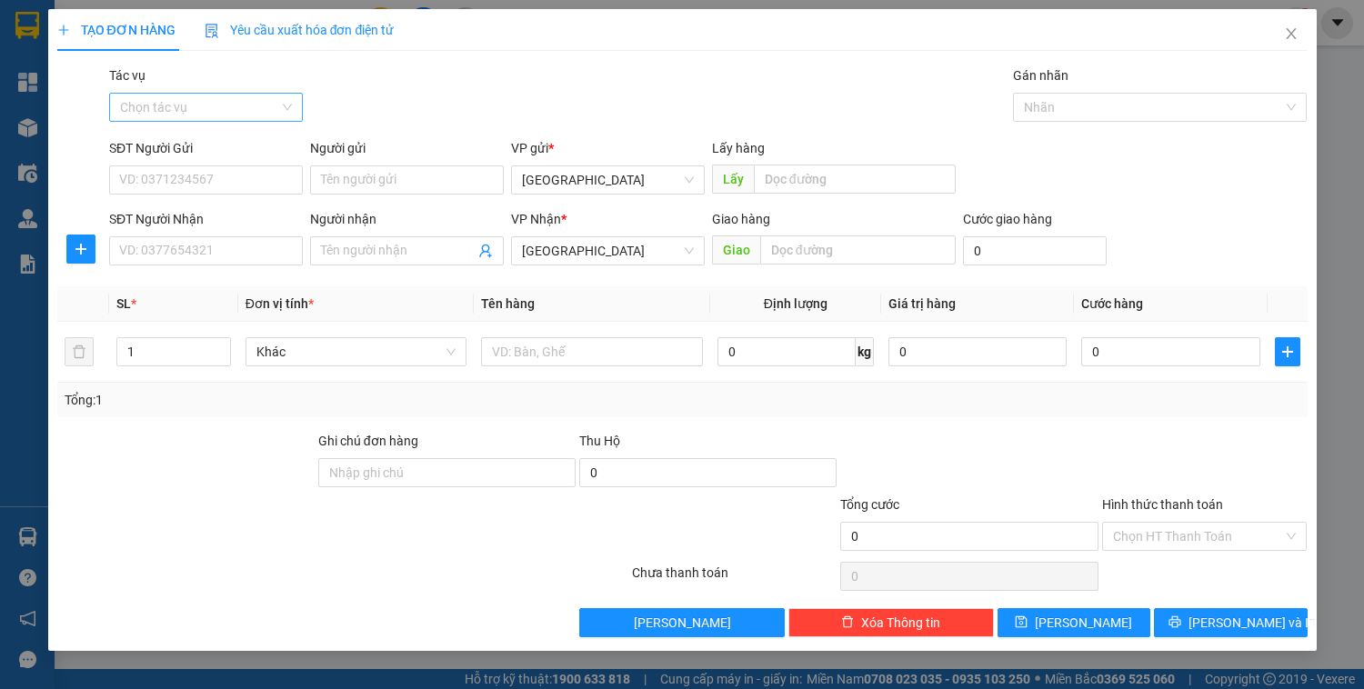
click at [240, 100] on input "Tác vụ" at bounding box center [199, 107] width 159 height 27
click at [215, 175] on div "Nhập hàng kho nhận" at bounding box center [206, 173] width 172 height 20
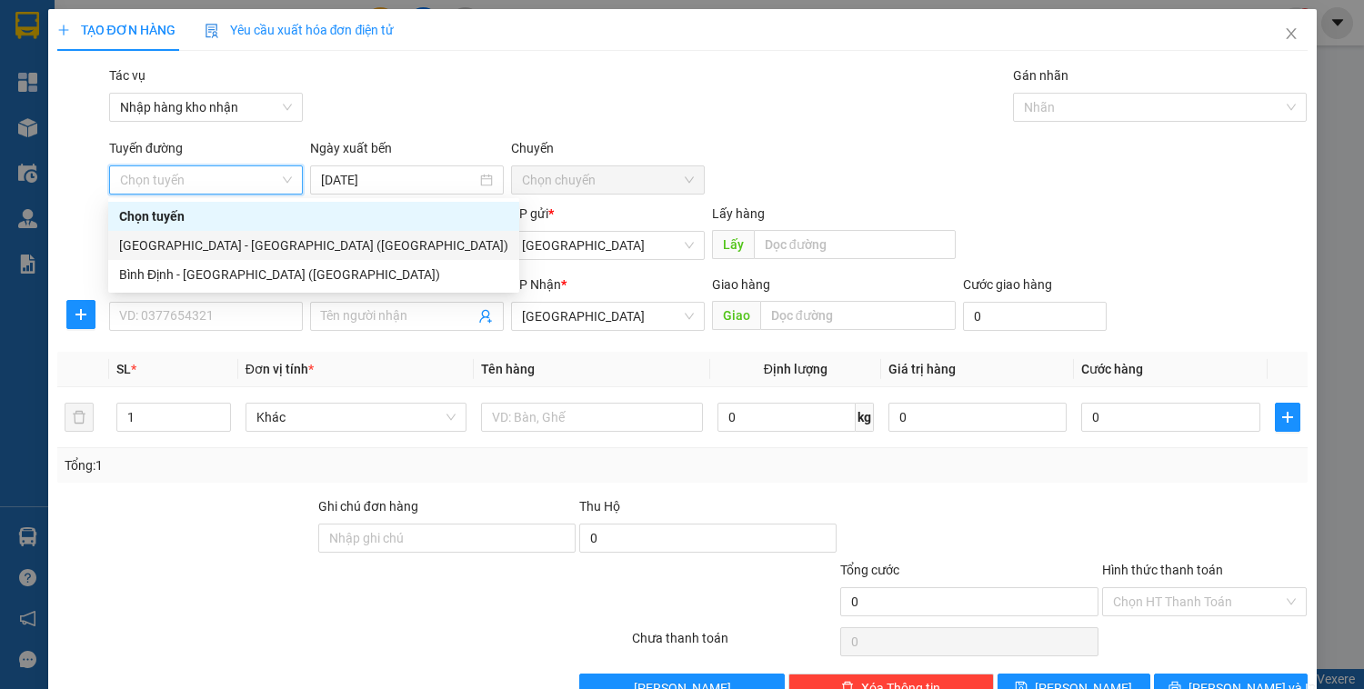
click at [198, 241] on div "[GEOGRAPHIC_DATA] - [GEOGRAPHIC_DATA] ([GEOGRAPHIC_DATA])" at bounding box center [313, 246] width 389 height 20
type input "[DATE]"
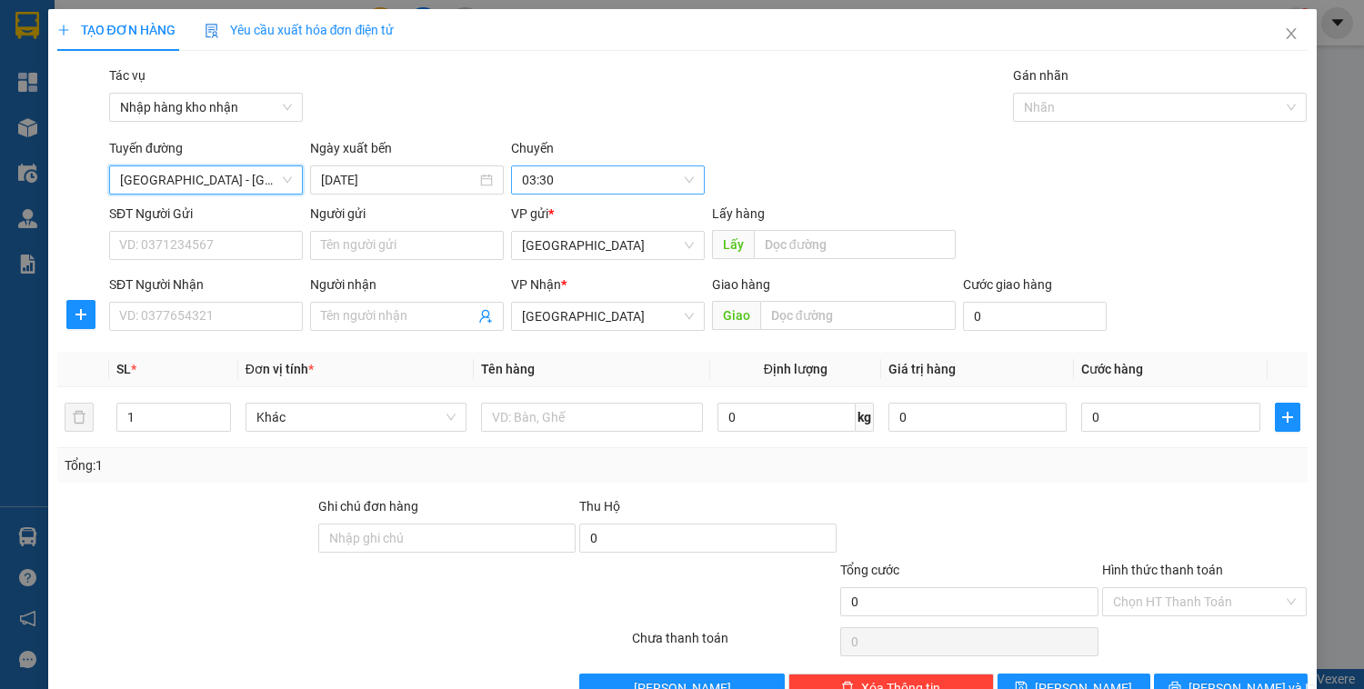
click at [567, 175] on span "03:30" at bounding box center [608, 179] width 172 height 27
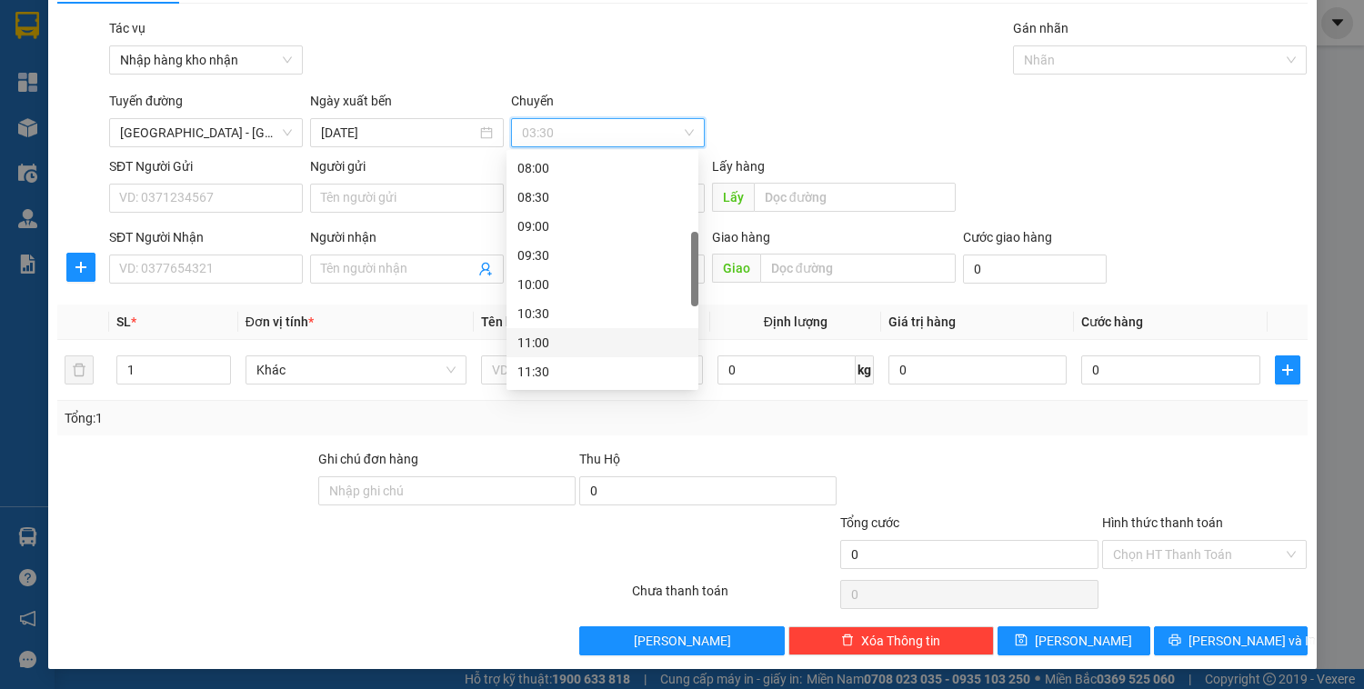
scroll to position [436, 0]
click at [544, 370] on div "14:00" at bounding box center [602, 372] width 170 height 20
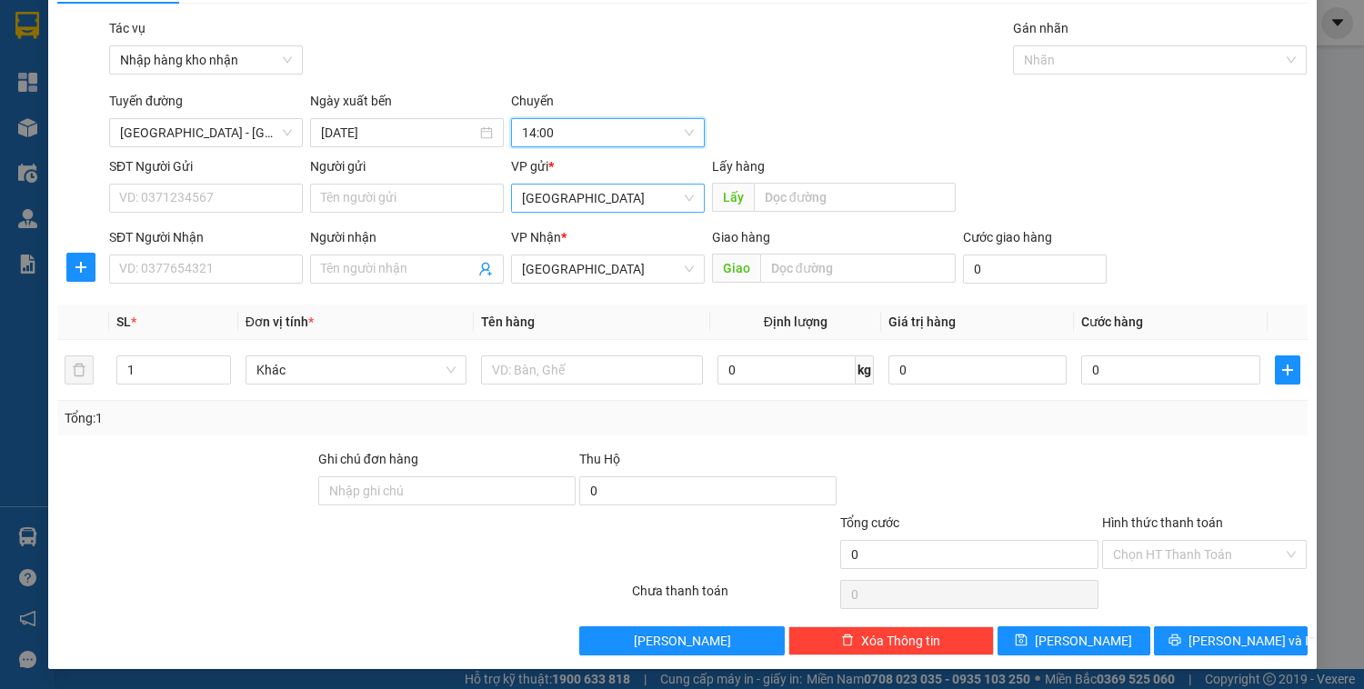
click at [553, 207] on span "[GEOGRAPHIC_DATA]" at bounding box center [608, 198] width 172 height 27
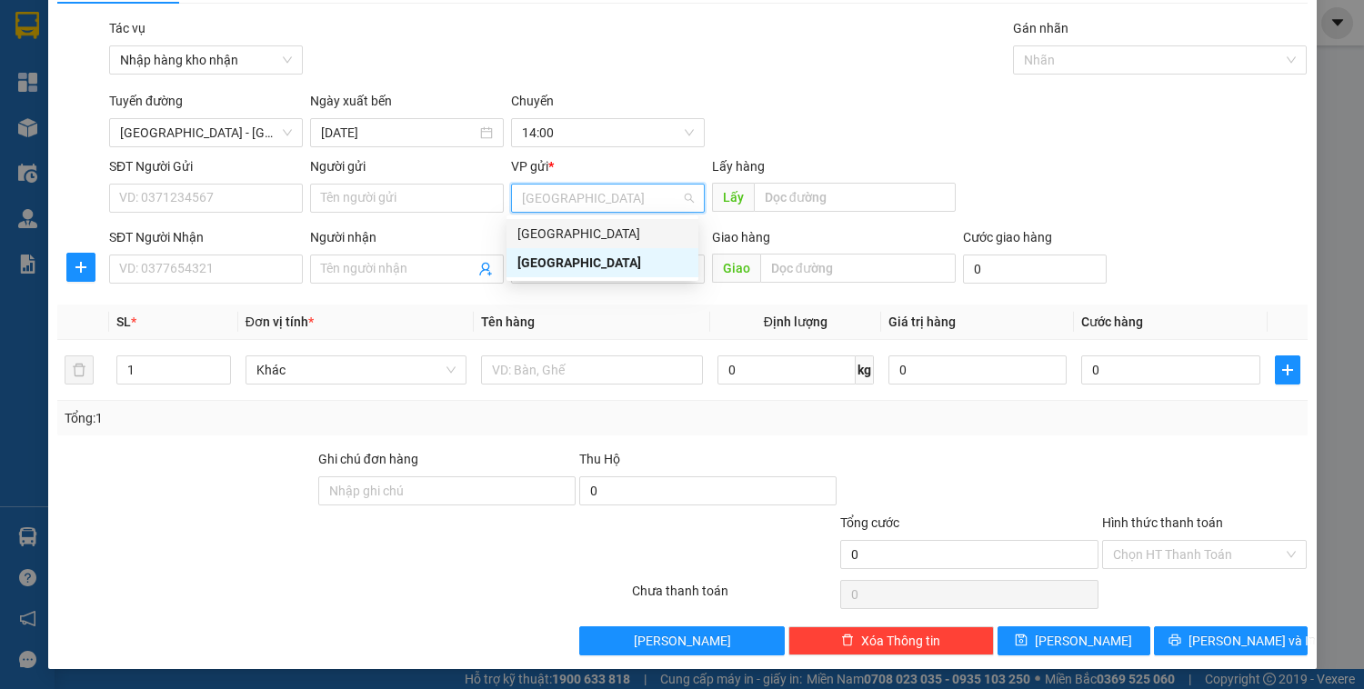
click at [553, 243] on div "[GEOGRAPHIC_DATA]" at bounding box center [602, 234] width 170 height 20
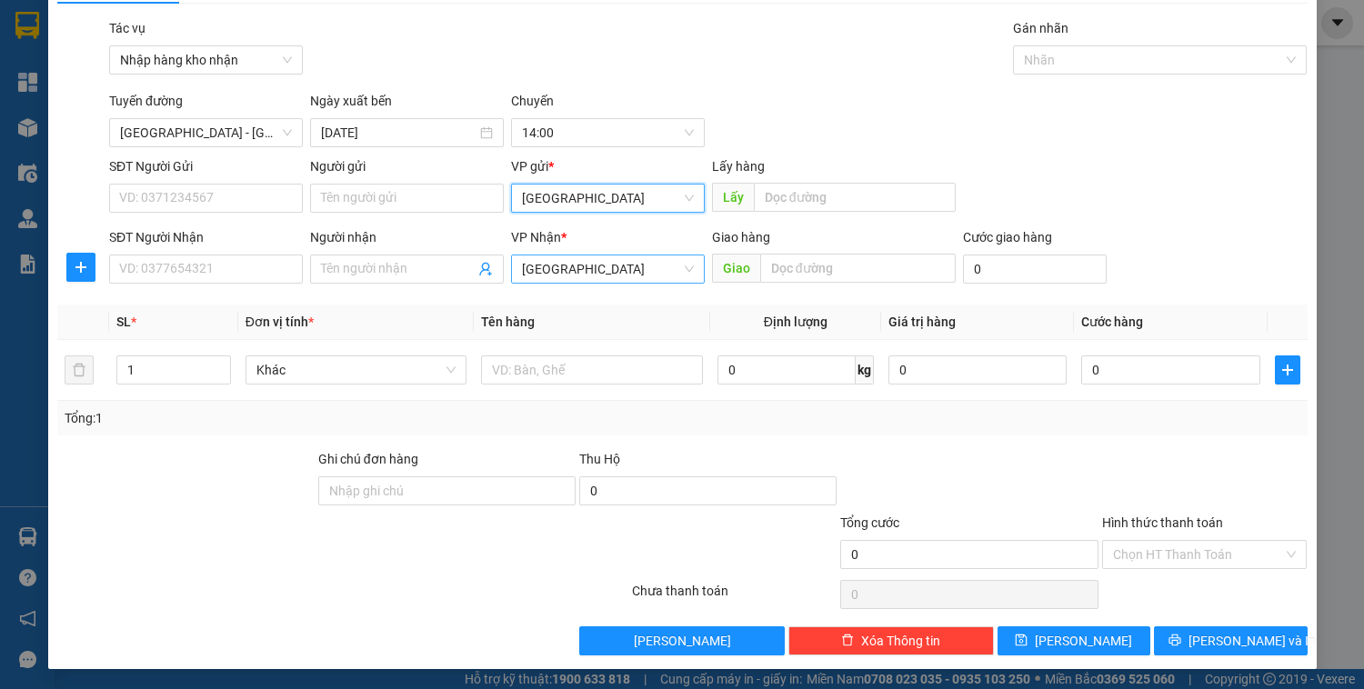
click at [557, 269] on span "[GEOGRAPHIC_DATA]" at bounding box center [608, 269] width 172 height 27
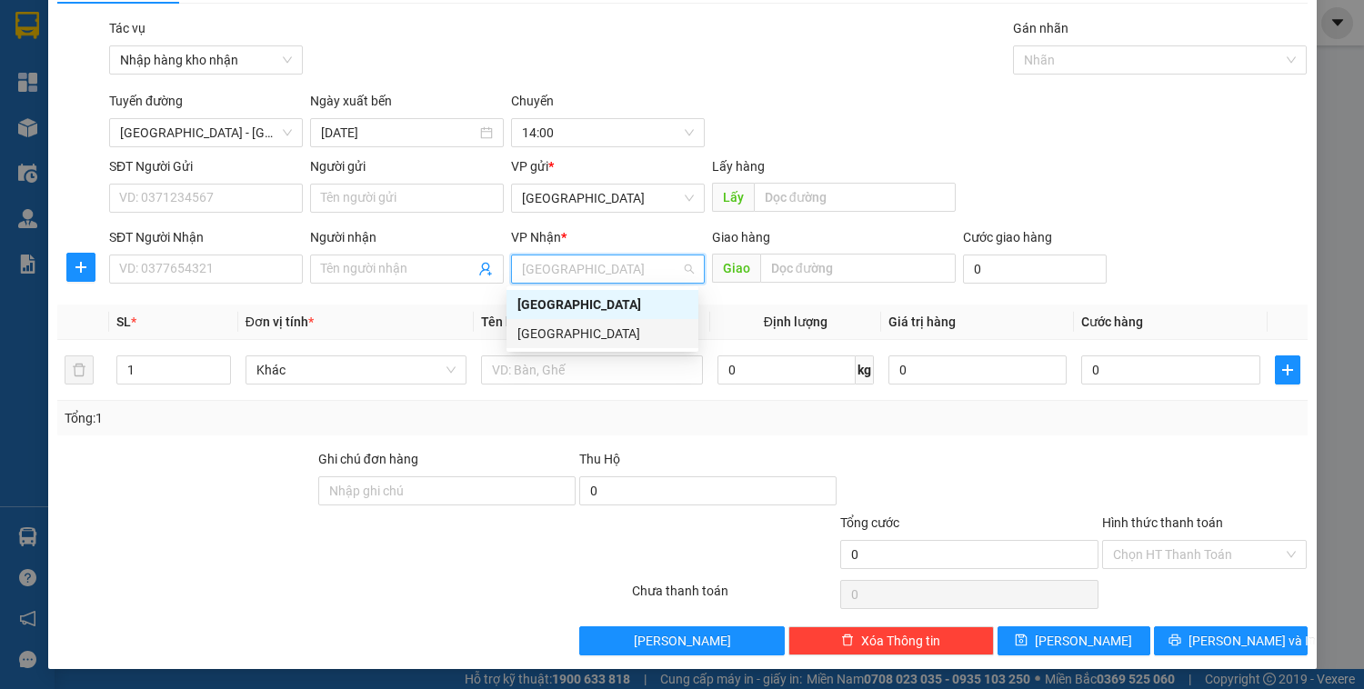
click at [559, 333] on div "[GEOGRAPHIC_DATA]" at bounding box center [602, 334] width 170 height 20
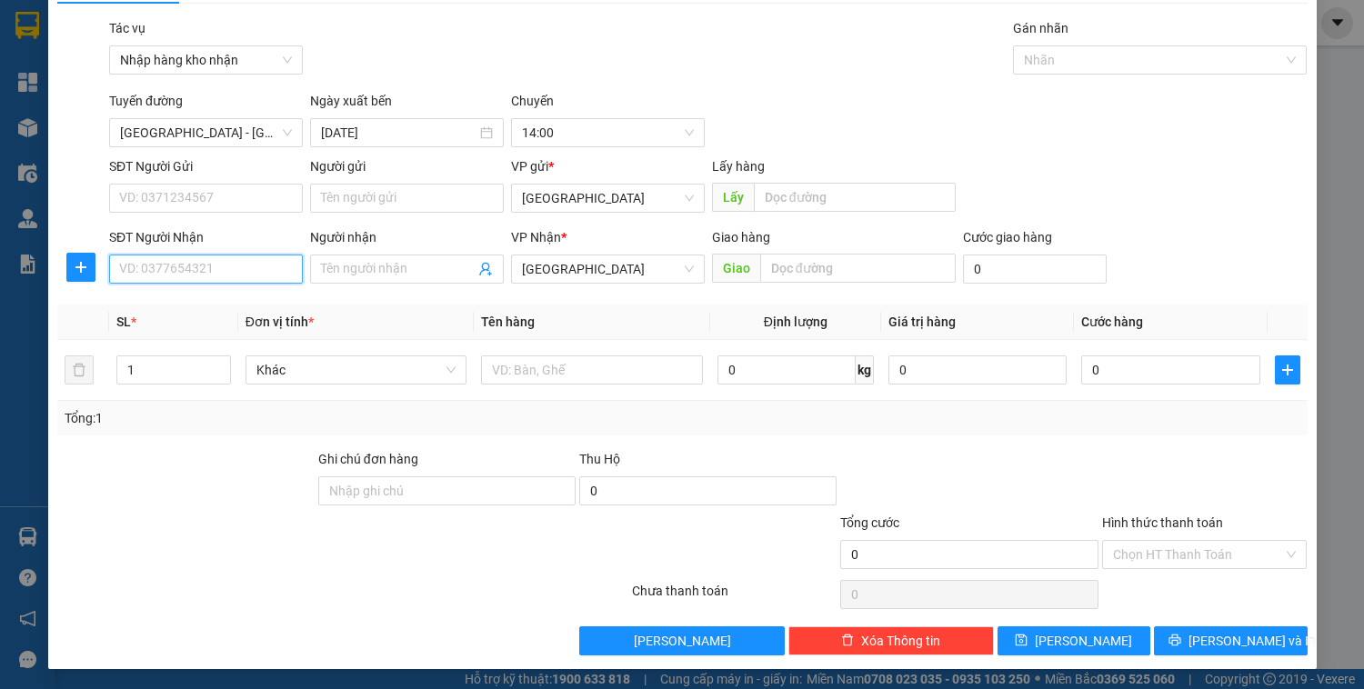
click at [247, 270] on input "SĐT Người Nhận" at bounding box center [206, 269] width 194 height 29
type input "0919366852"
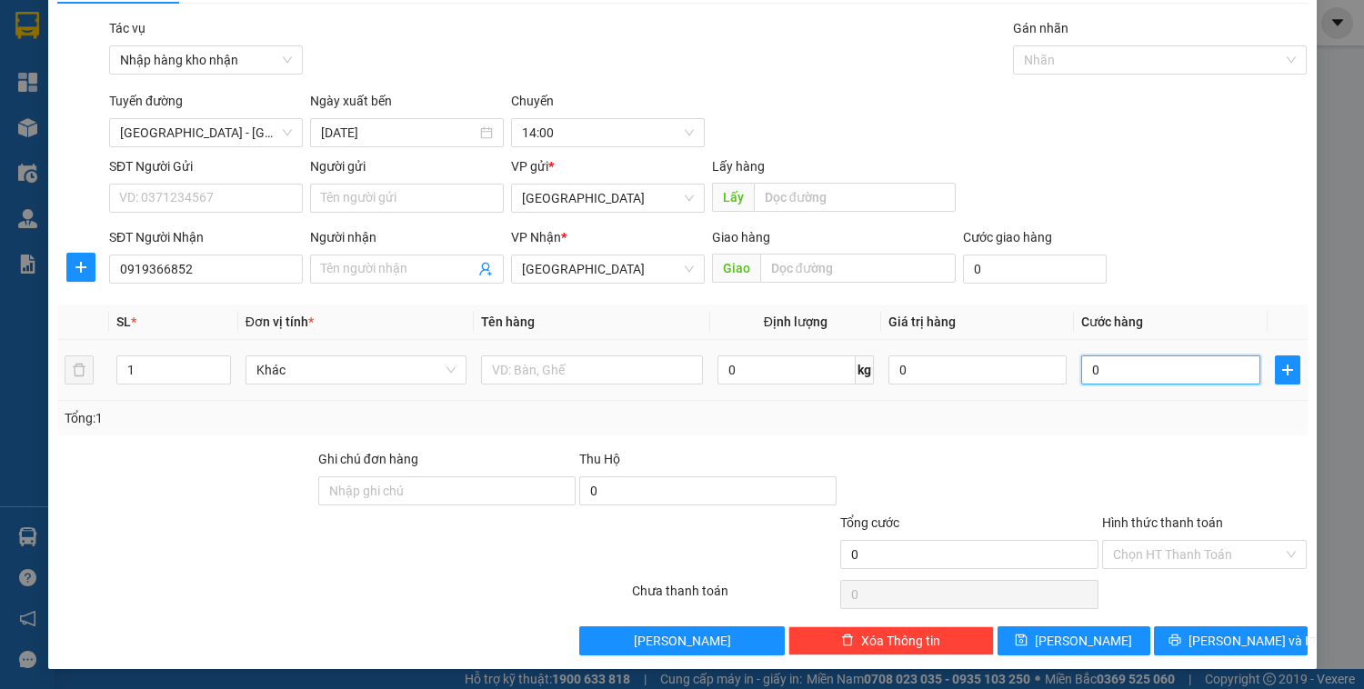
click at [1166, 380] on input "0" at bounding box center [1170, 370] width 178 height 29
type input "4"
type input "40"
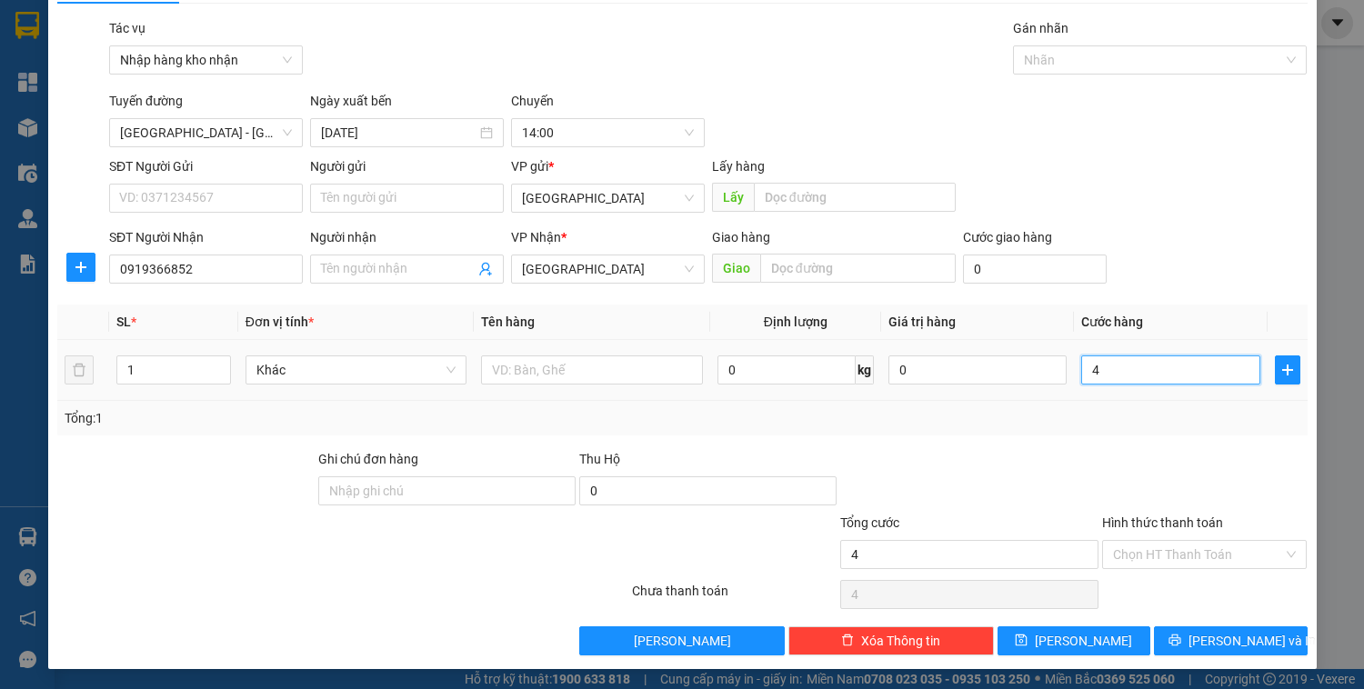
type input "40"
type input "400"
click at [544, 369] on input "text" at bounding box center [591, 370] width 221 height 29
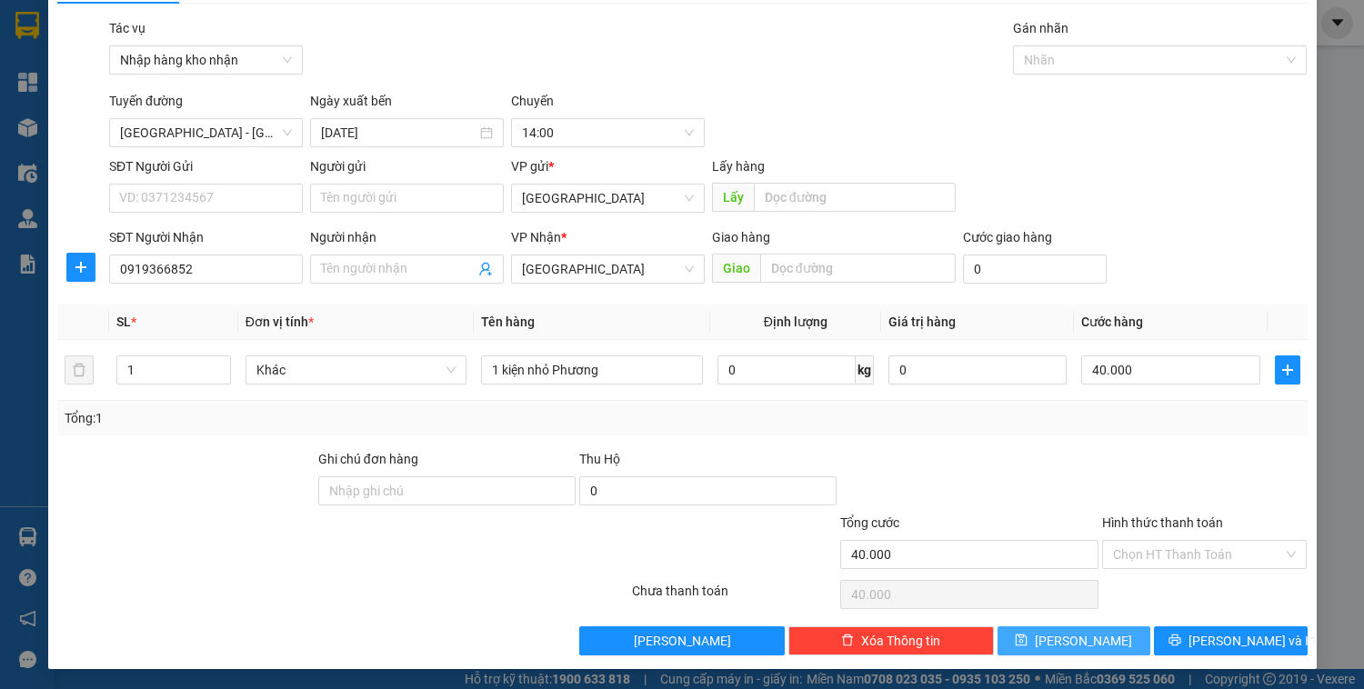
click at [1038, 640] on button "[PERSON_NAME]" at bounding box center [1074, 641] width 153 height 29
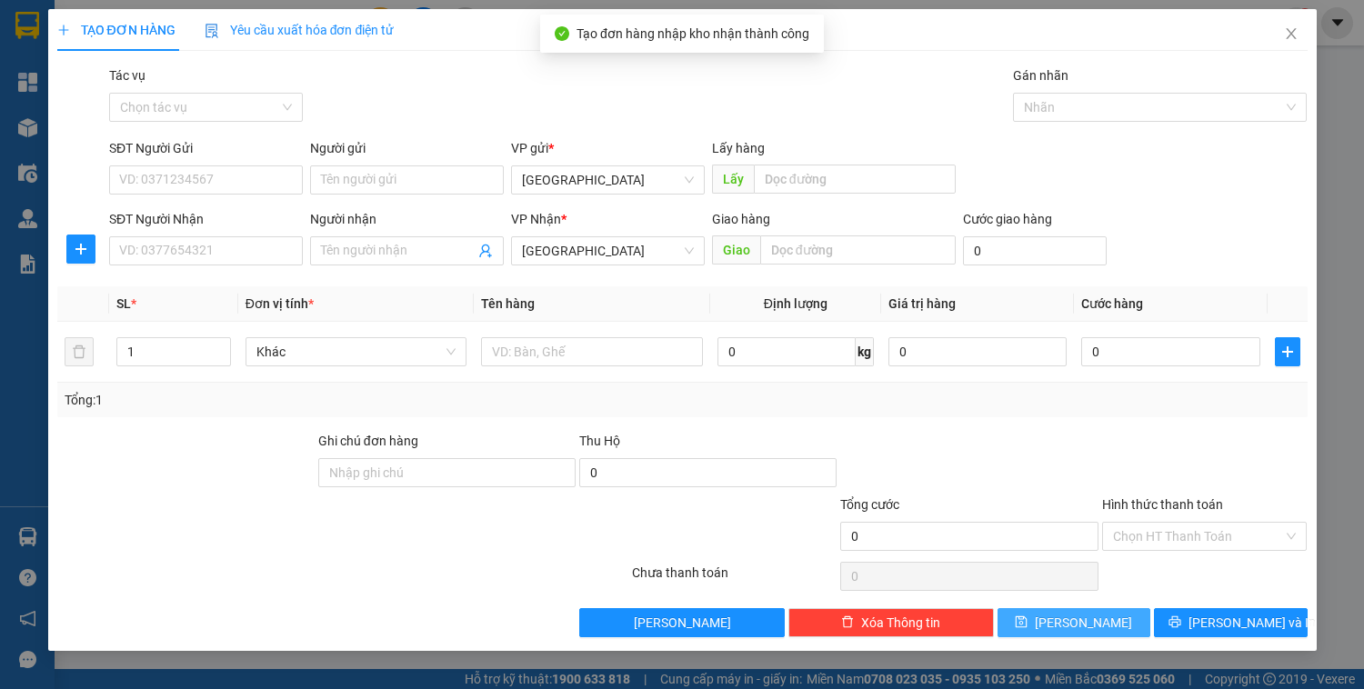
scroll to position [0, 0]
click at [1291, 33] on icon "close" at bounding box center [1291, 33] width 10 height 11
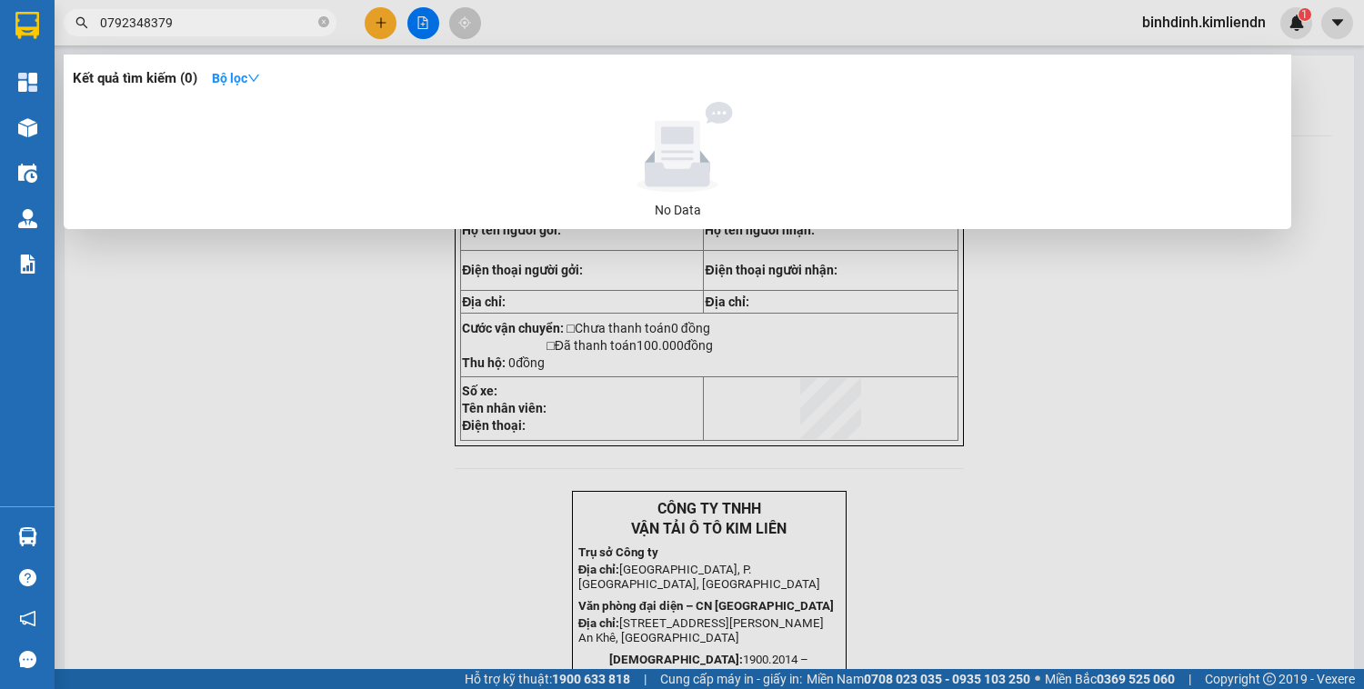
click at [222, 23] on input "0792348379" at bounding box center [207, 23] width 215 height 20
drag, startPoint x: 120, startPoint y: 25, endPoint x: 109, endPoint y: 23, distance: 11.2
click at [109, 23] on input "0792348379" at bounding box center [207, 23] width 215 height 20
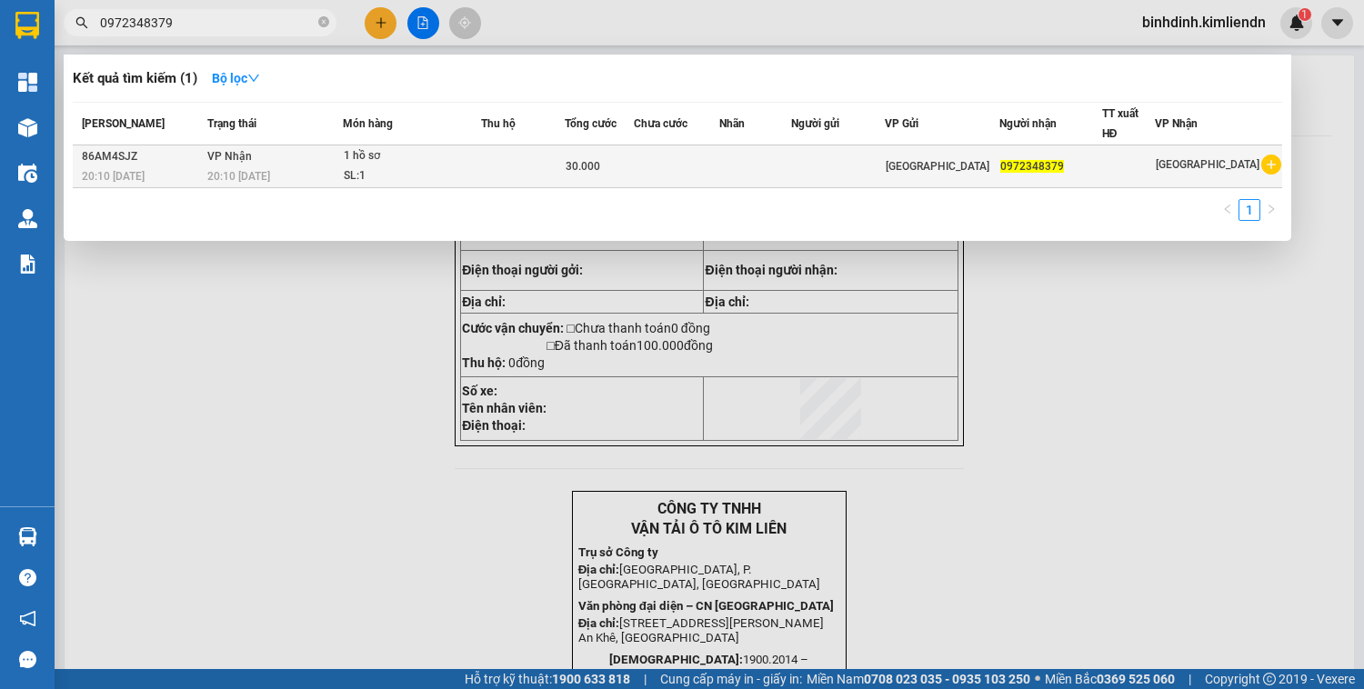
click at [367, 173] on div "SL: 1" at bounding box center [412, 176] width 136 height 20
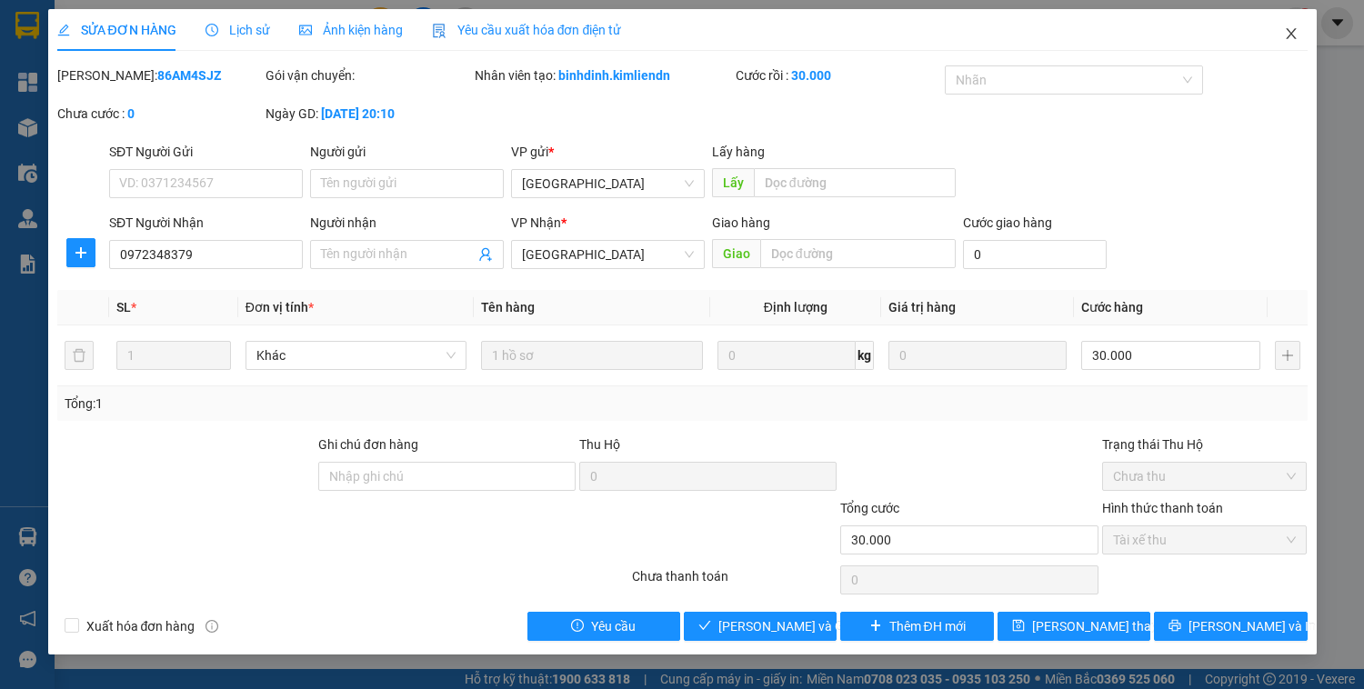
click at [1296, 35] on icon "close" at bounding box center [1291, 33] width 15 height 15
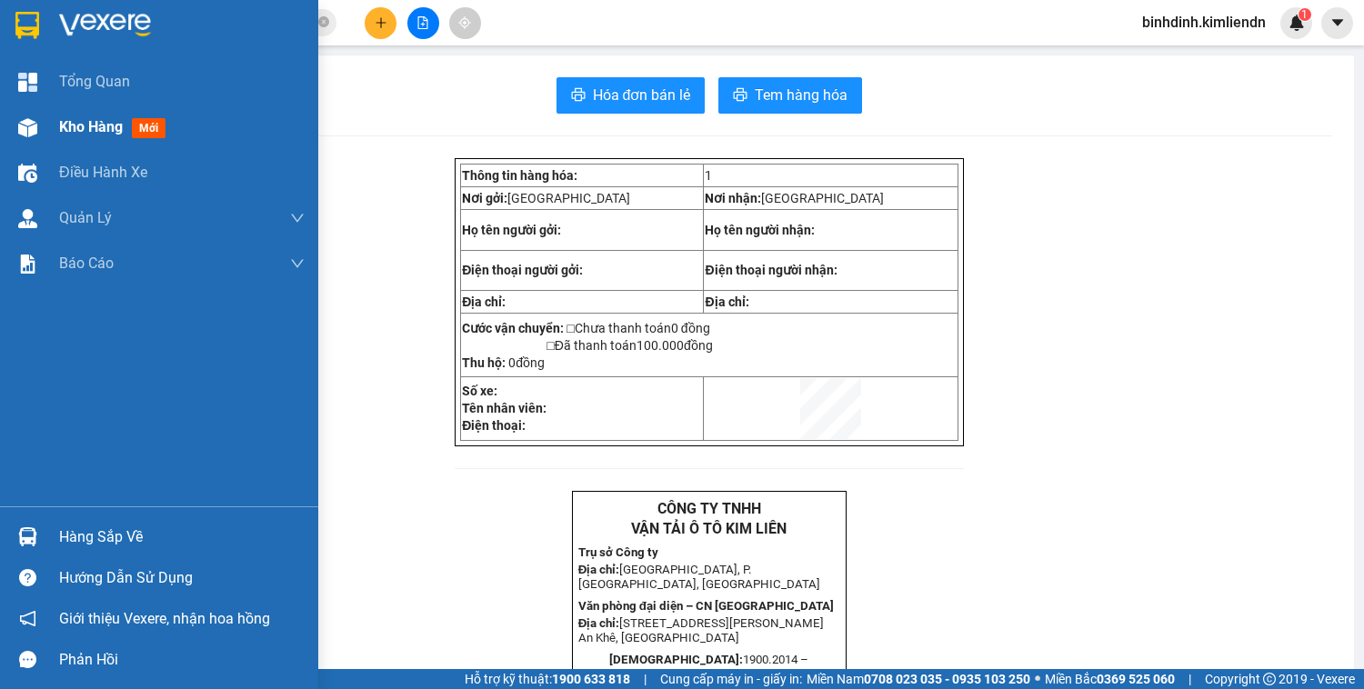
click at [80, 116] on div "Kho hàng mới" at bounding box center [116, 126] width 114 height 23
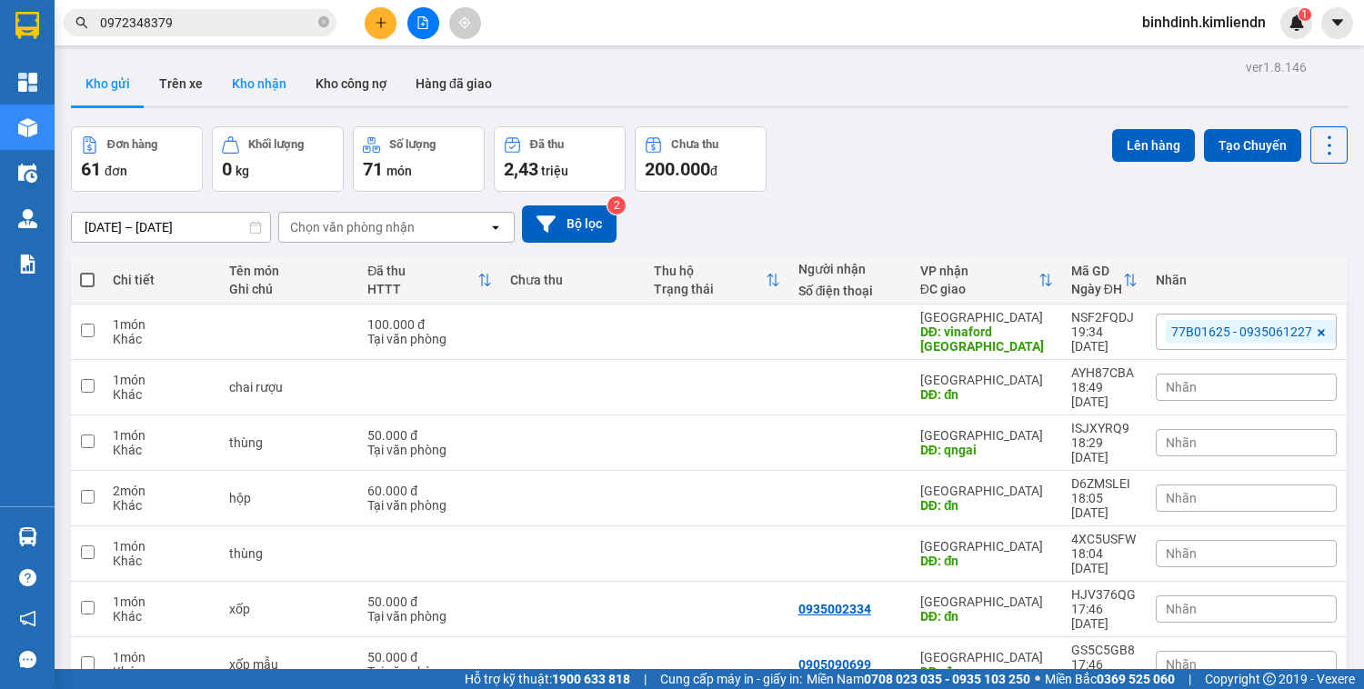
click at [259, 84] on button "Kho nhận" at bounding box center [259, 84] width 84 height 44
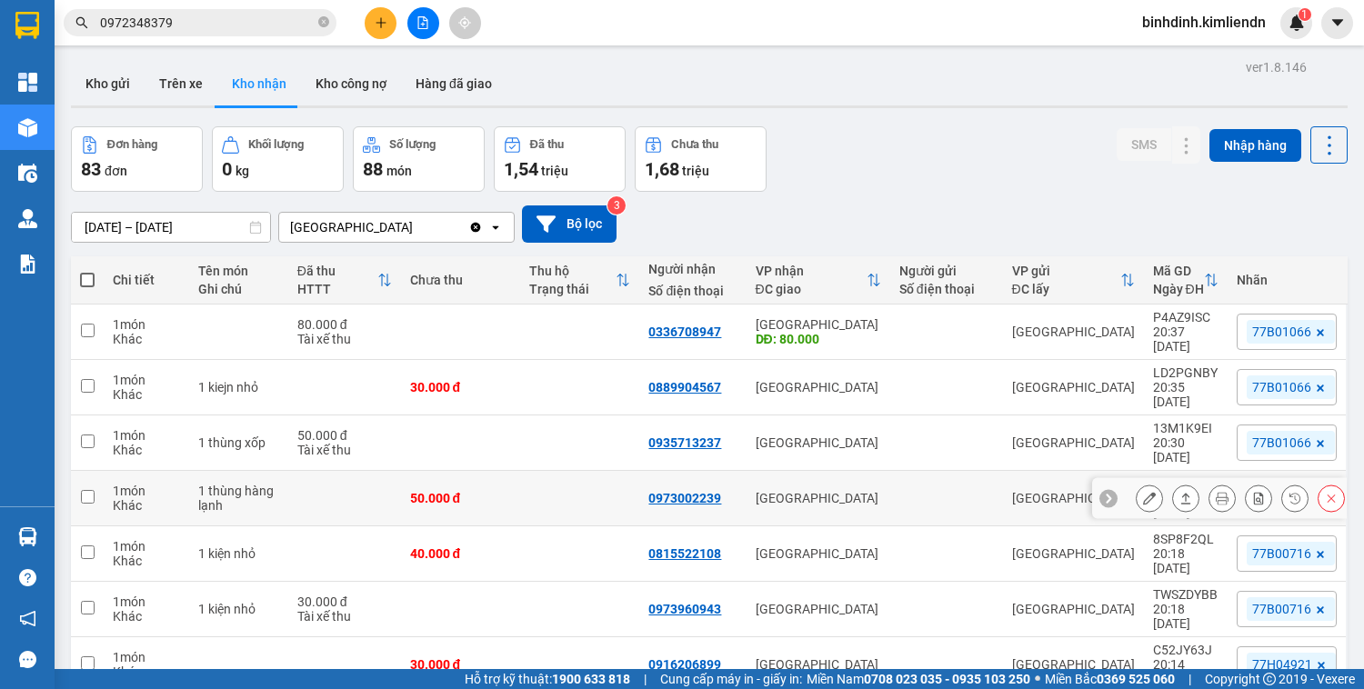
scroll to position [167, 0]
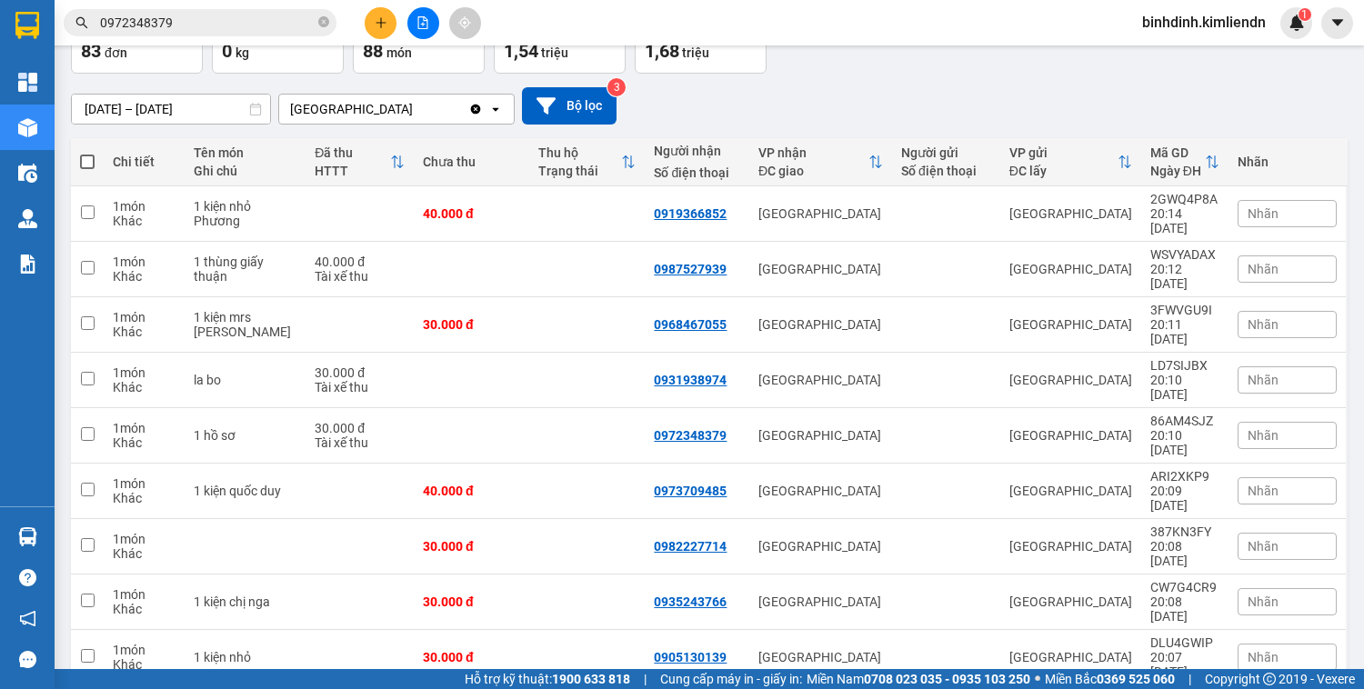
scroll to position [121, 0]
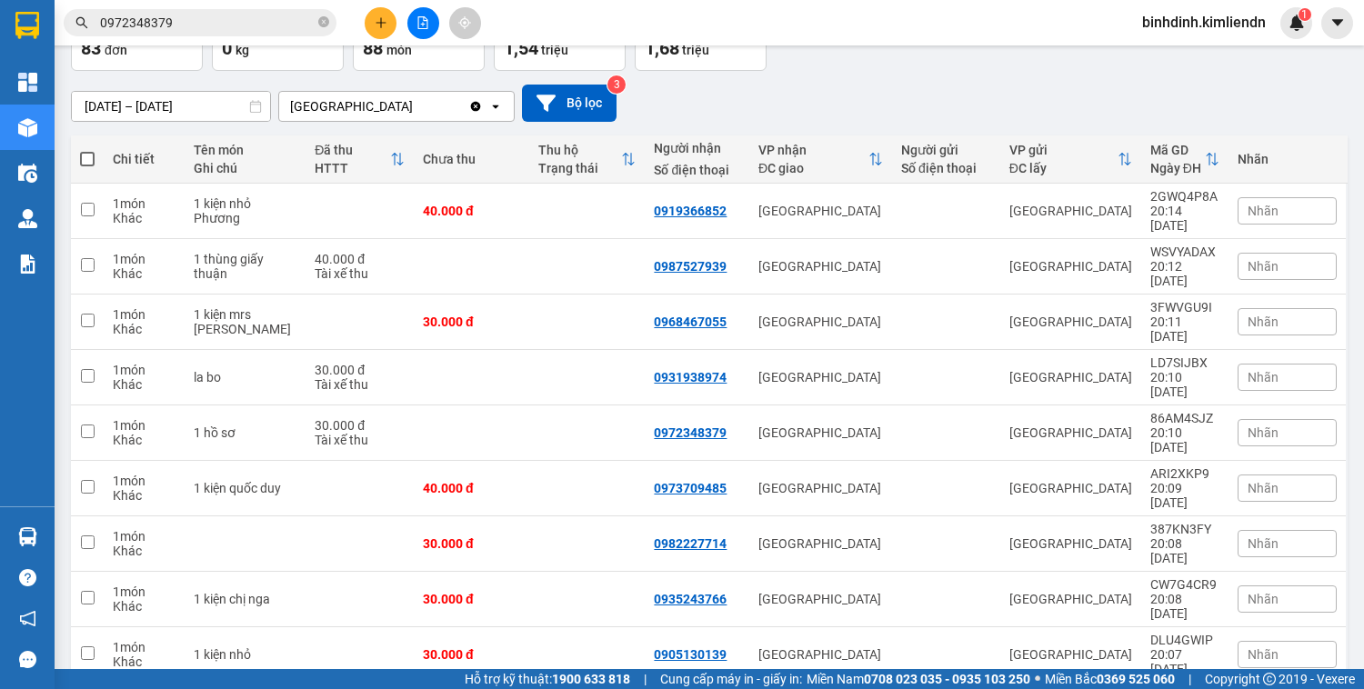
click at [1256, 204] on span "Nhãn" at bounding box center [1263, 211] width 31 height 15
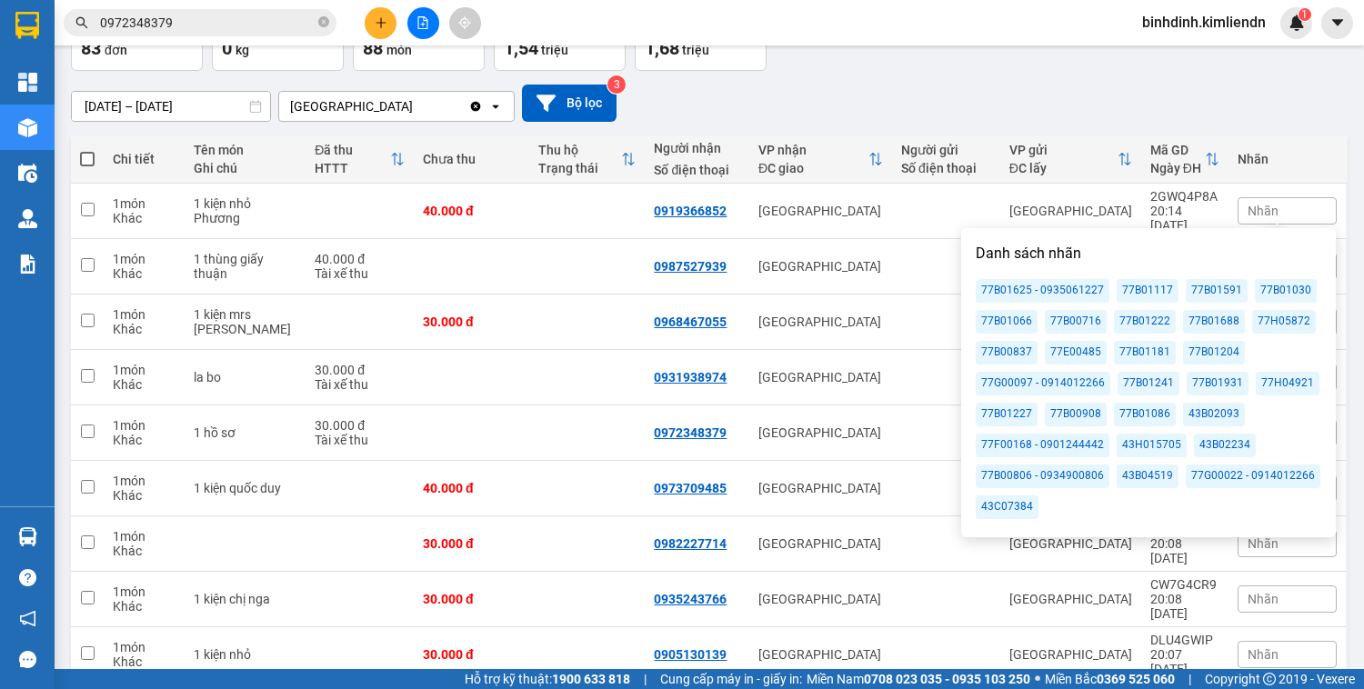
click at [1264, 386] on div "77H04921" at bounding box center [1288, 384] width 64 height 24
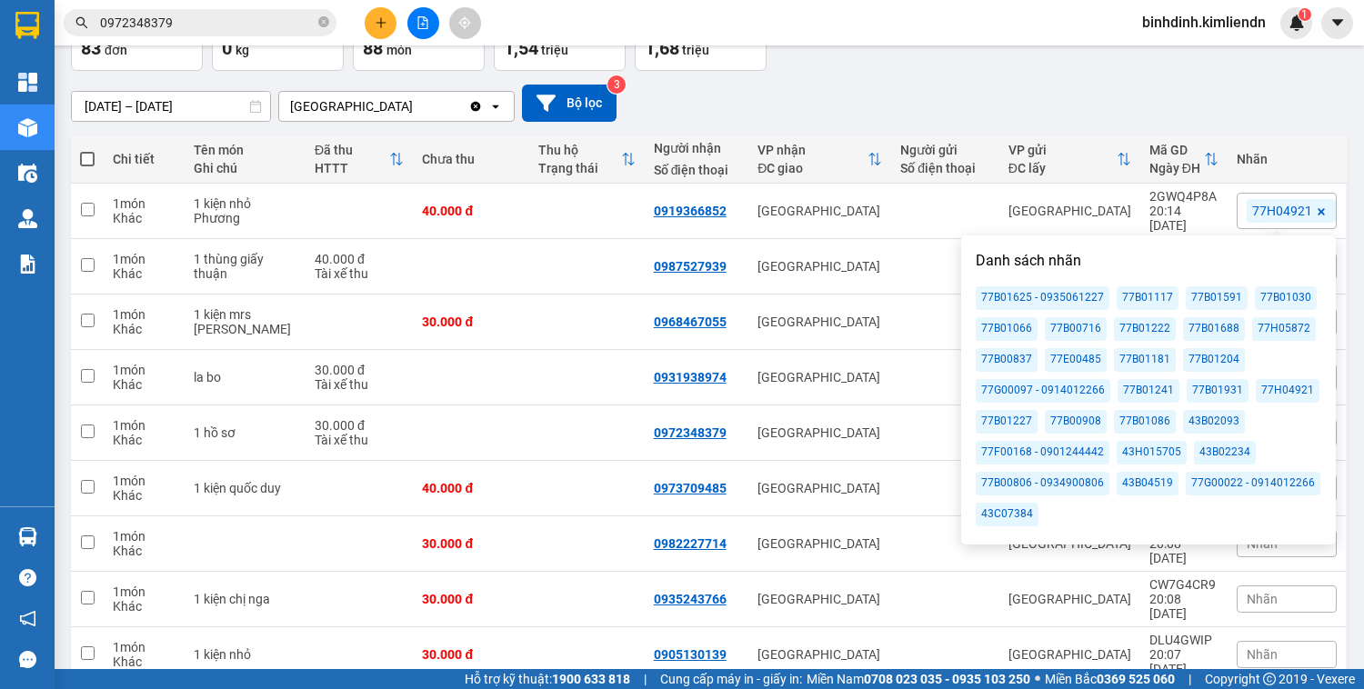
click at [1120, 96] on div "[DATE] – [DATE] Press the down arrow key to interact with the calendar and sele…" at bounding box center [709, 103] width 1277 height 37
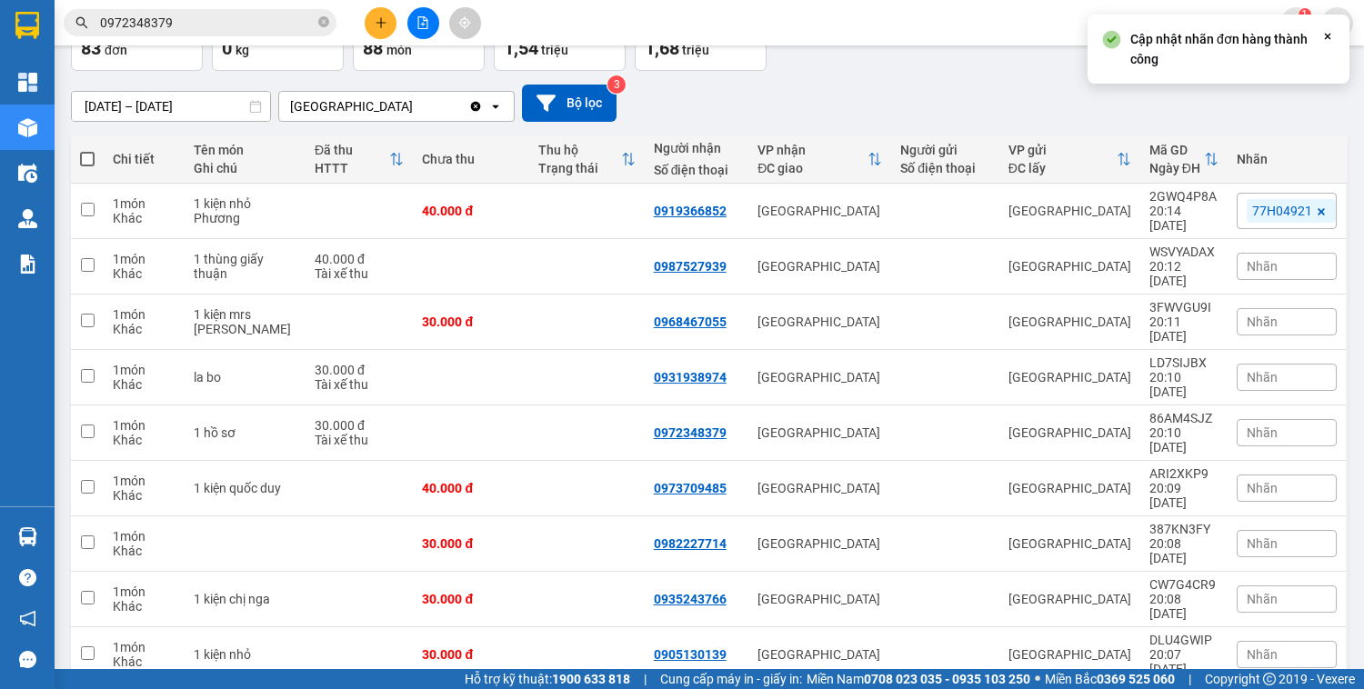
click at [1268, 253] on div "Nhãn" at bounding box center [1287, 266] width 100 height 27
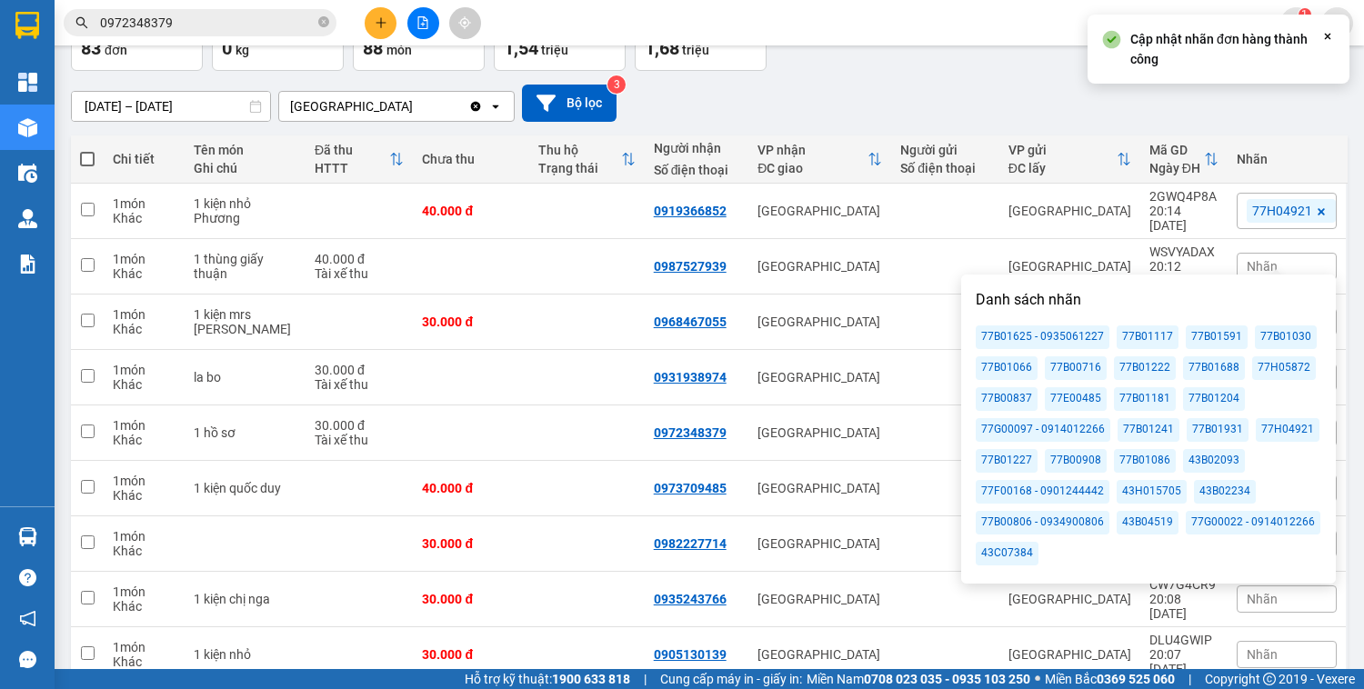
click at [1284, 426] on div "77H04921" at bounding box center [1288, 430] width 64 height 24
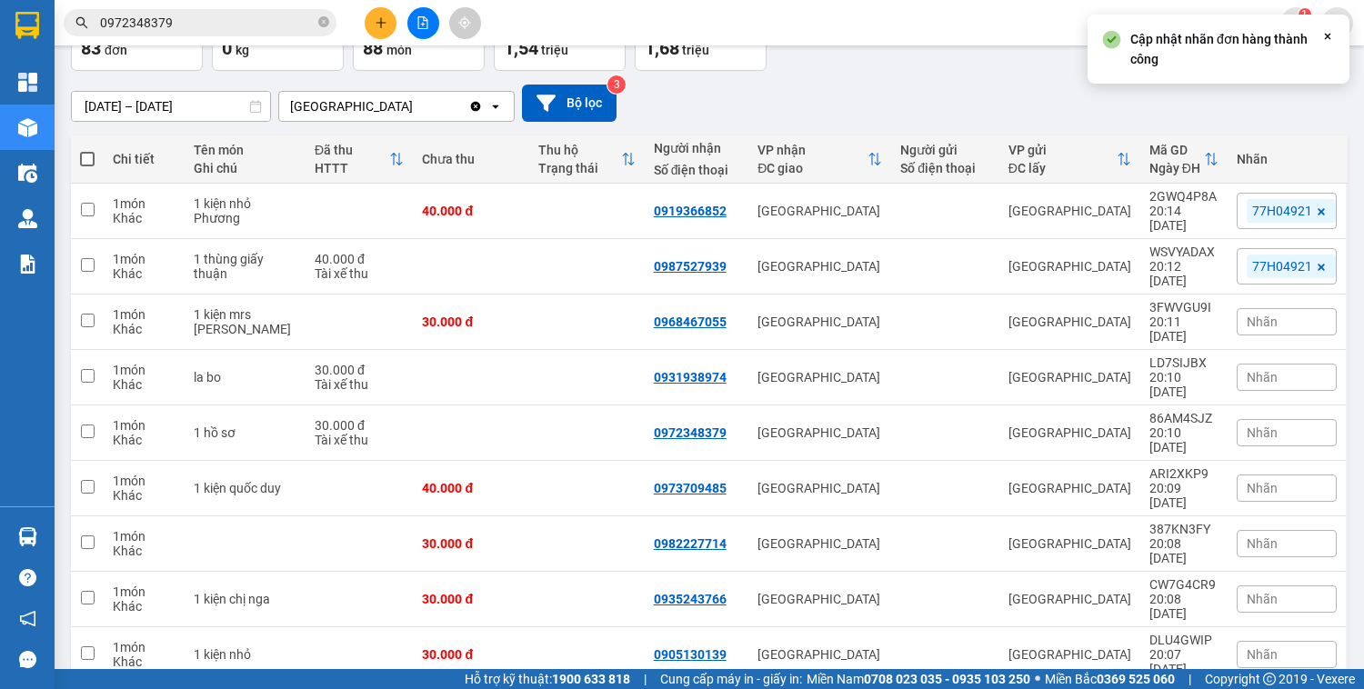
click at [1112, 98] on div "[DATE] – [DATE] Press the down arrow key to interact with the calendar and sele…" at bounding box center [709, 103] width 1277 height 37
click at [1257, 315] on span "Nhãn" at bounding box center [1262, 322] width 31 height 15
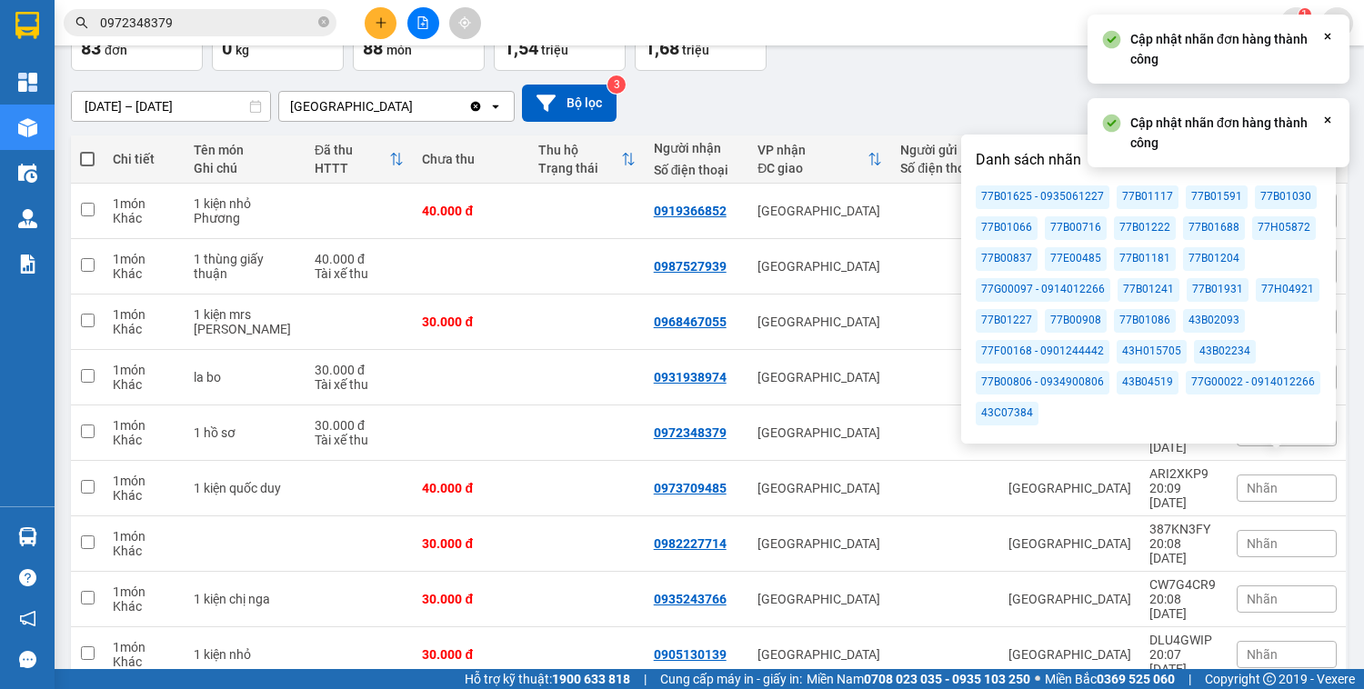
click at [1275, 286] on div "77H04921" at bounding box center [1288, 290] width 64 height 24
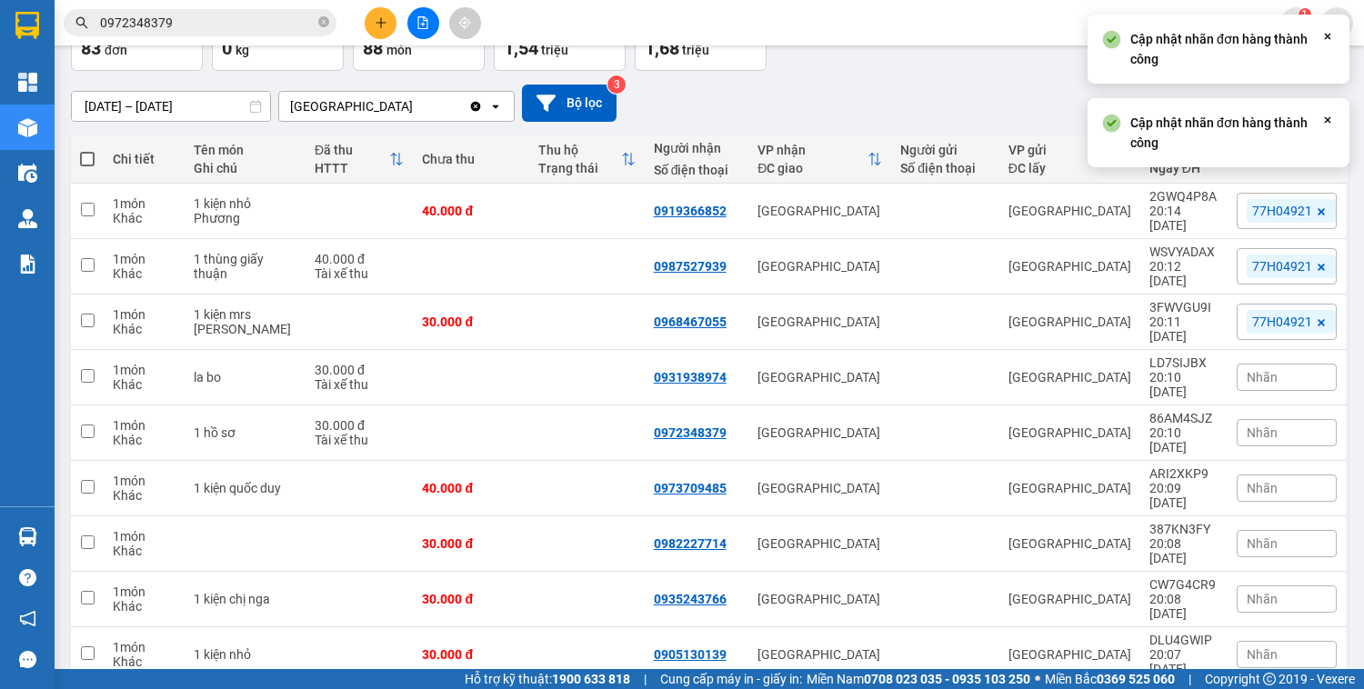
click at [987, 87] on div "[DATE] – [DATE] Press the down arrow key to interact with the calendar and sele…" at bounding box center [709, 103] width 1277 height 37
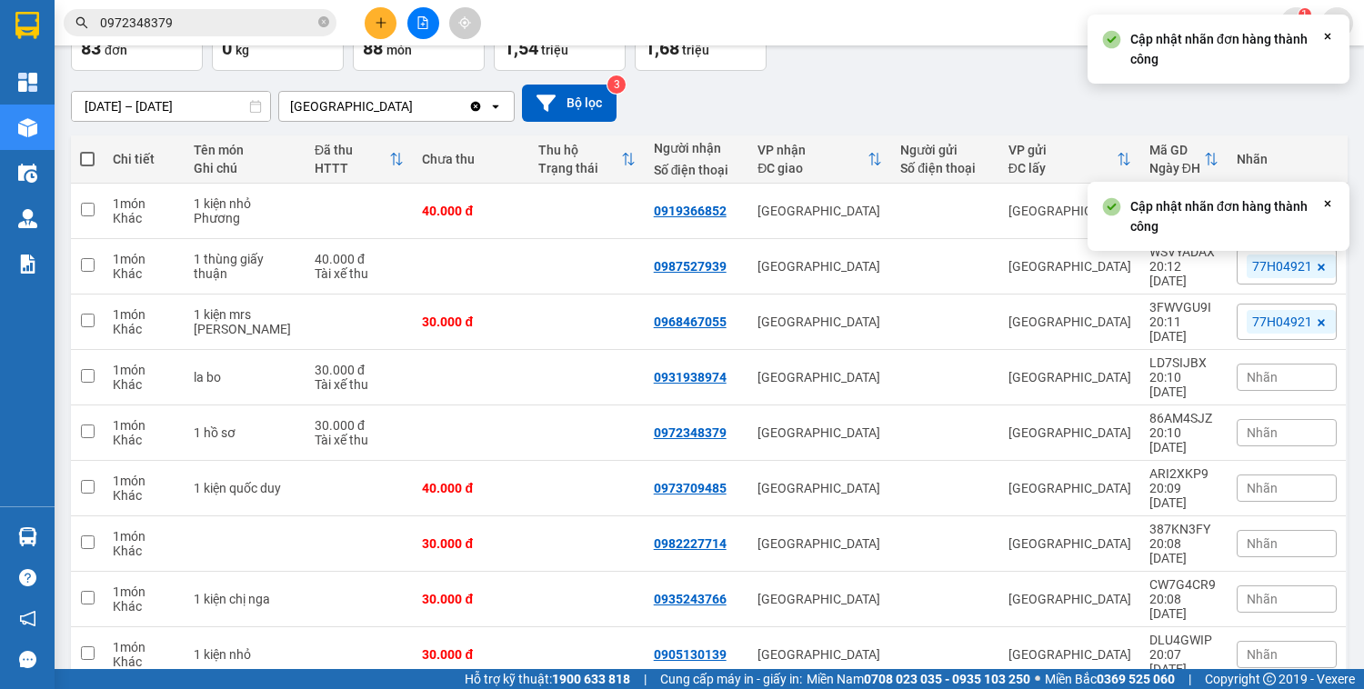
click at [1277, 364] on div "Nhãn" at bounding box center [1287, 377] width 100 height 27
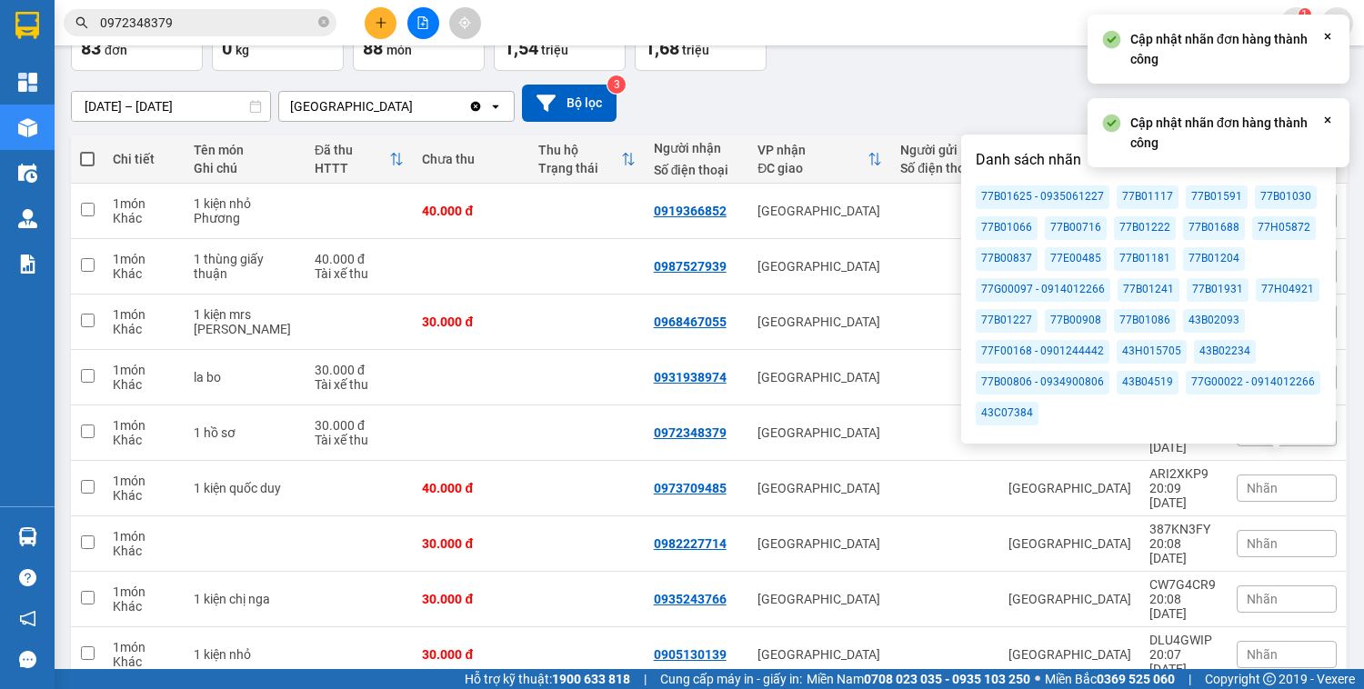
click at [1283, 291] on div "77H04921" at bounding box center [1288, 290] width 64 height 24
click at [1044, 93] on div "[DATE] – [DATE] Press the down arrow key to interact with the calendar and sele…" at bounding box center [709, 103] width 1277 height 37
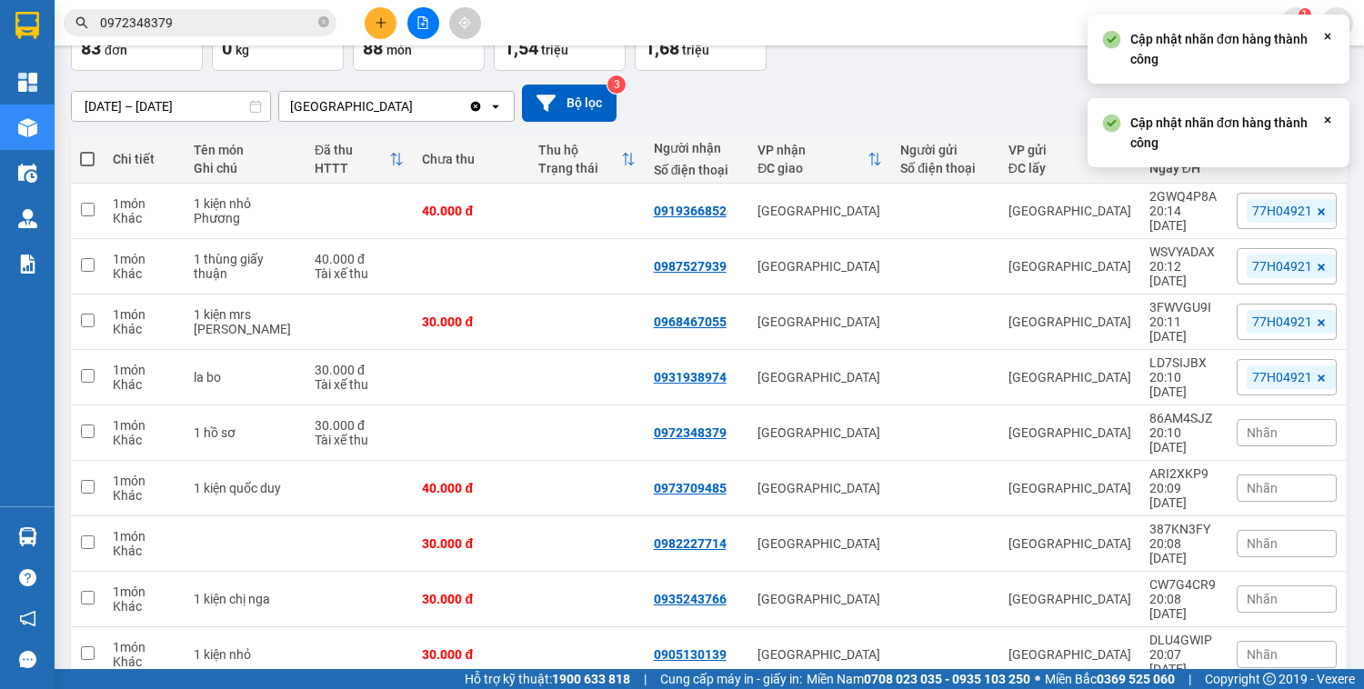
click at [1259, 426] on span "Nhãn" at bounding box center [1262, 433] width 31 height 15
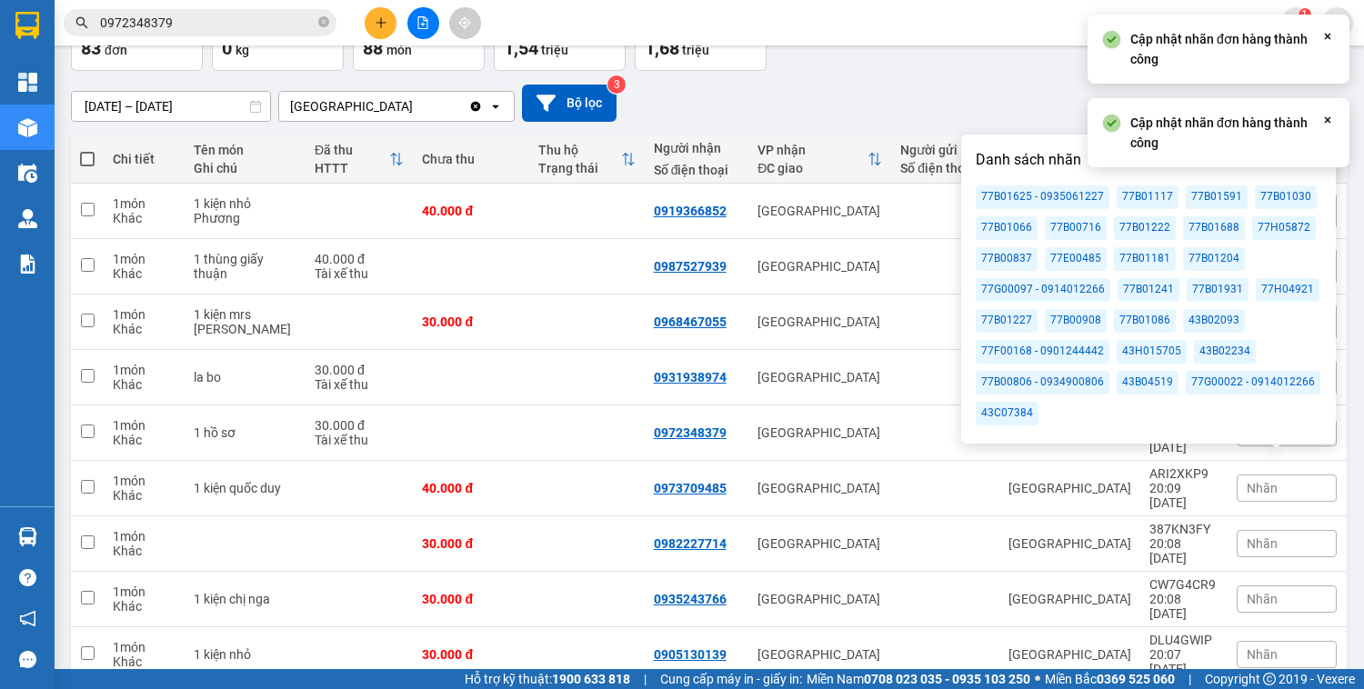
click at [1275, 289] on div "77H04921" at bounding box center [1288, 290] width 64 height 24
click at [987, 85] on div "[DATE] – [DATE] Press the down arrow key to interact with the calendar and sele…" at bounding box center [709, 103] width 1277 height 37
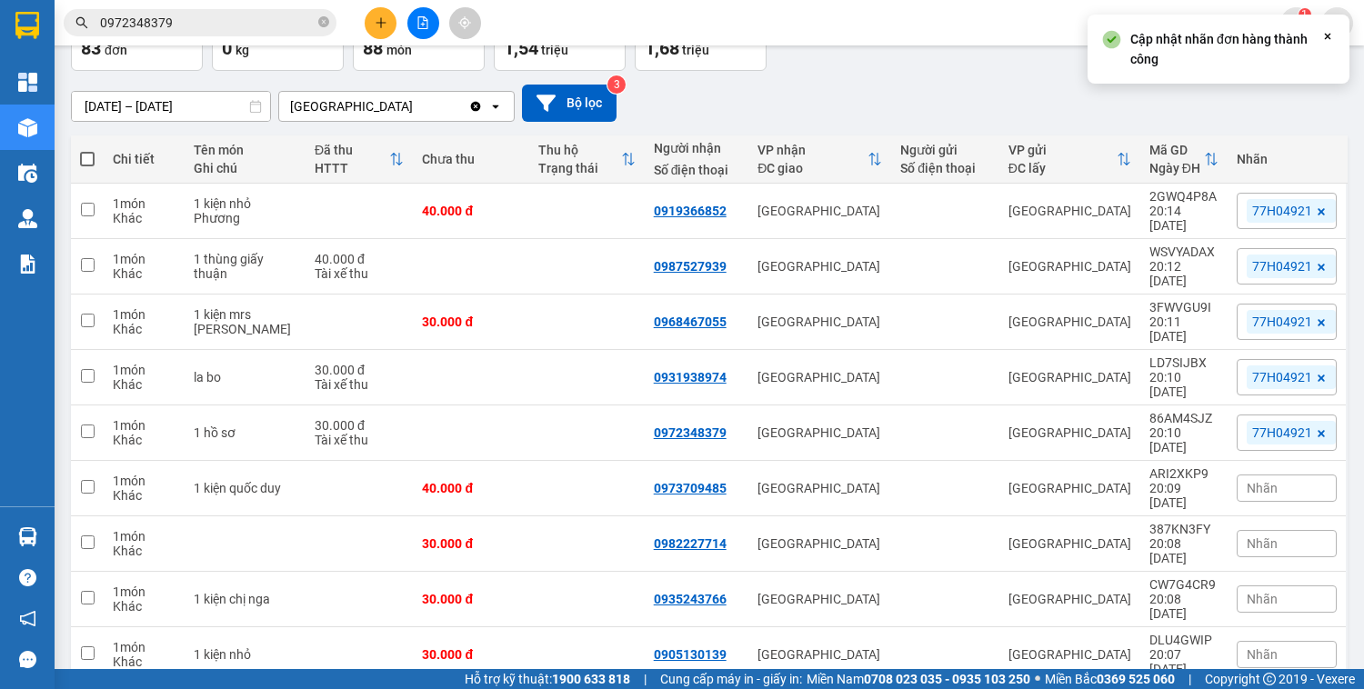
click at [1275, 475] on div "Nhãn" at bounding box center [1287, 488] width 100 height 27
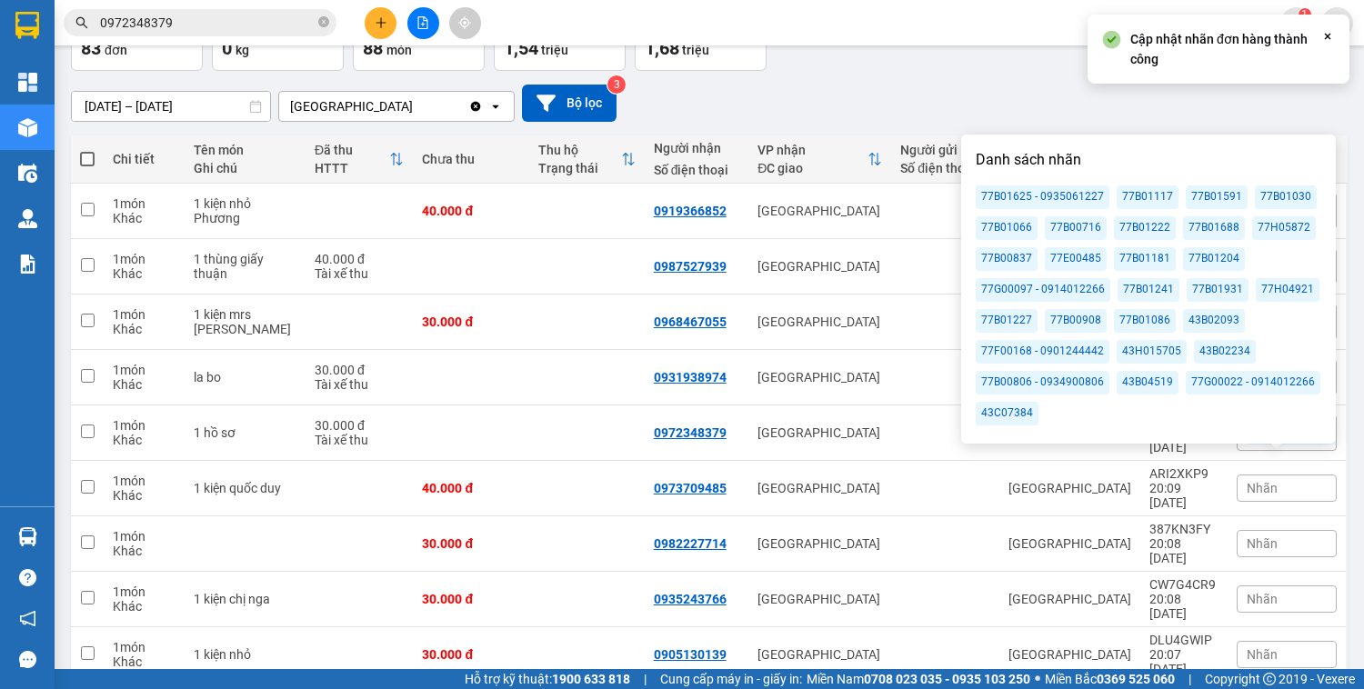
click at [1258, 285] on div "77H04921" at bounding box center [1288, 290] width 64 height 24
click at [917, 72] on div "[DATE] – [DATE] Press the down arrow key to interact with the calendar and sele…" at bounding box center [709, 103] width 1277 height 65
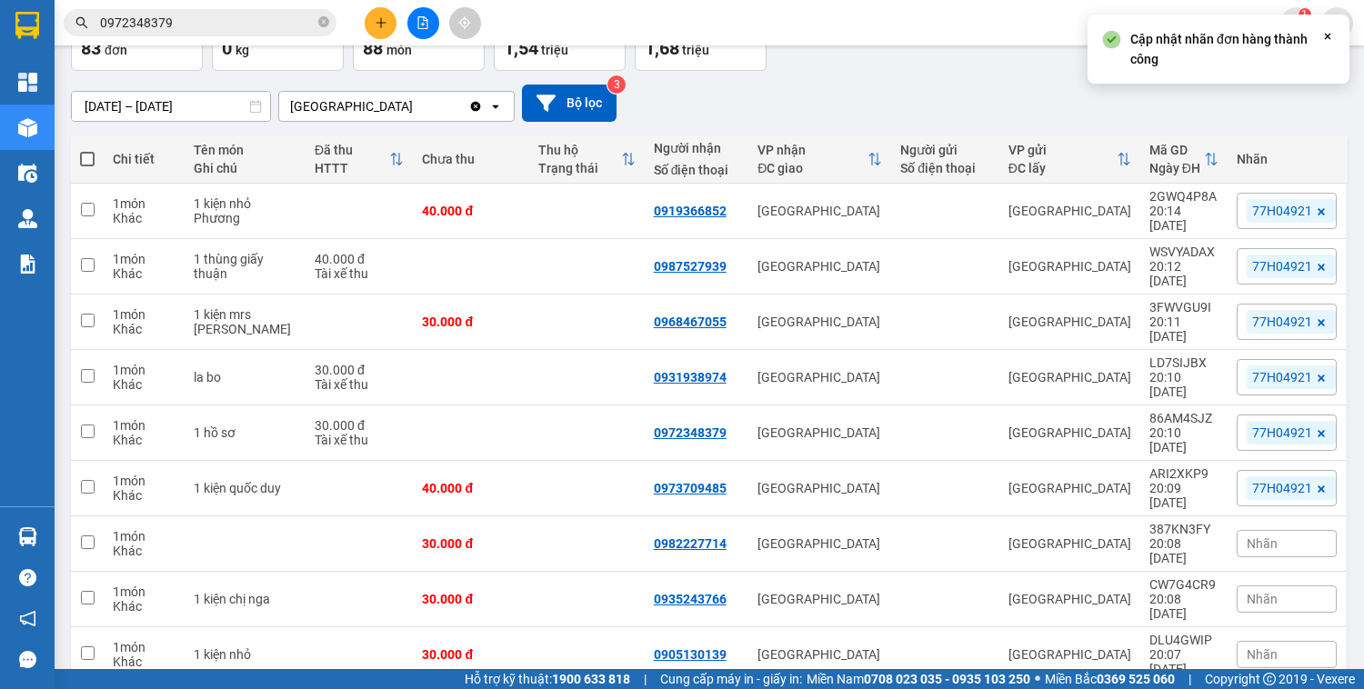
click at [1251, 536] on span "Nhãn" at bounding box center [1262, 543] width 31 height 15
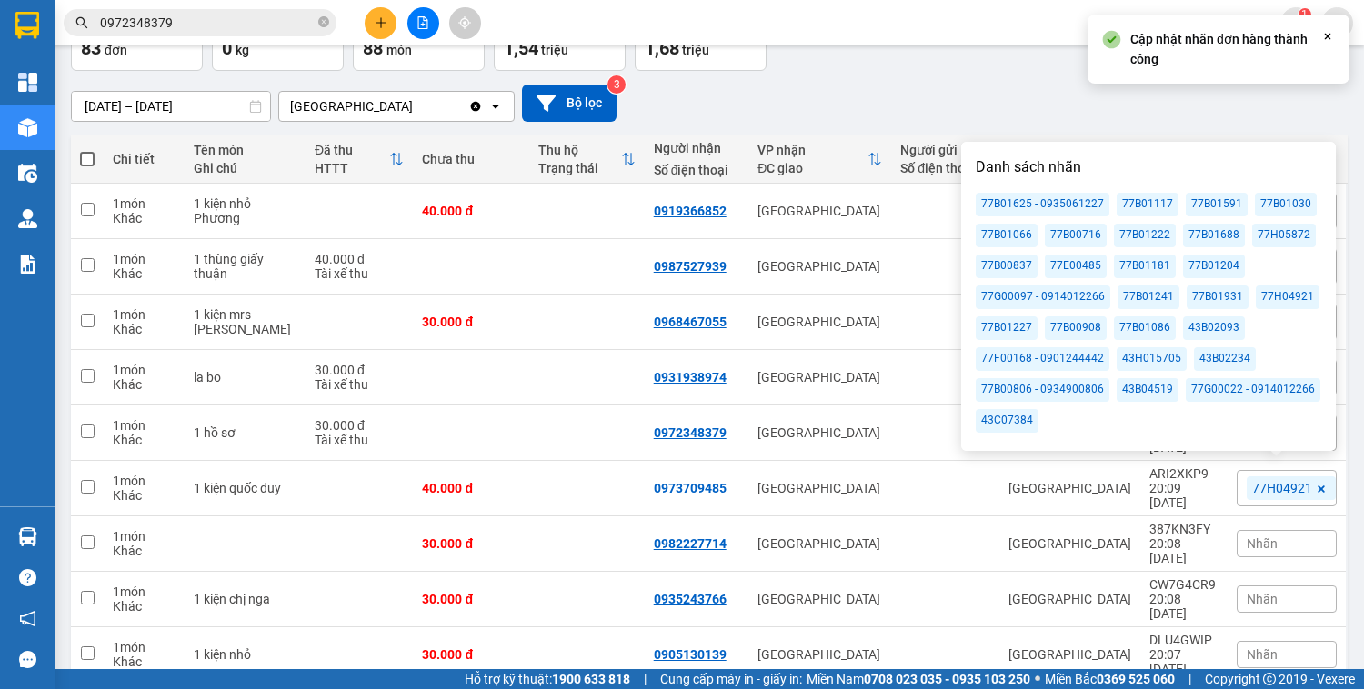
click at [1263, 297] on div "77H04921" at bounding box center [1288, 298] width 64 height 24
click at [907, 91] on div "[DATE] – [DATE] Press the down arrow key to interact with the calendar and sele…" at bounding box center [709, 103] width 1277 height 37
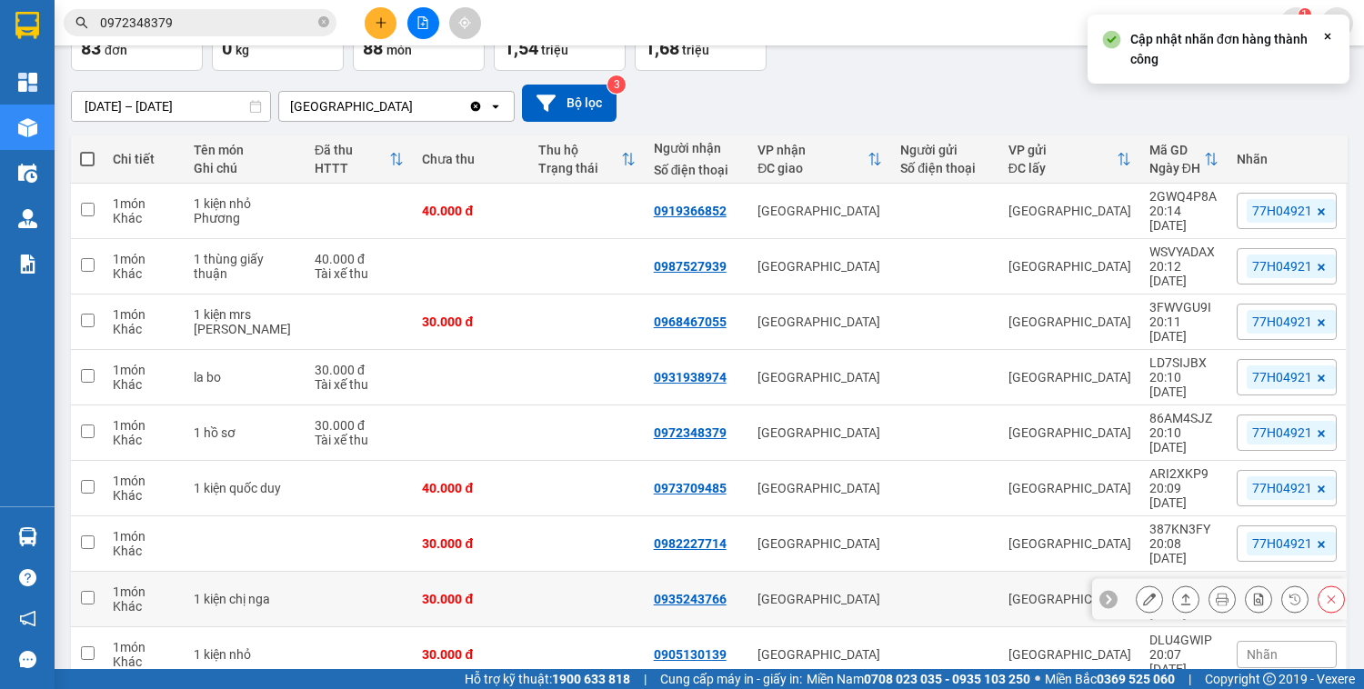
click at [1268, 586] on div at bounding box center [1240, 599] width 209 height 27
click at [1277, 586] on div "Nhãn" at bounding box center [1287, 599] width 100 height 27
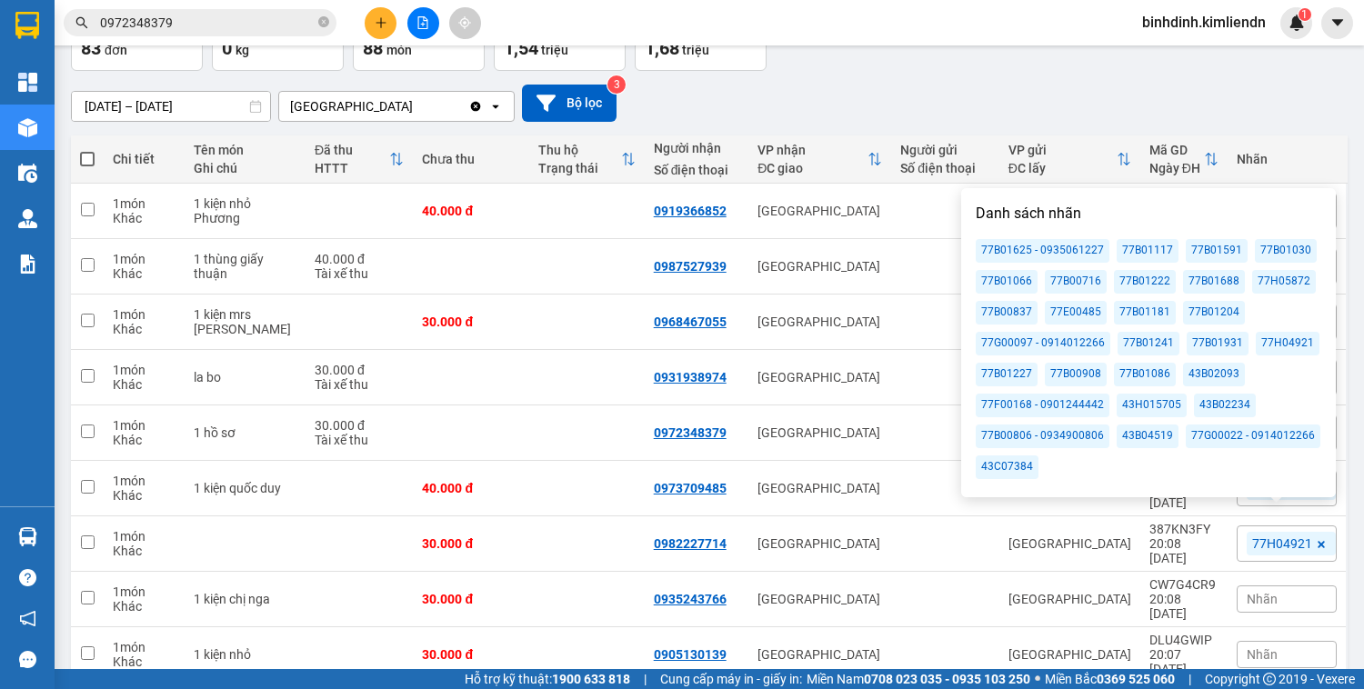
click at [1281, 342] on div "77H04921" at bounding box center [1288, 344] width 64 height 24
click at [997, 90] on div "[DATE] – [DATE] Press the down arrow key to interact with the calendar and sele…" at bounding box center [709, 103] width 1277 height 37
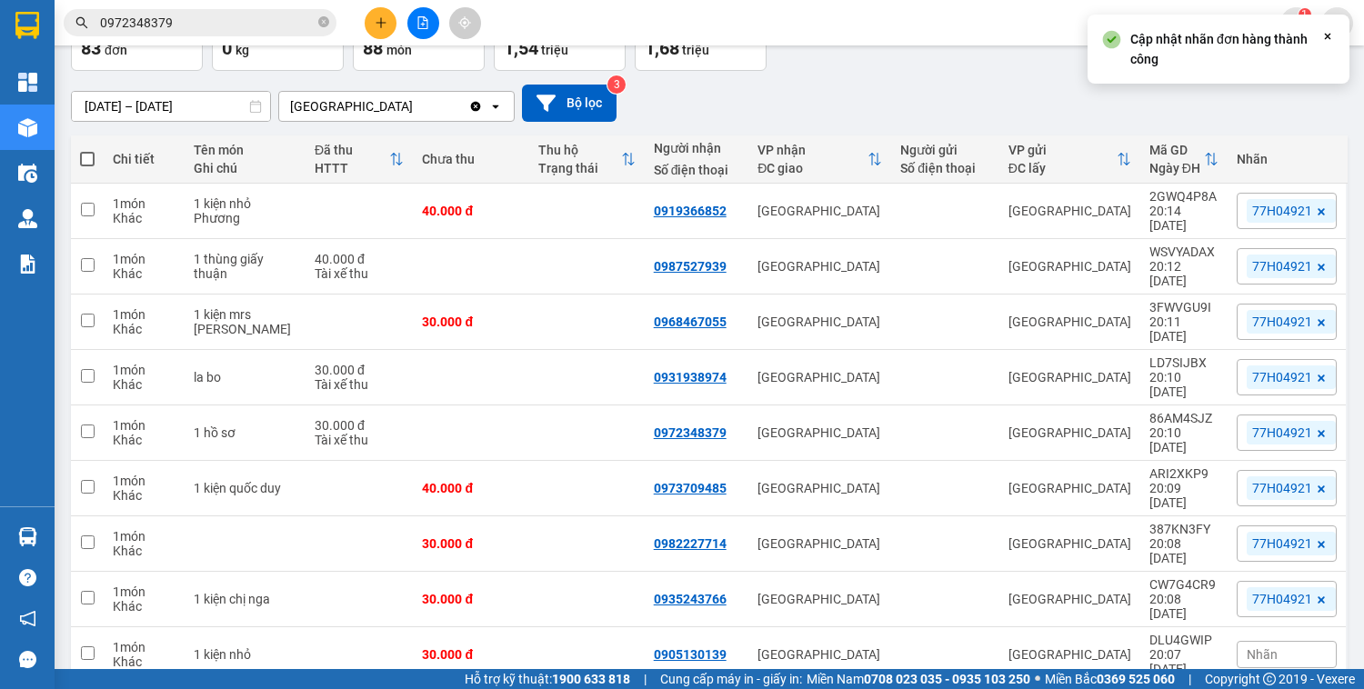
click at [1262, 647] on span "Nhãn" at bounding box center [1262, 654] width 31 height 15
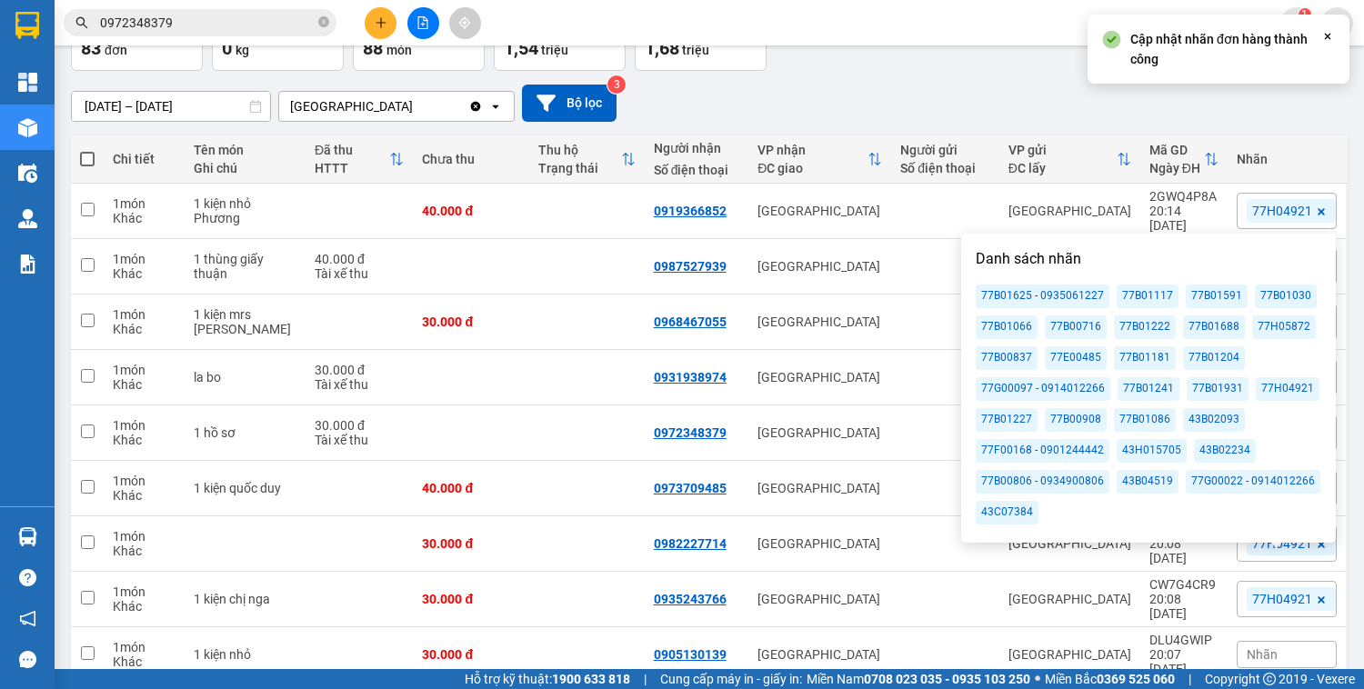
click at [1276, 389] on div "77H04921" at bounding box center [1288, 389] width 64 height 24
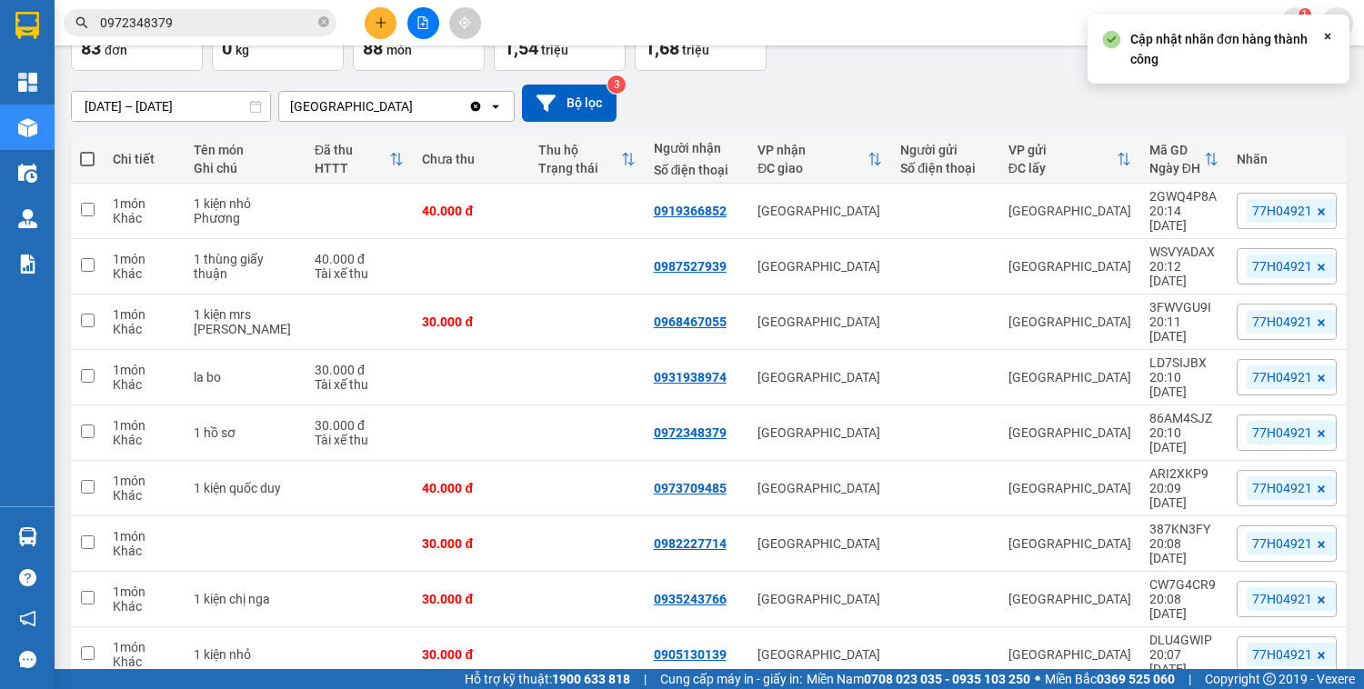
click at [895, 103] on div "[DATE] – [DATE] Press the down arrow key to interact with the calendar and sele…" at bounding box center [709, 103] width 1277 height 37
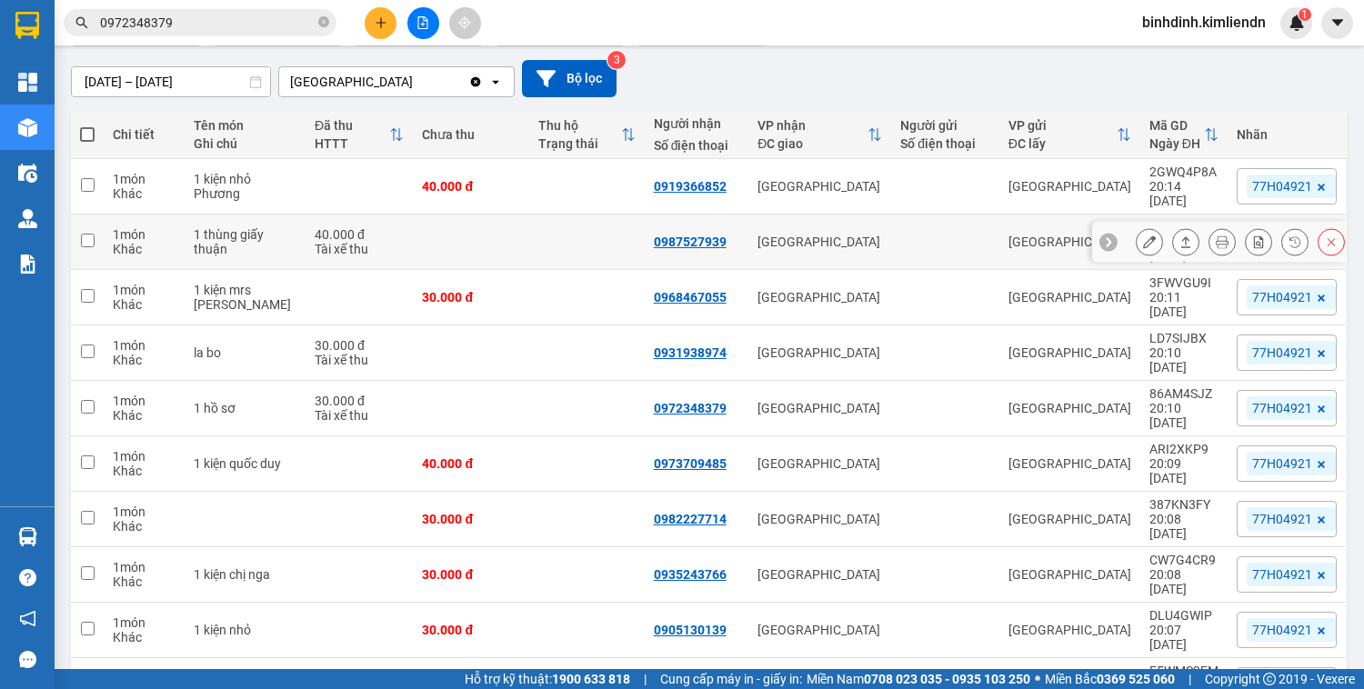
scroll to position [167, 0]
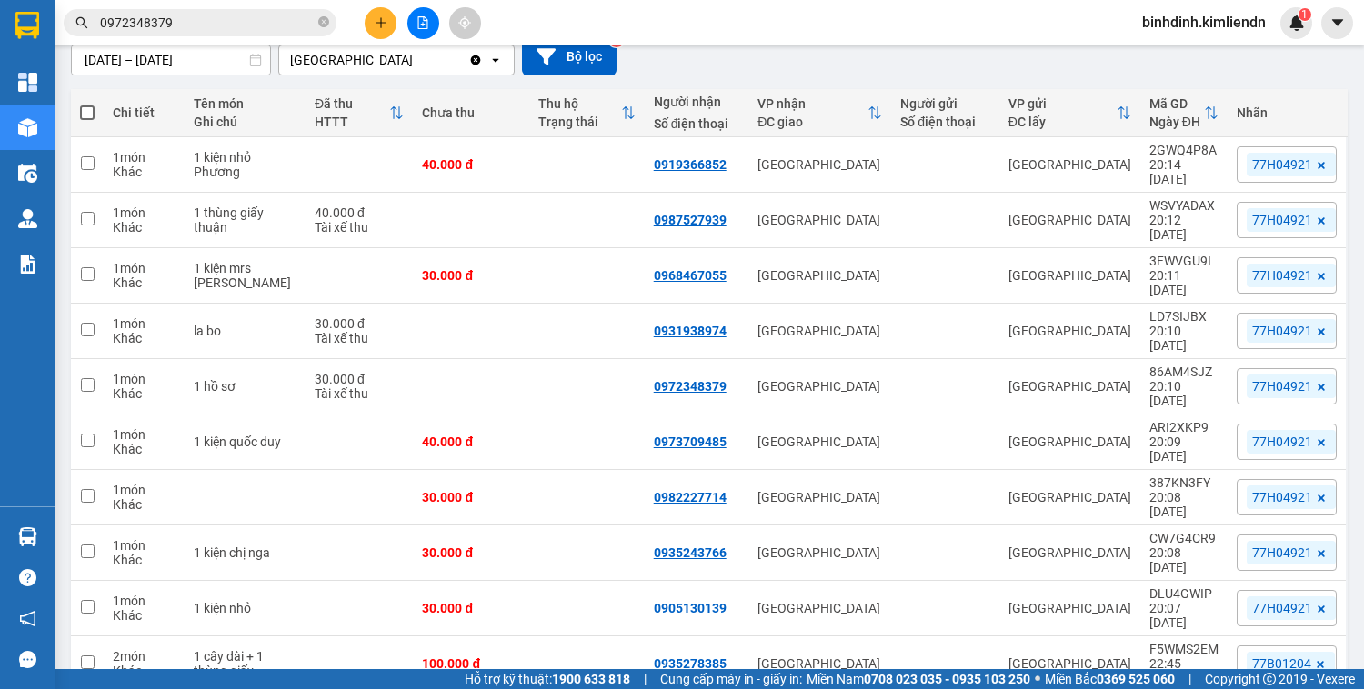
click at [377, 30] on button at bounding box center [381, 23] width 32 height 32
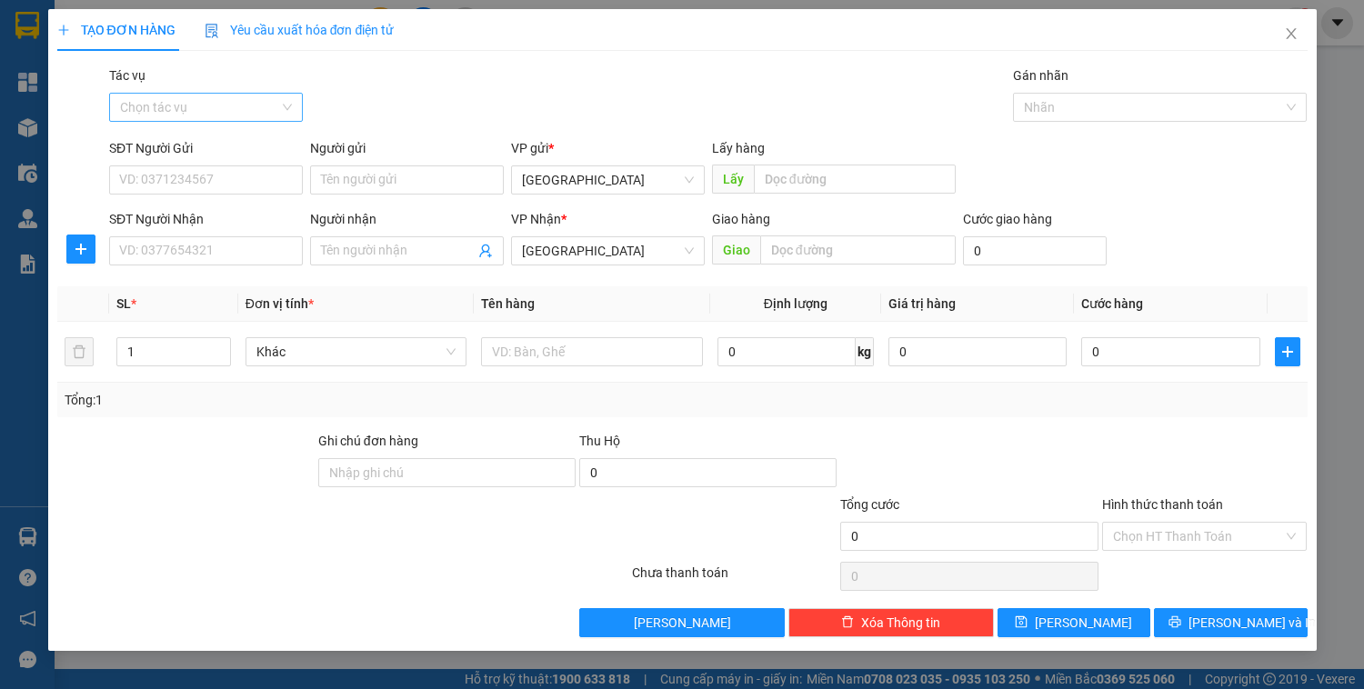
click at [267, 119] on input "Tác vụ" at bounding box center [199, 107] width 159 height 27
click at [244, 178] on div "Nhập hàng kho nhận" at bounding box center [206, 173] width 172 height 20
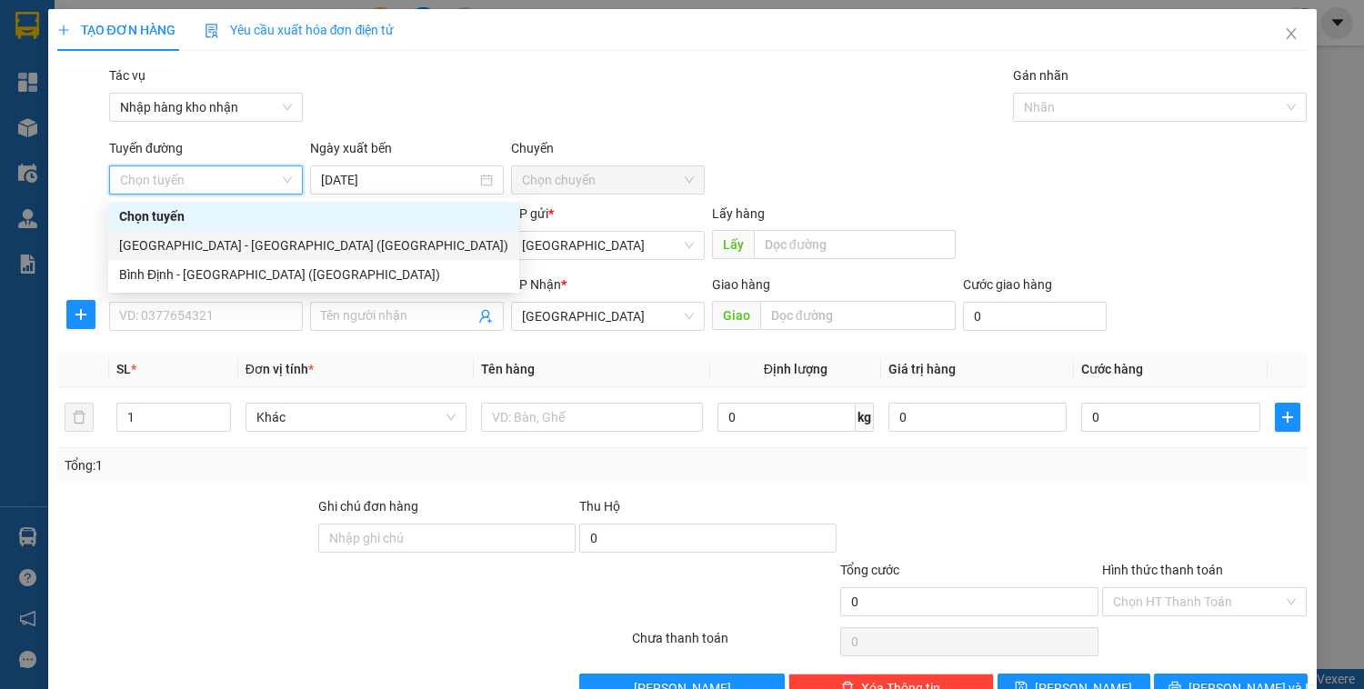
click at [244, 250] on div "[GEOGRAPHIC_DATA] - [GEOGRAPHIC_DATA] ([GEOGRAPHIC_DATA])" at bounding box center [313, 246] width 389 height 20
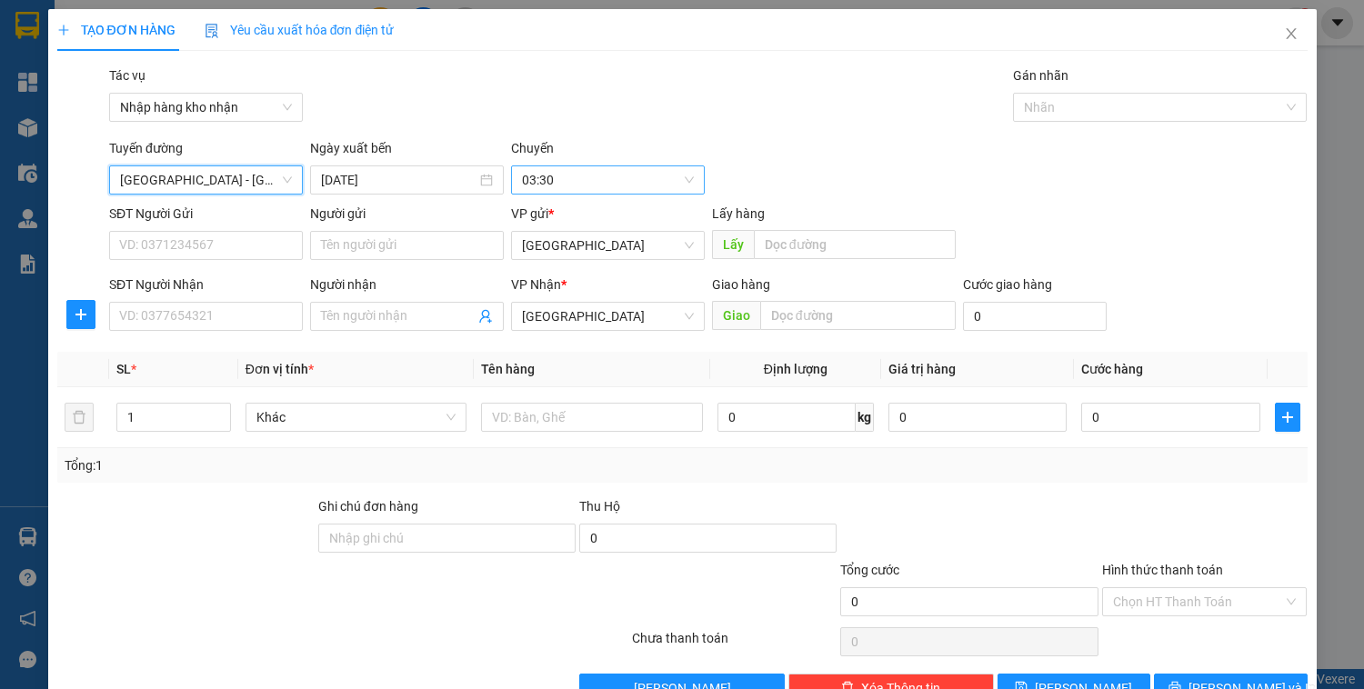
click at [575, 182] on span "03:30" at bounding box center [608, 179] width 172 height 27
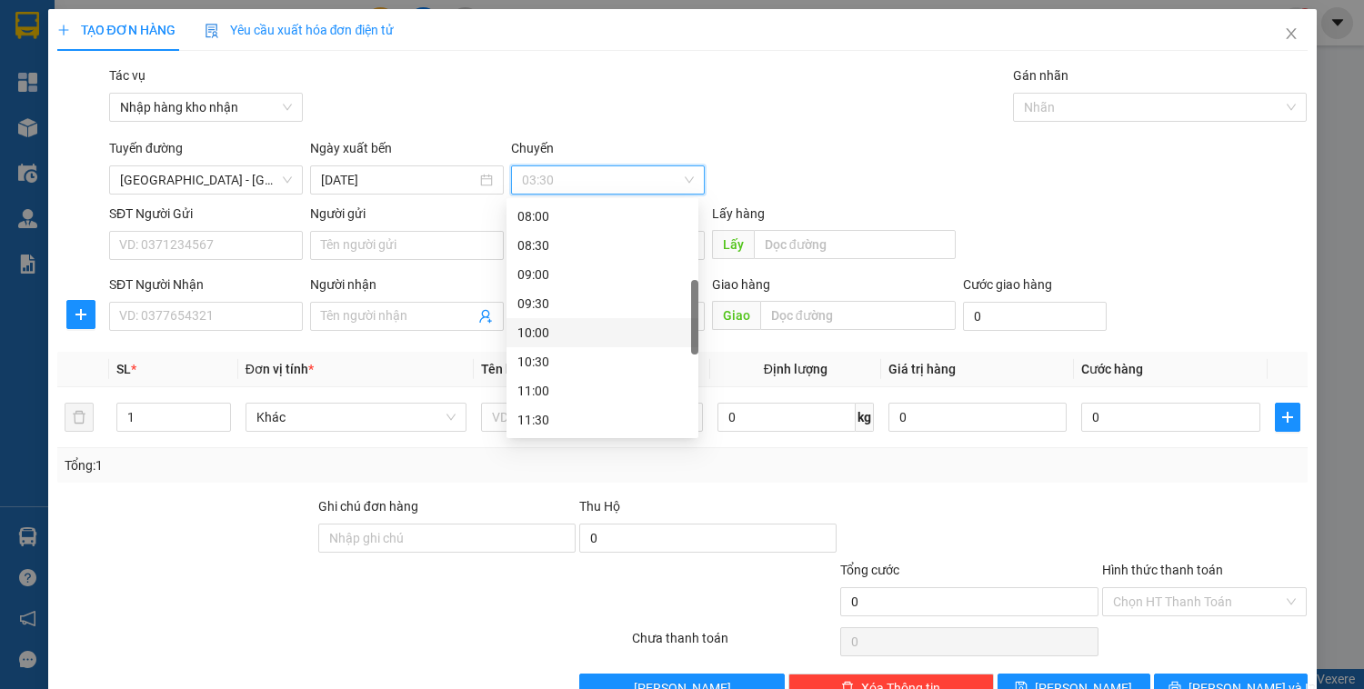
scroll to position [509, 0]
click at [533, 320] on div "13:30" at bounding box center [602, 318] width 170 height 20
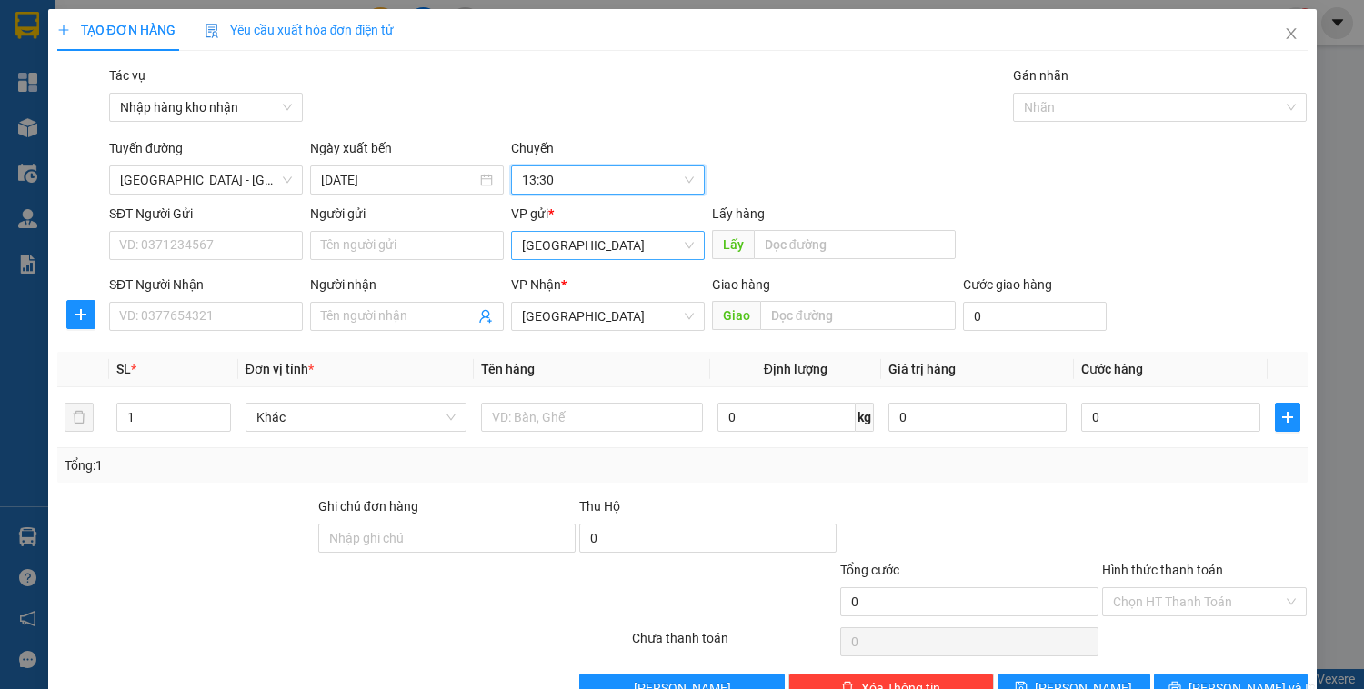
click at [563, 255] on span "[GEOGRAPHIC_DATA]" at bounding box center [608, 245] width 172 height 27
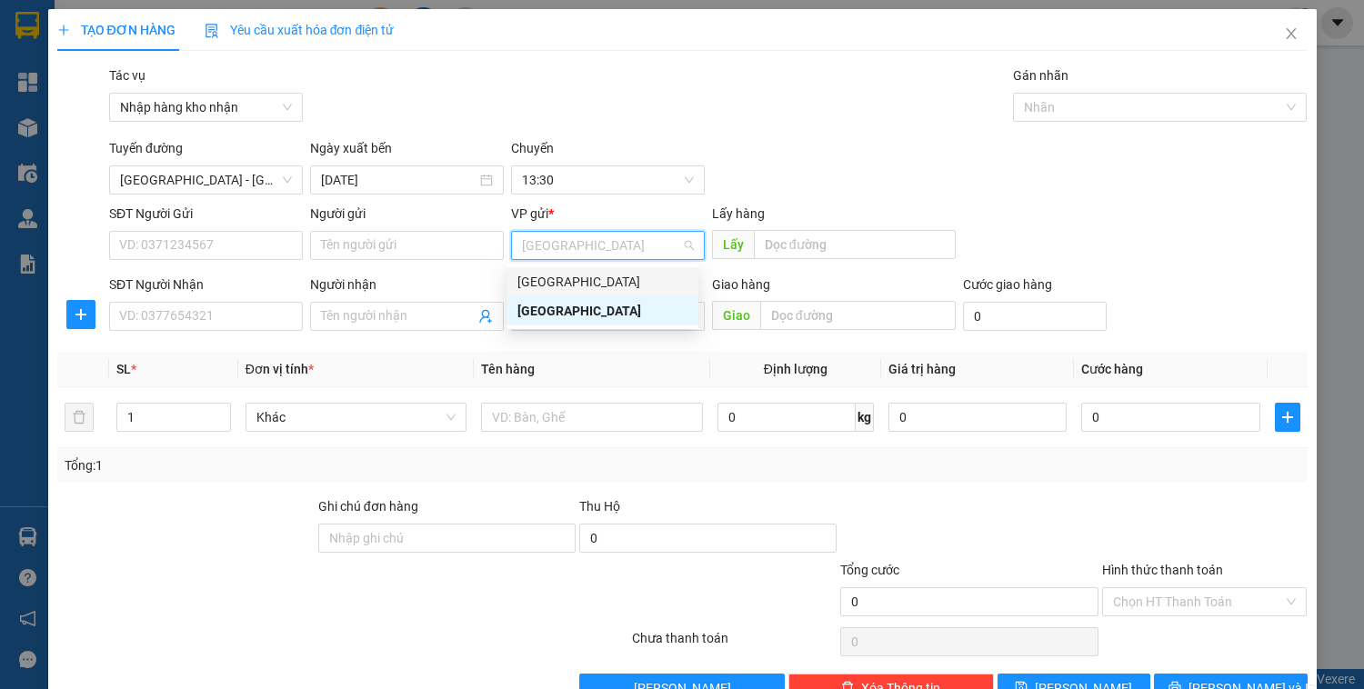
click at [555, 286] on div "[GEOGRAPHIC_DATA]" at bounding box center [602, 282] width 170 height 20
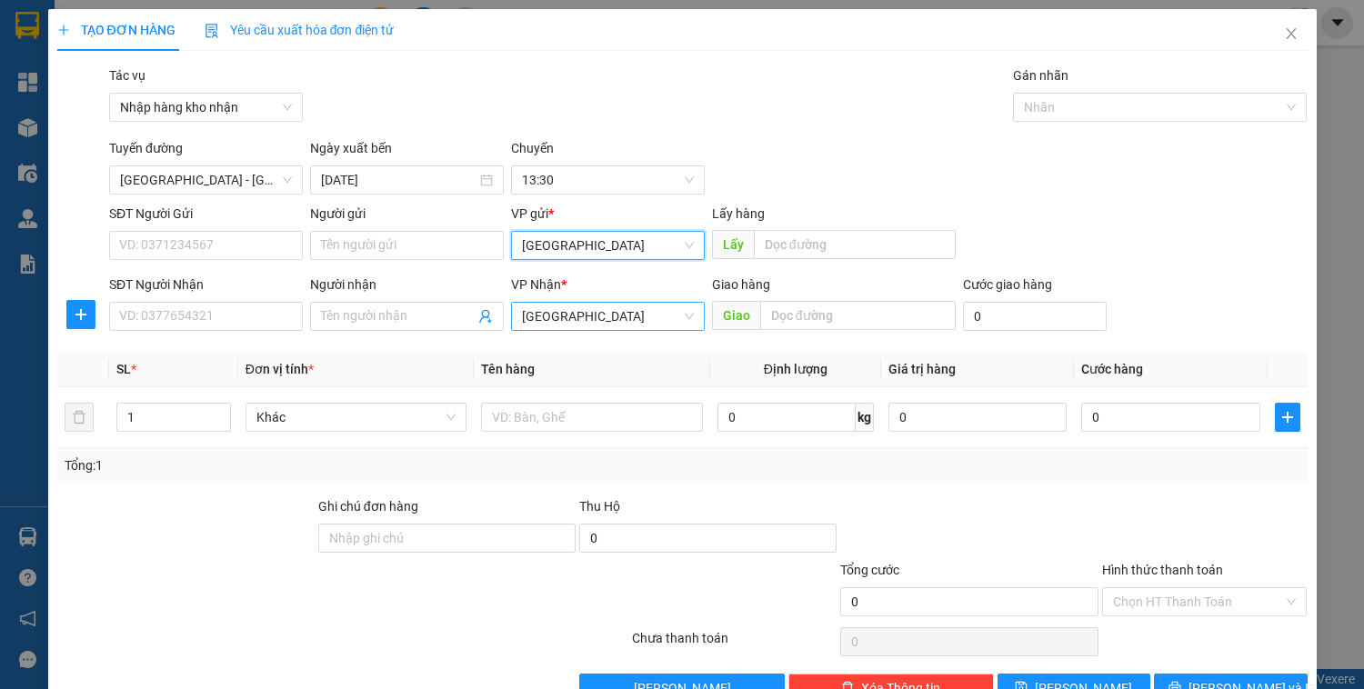
click at [553, 324] on span "[GEOGRAPHIC_DATA]" at bounding box center [608, 316] width 172 height 27
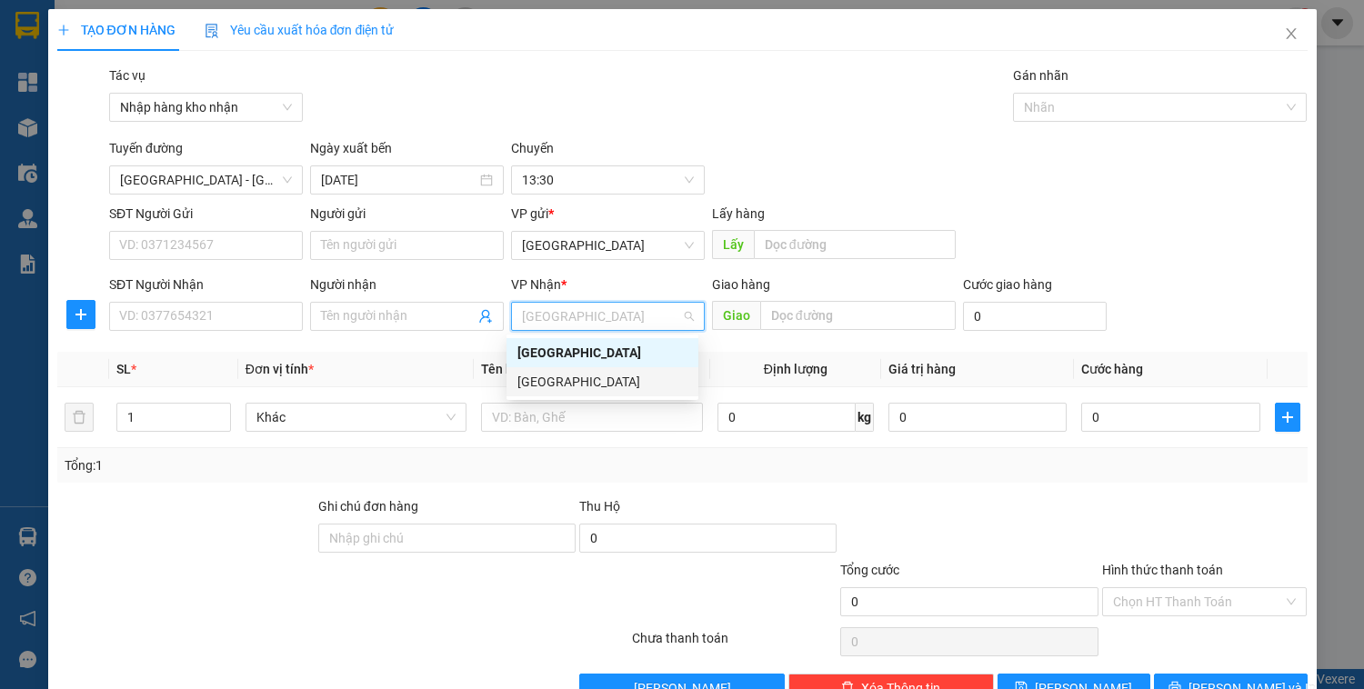
click at [550, 378] on div "[GEOGRAPHIC_DATA]" at bounding box center [602, 382] width 170 height 20
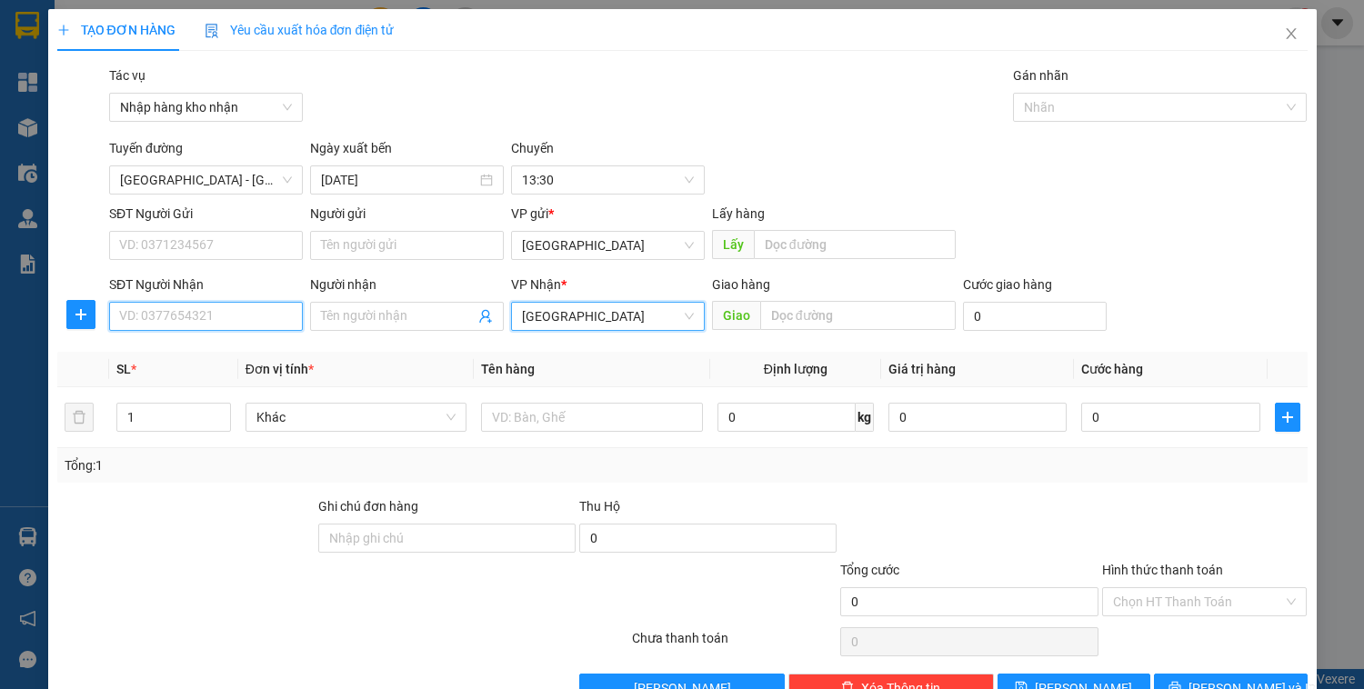
click at [174, 313] on input "SĐT Người Nhận" at bounding box center [206, 316] width 194 height 29
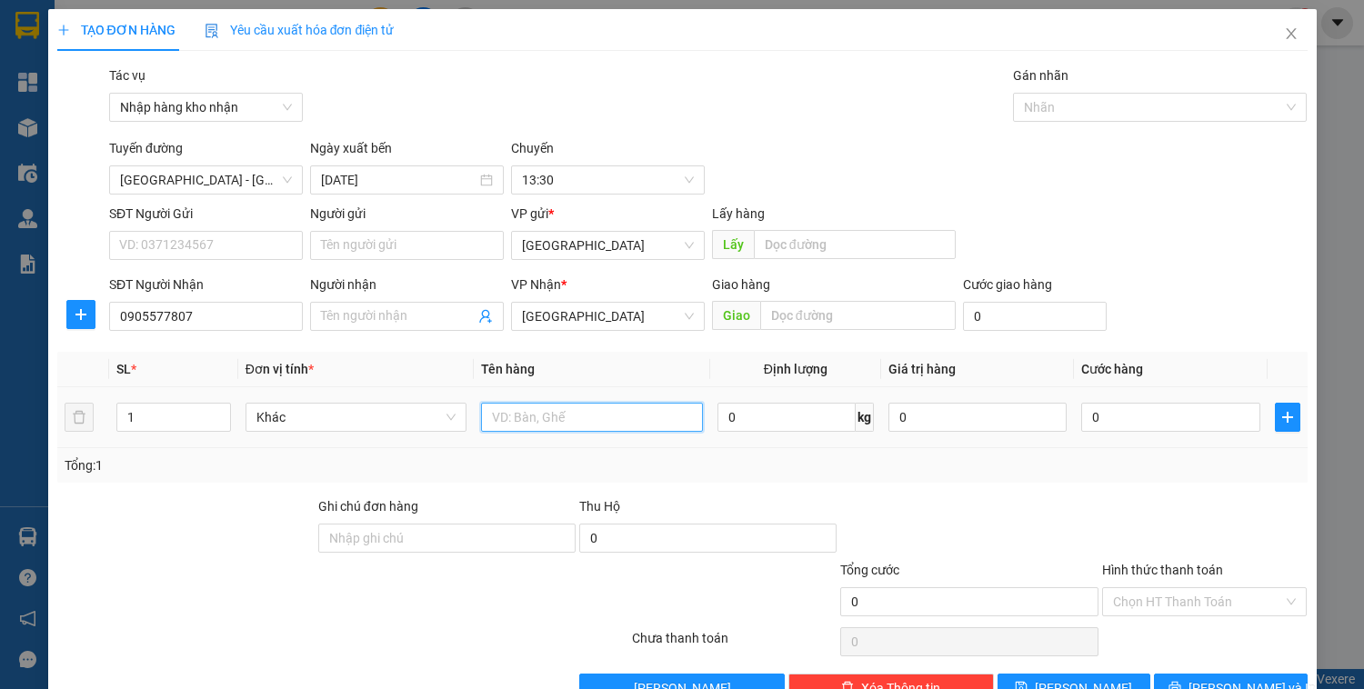
click at [540, 425] on input "text" at bounding box center [591, 417] width 221 height 29
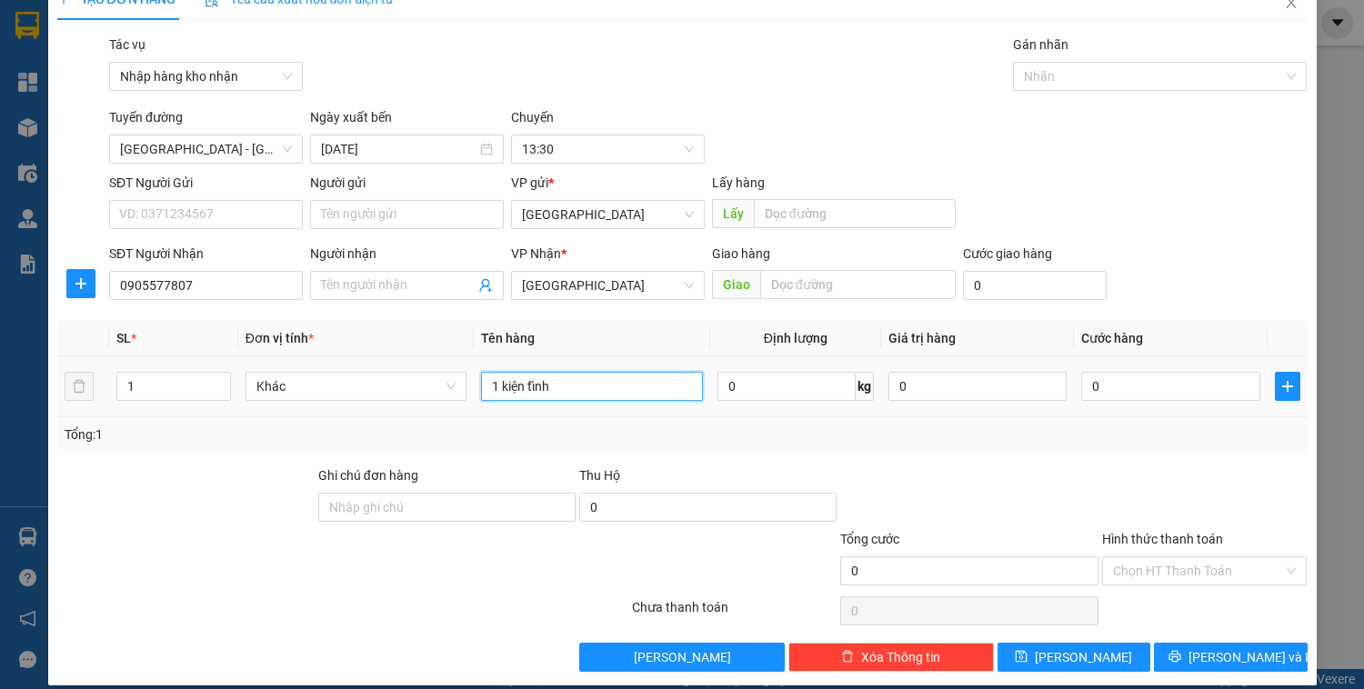
scroll to position [47, 0]
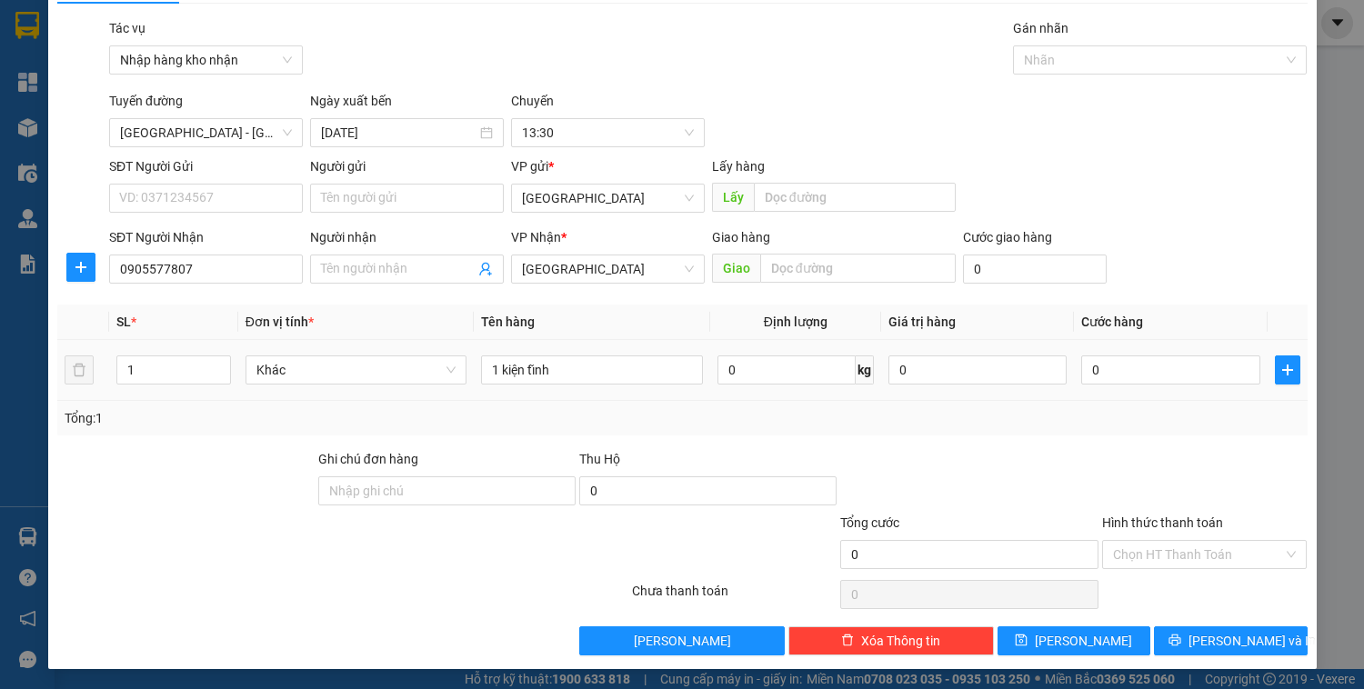
click at [1172, 396] on td "0" at bounding box center [1170, 370] width 193 height 61
click at [1166, 382] on input "0" at bounding box center [1170, 370] width 178 height 29
click at [1161, 560] on input "Hình thức thanh toán" at bounding box center [1198, 554] width 171 height 27
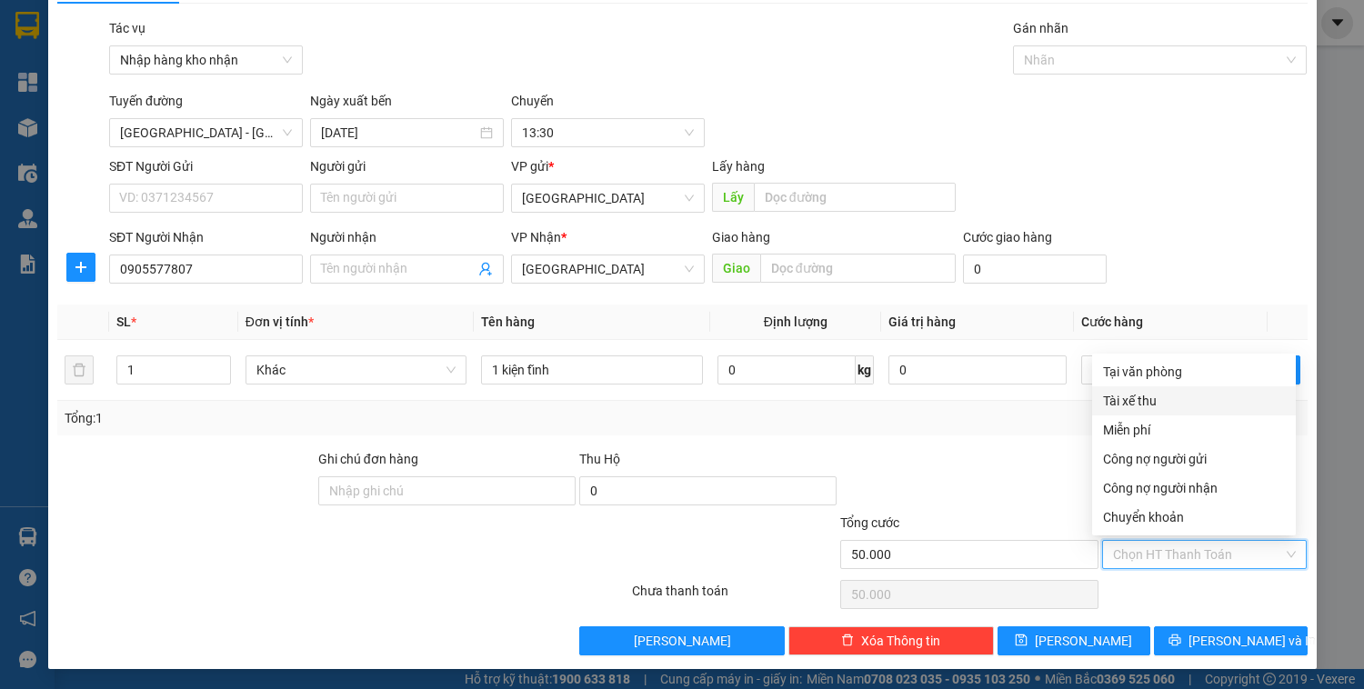
click at [1146, 401] on div "Tài xế thu" at bounding box center [1194, 401] width 182 height 20
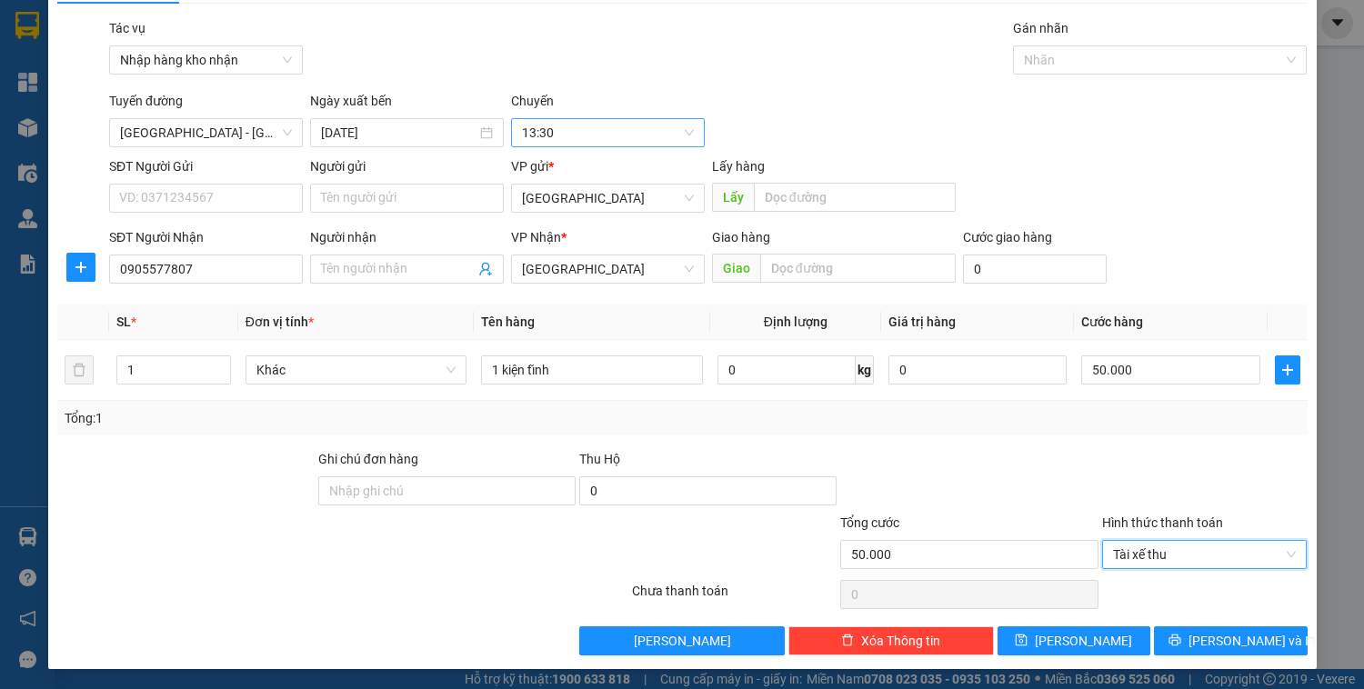
click at [551, 135] on span "13:30" at bounding box center [608, 132] width 172 height 27
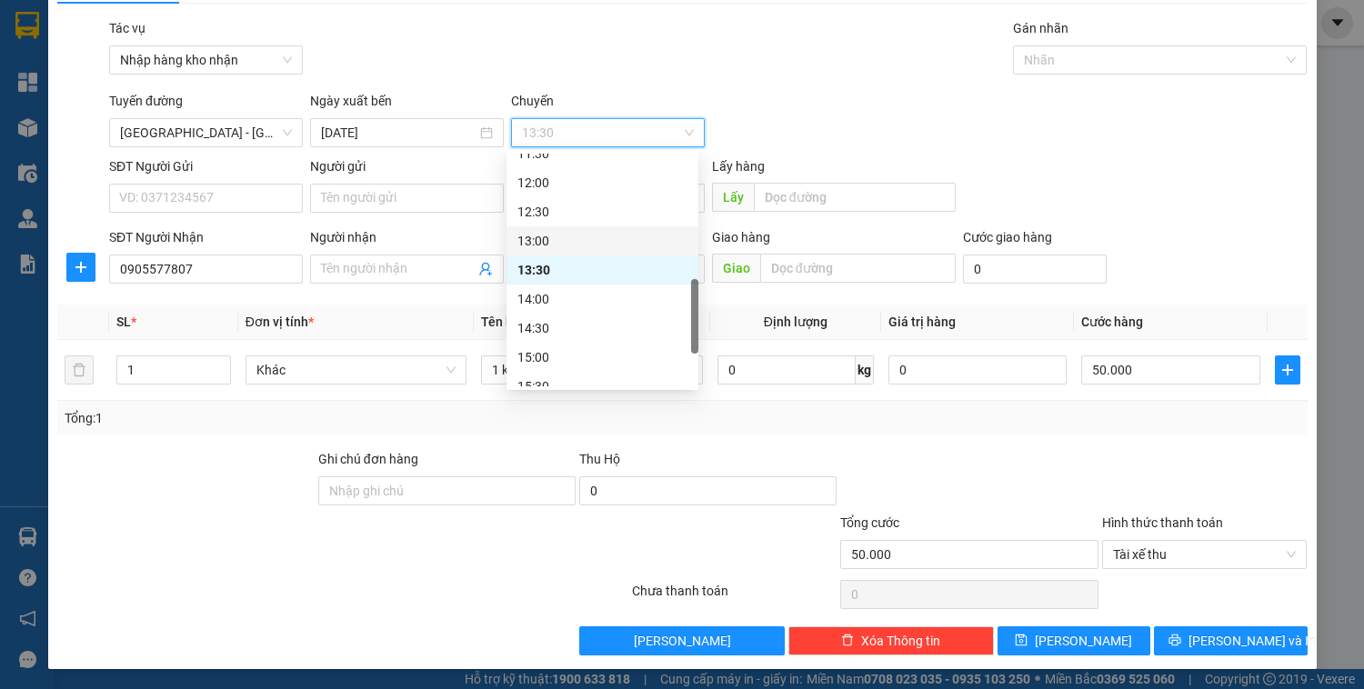
click at [541, 237] on div "13:00" at bounding box center [602, 241] width 170 height 20
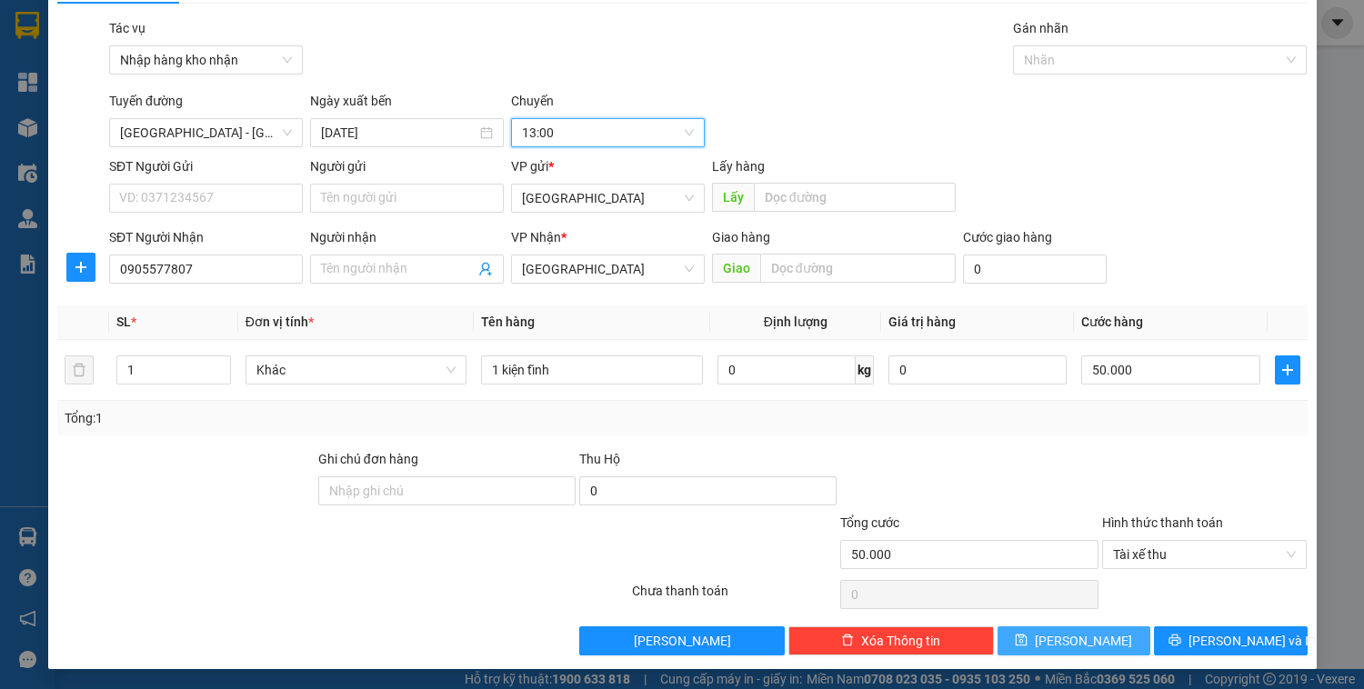
click at [1088, 639] on button "[PERSON_NAME]" at bounding box center [1074, 641] width 153 height 29
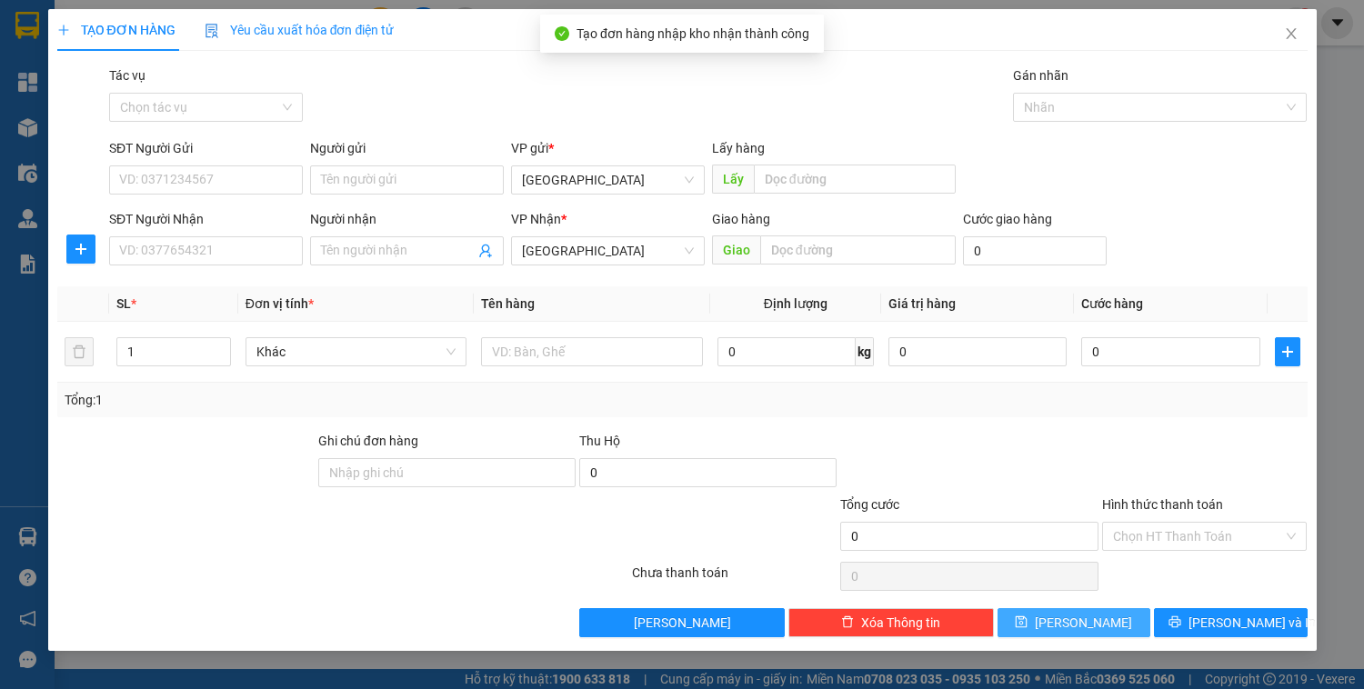
scroll to position [0, 0]
